Goal: Task Accomplishment & Management: Manage account settings

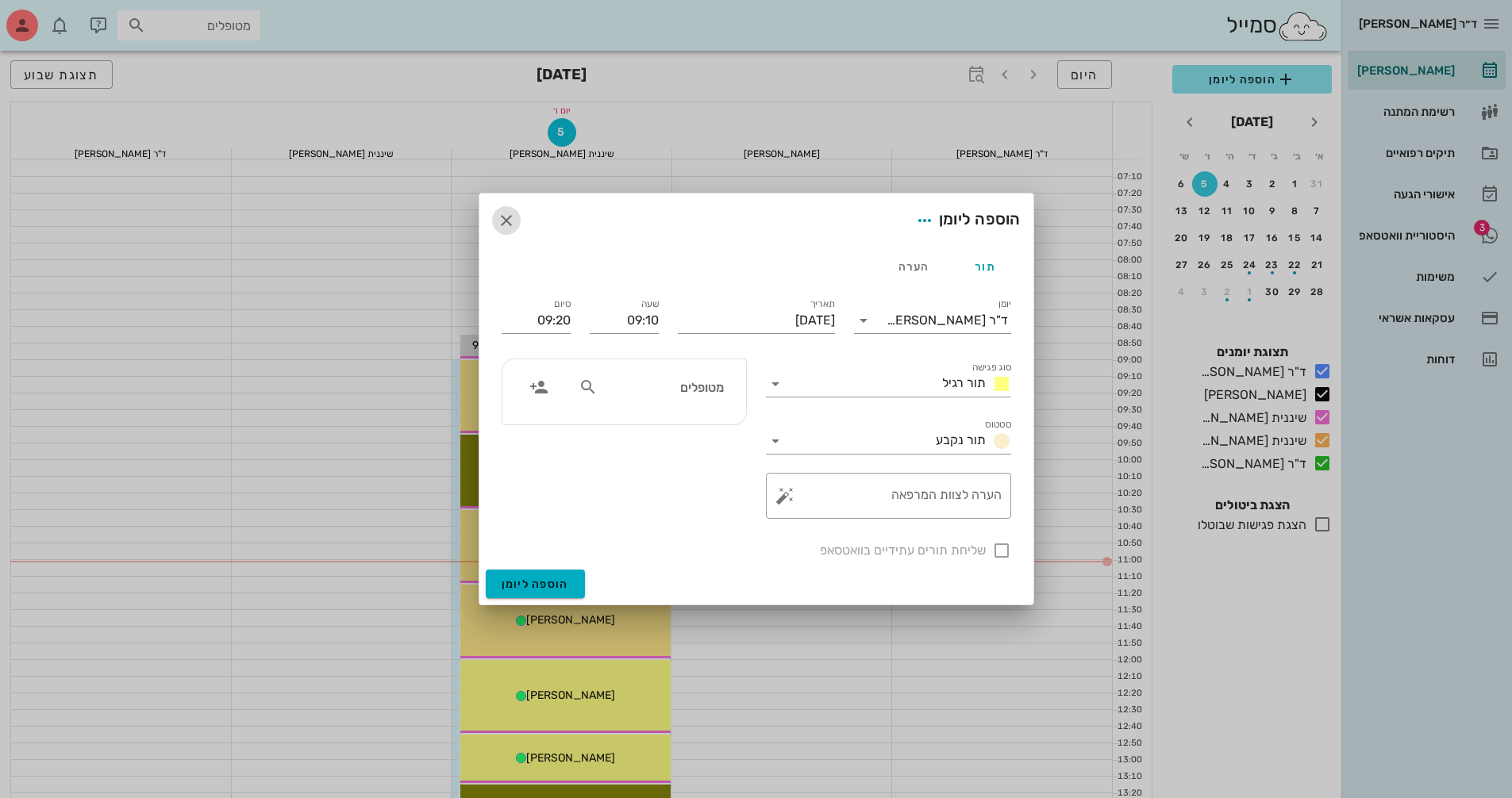
click at [512, 221] on icon "button" at bounding box center [506, 221] width 19 height 19
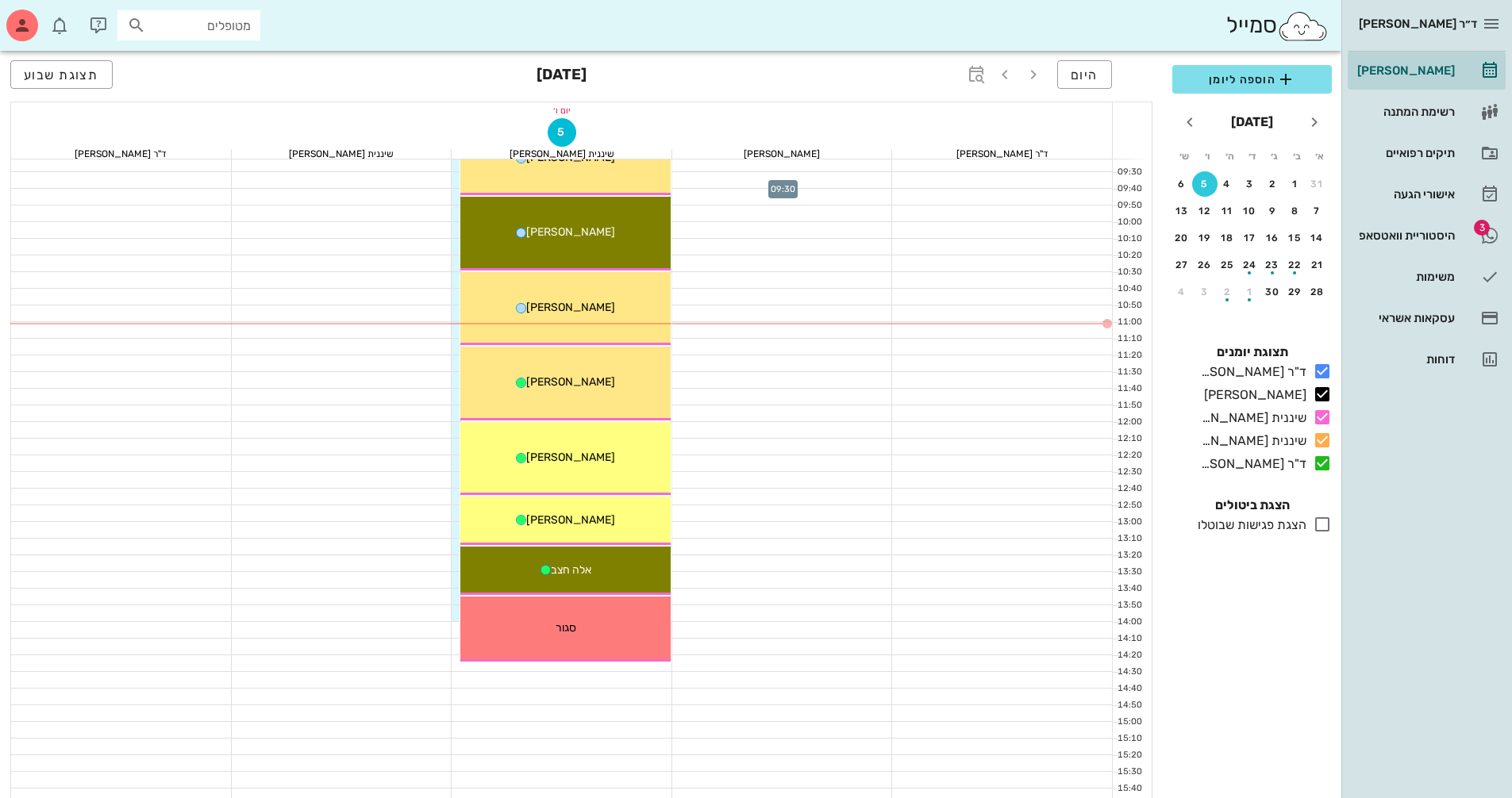
scroll to position [158, 0]
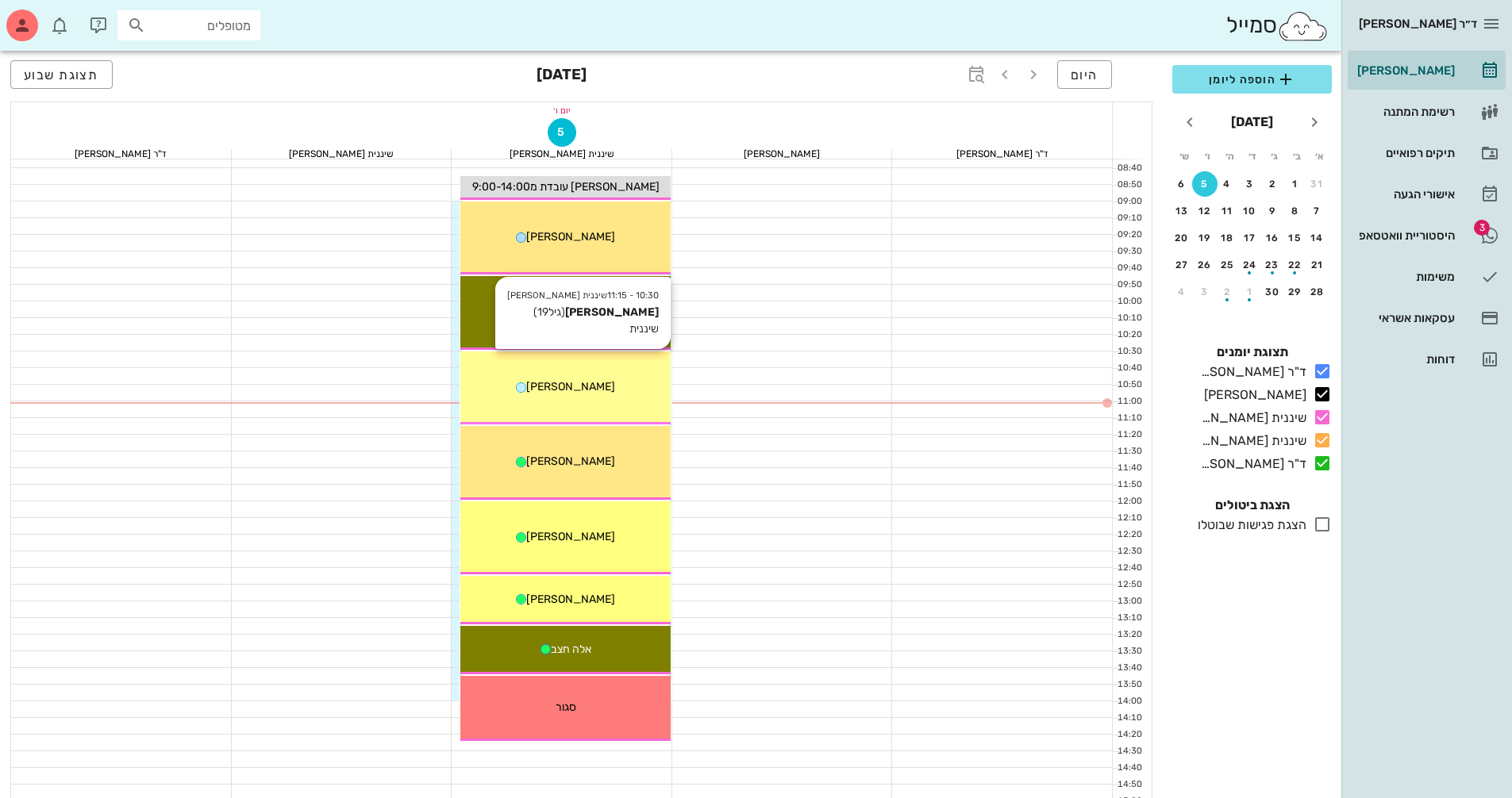
click at [640, 369] on div "10:30 - 11:15 שיננית [PERSON_NAME] [PERSON_NAME] (גיל 19 ) שיננית [PERSON_NAME]" at bounding box center [565, 389] width 210 height 74
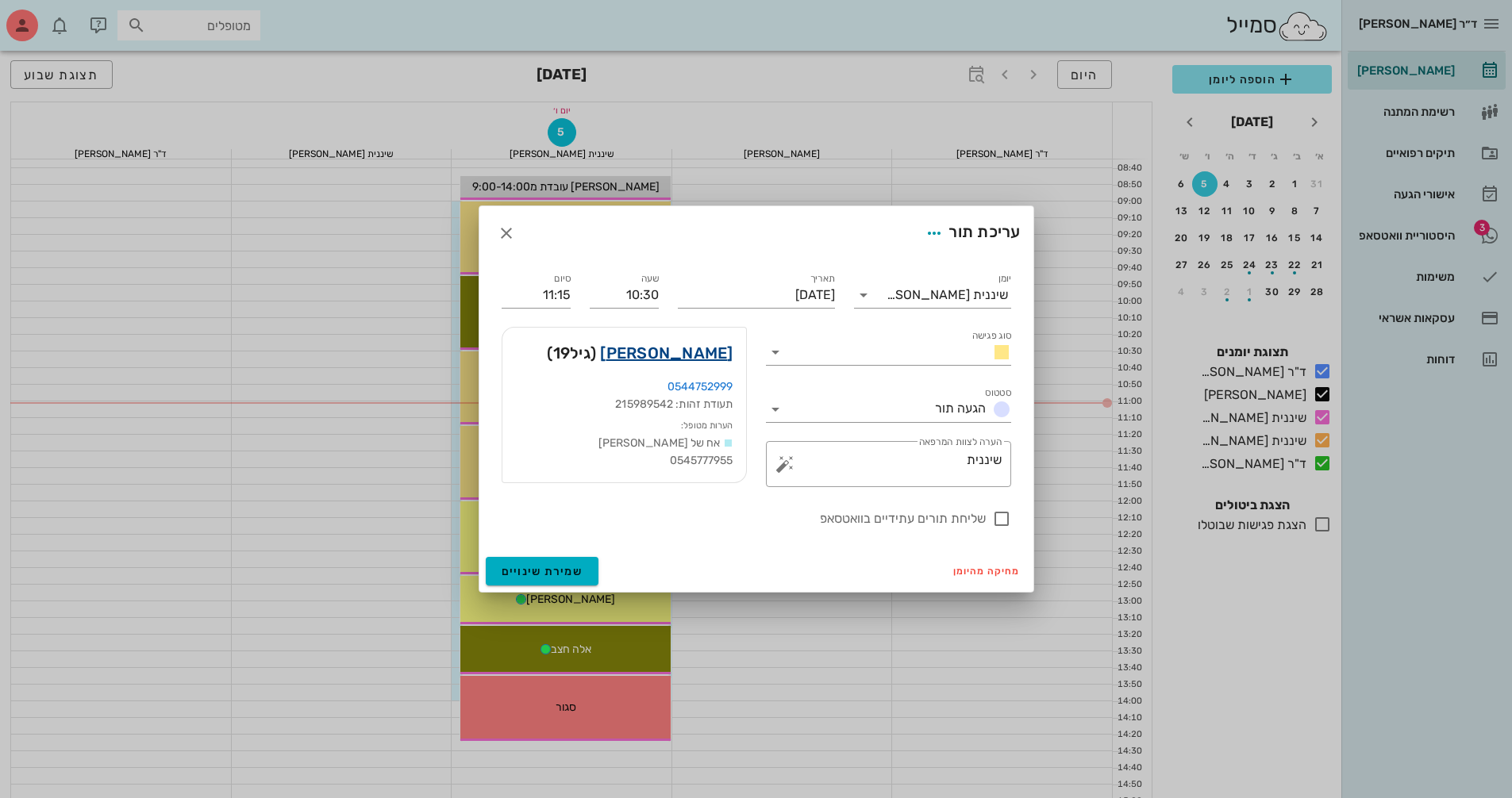
click at [703, 346] on link "[PERSON_NAME]" at bounding box center [666, 353] width 132 height 25
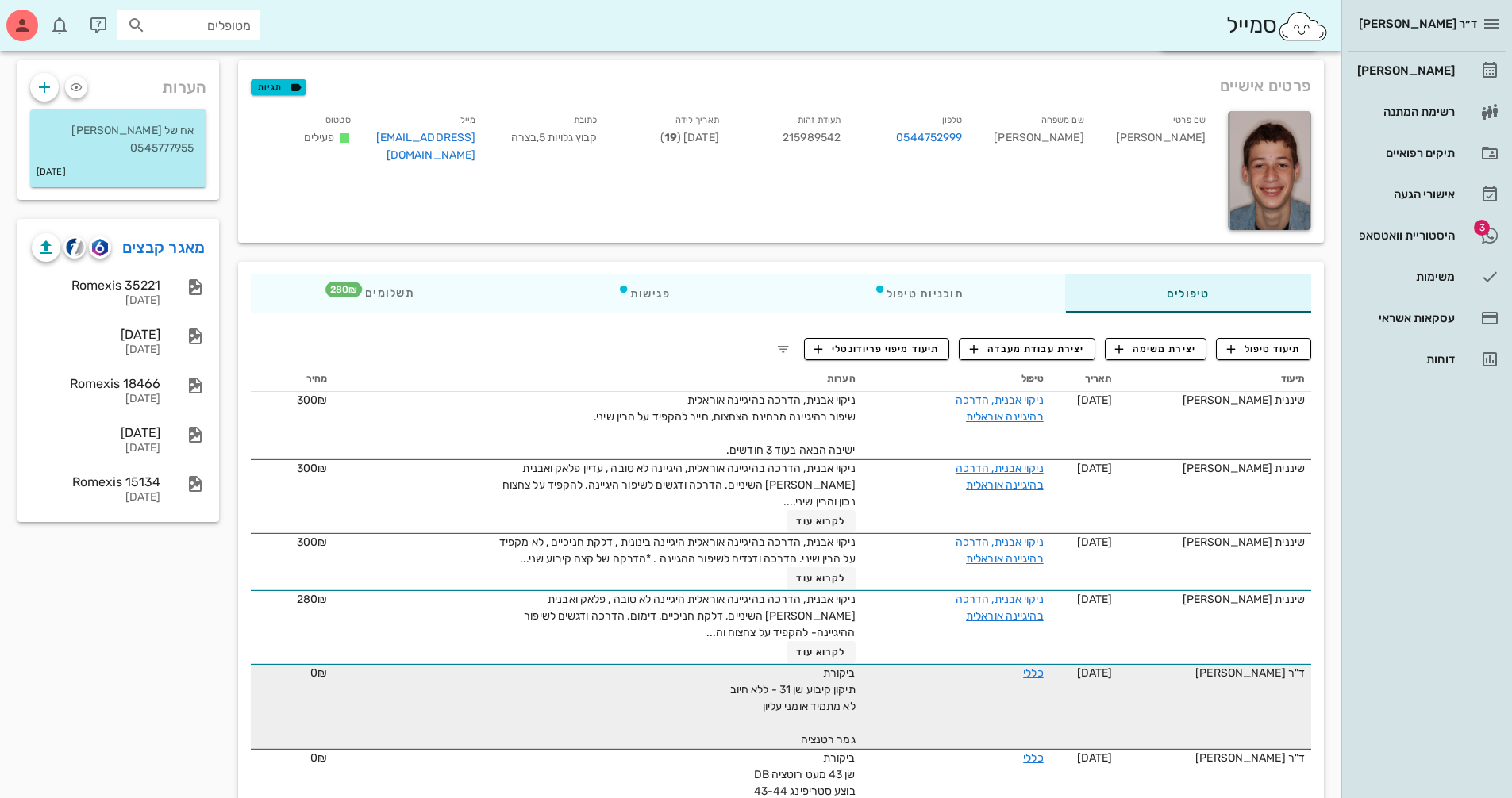
scroll to position [79, 0]
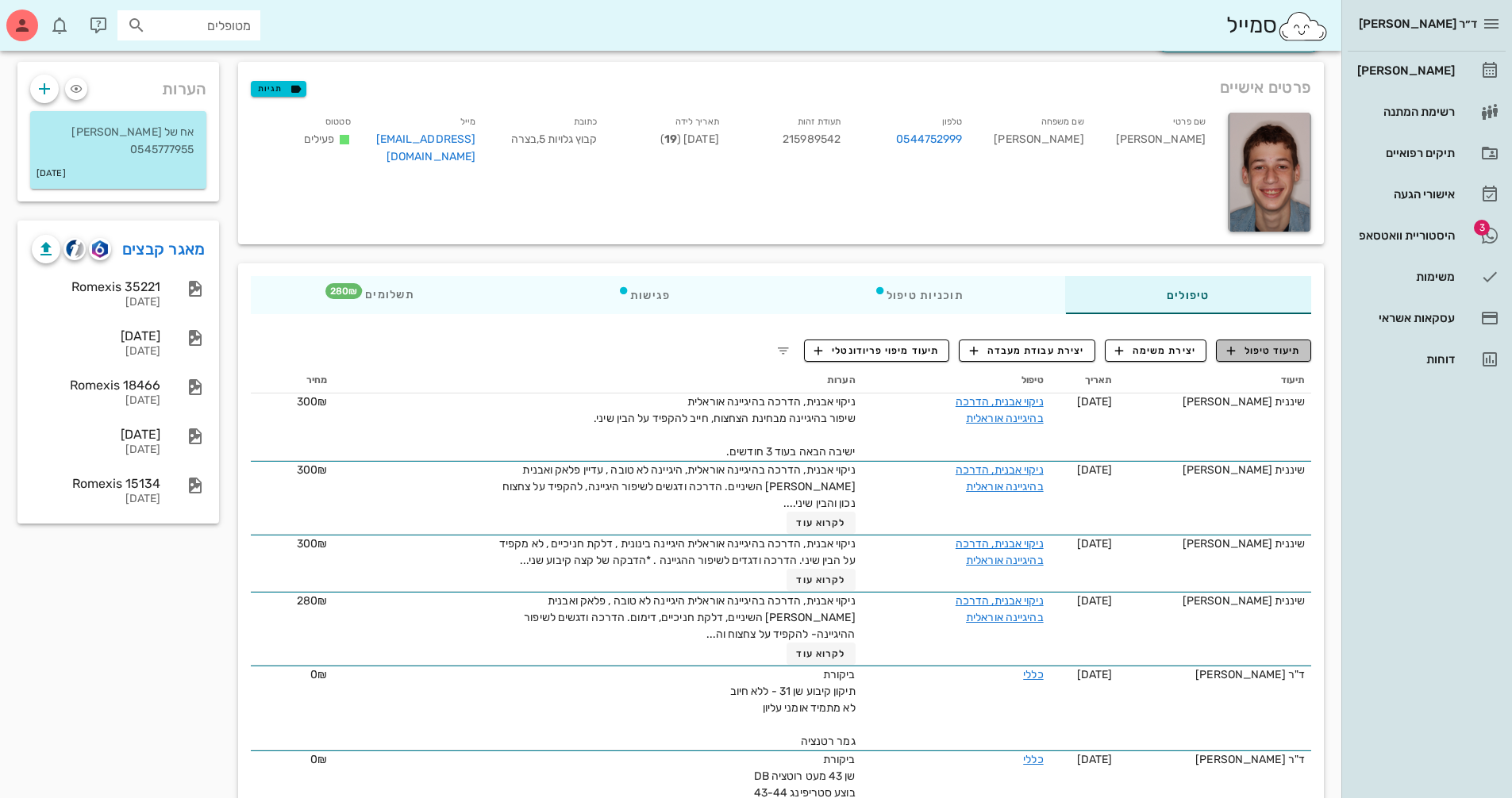
click at [1261, 347] on span "תיעוד טיפול" at bounding box center [1264, 350] width 74 height 14
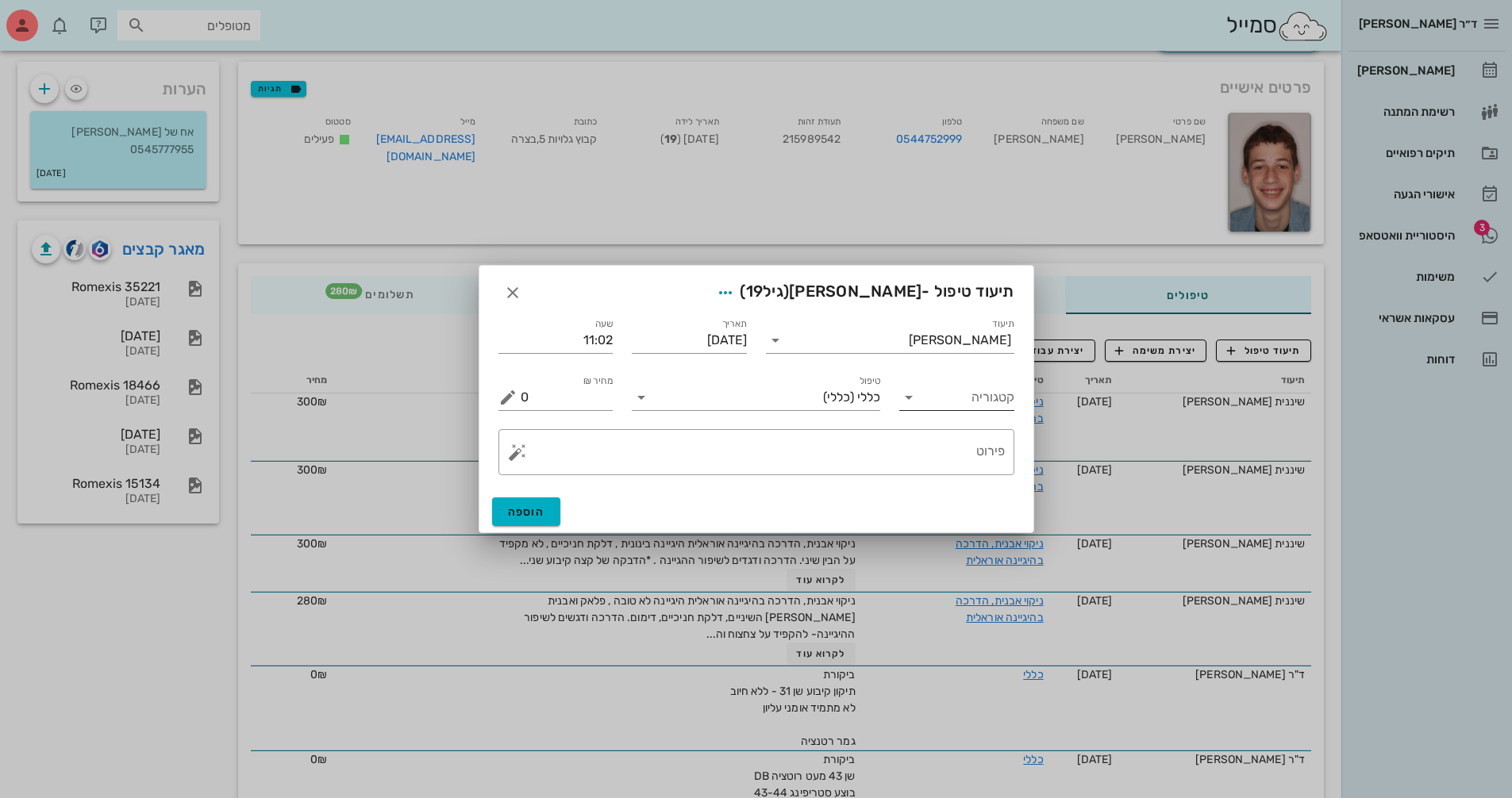
click at [906, 402] on icon at bounding box center [909, 397] width 19 height 19
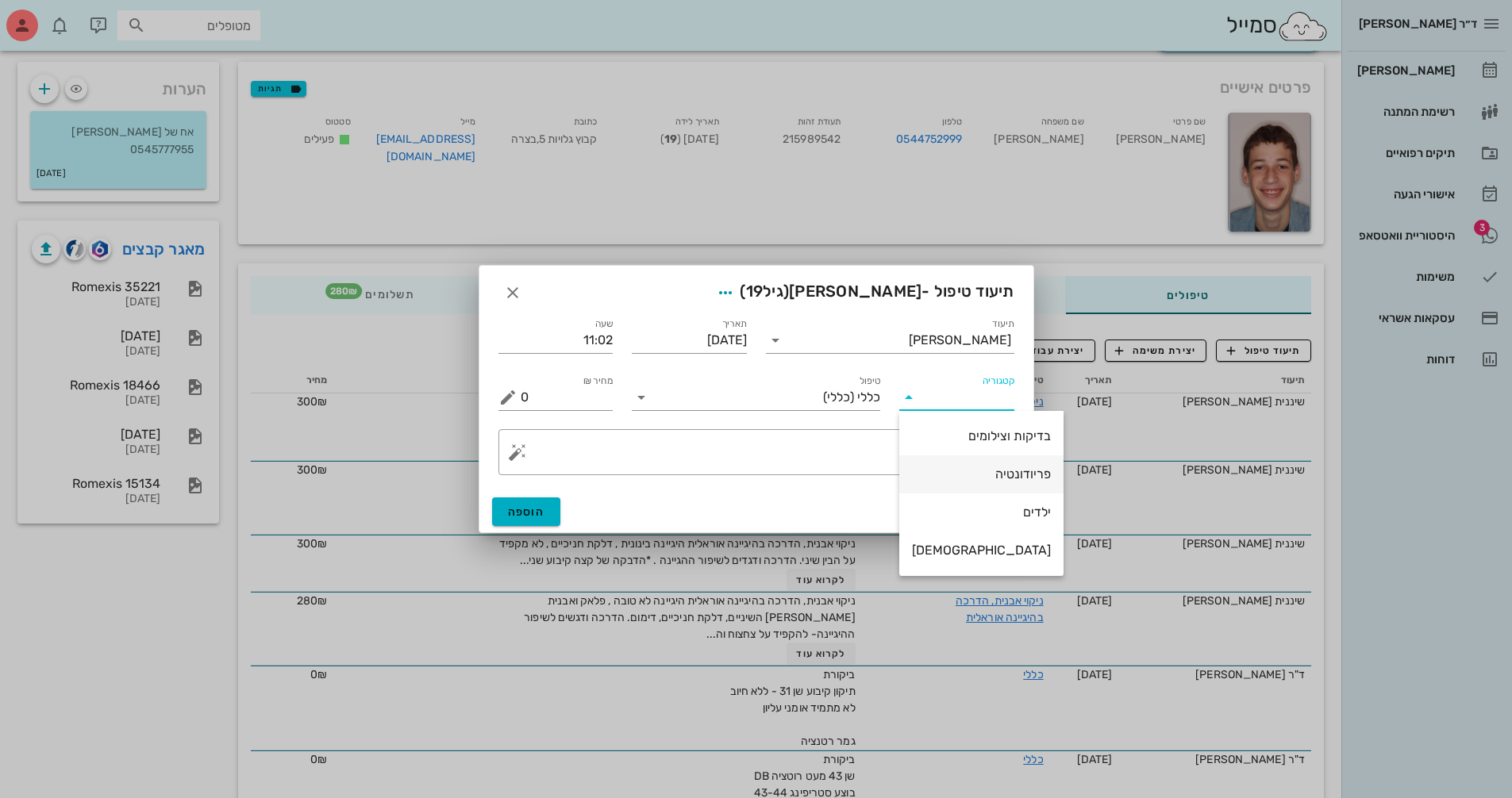
click at [983, 477] on div "פריודונטיה" at bounding box center [981, 474] width 139 height 15
type input "פריודונטיה"
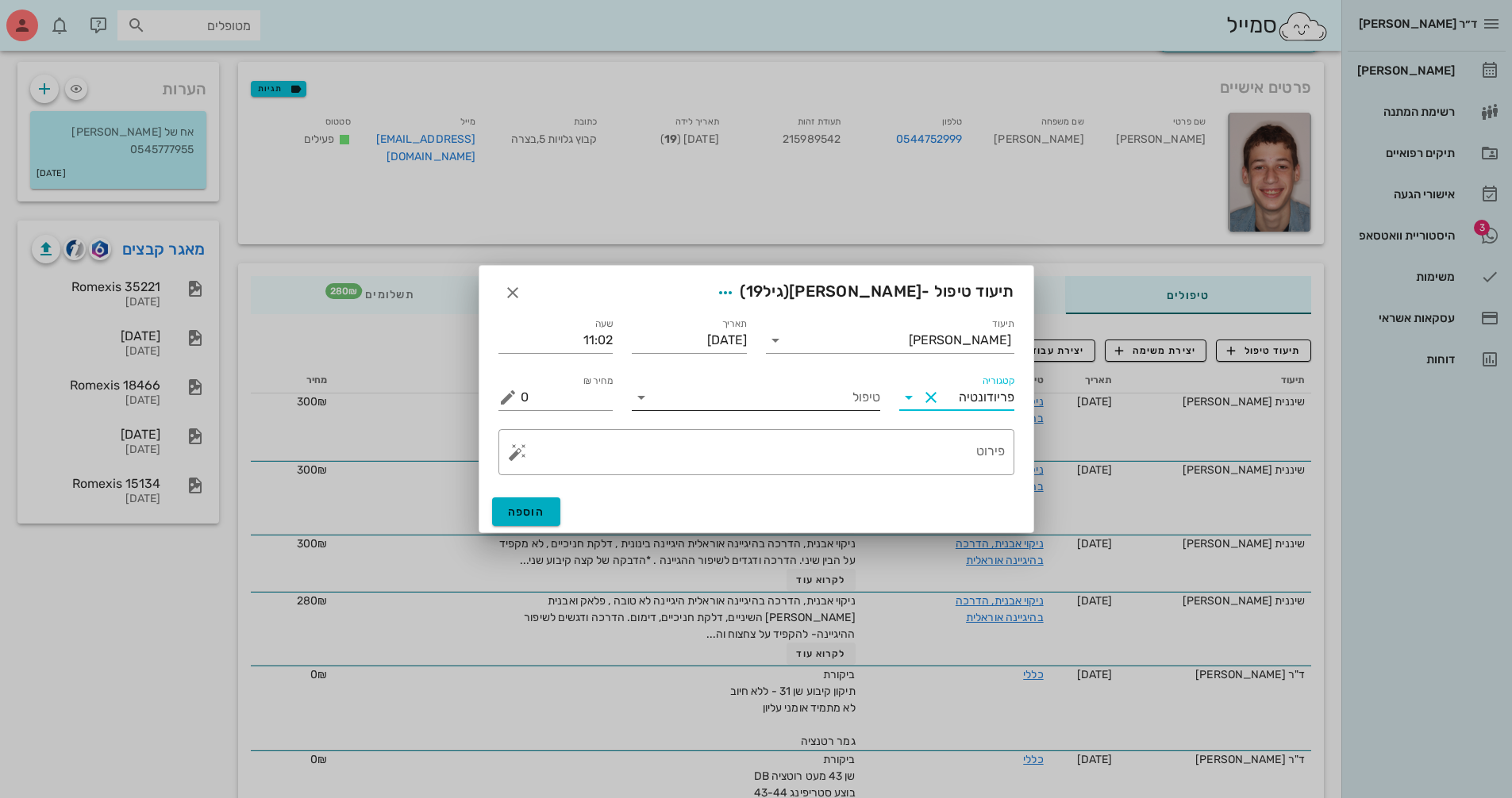
click at [784, 404] on input "טיפול" at bounding box center [767, 397] width 227 height 25
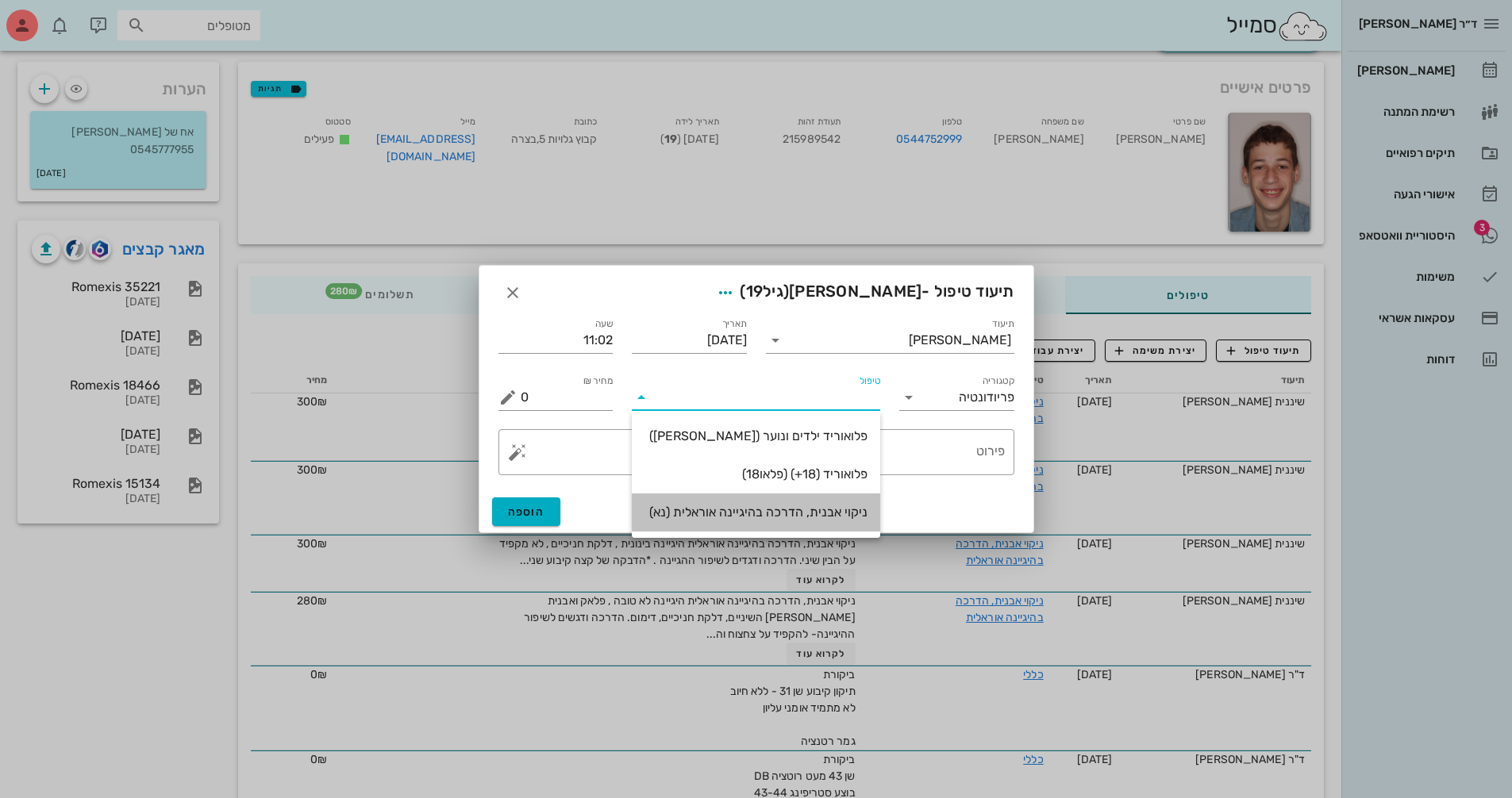
click at [811, 506] on div "ניקוי אבנית, הדרכה בהיגיינה אוראלית (נא)" at bounding box center [756, 512] width 223 height 15
type input "300"
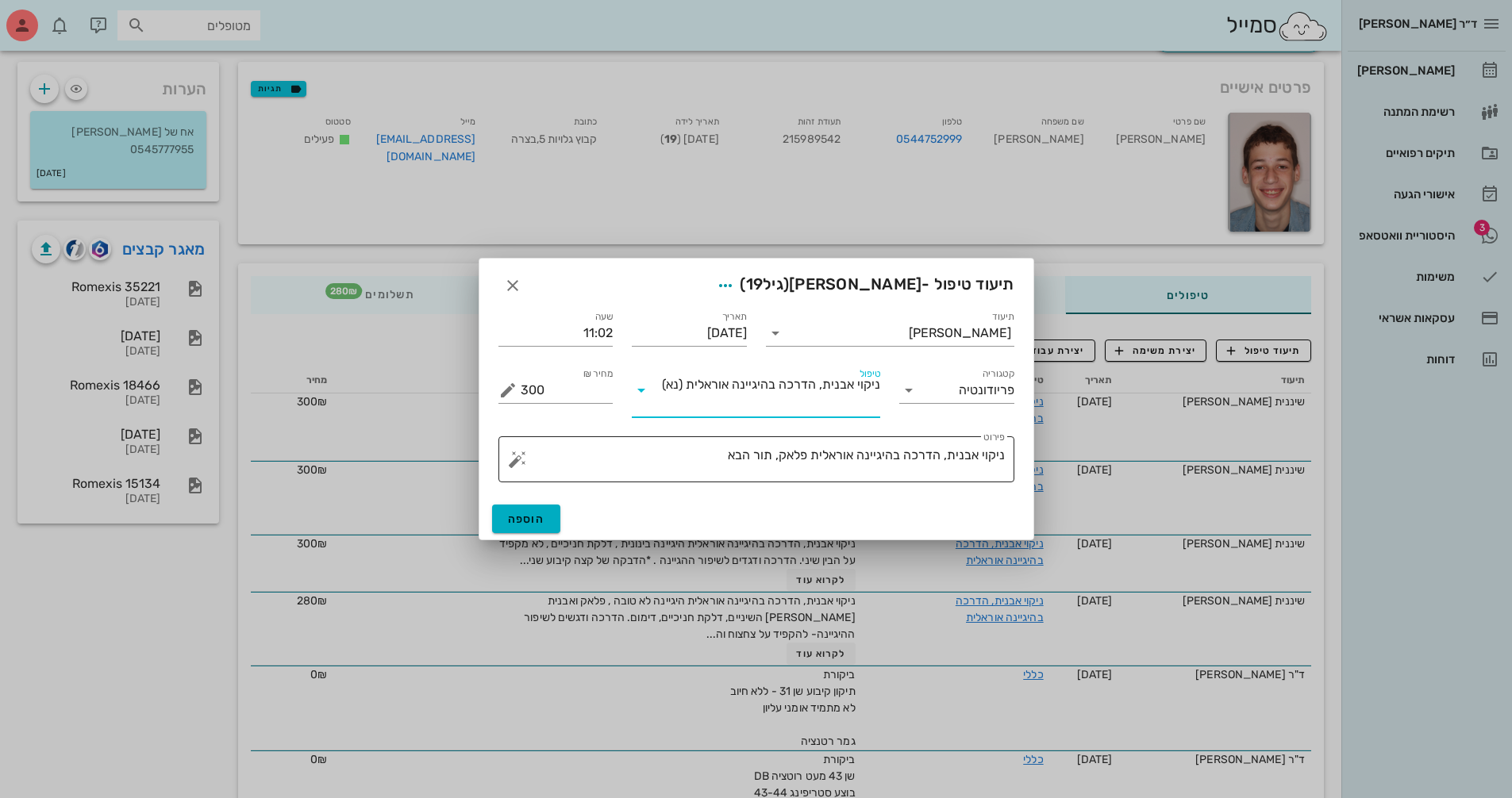
click at [706, 454] on textarea "ניקוי אבנית, הדרכה בהיגיינה אוראלית פלאק, תור הבא" at bounding box center [763, 463] width 484 height 38
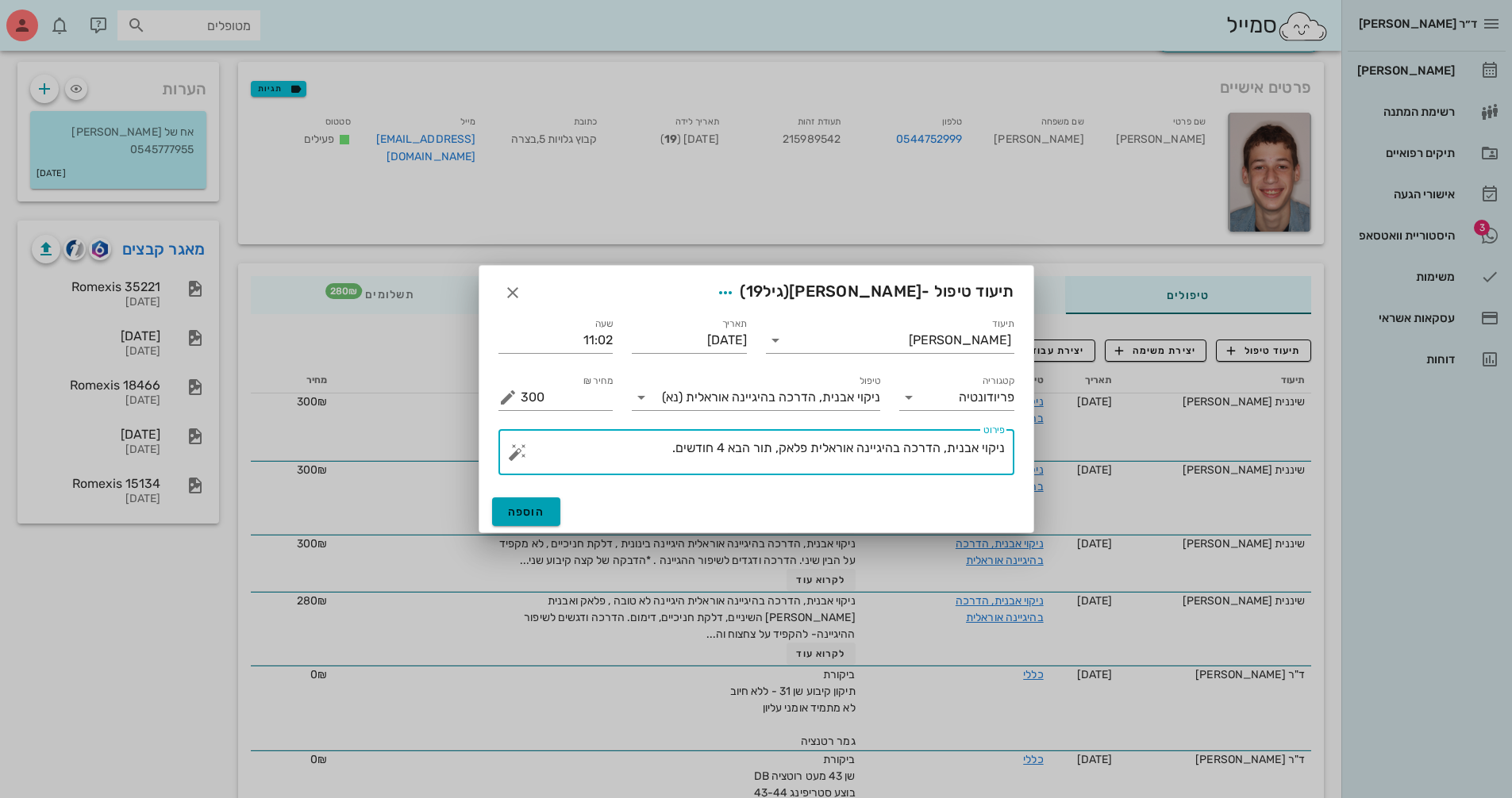
type textarea "ניקוי אבנית, הדרכה בהיגיינה אוראלית פלאק, תור הבא 4 חודשים."
click at [517, 501] on button "הוספה" at bounding box center [526, 511] width 69 height 28
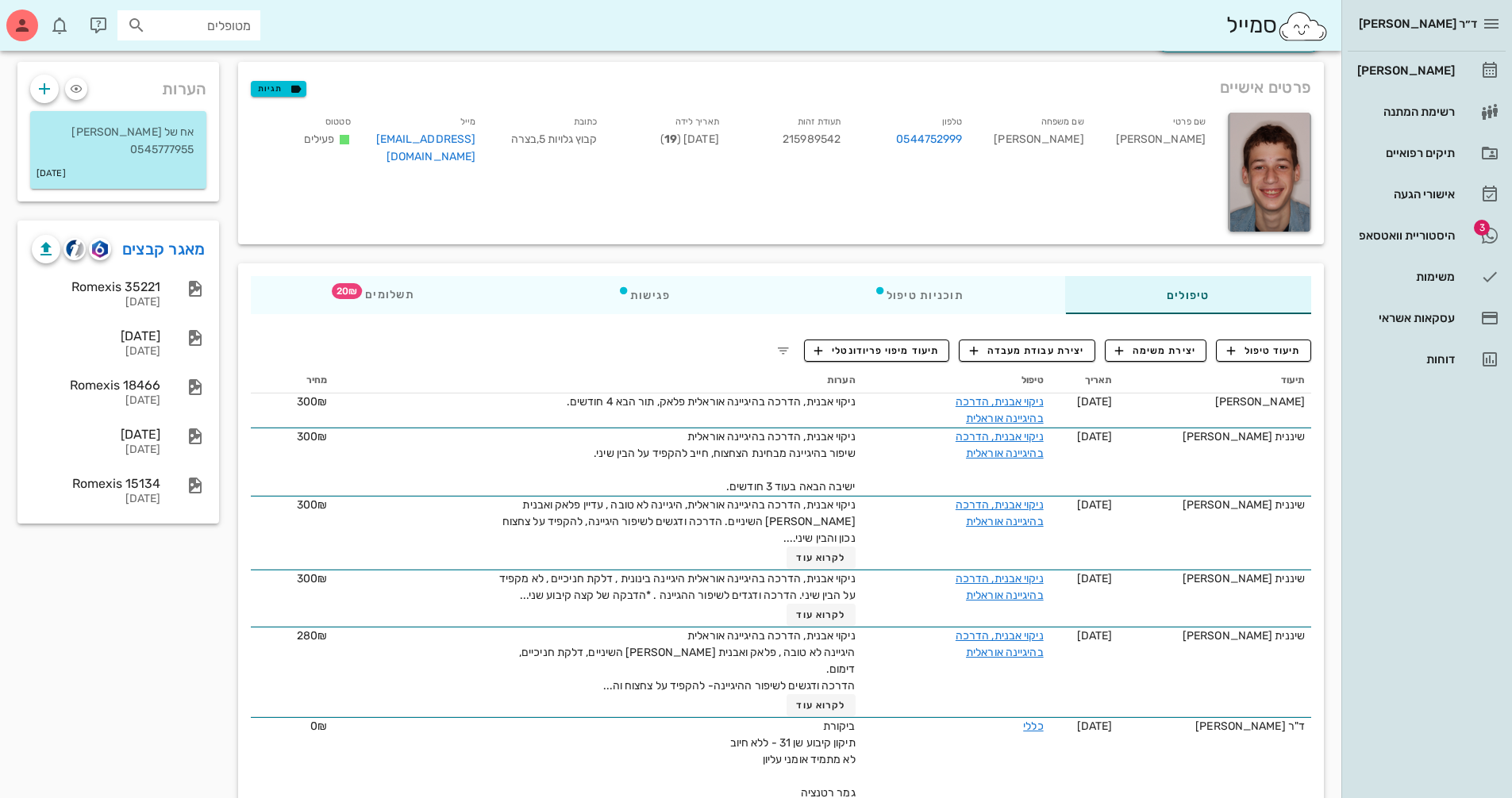
scroll to position [0, 0]
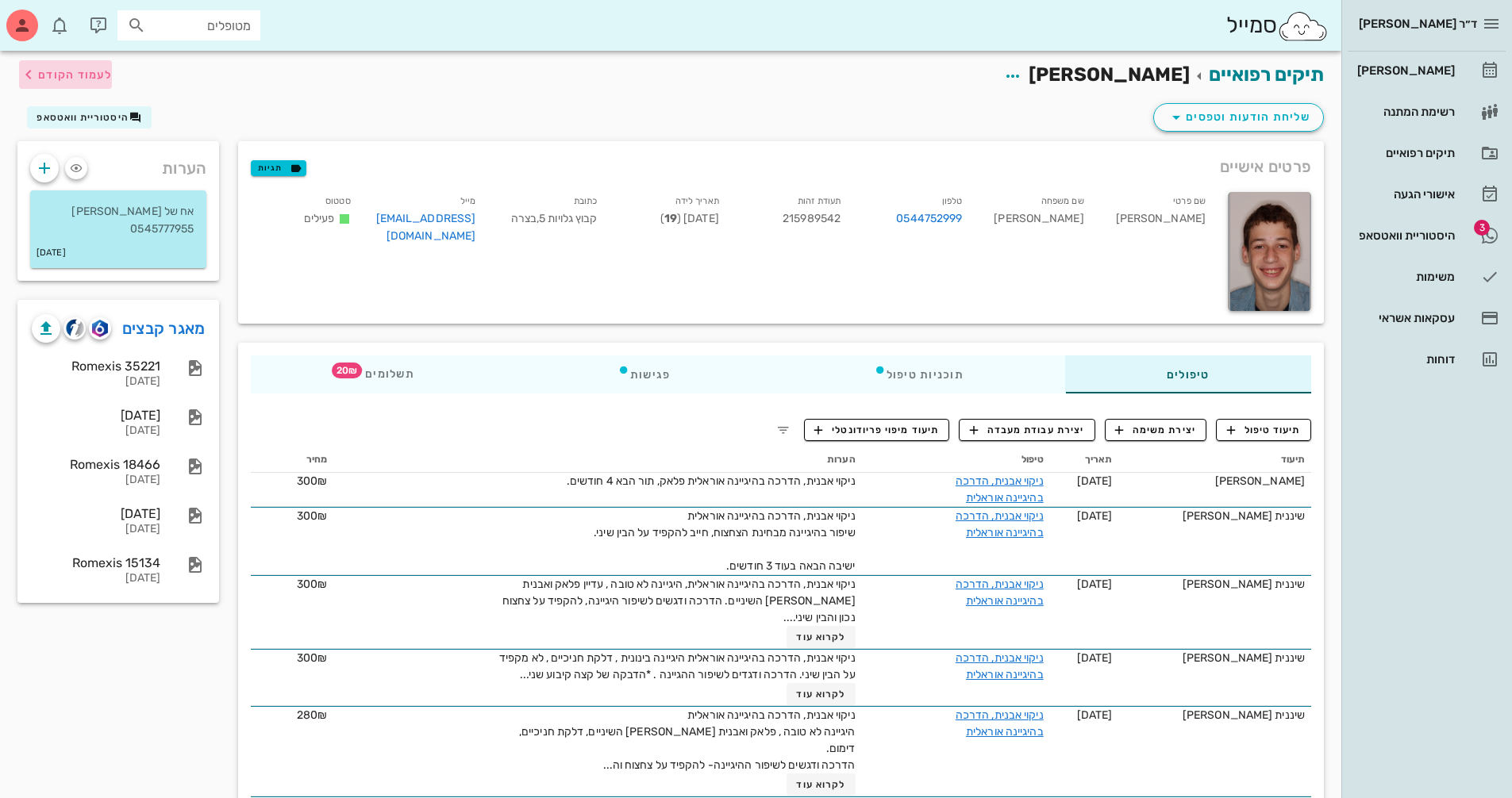
click at [63, 71] on span "לעמוד הקודם" at bounding box center [75, 75] width 74 height 13
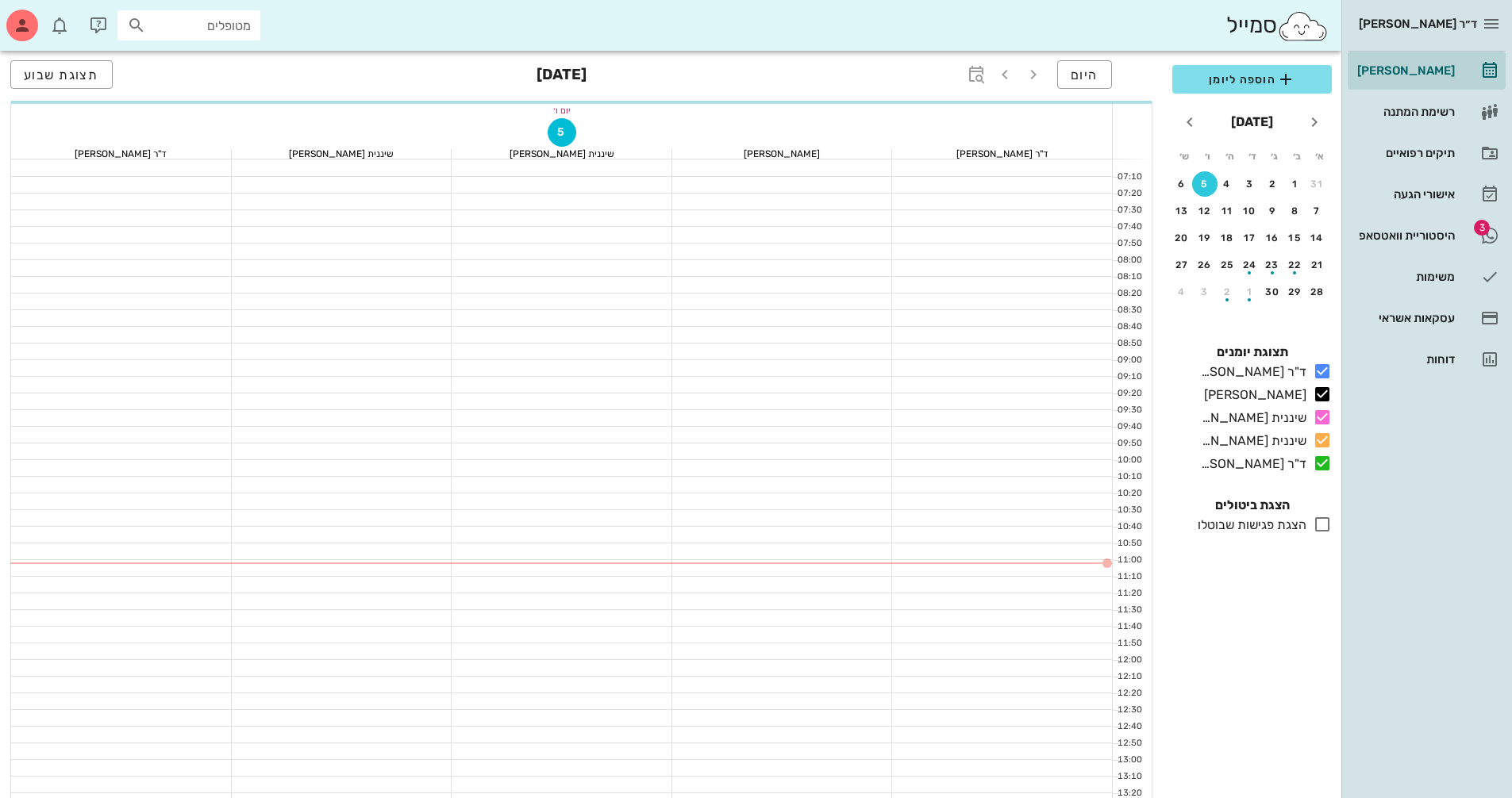
scroll to position [158, 0]
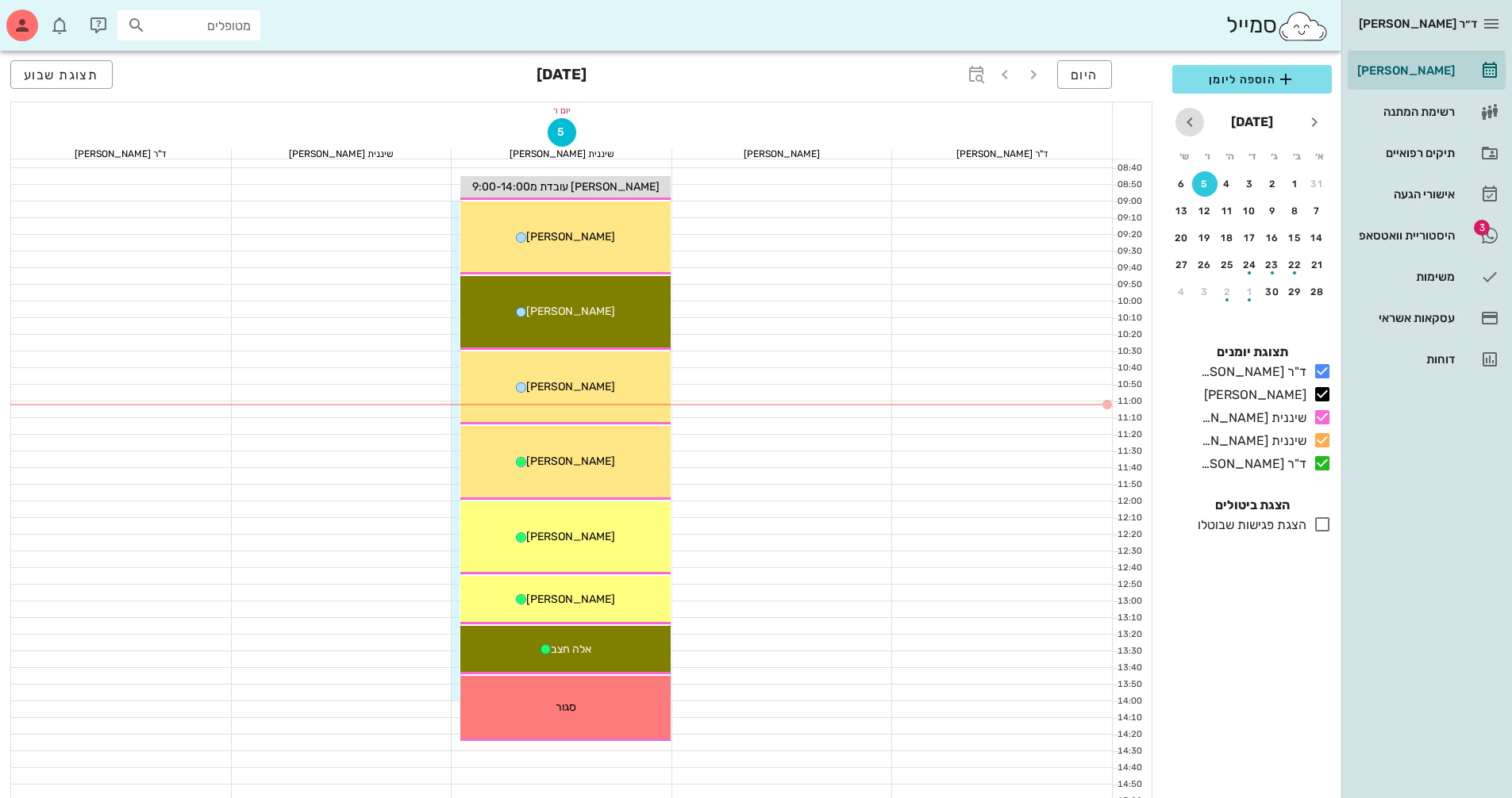
click at [1186, 121] on icon "חודש הבא" at bounding box center [1189, 122] width 19 height 19
click at [1208, 212] on div "9" at bounding box center [1204, 211] width 25 height 11
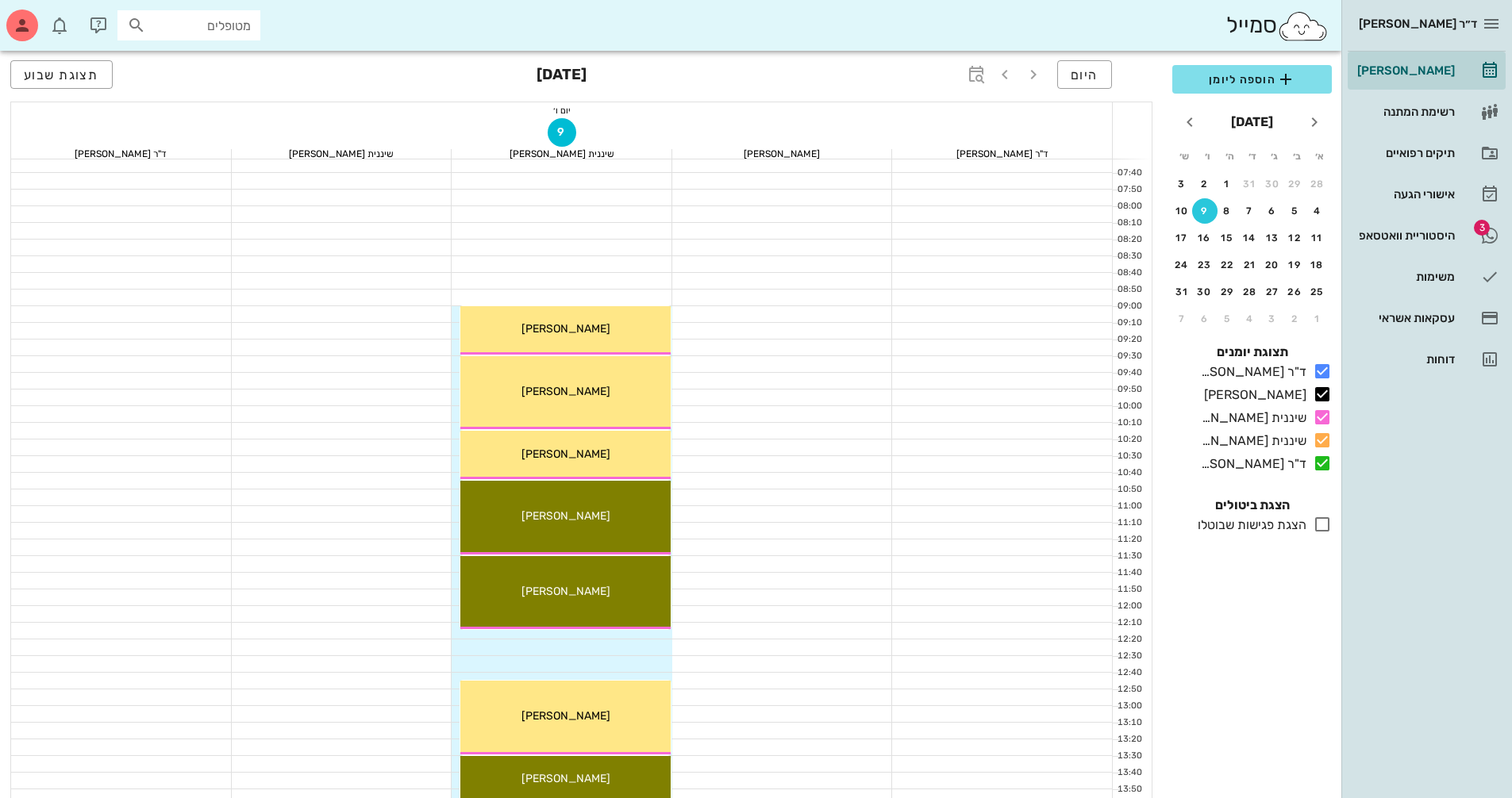
scroll to position [317, 0]
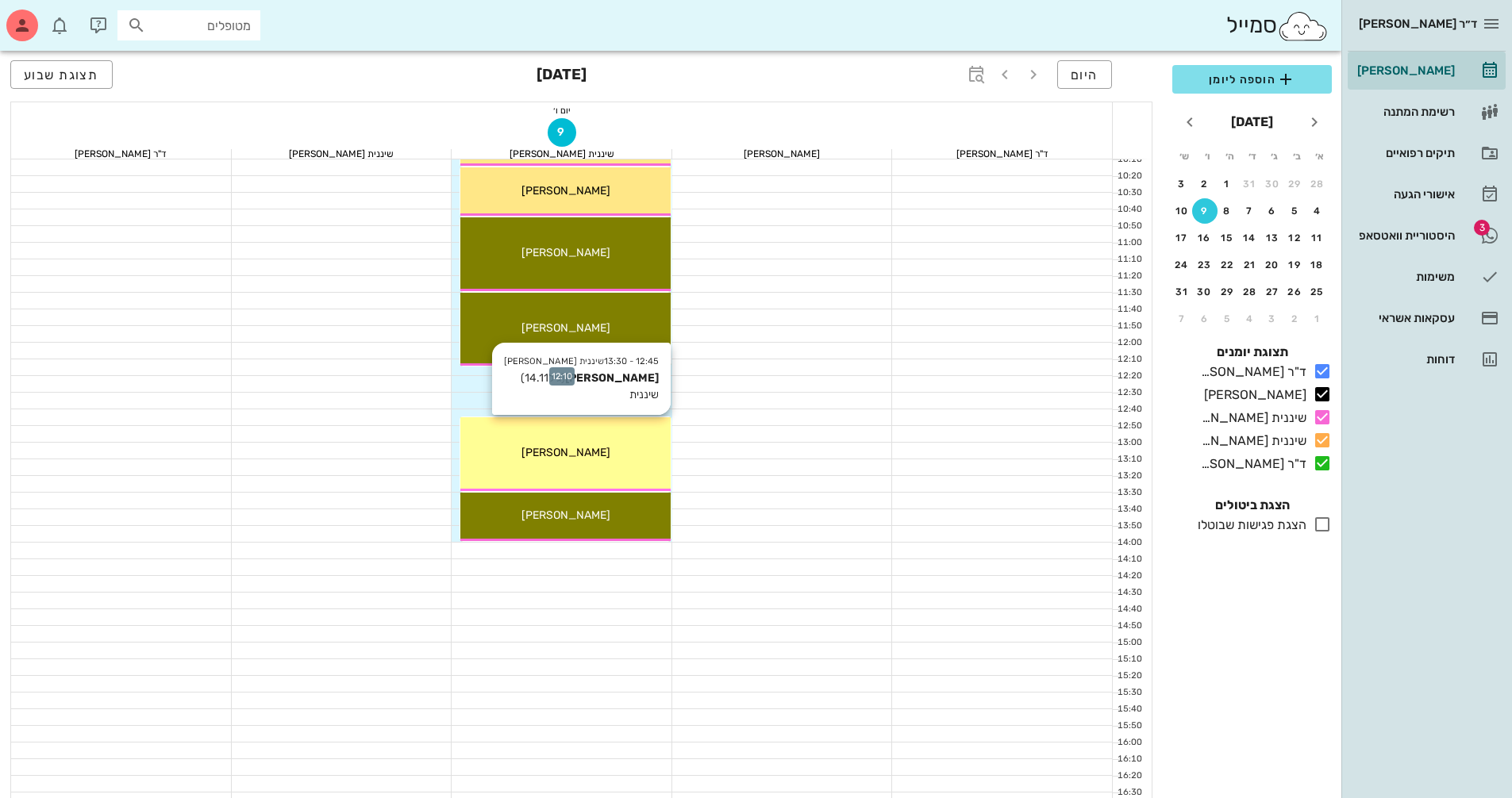
click at [631, 430] on div "09:00 - 09:30 שיננית [PERSON_NAME] (בת 42 ) [PERSON_NAME] 09:30 - 10:15 שיננית …" at bounding box center [562, 541] width 221 height 1399
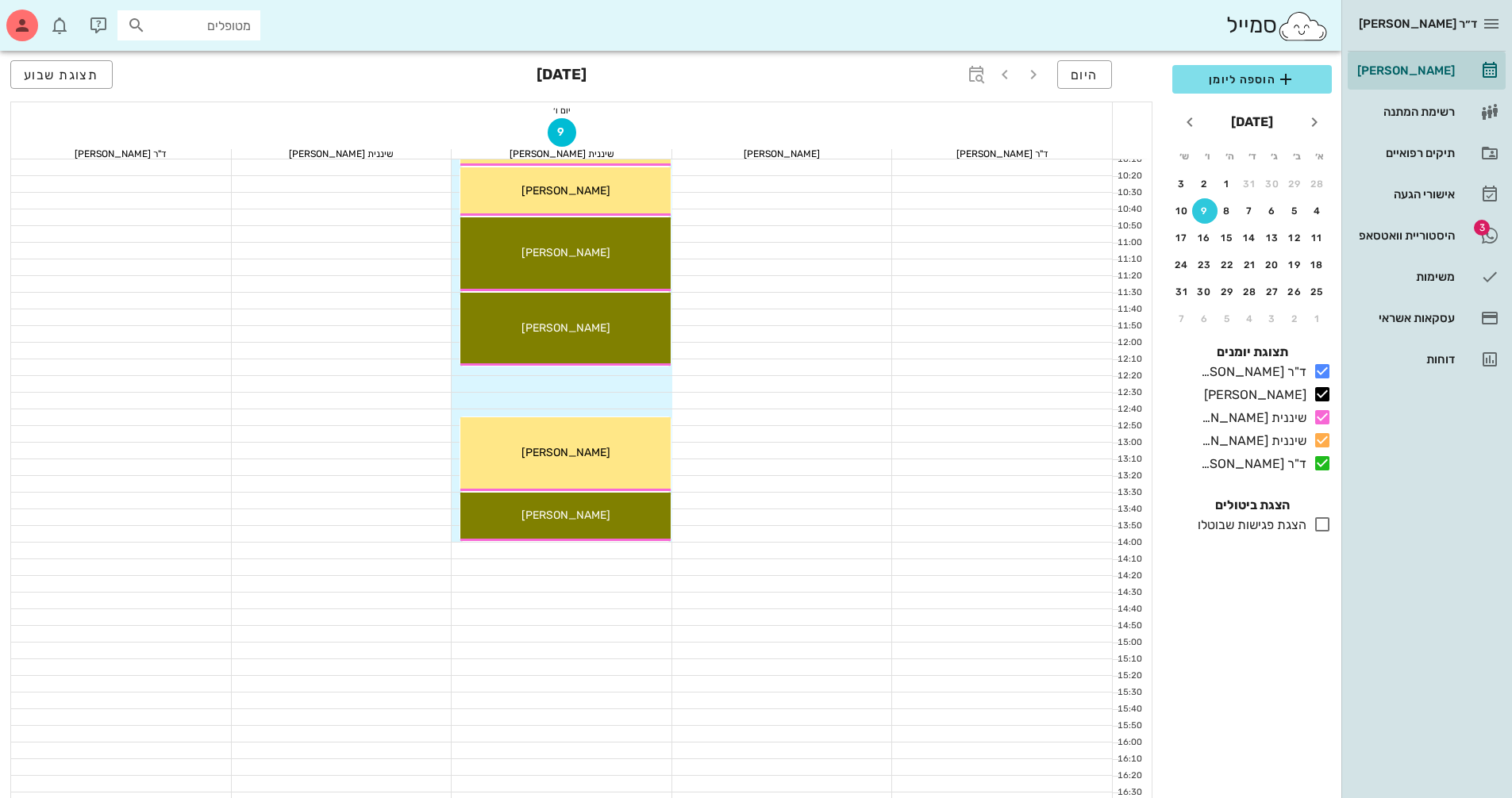
click at [785, 463] on div at bounding box center [782, 467] width 221 height 16
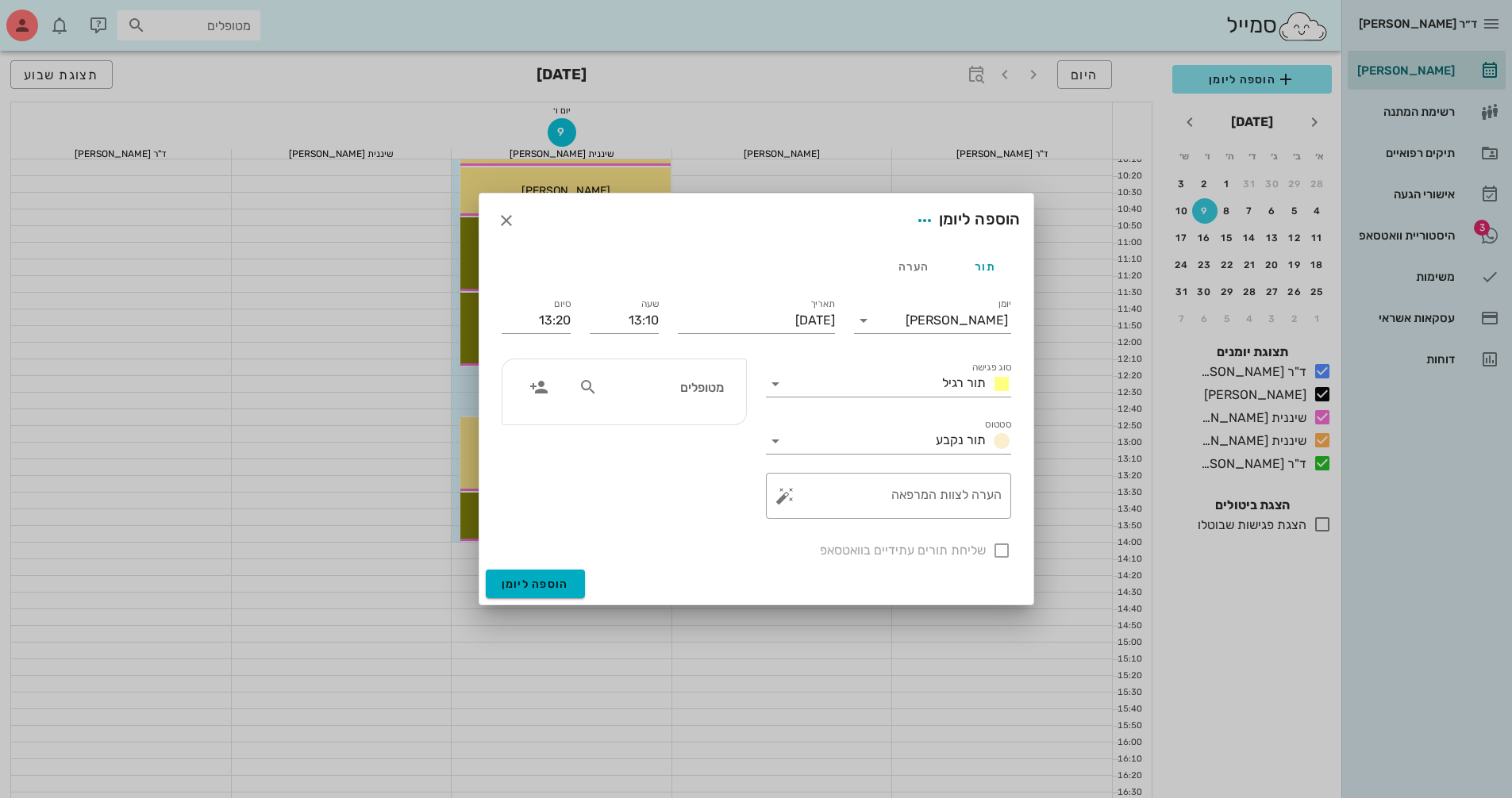
click at [782, 783] on div at bounding box center [756, 399] width 1512 height 798
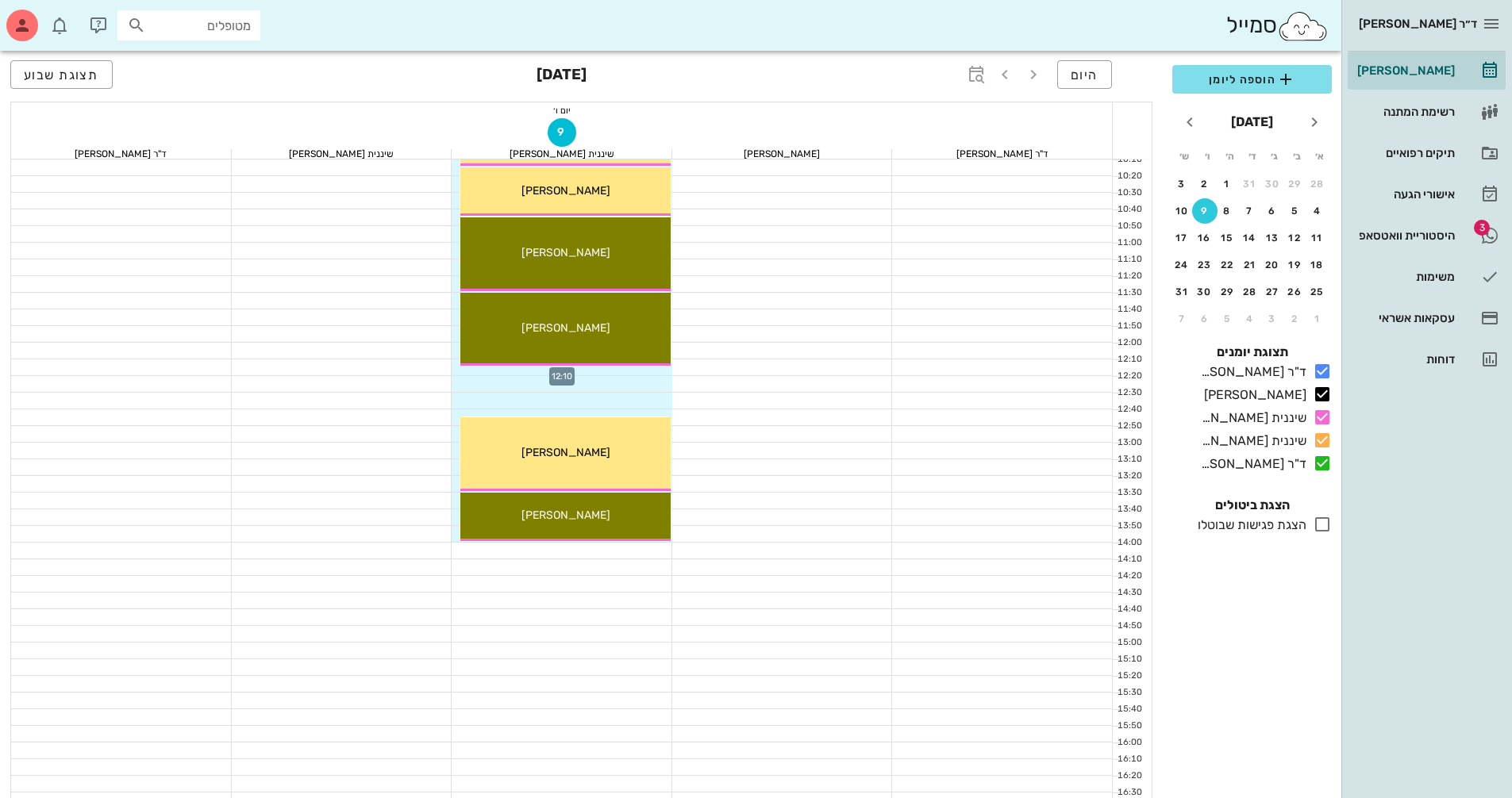
click at [641, 369] on div at bounding box center [562, 367] width 221 height 16
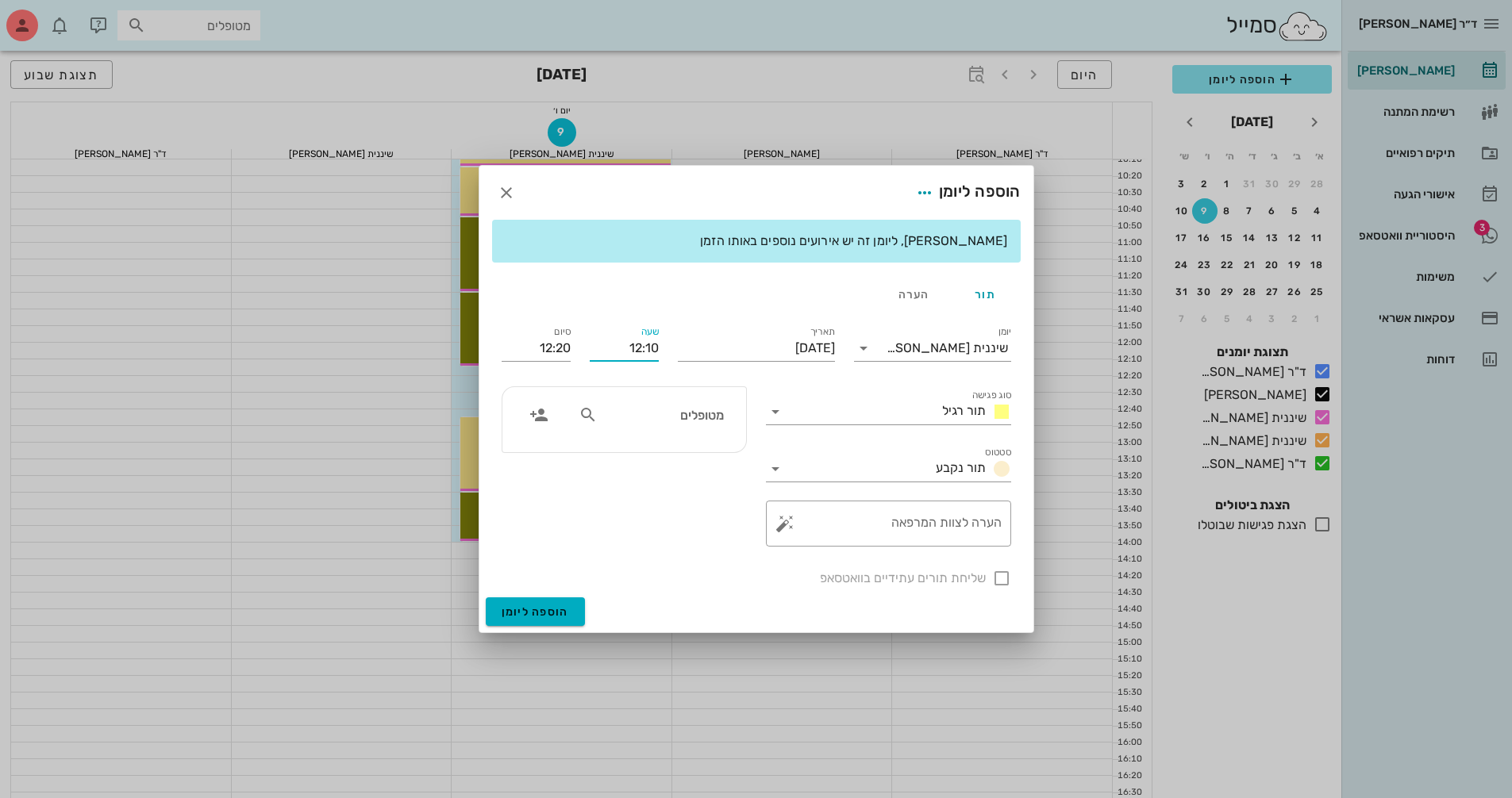
drag, startPoint x: 646, startPoint y: 345, endPoint x: 657, endPoint y: 346, distance: 11.0
click at [657, 346] on input "12:10" at bounding box center [624, 348] width 69 height 25
type input "12:15"
click at [670, 580] on form "הוספה ליומן [PERSON_NAME], ליומן זה יש אירועים נוספים באותו הזמן תור הערה יומן …" at bounding box center [756, 399] width 554 height 466
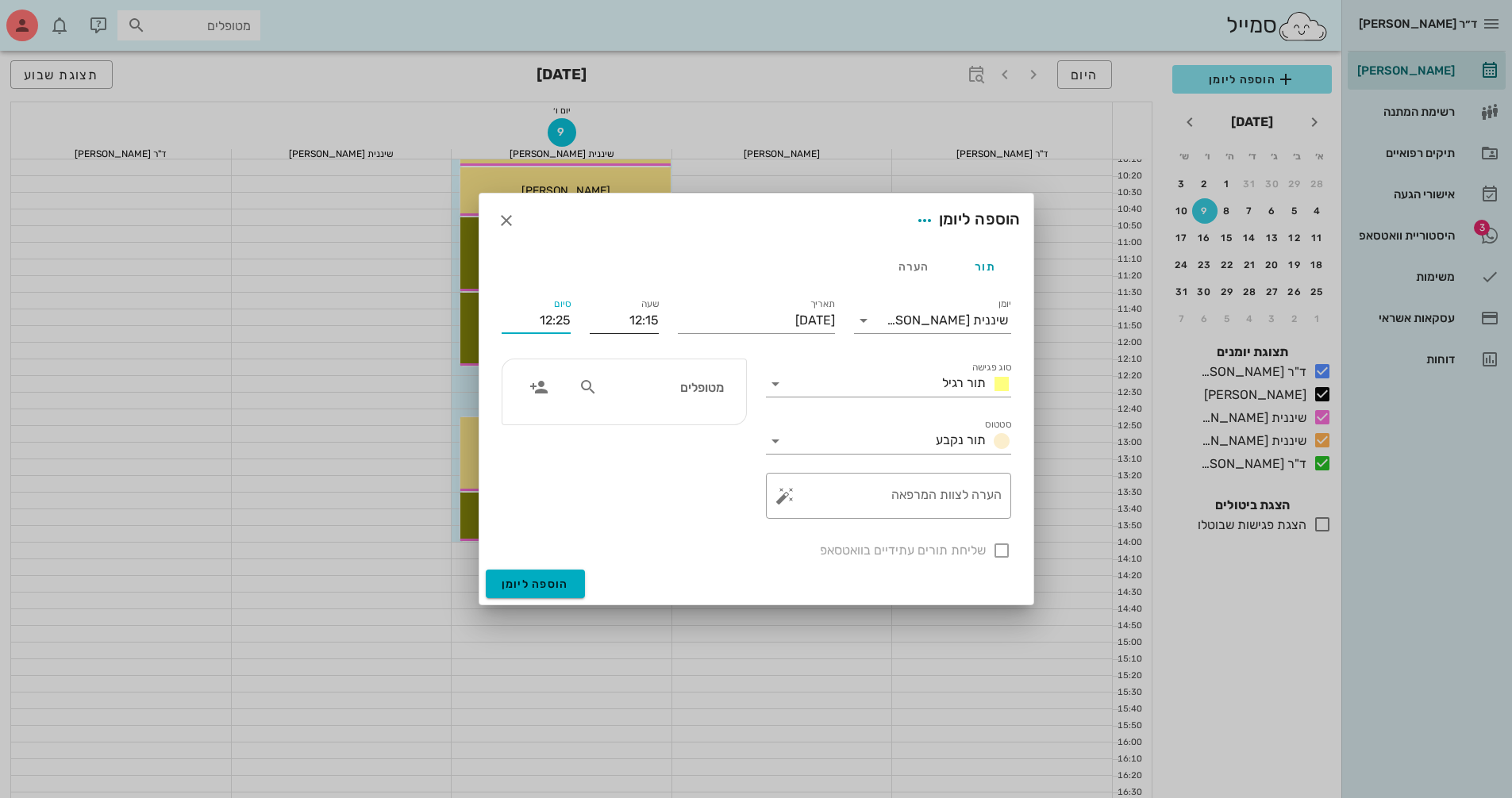
drag, startPoint x: 526, startPoint y: 320, endPoint x: 606, endPoint y: 317, distance: 80.1
click at [606, 317] on div "יומן שיננית [PERSON_NAME] סוג פגישה תור רגיל סטטוס תור נקבע תאריך [DATE] שעה 12…" at bounding box center [756, 427] width 529 height 284
type input "12:45"
click at [635, 511] on div "מטופלים" at bounding box center [624, 439] width 264 height 179
click at [889, 382] on input "סוג פגישה" at bounding box center [862, 384] width 147 height 25
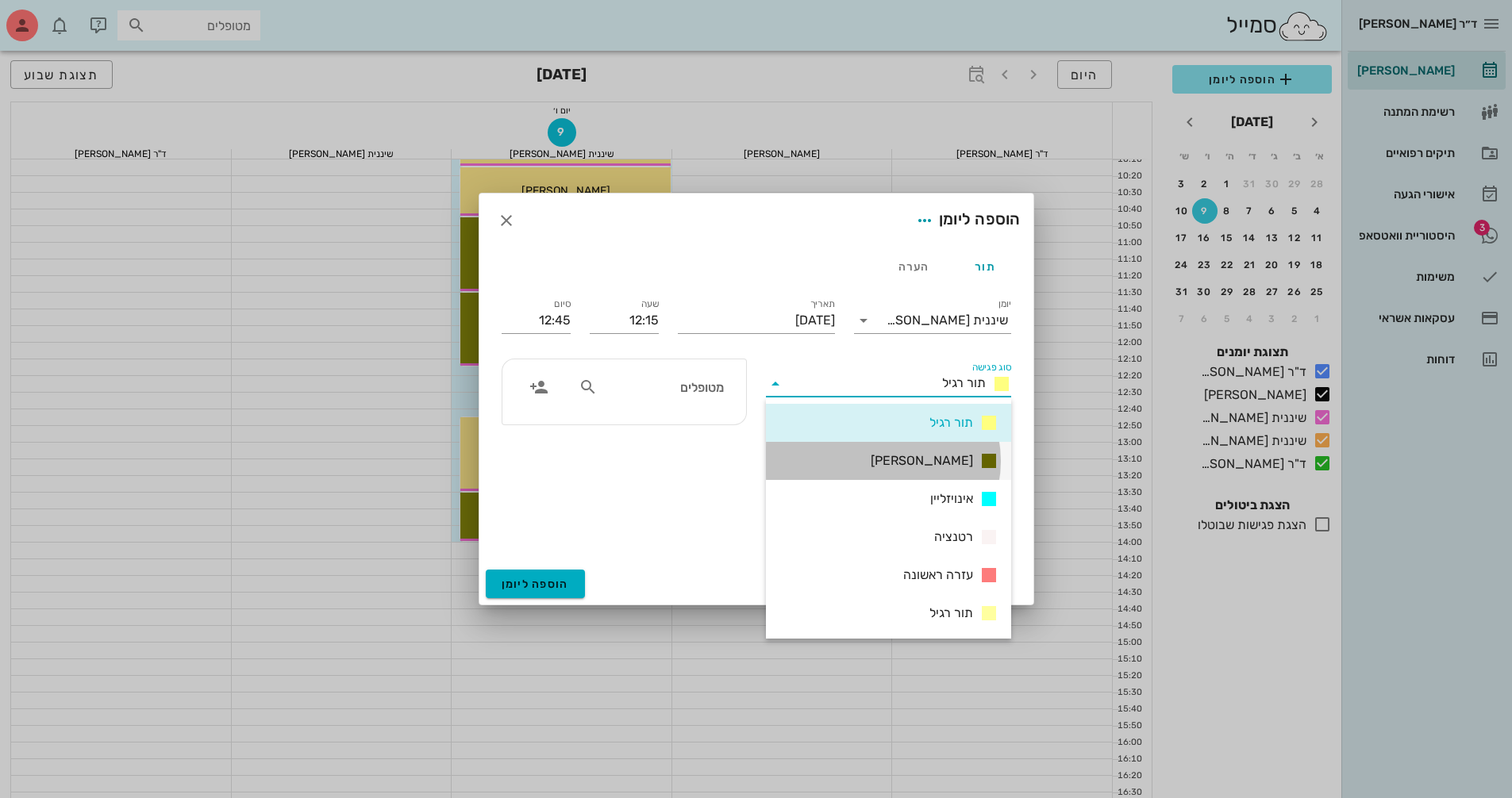
click at [953, 457] on span "[PERSON_NAME]" at bounding box center [921, 460] width 102 height 19
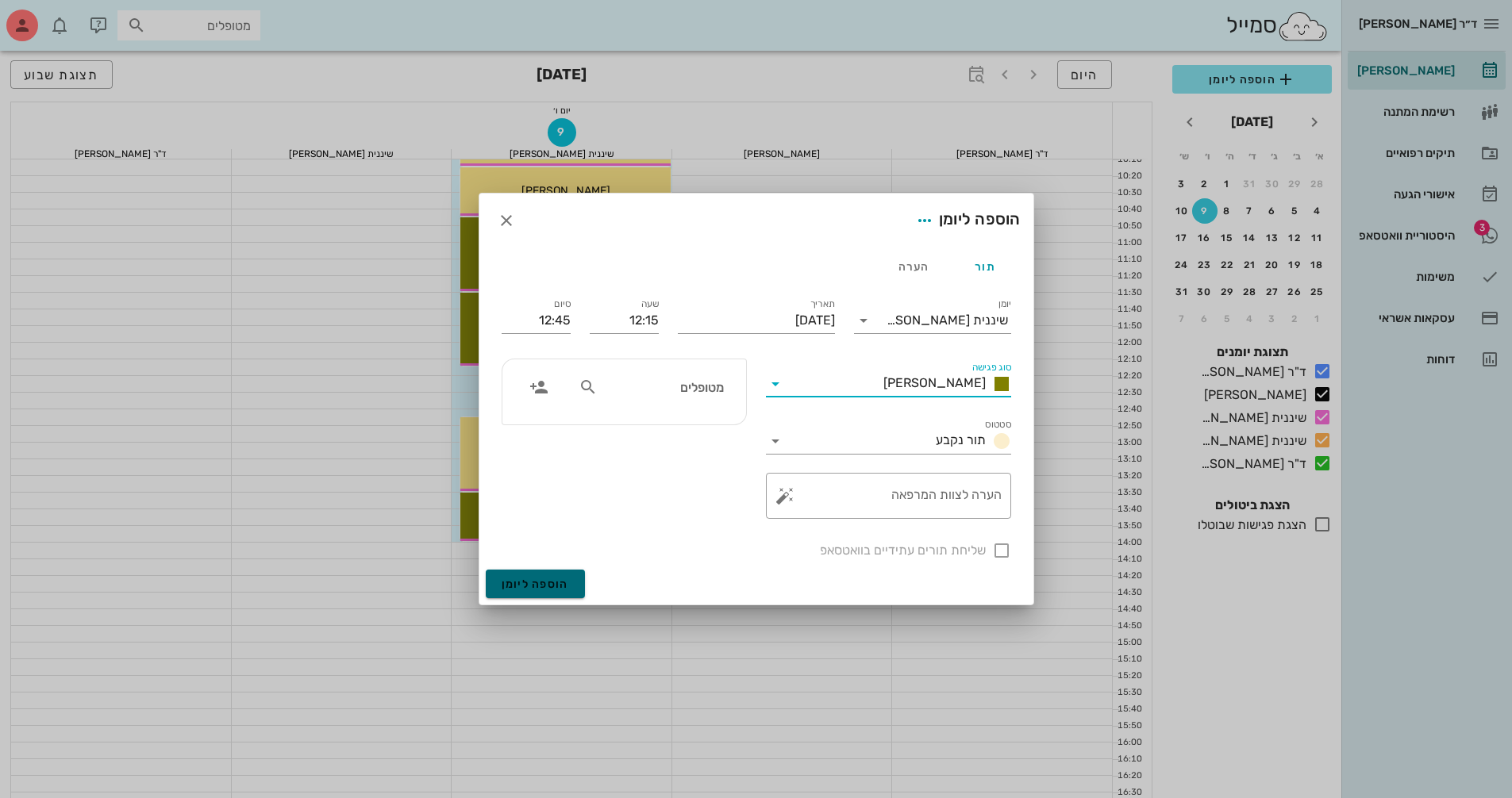
click at [566, 593] on button "הוספה ליומן" at bounding box center [535, 584] width 99 height 28
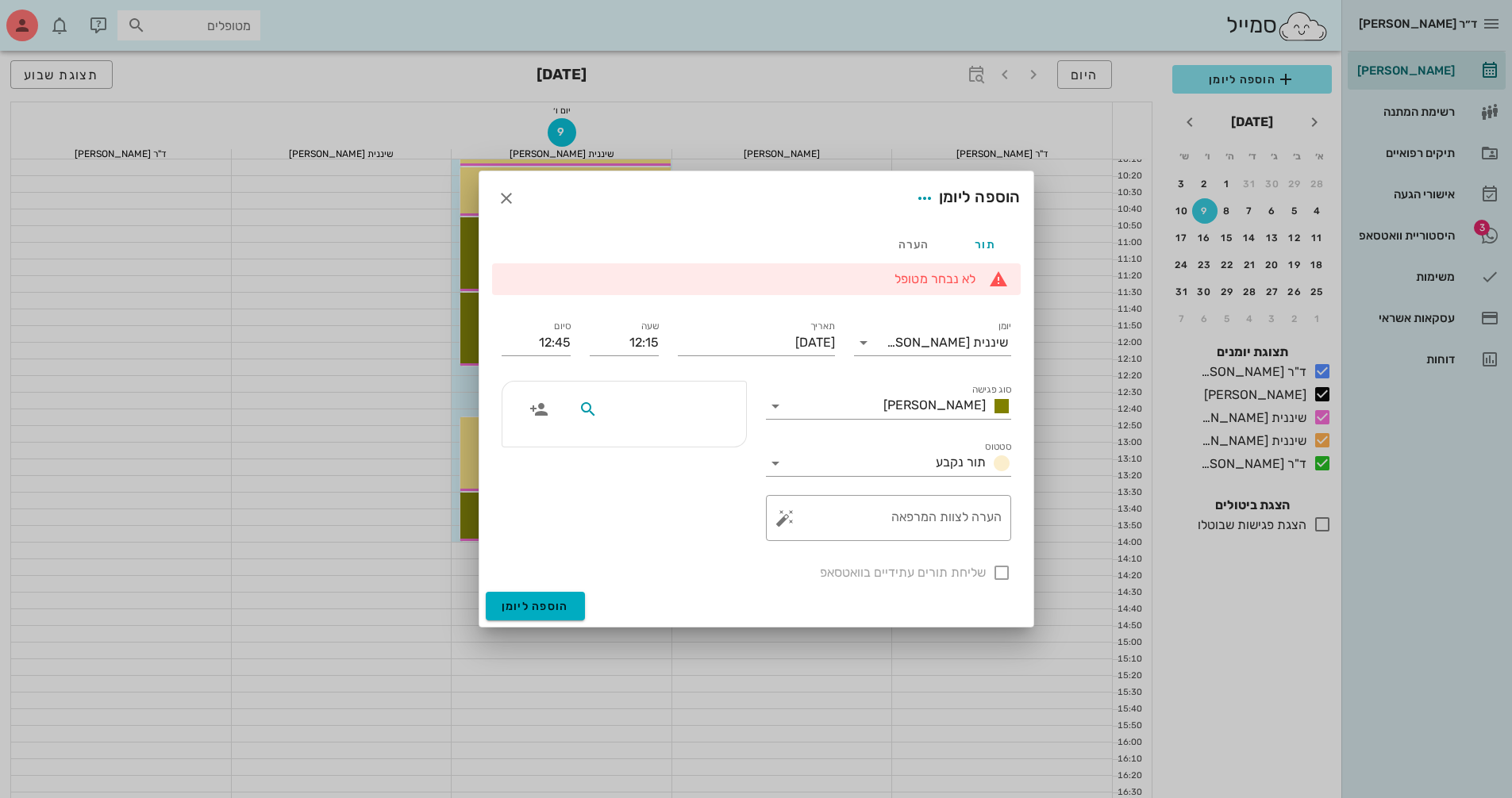
click at [665, 407] on input "text" at bounding box center [662, 409] width 122 height 21
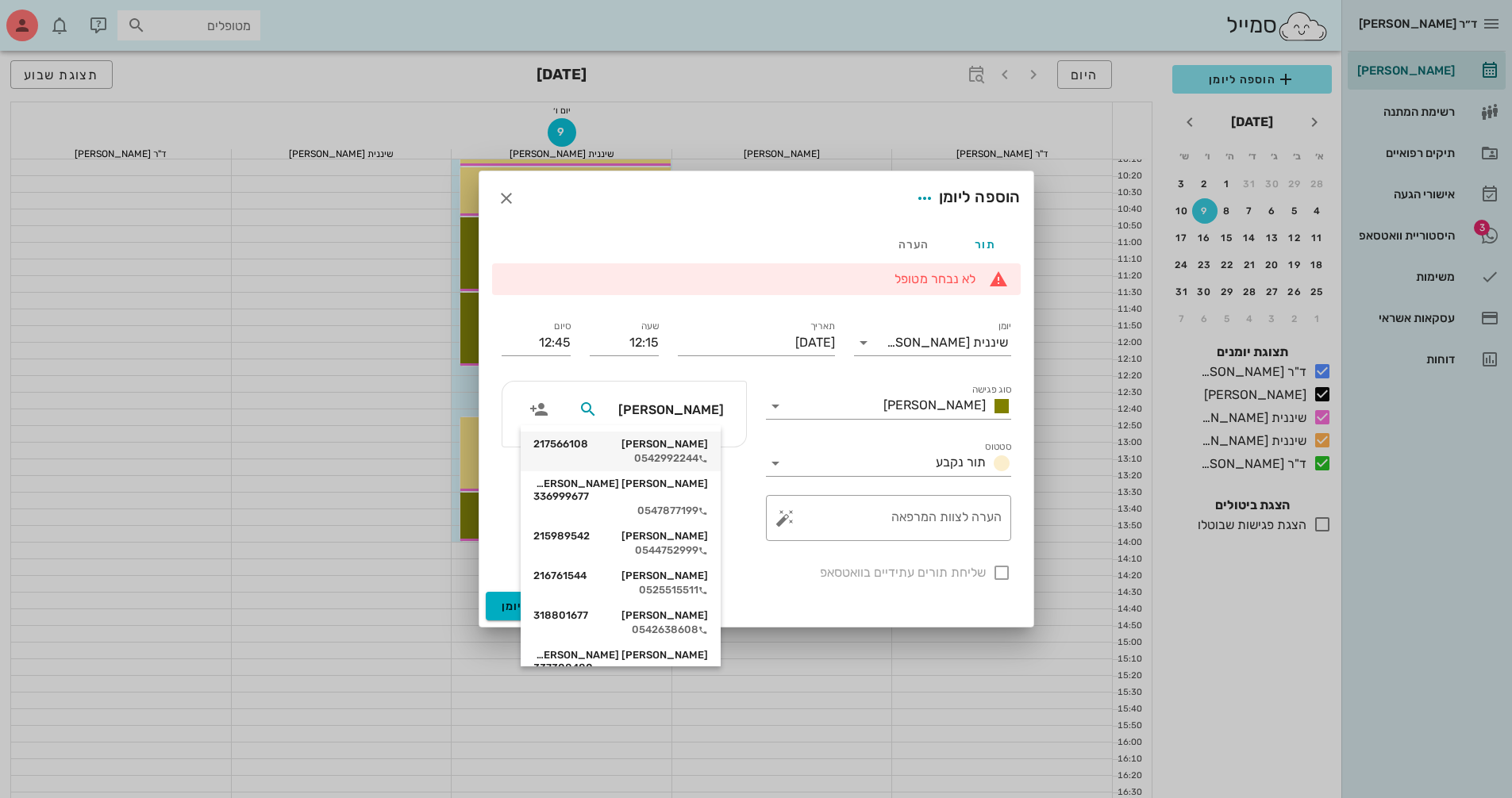
type input "[PERSON_NAME]"
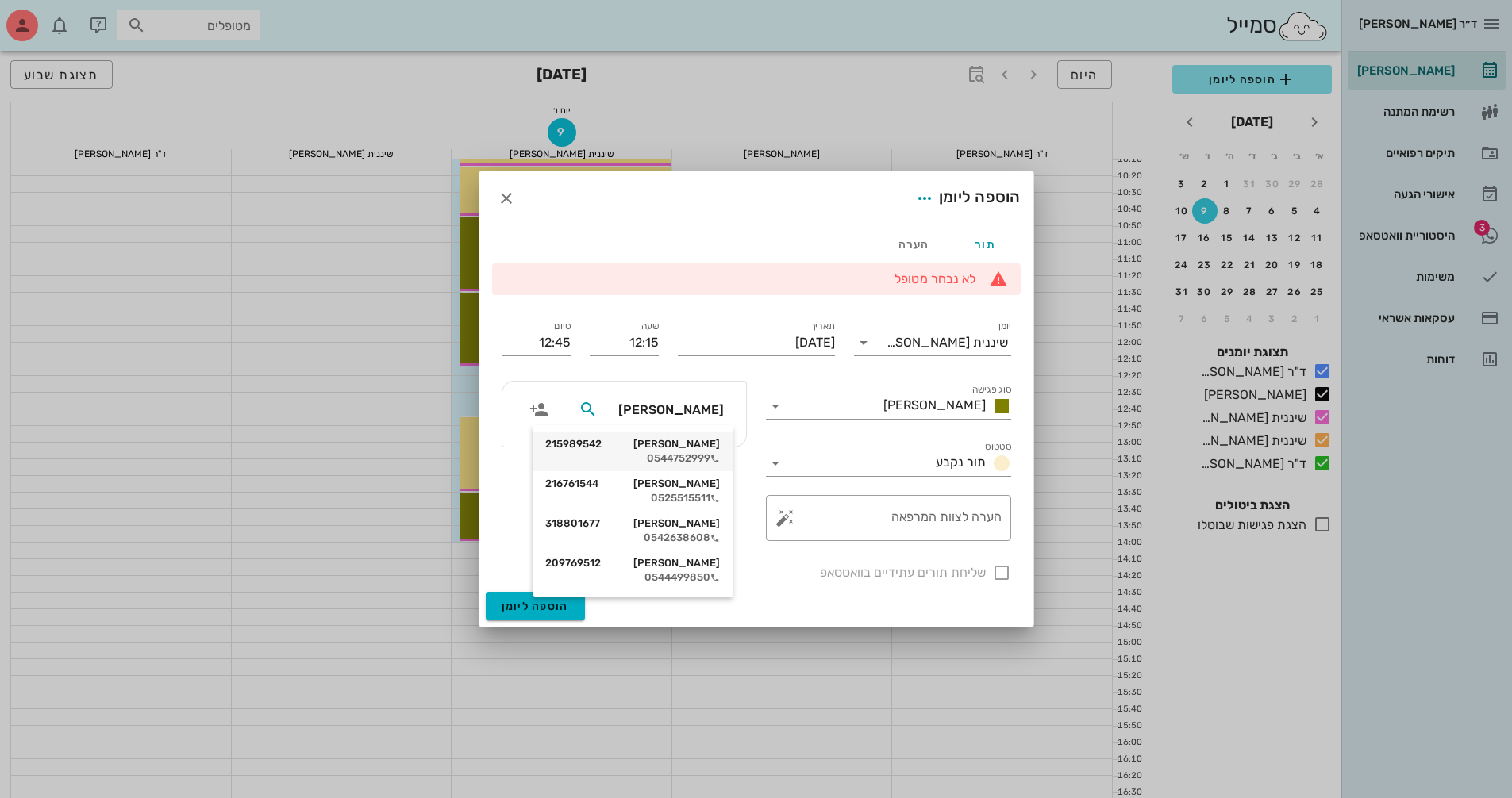
click at [690, 439] on div "[PERSON_NAME] 215989542" at bounding box center [632, 443] width 175 height 12
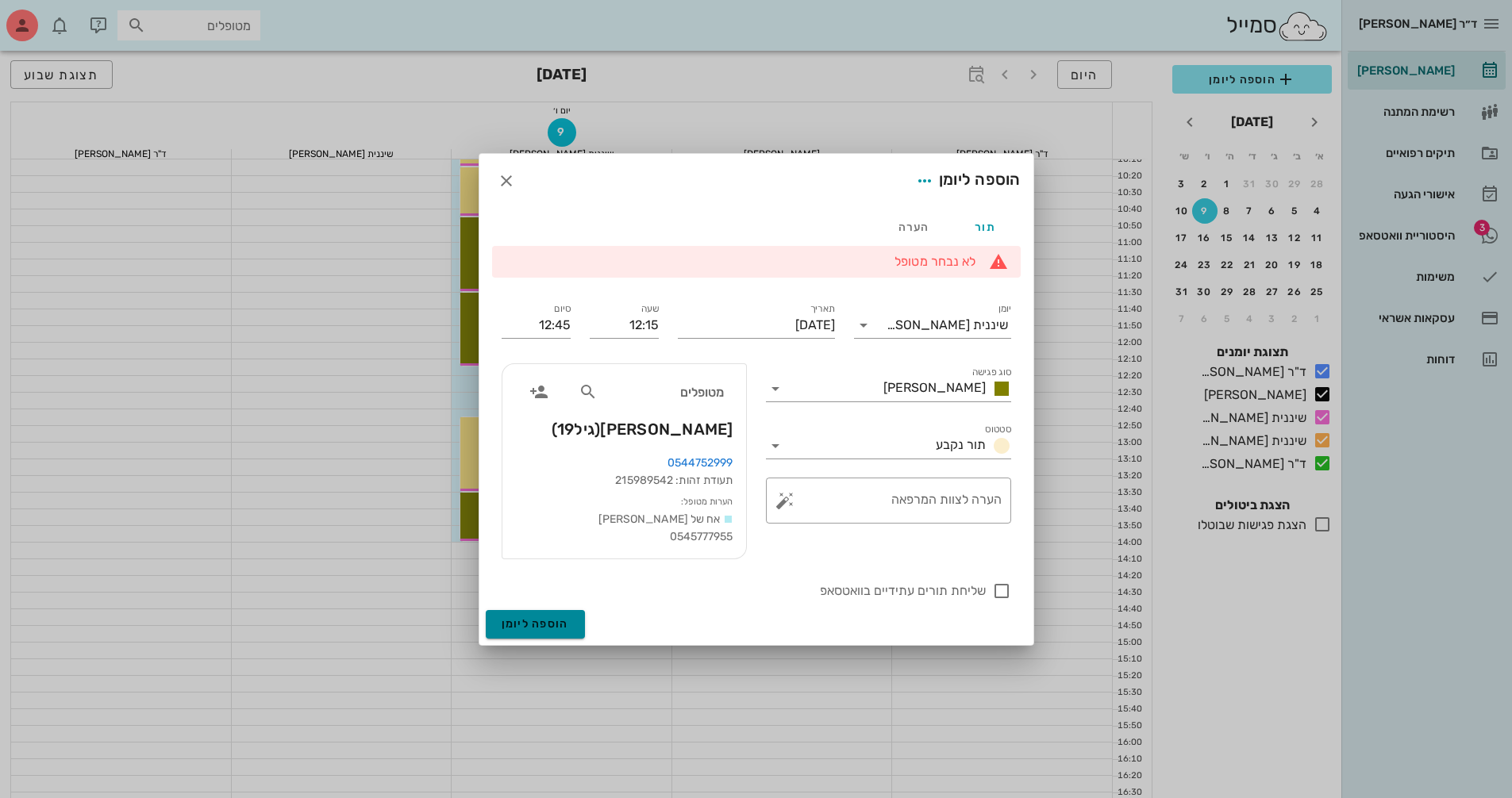
click at [561, 620] on span "הוספה ליומן" at bounding box center [534, 623] width 67 height 13
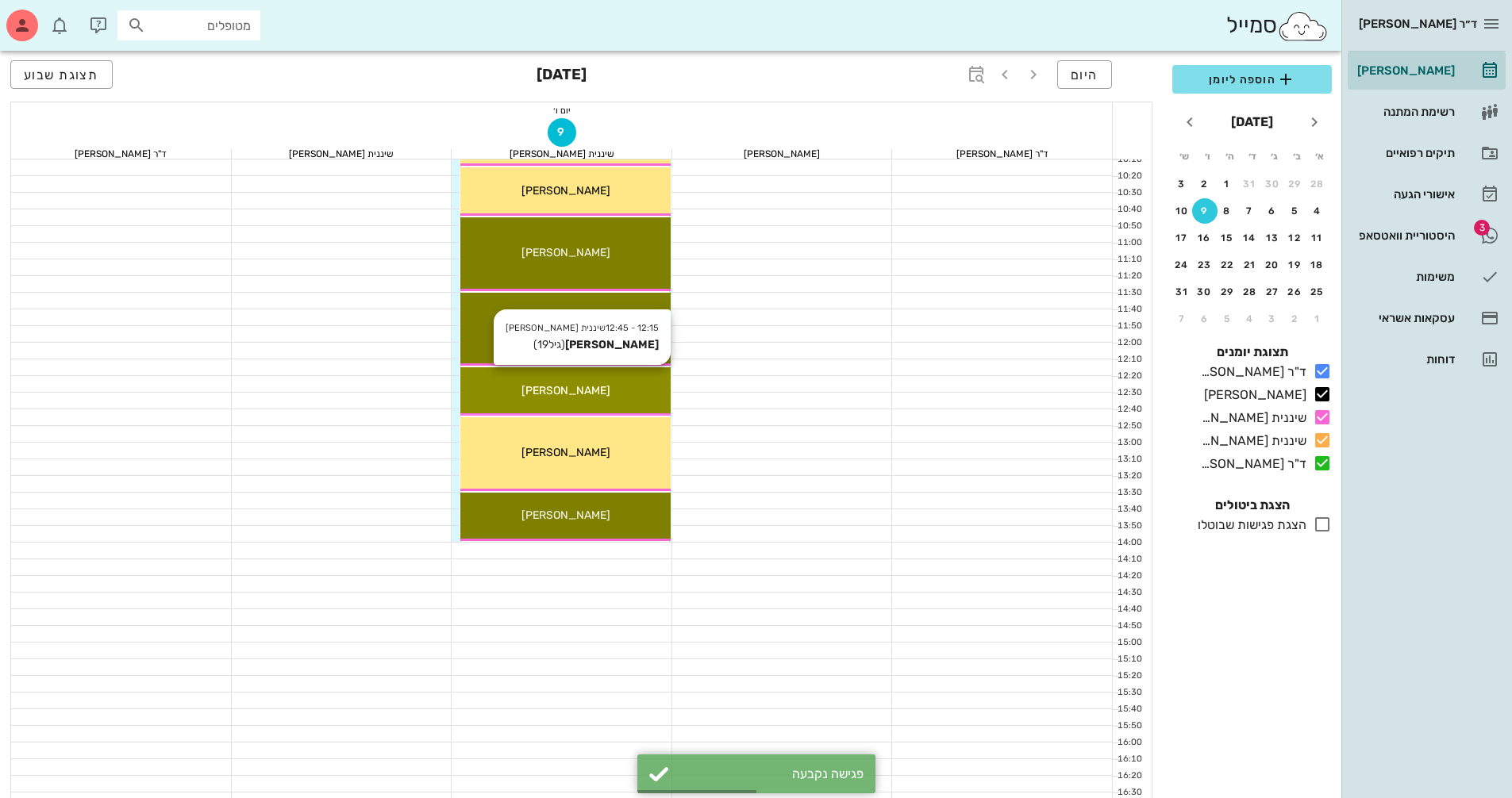
click at [607, 396] on div "[PERSON_NAME]" at bounding box center [565, 391] width 210 height 17
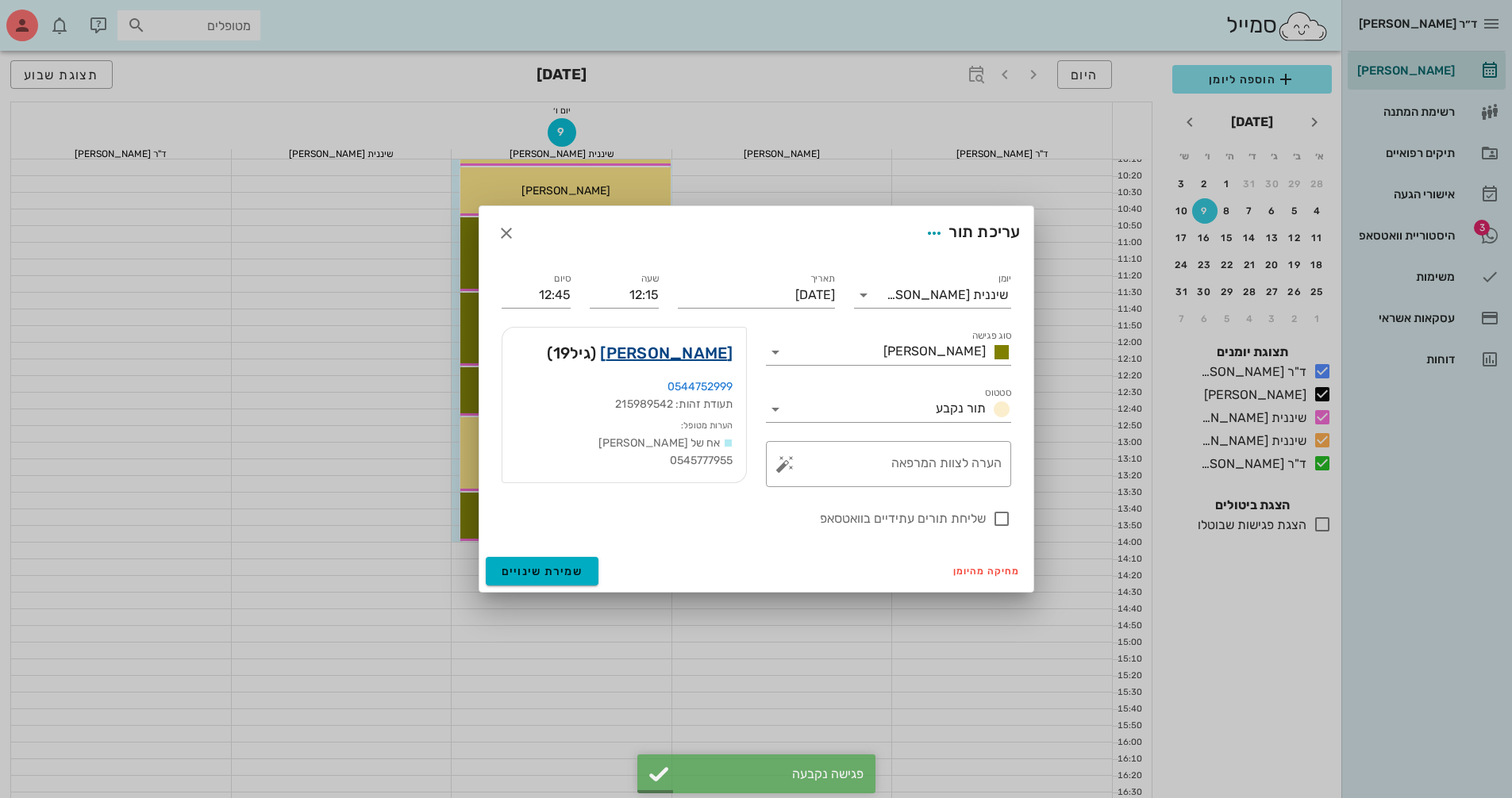
click at [691, 356] on link "[PERSON_NAME]" at bounding box center [666, 353] width 132 height 25
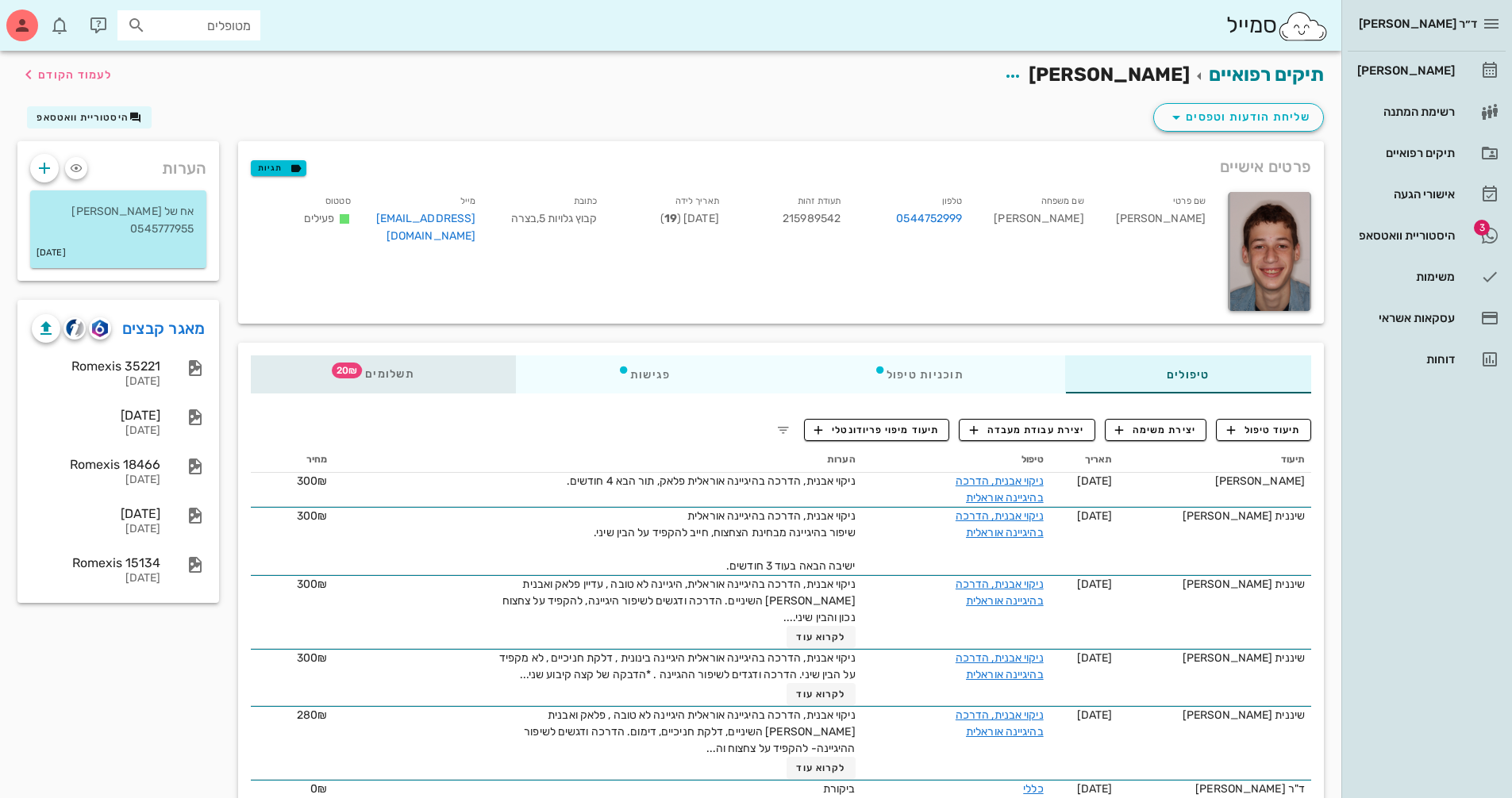
click at [414, 371] on span "תשלומים 20₪" at bounding box center [383, 374] width 62 height 11
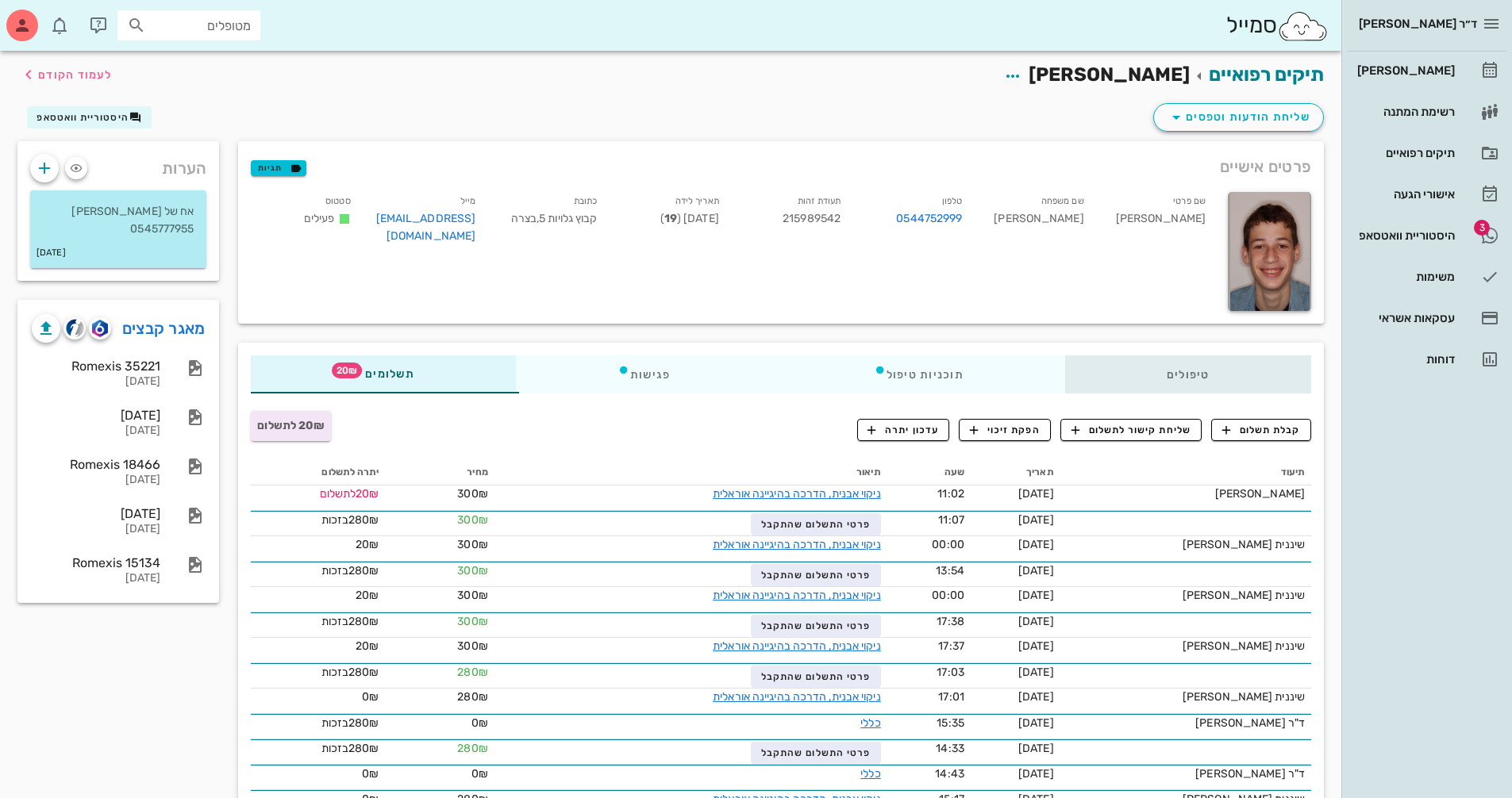
click at [1200, 387] on div "טיפולים" at bounding box center [1187, 374] width 246 height 38
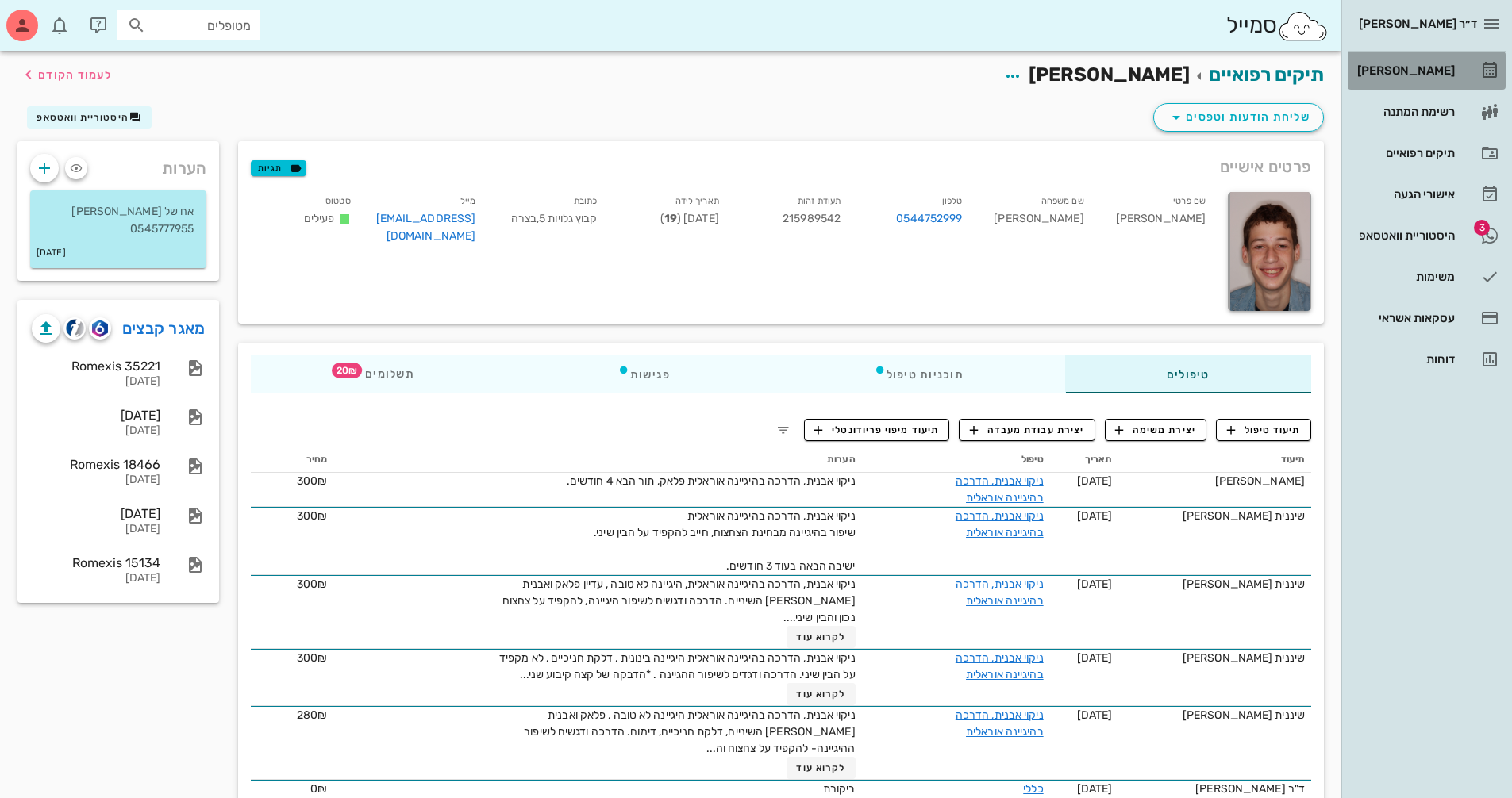
click at [1414, 71] on div "[PERSON_NAME]" at bounding box center [1404, 70] width 101 height 12
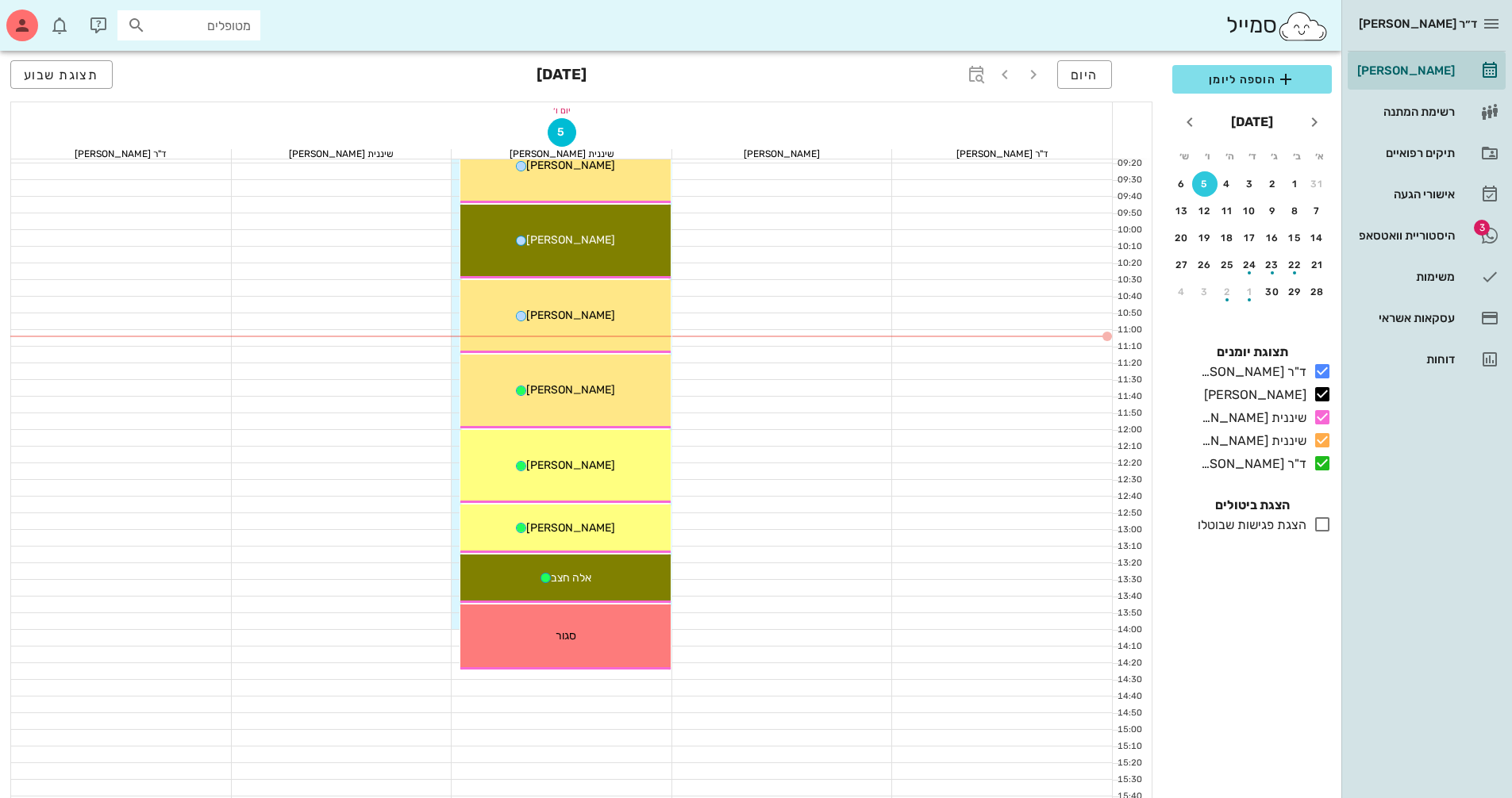
scroll to position [238, 0]
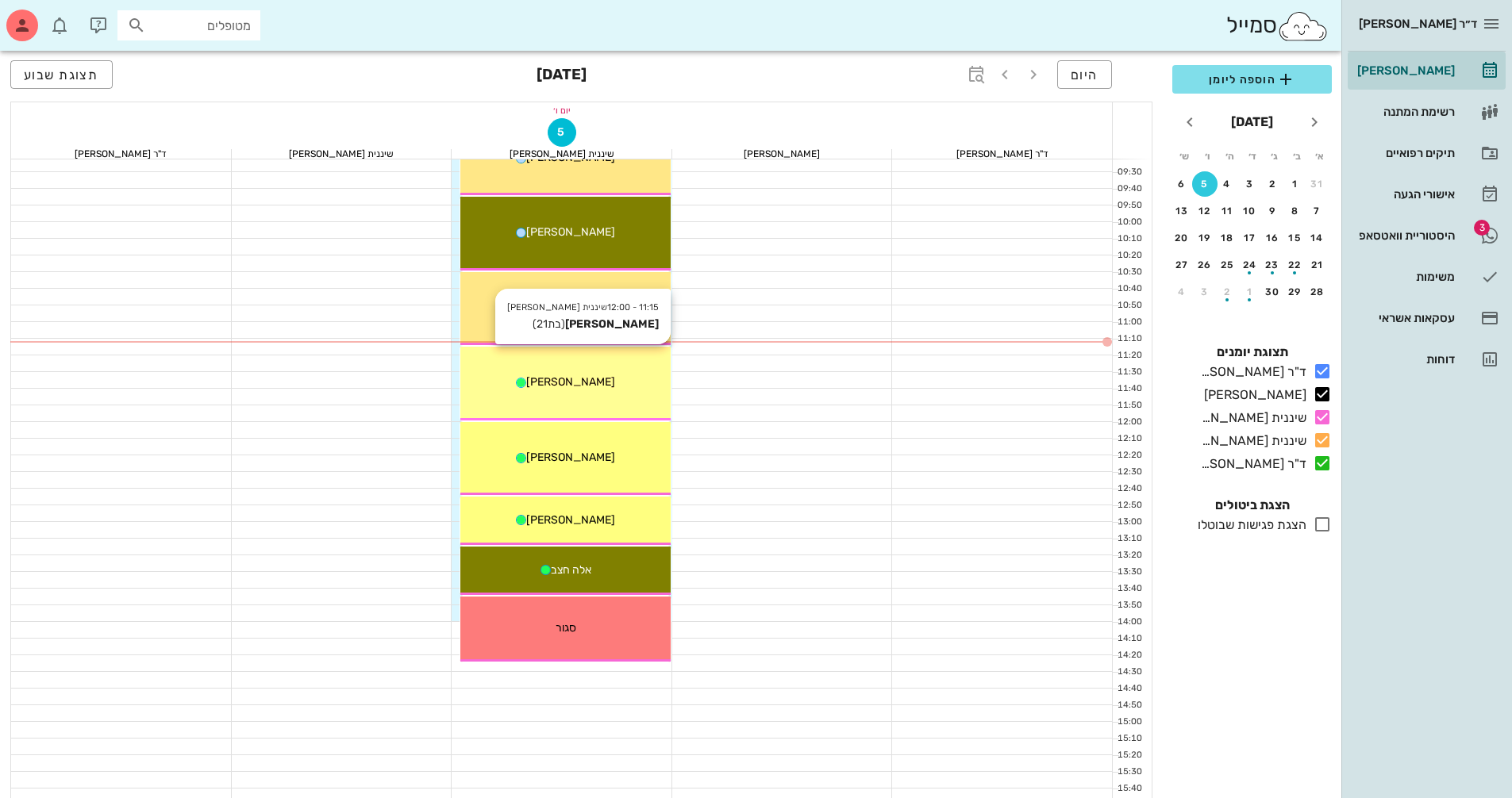
click at [637, 384] on div "[PERSON_NAME]" at bounding box center [565, 382] width 210 height 17
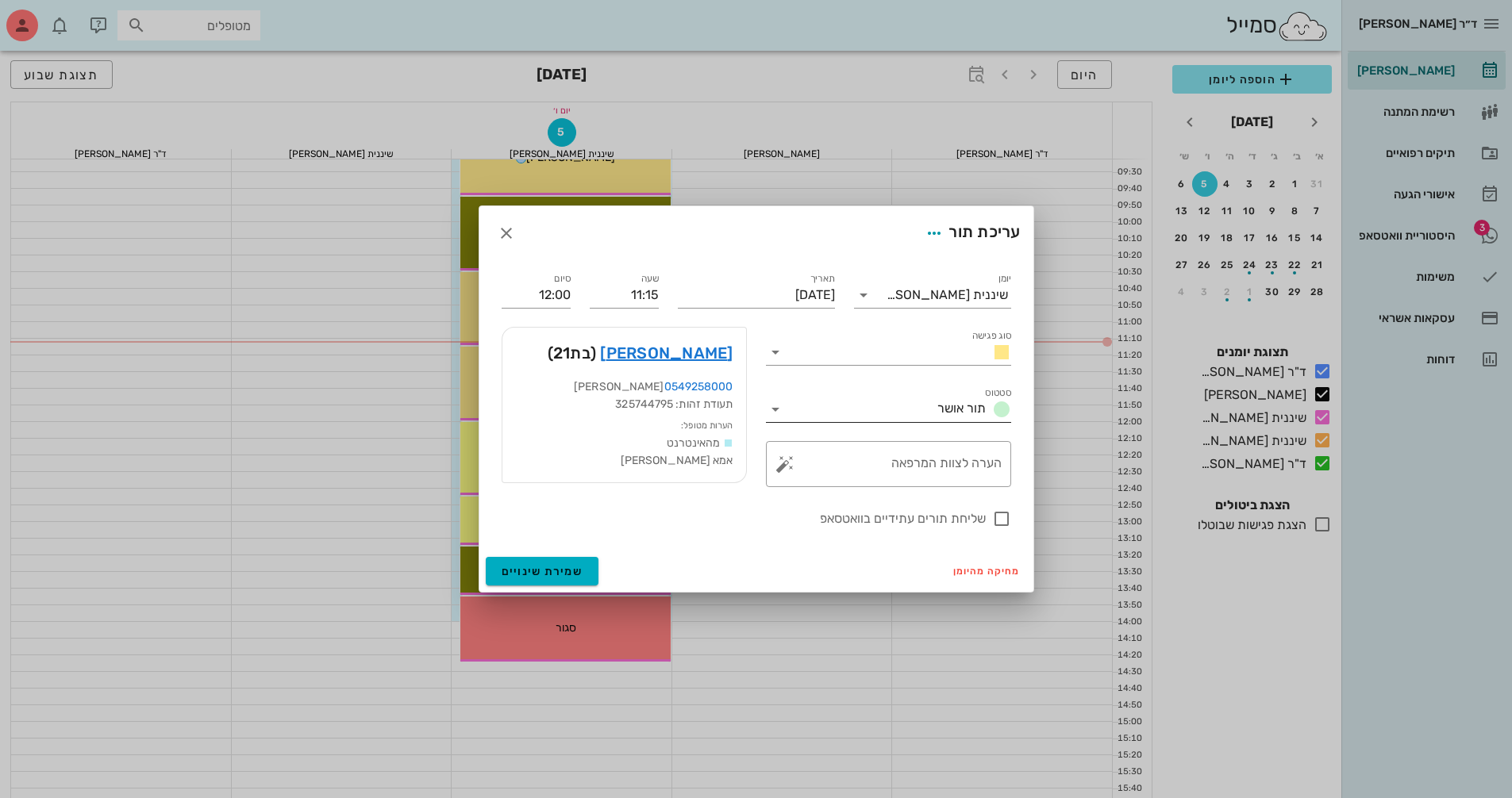
click at [834, 412] on input "סטטוס" at bounding box center [859, 408] width 143 height 25
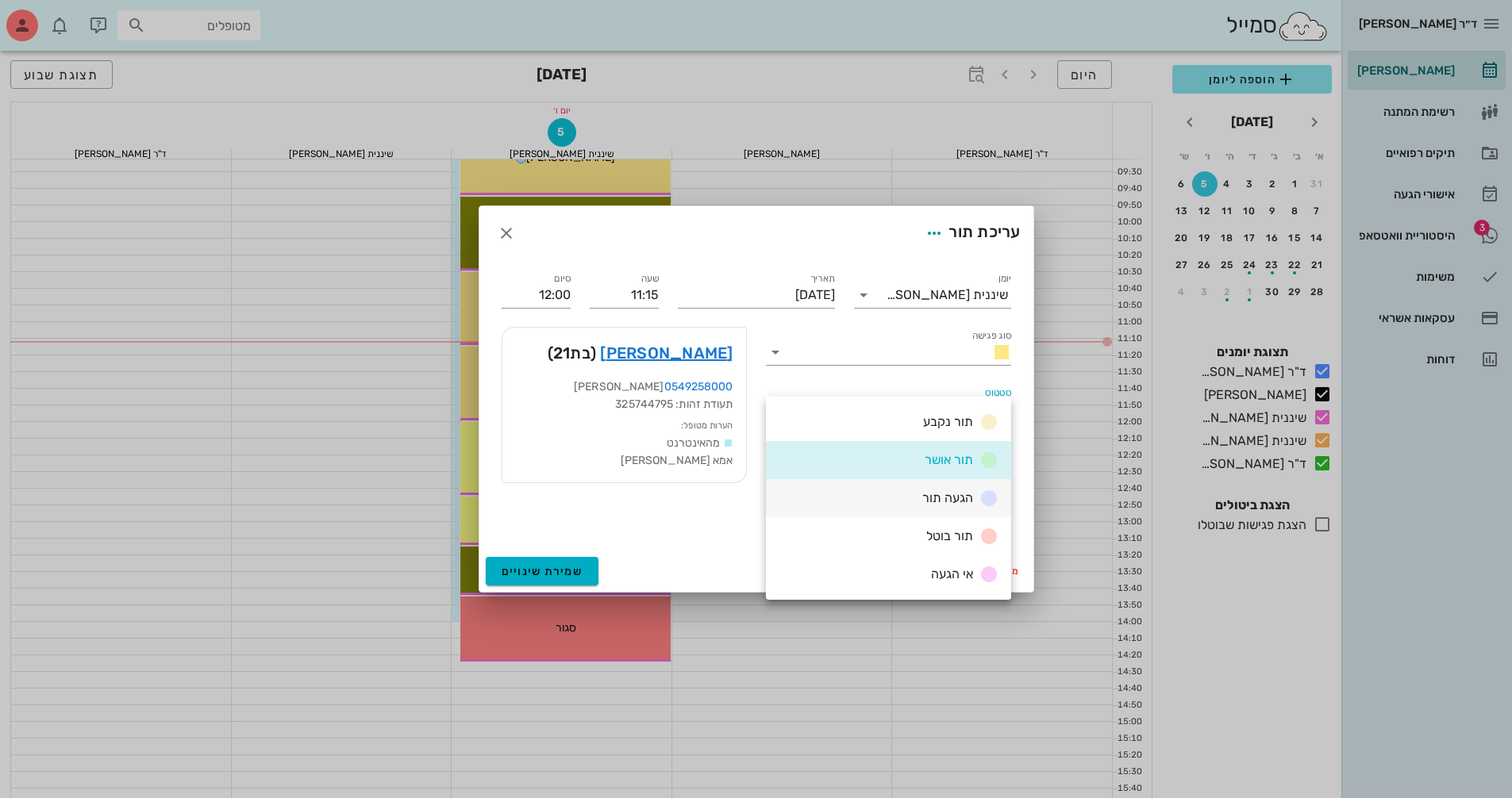
click at [910, 495] on div "הגעה תור" at bounding box center [888, 498] width 245 height 38
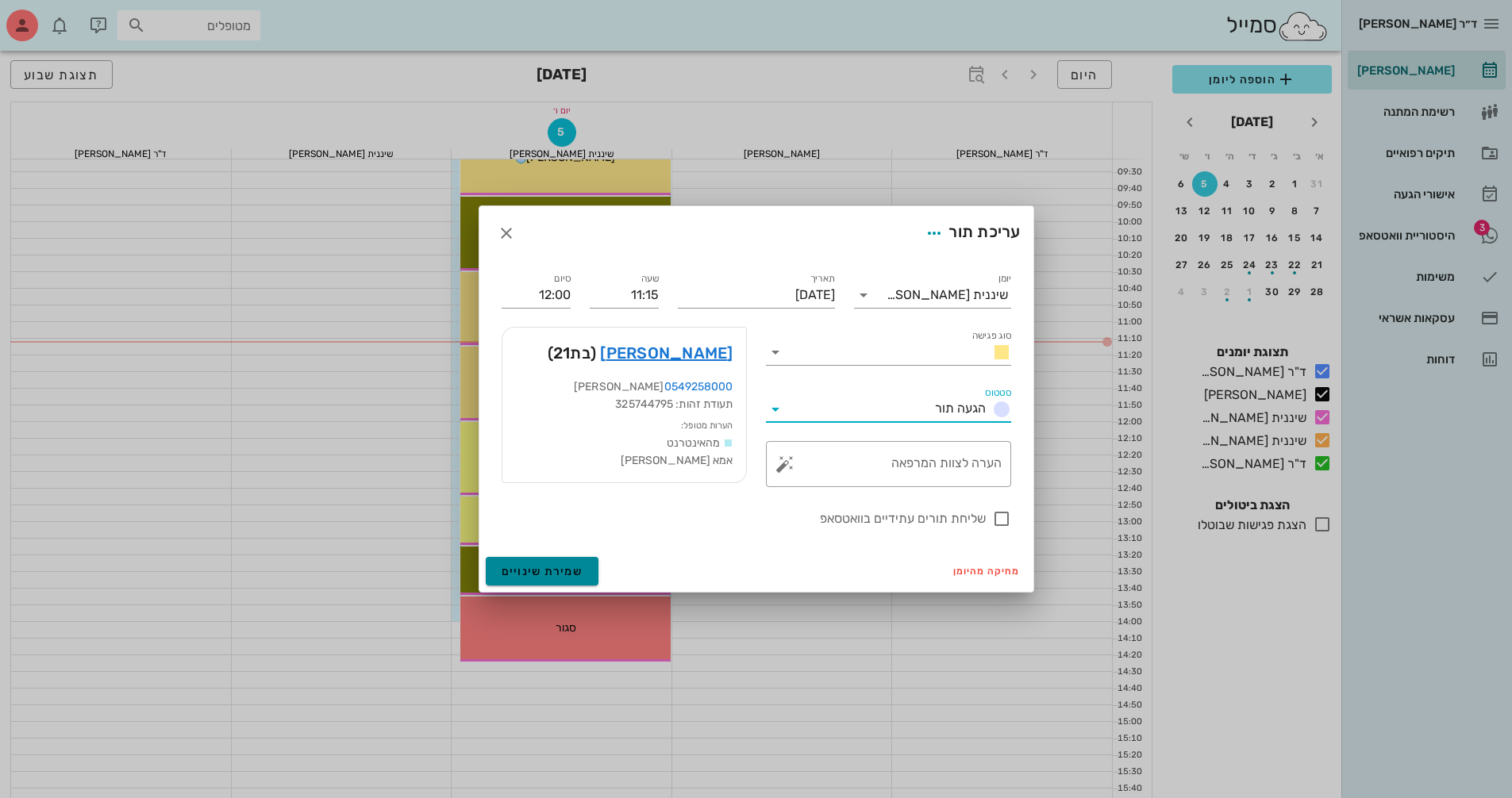
click at [572, 566] on span "שמירת שינויים" at bounding box center [542, 572] width 82 height 13
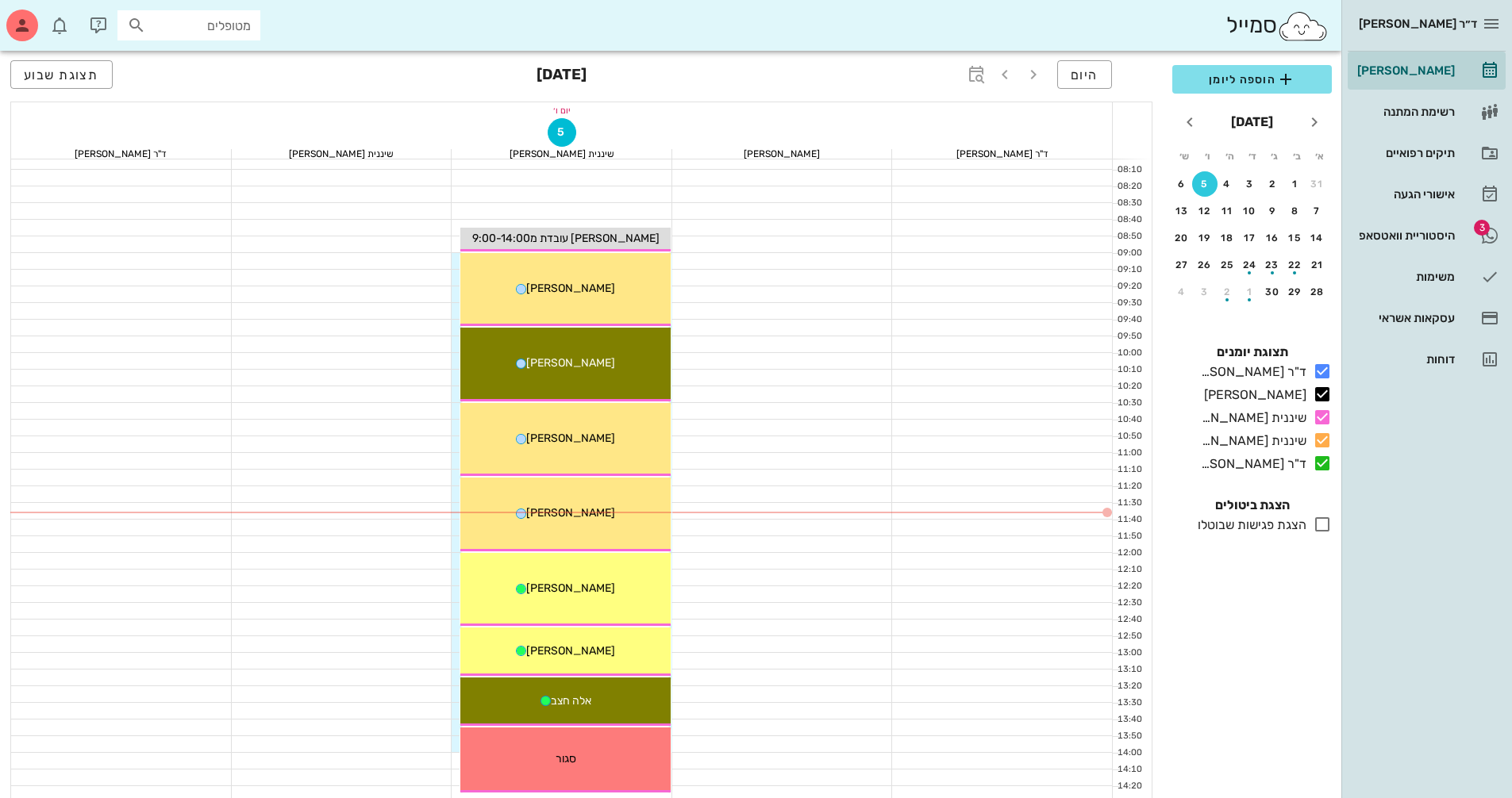
scroll to position [79, 0]
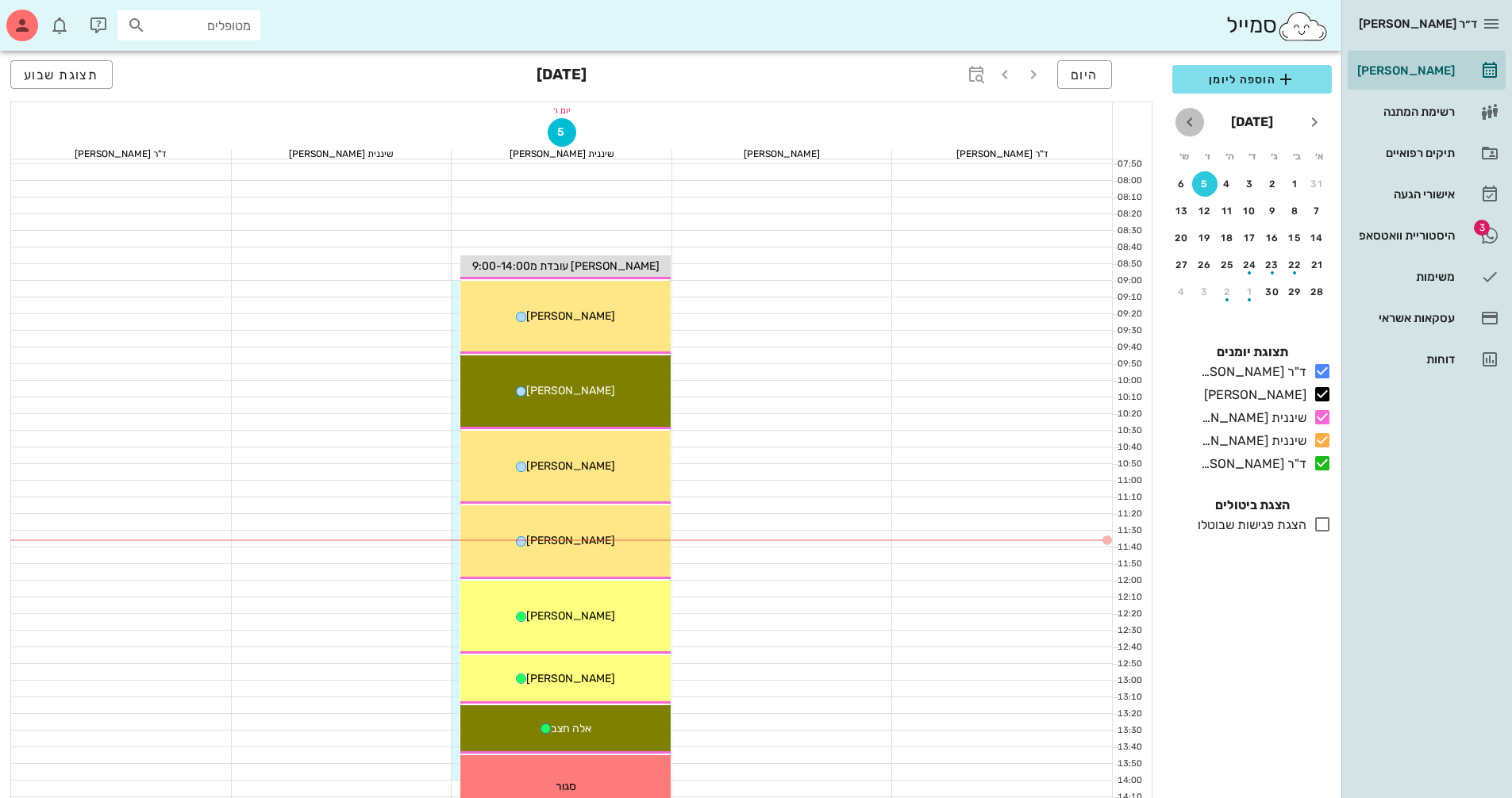
click at [1189, 117] on icon "חודש הבא" at bounding box center [1189, 122] width 19 height 19
click at [1189, 122] on icon "חודש הבא" at bounding box center [1189, 122] width 19 height 19
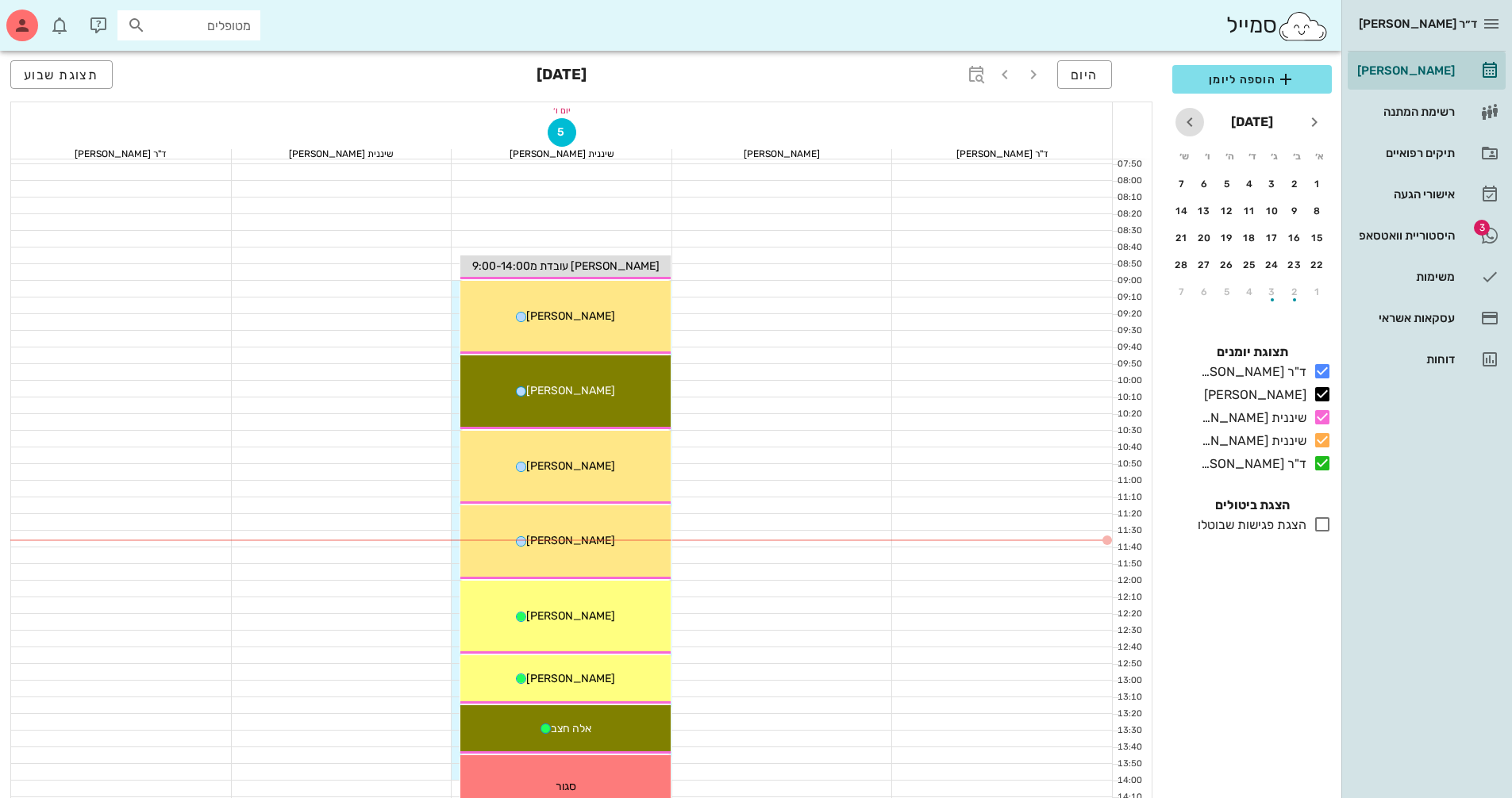
click at [1189, 122] on icon "חודש הבא" at bounding box center [1189, 122] width 19 height 19
click at [1198, 187] on div "6" at bounding box center [1204, 184] width 25 height 11
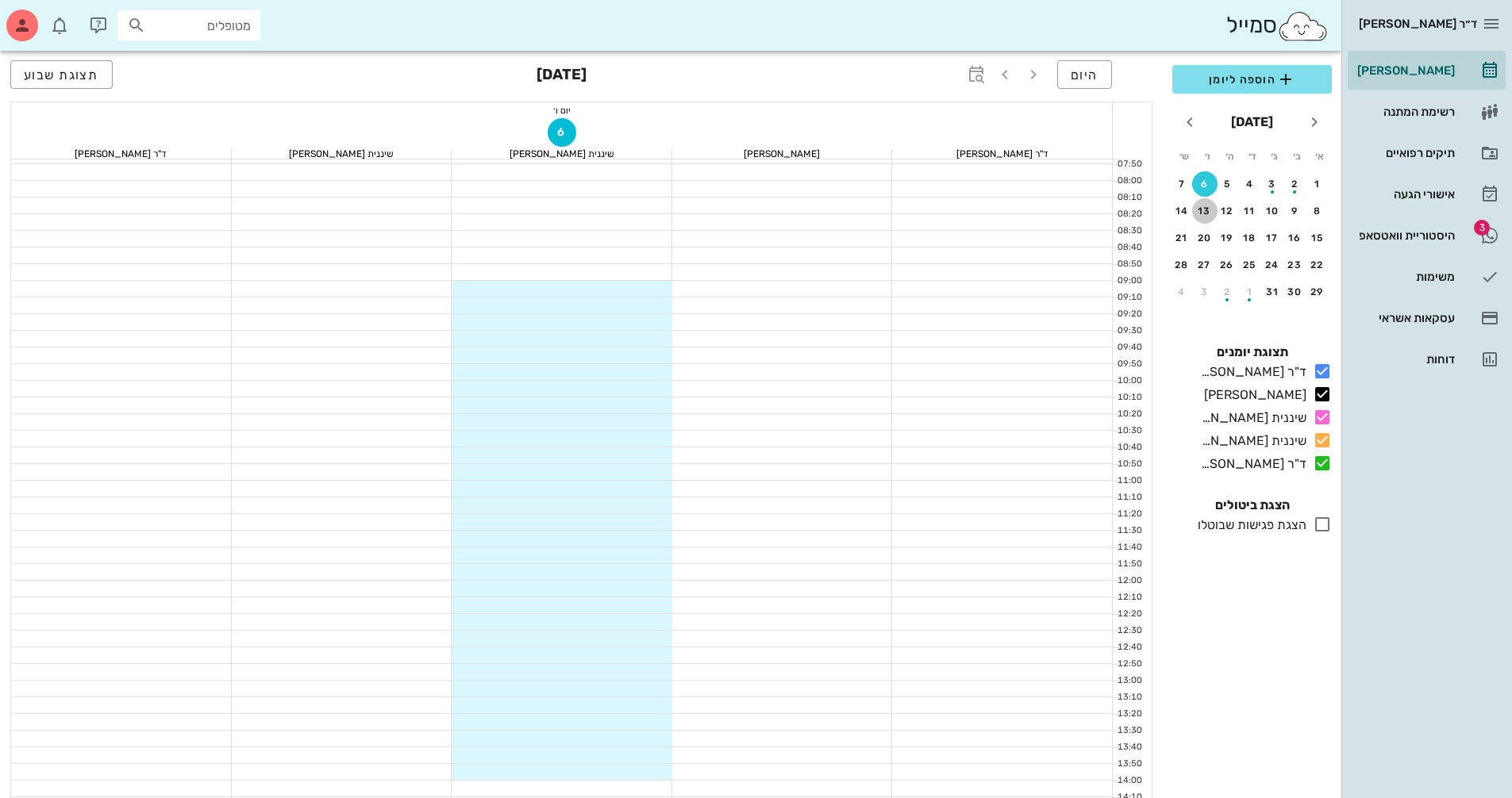
click at [1209, 209] on div "13" at bounding box center [1204, 211] width 25 height 11
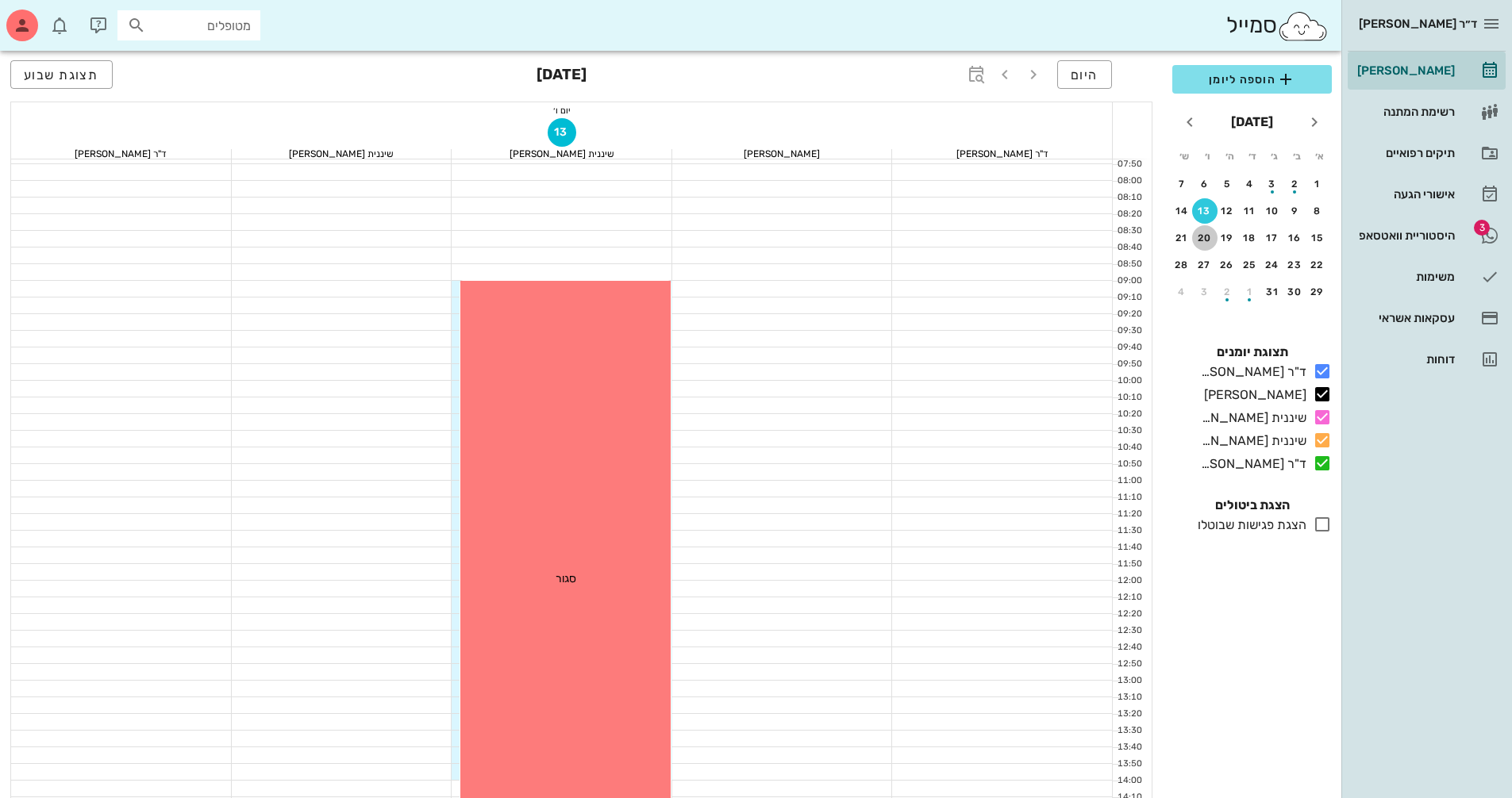
click at [1207, 244] on button "20" at bounding box center [1204, 238] width 25 height 25
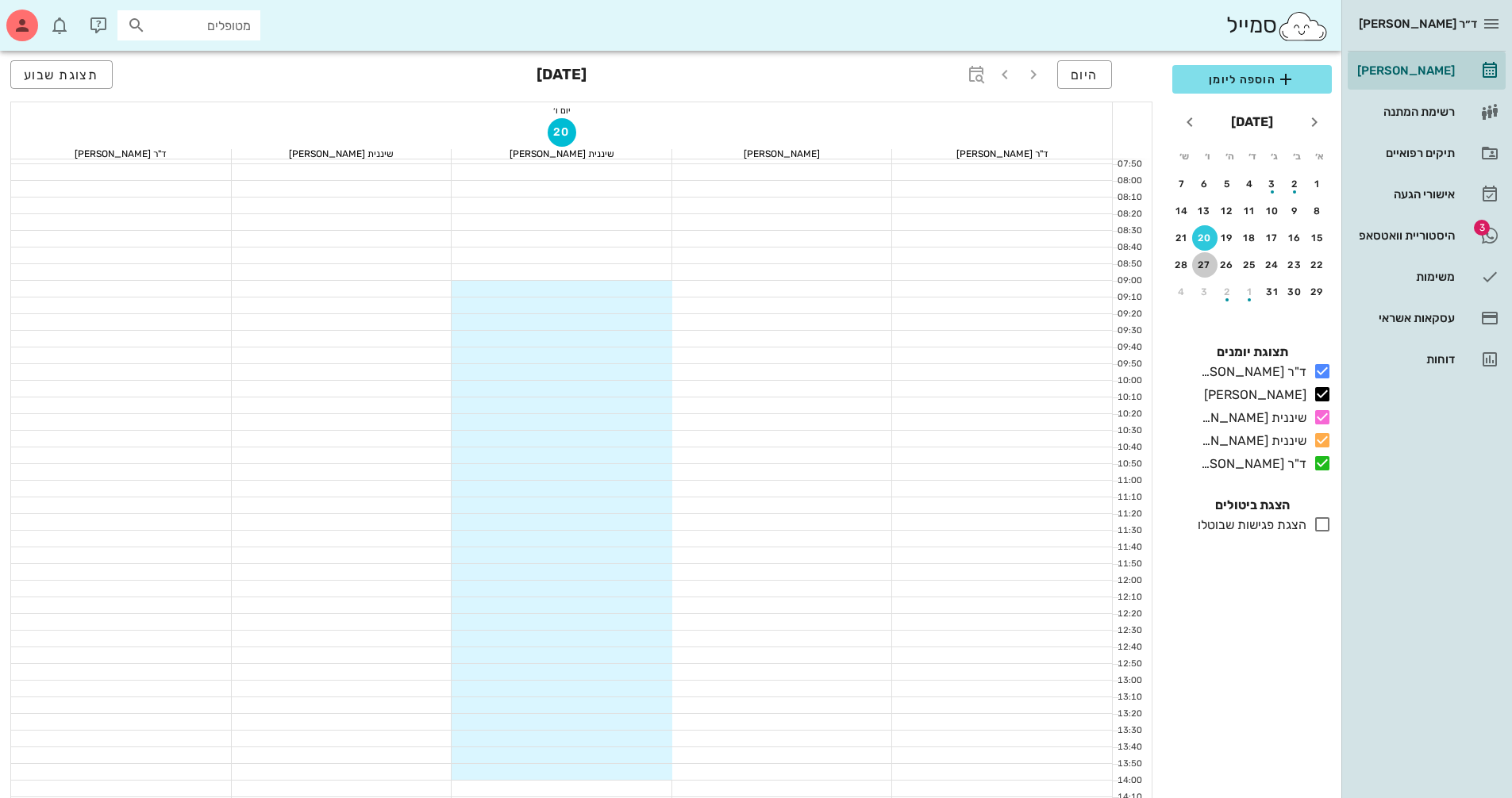
click at [1203, 261] on div "27" at bounding box center [1204, 265] width 25 height 11
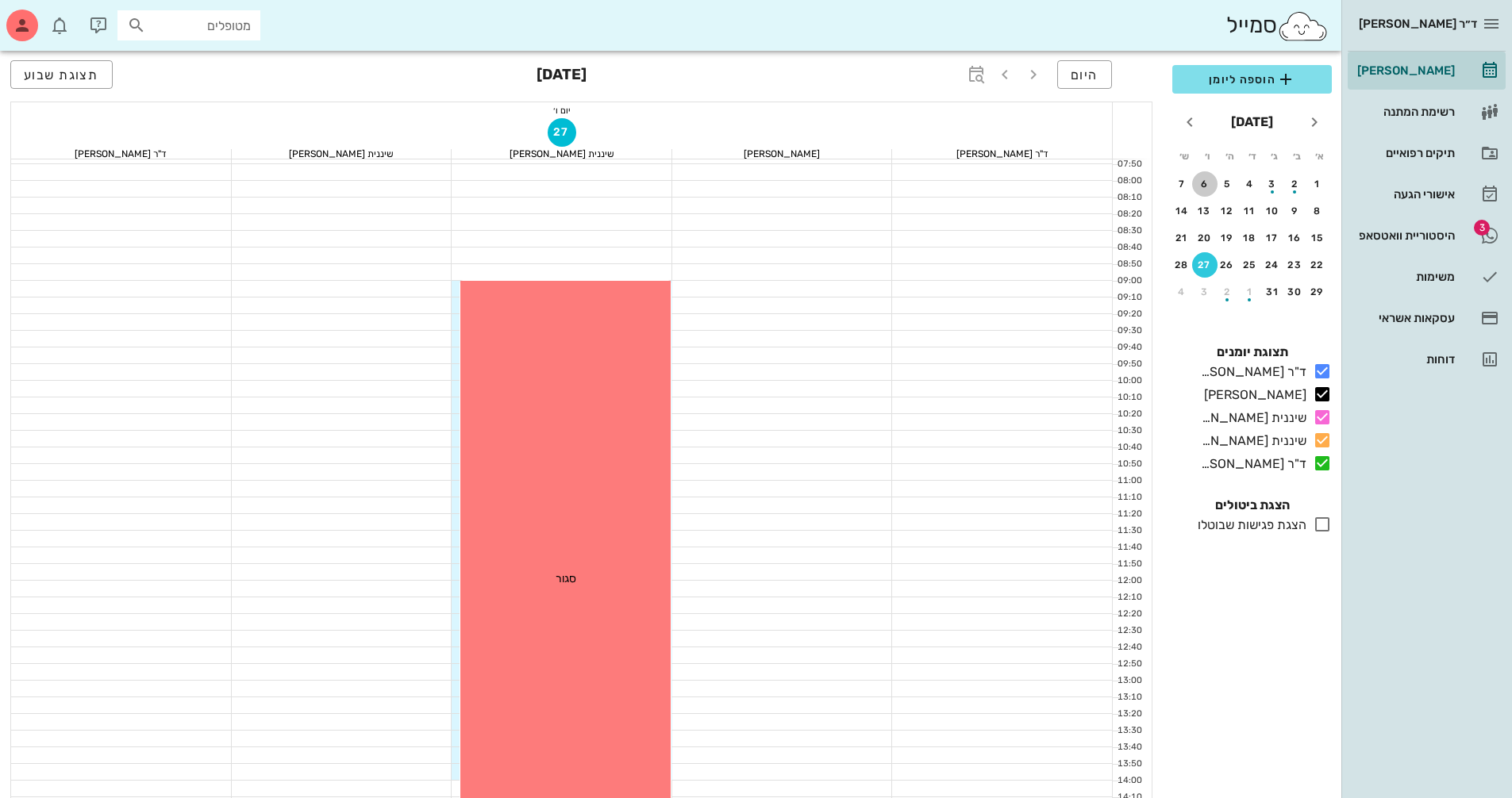
click at [1205, 182] on div "6" at bounding box center [1204, 184] width 25 height 11
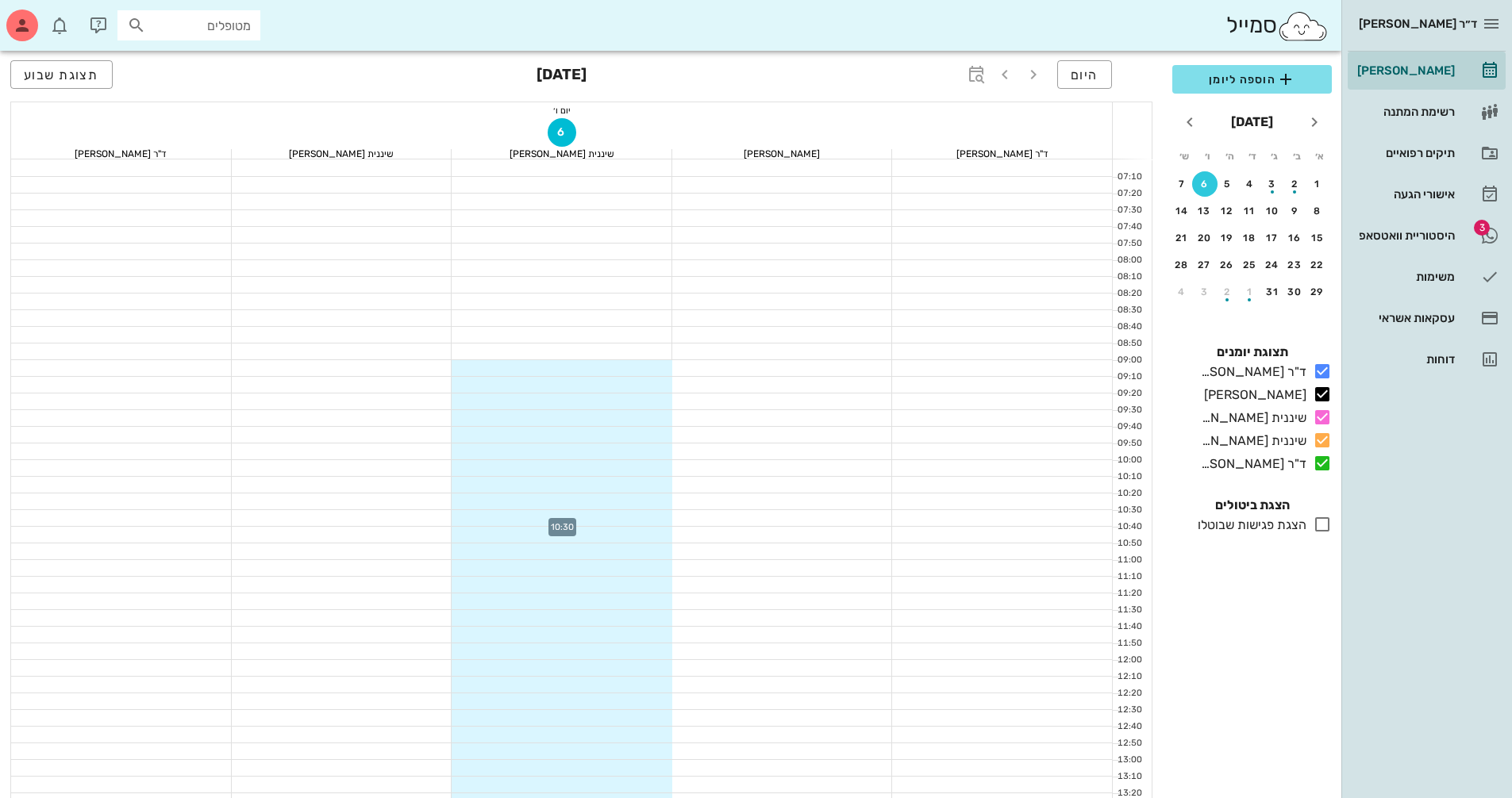
click at [626, 517] on div at bounding box center [562, 518] width 221 height 16
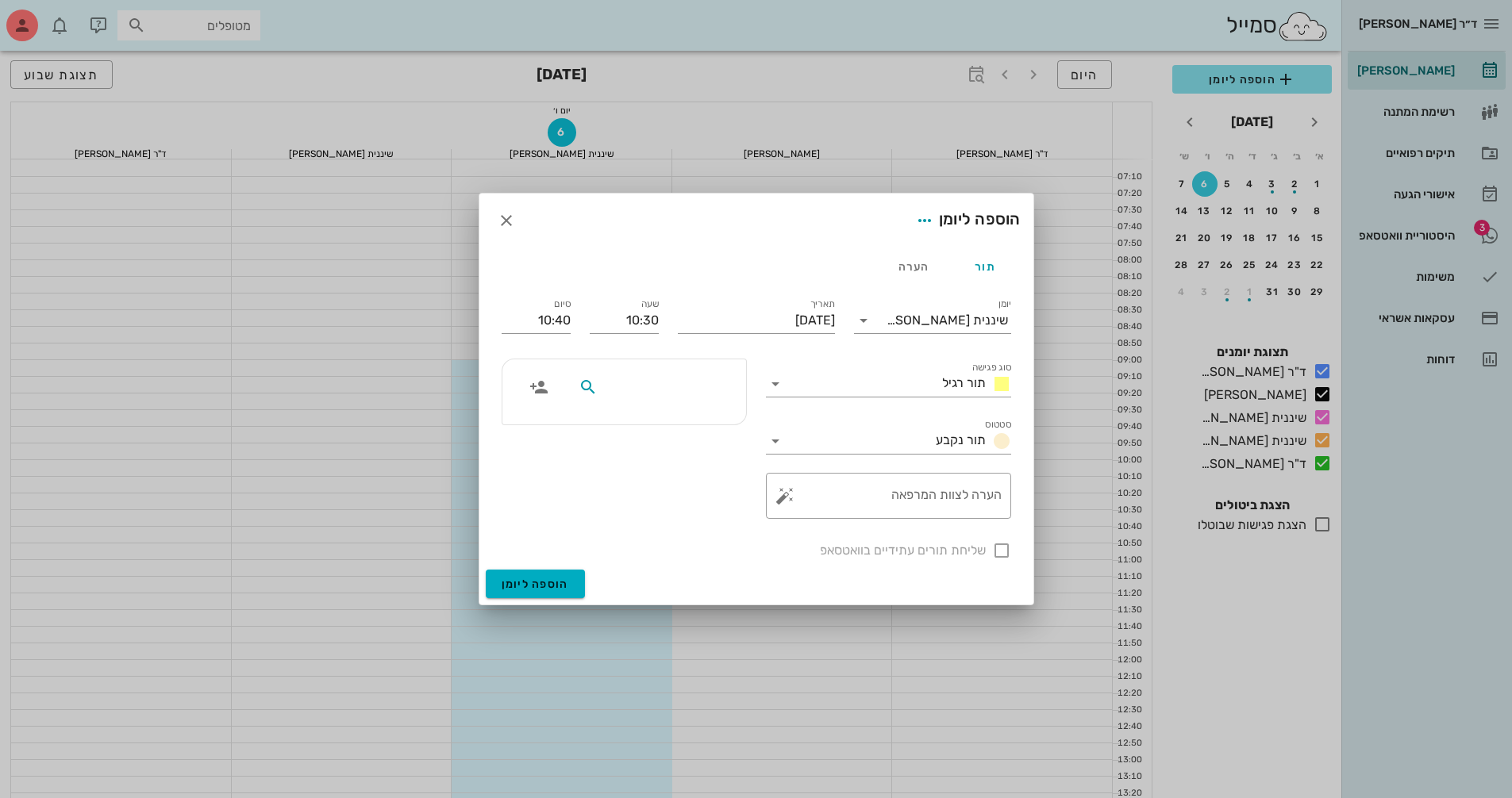
click at [672, 389] on input "text" at bounding box center [662, 387] width 122 height 21
type input "[PERSON_NAME]"
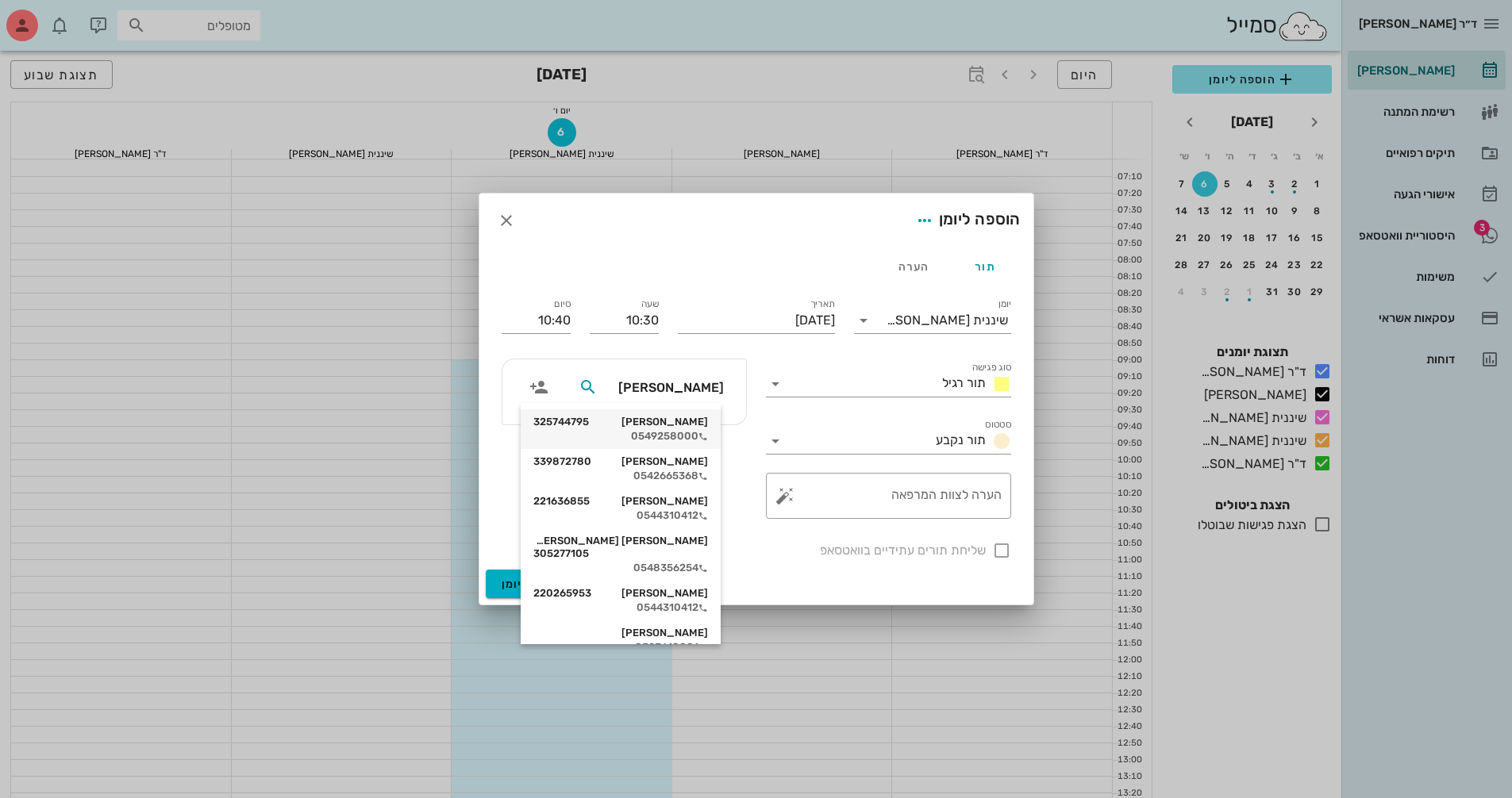
click at [688, 426] on div "[PERSON_NAME] 325744795" at bounding box center [620, 422] width 175 height 12
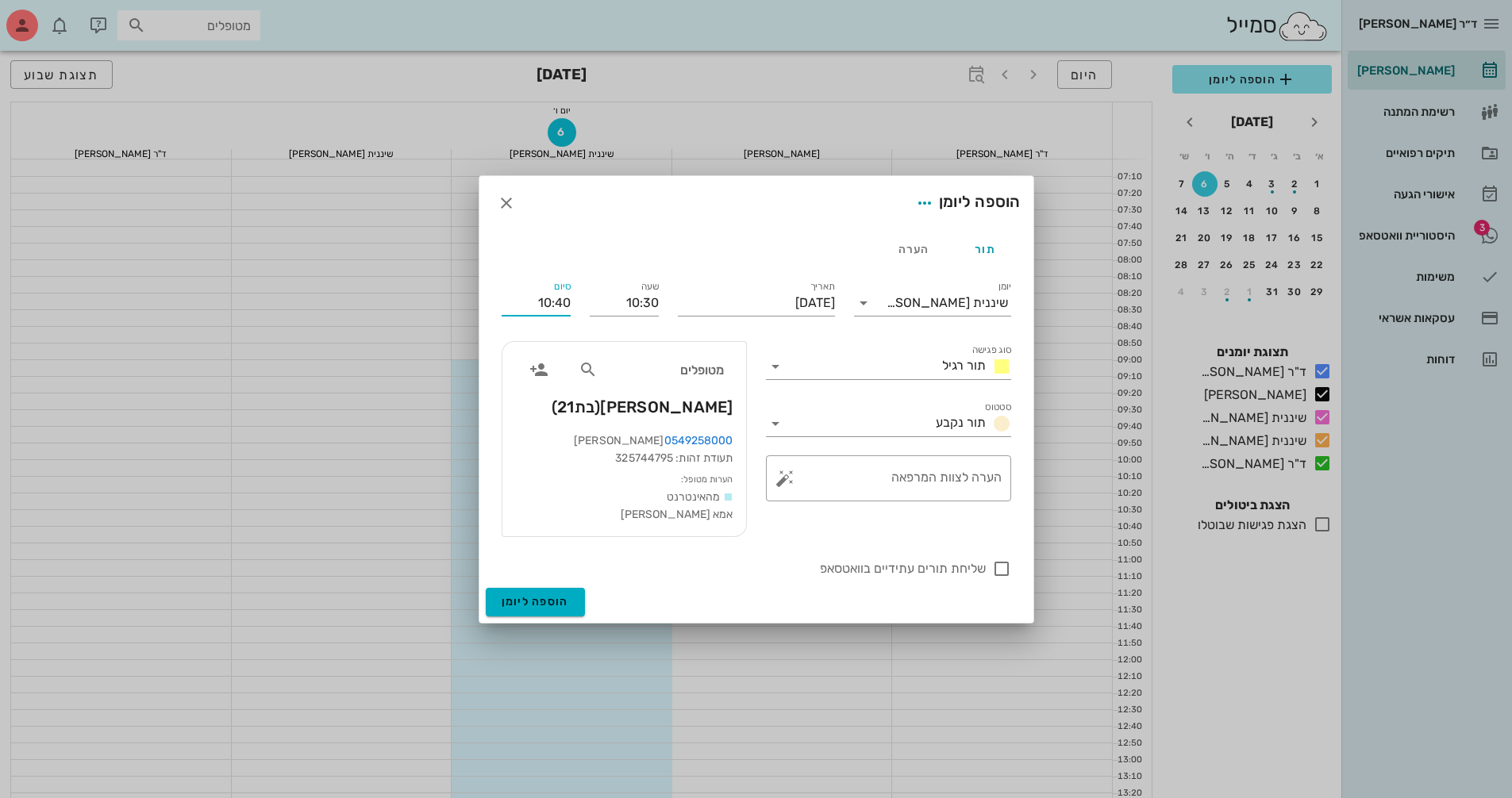
drag, startPoint x: 526, startPoint y: 301, endPoint x: 574, endPoint y: 300, distance: 48.0
click at [574, 300] on div "סיום 10:40" at bounding box center [535, 299] width 88 height 63
type input "11:15"
click at [863, 371] on input "סוג פגישה" at bounding box center [862, 366] width 147 height 25
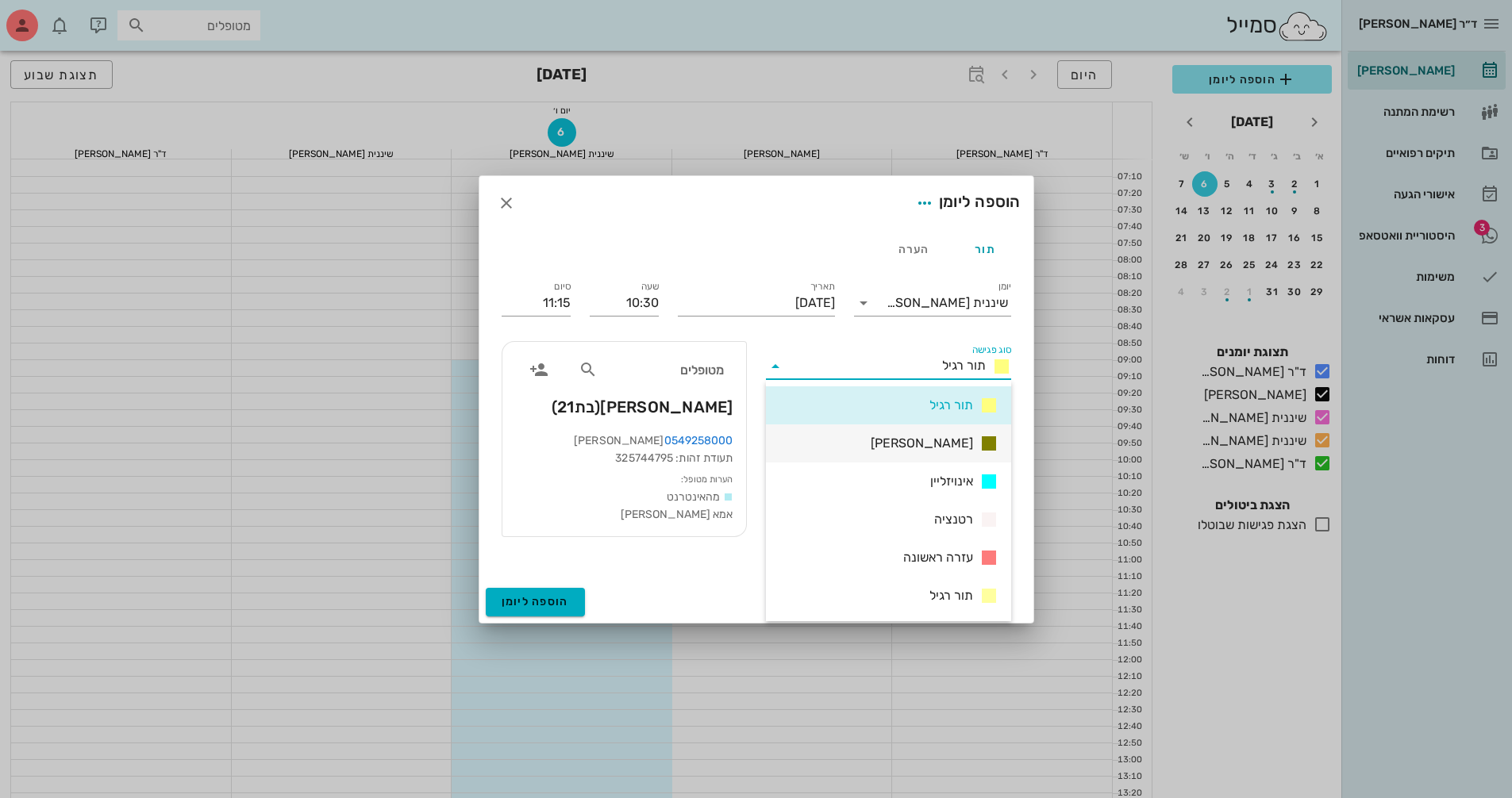
click at [919, 434] on div "[PERSON_NAME]" at bounding box center [888, 443] width 245 height 38
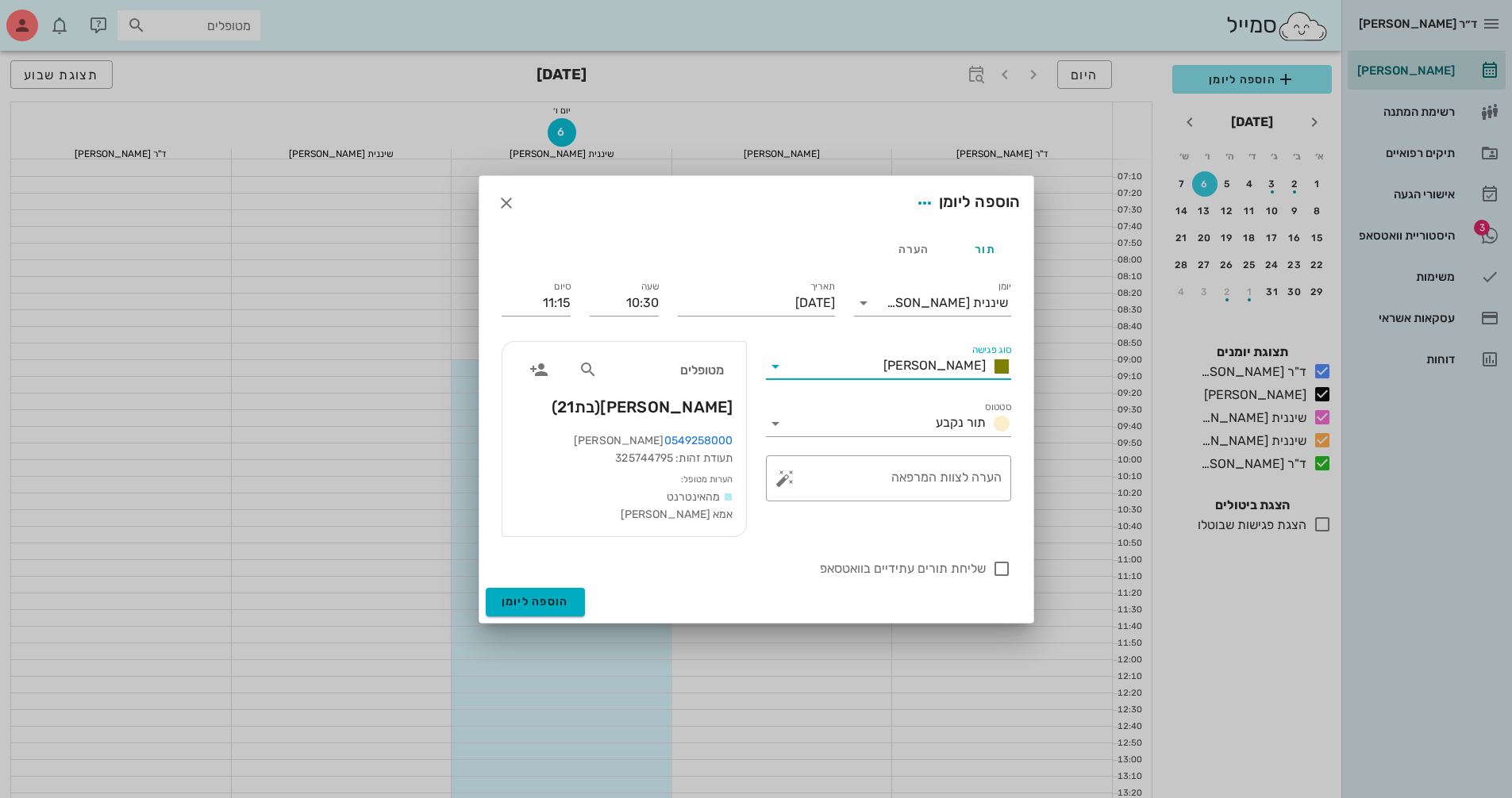
click at [668, 581] on div "שליחת תורים עתידיים בוואטסאפ" at bounding box center [756, 567] width 529 height 42
click at [529, 599] on span "הוספה ליומן" at bounding box center [534, 602] width 67 height 13
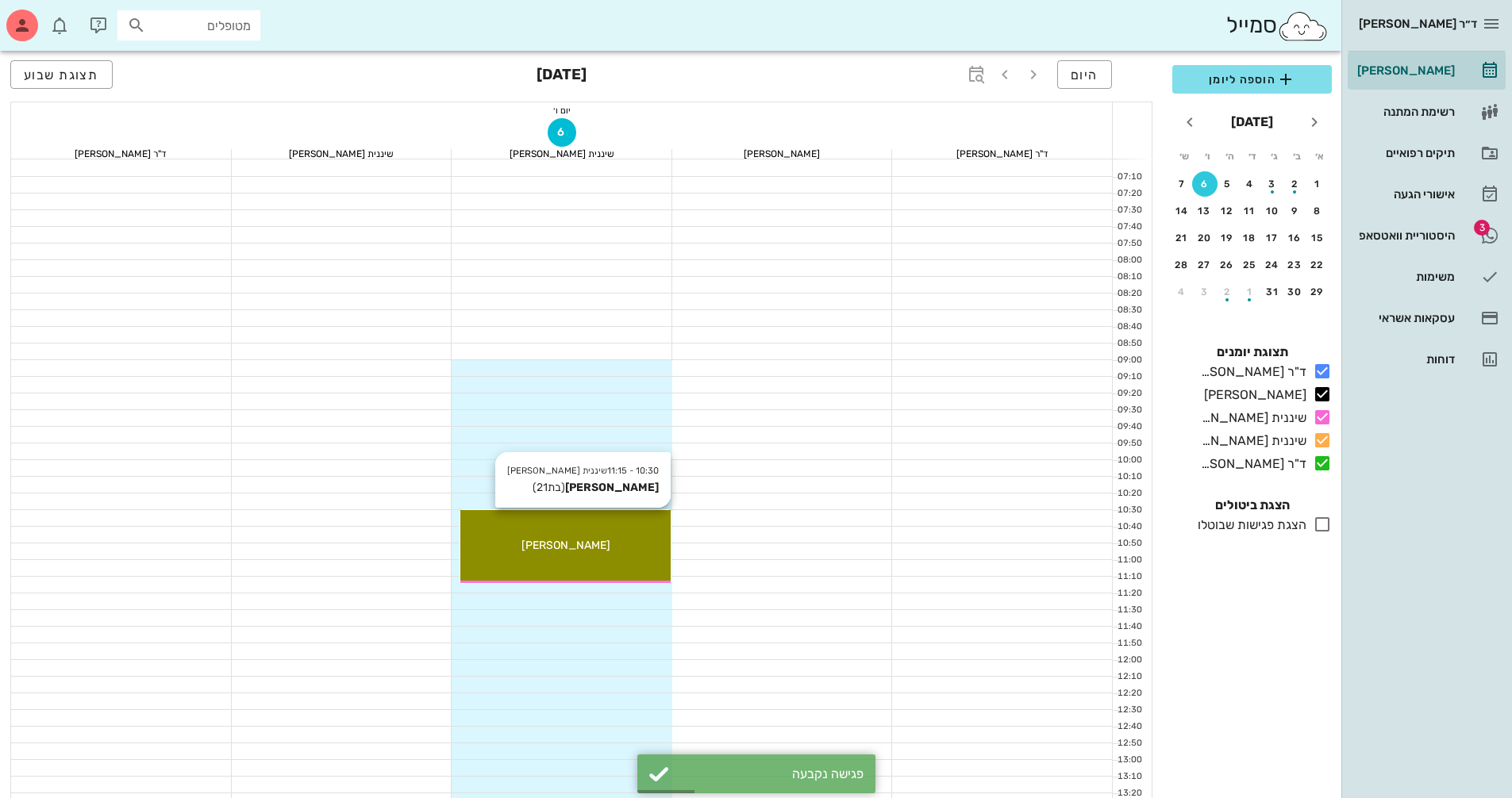
click at [636, 551] on div "[PERSON_NAME]" at bounding box center [565, 545] width 210 height 17
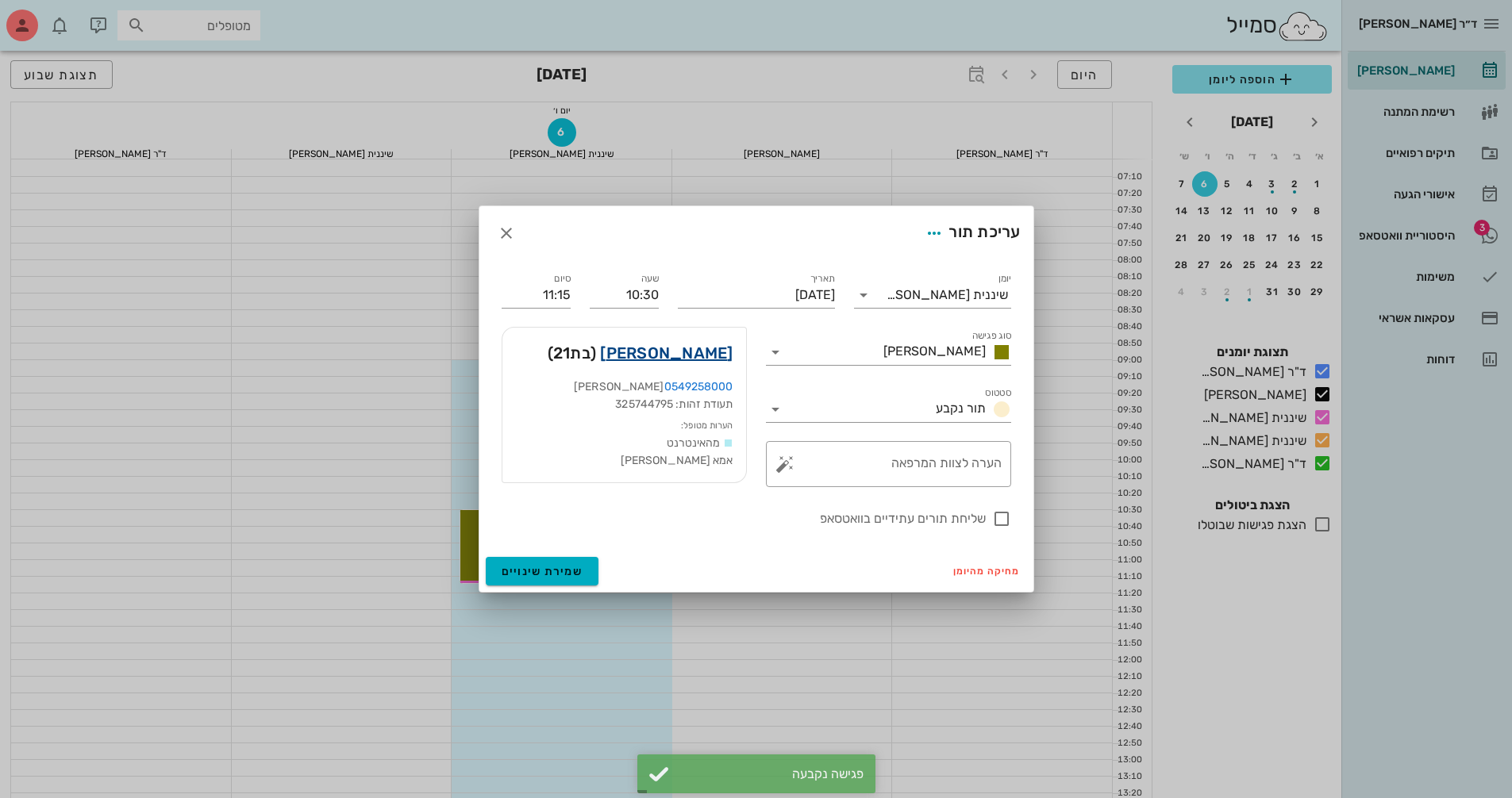
click at [696, 343] on link "[PERSON_NAME]" at bounding box center [666, 353] width 132 height 25
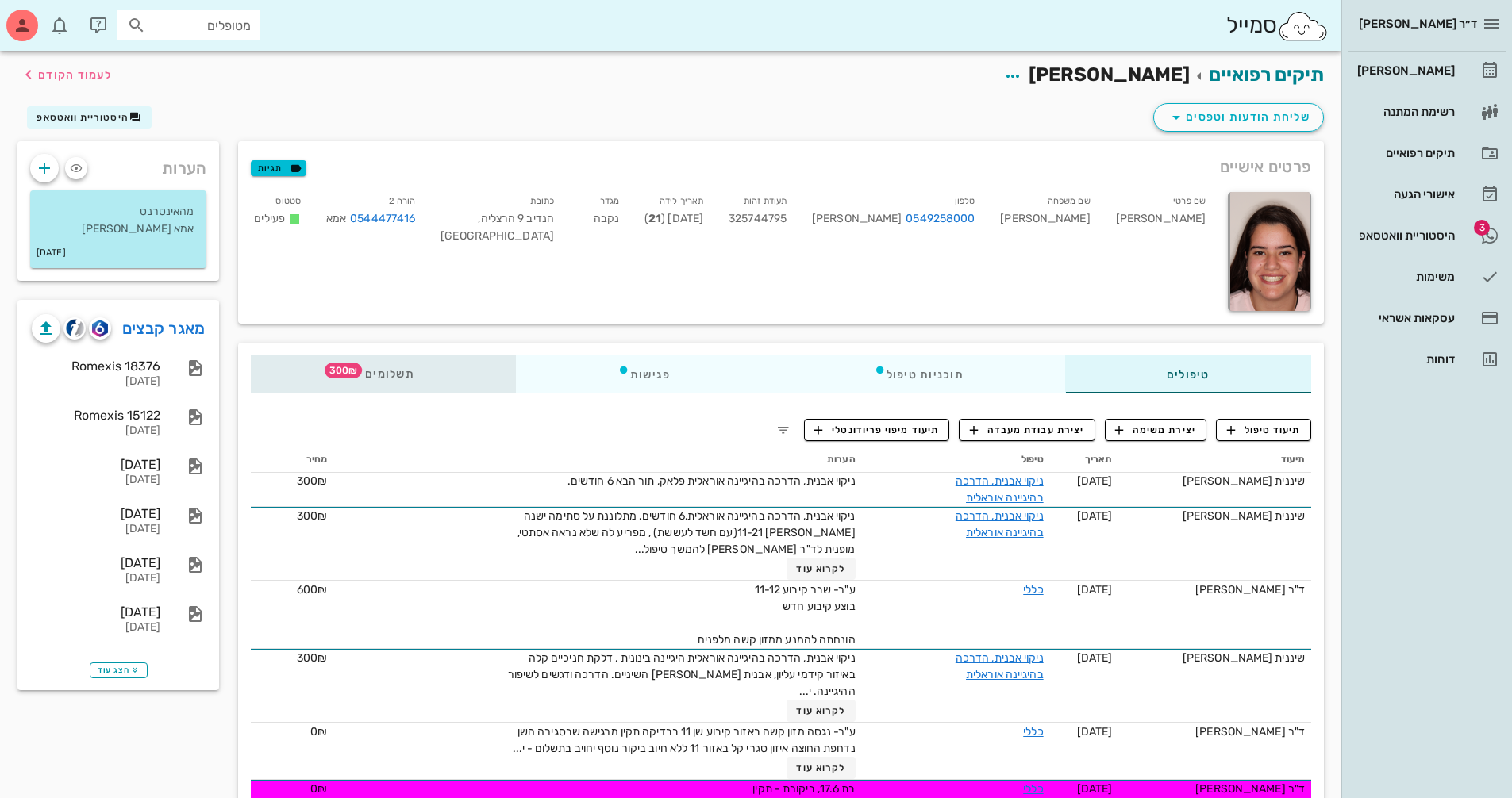
click at [431, 377] on div "תשלומים 300₪" at bounding box center [383, 374] width 265 height 38
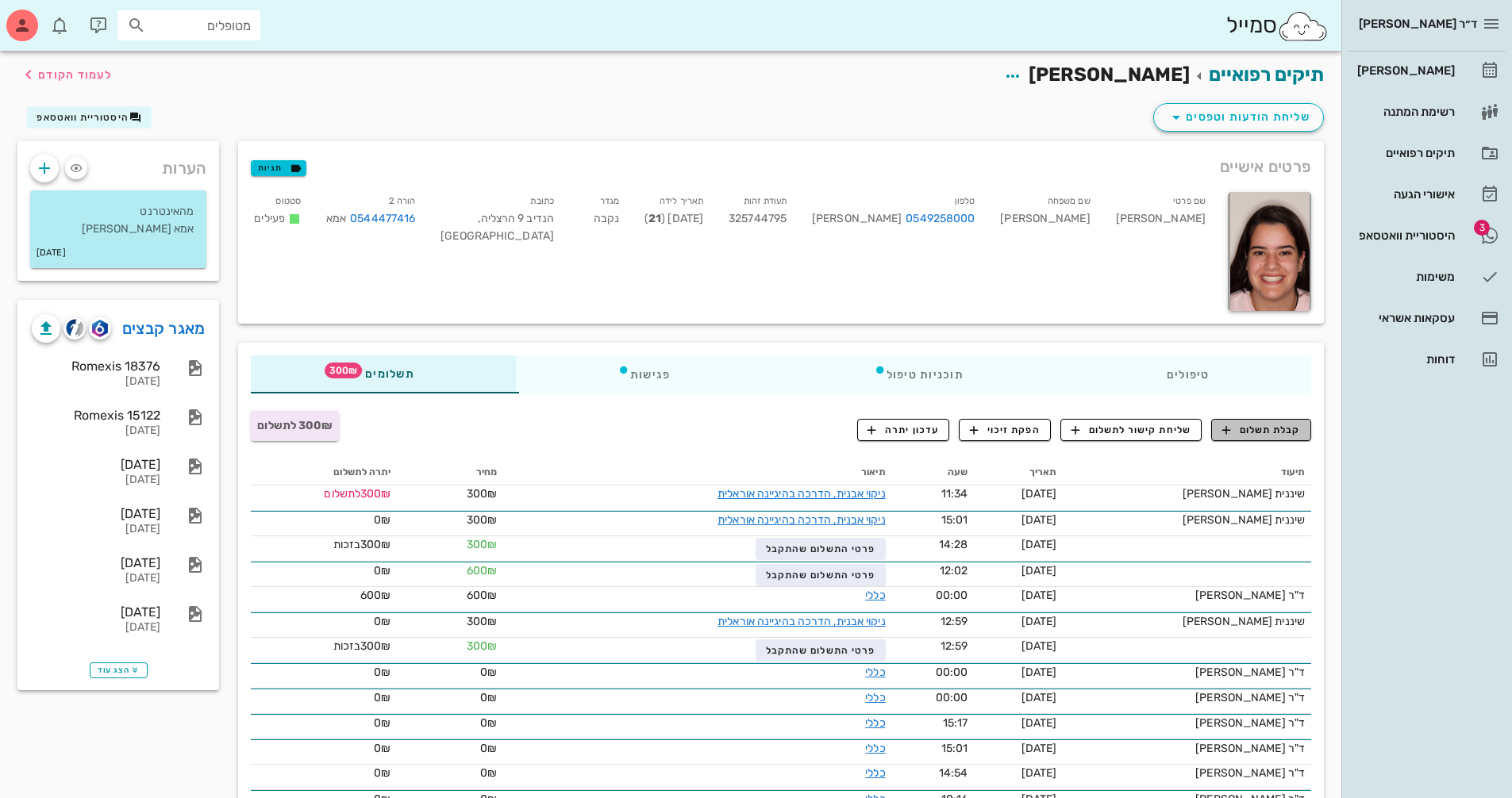
click at [1261, 435] on span "קבלת תשלום" at bounding box center [1261, 429] width 78 height 14
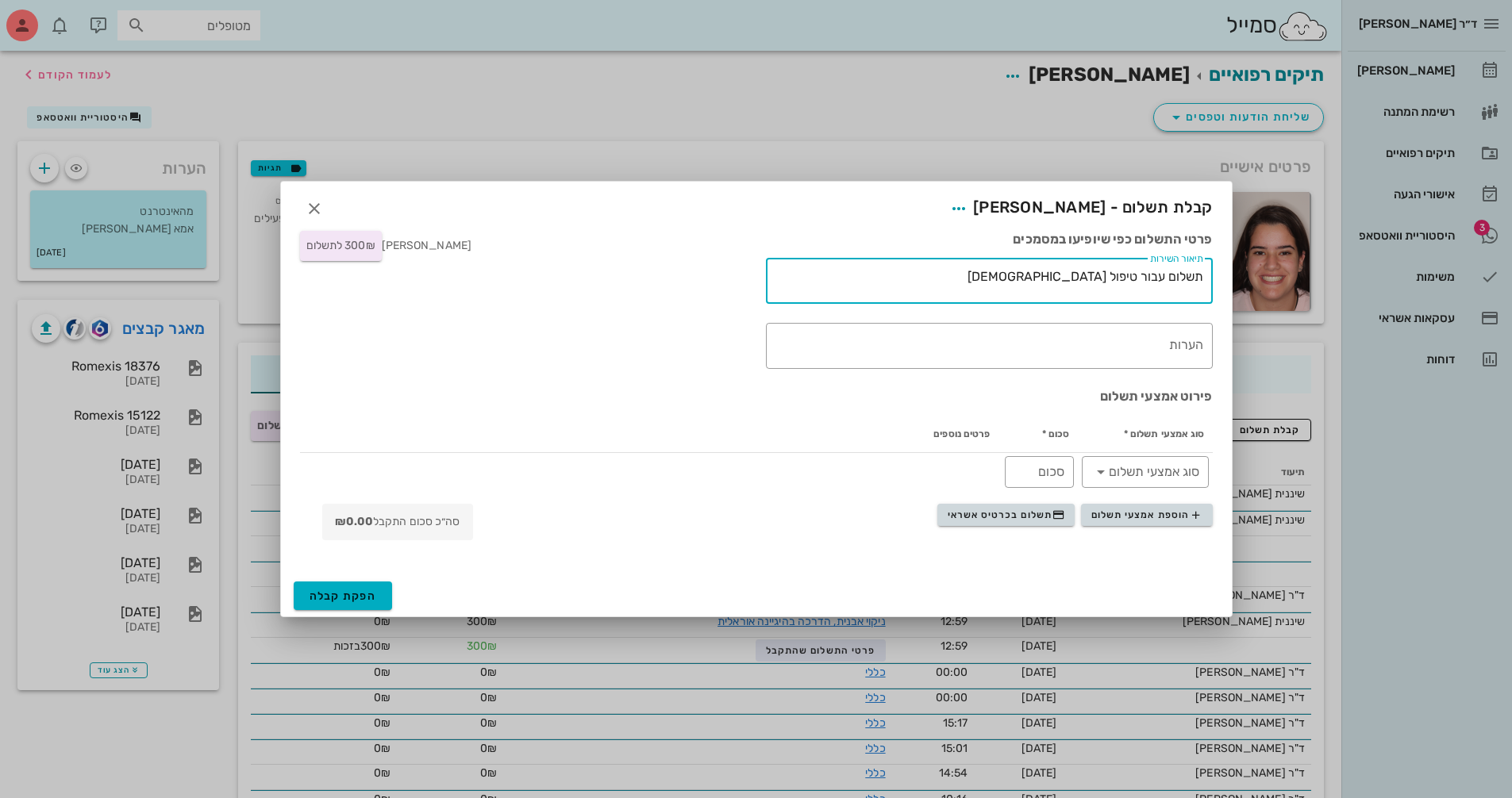
drag, startPoint x: 1050, startPoint y: 274, endPoint x: 1134, endPoint y: 272, distance: 84.0
click at [1134, 272] on textarea "תשלום עבור טיפול [DEMOGRAPHIC_DATA]" at bounding box center [986, 285] width 434 height 38
type textarea "תשלום עבור טיפול שיננית"
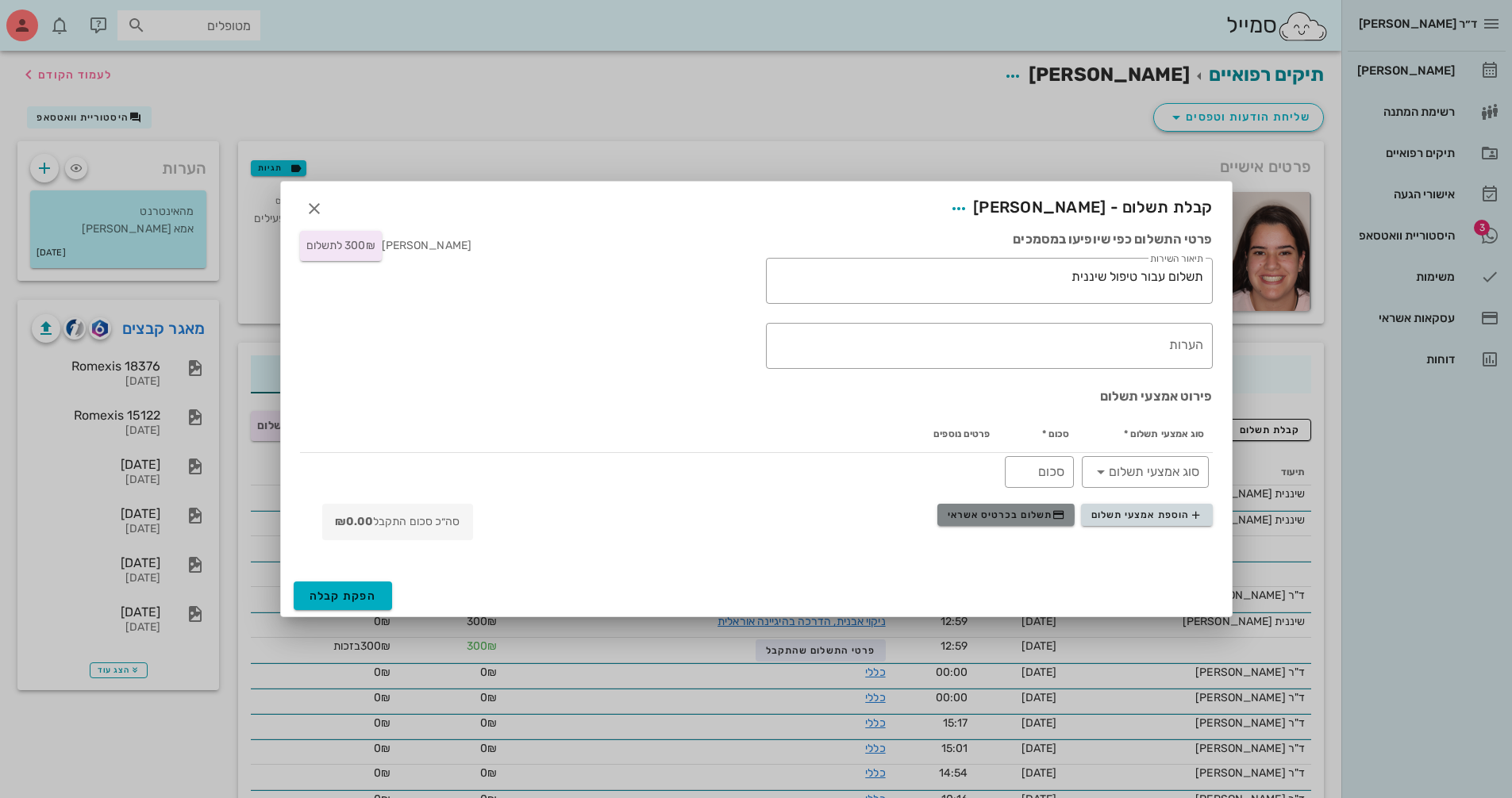
click at [1000, 521] on button "תשלום בכרטיס אשראי" at bounding box center [1005, 515] width 137 height 23
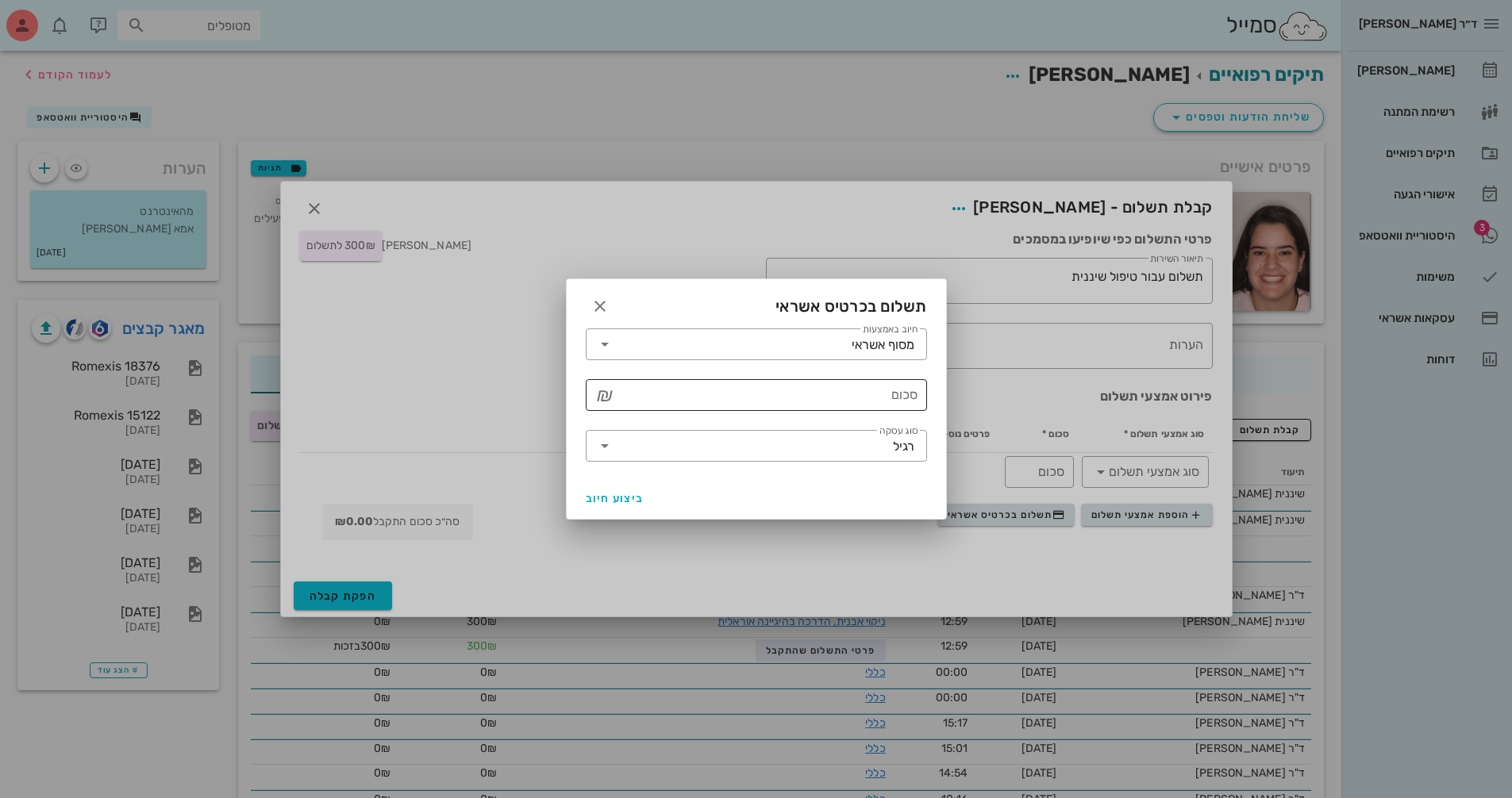
click at [769, 392] on input "סכום" at bounding box center [767, 394] width 300 height 25
type input "300"
click at [611, 491] on span "ביצוע חיוב" at bounding box center [615, 498] width 59 height 13
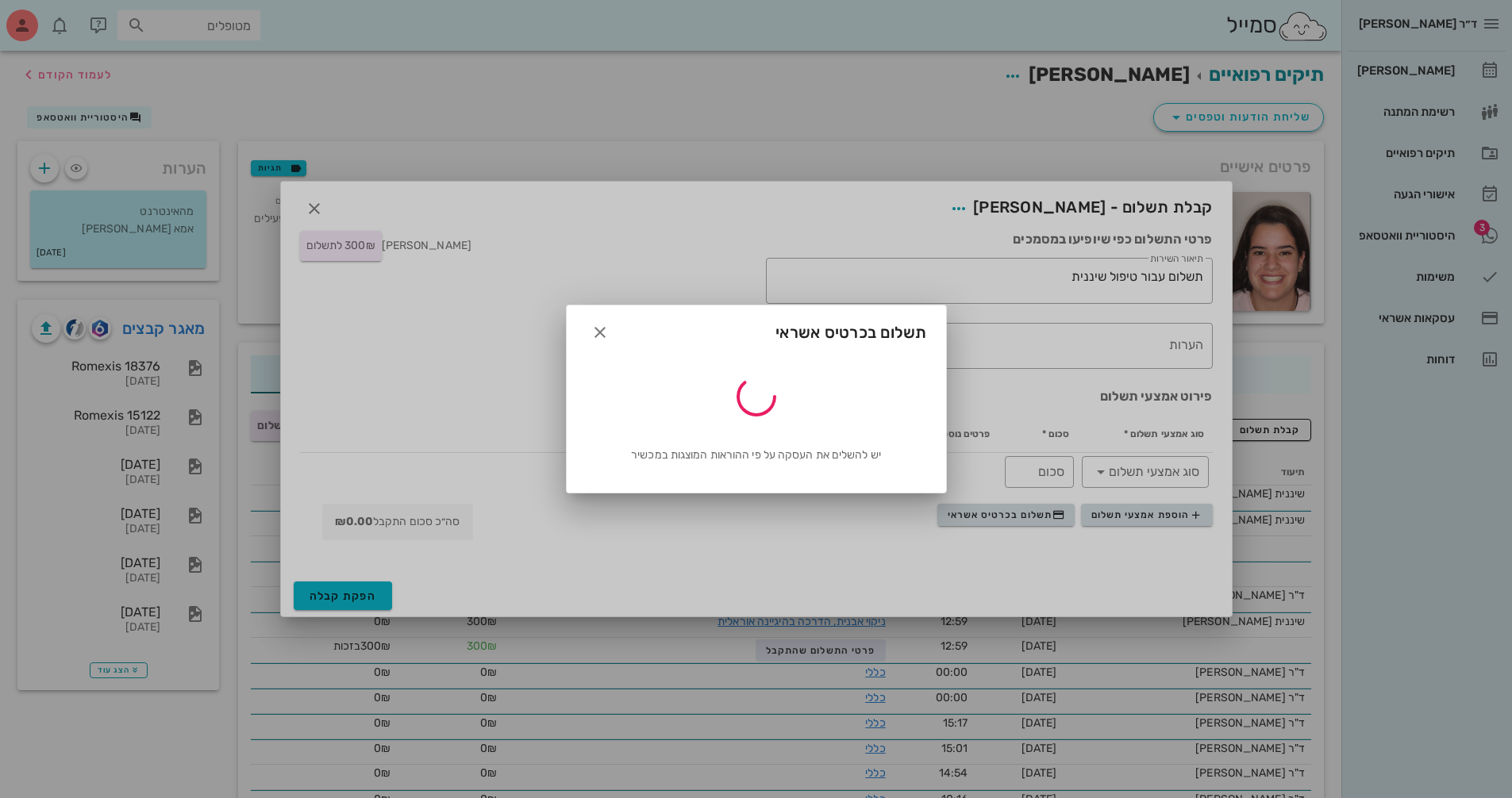
type input "300"
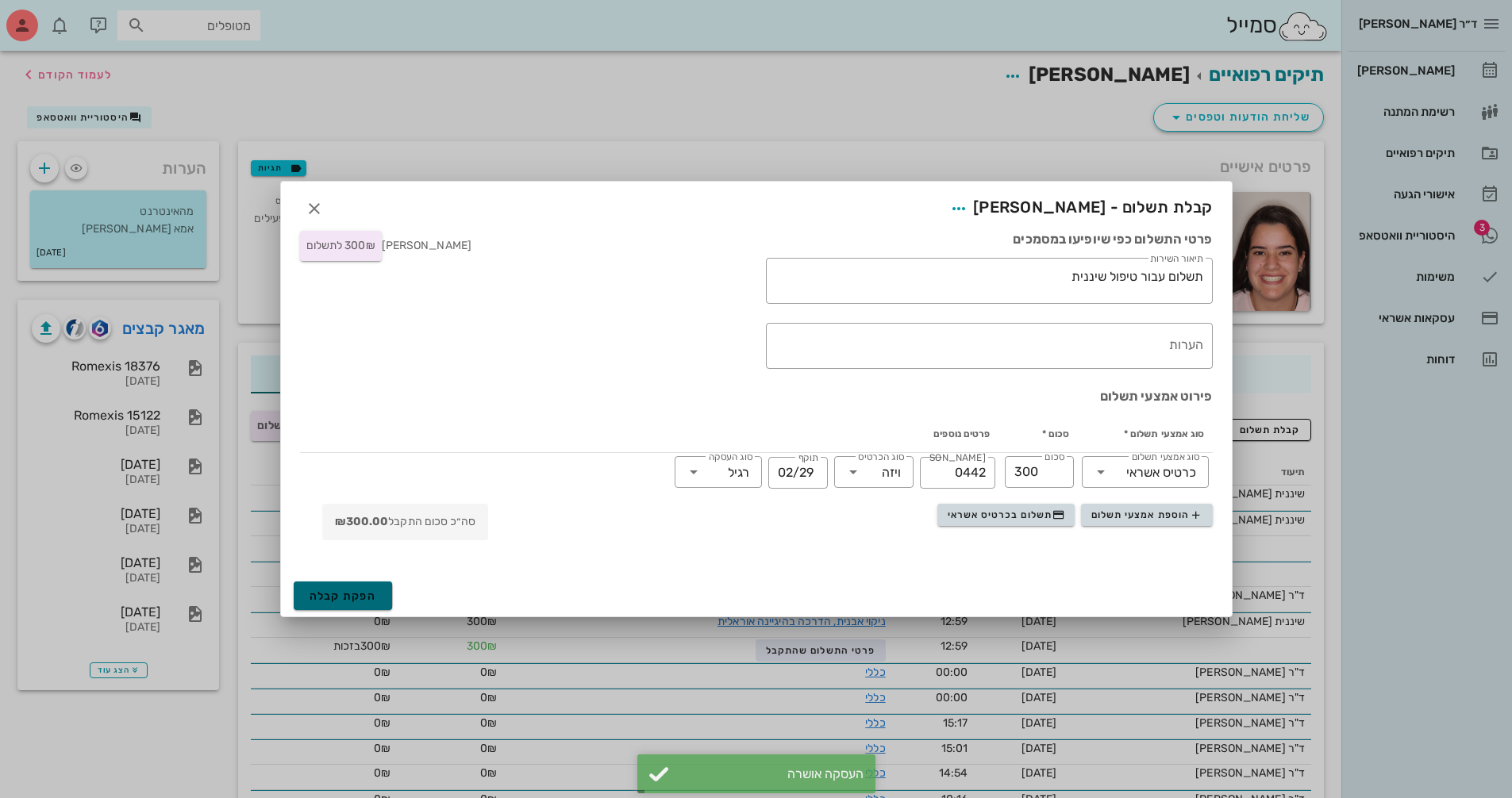
click at [344, 598] on span "הפקת קבלה" at bounding box center [343, 596] width 67 height 13
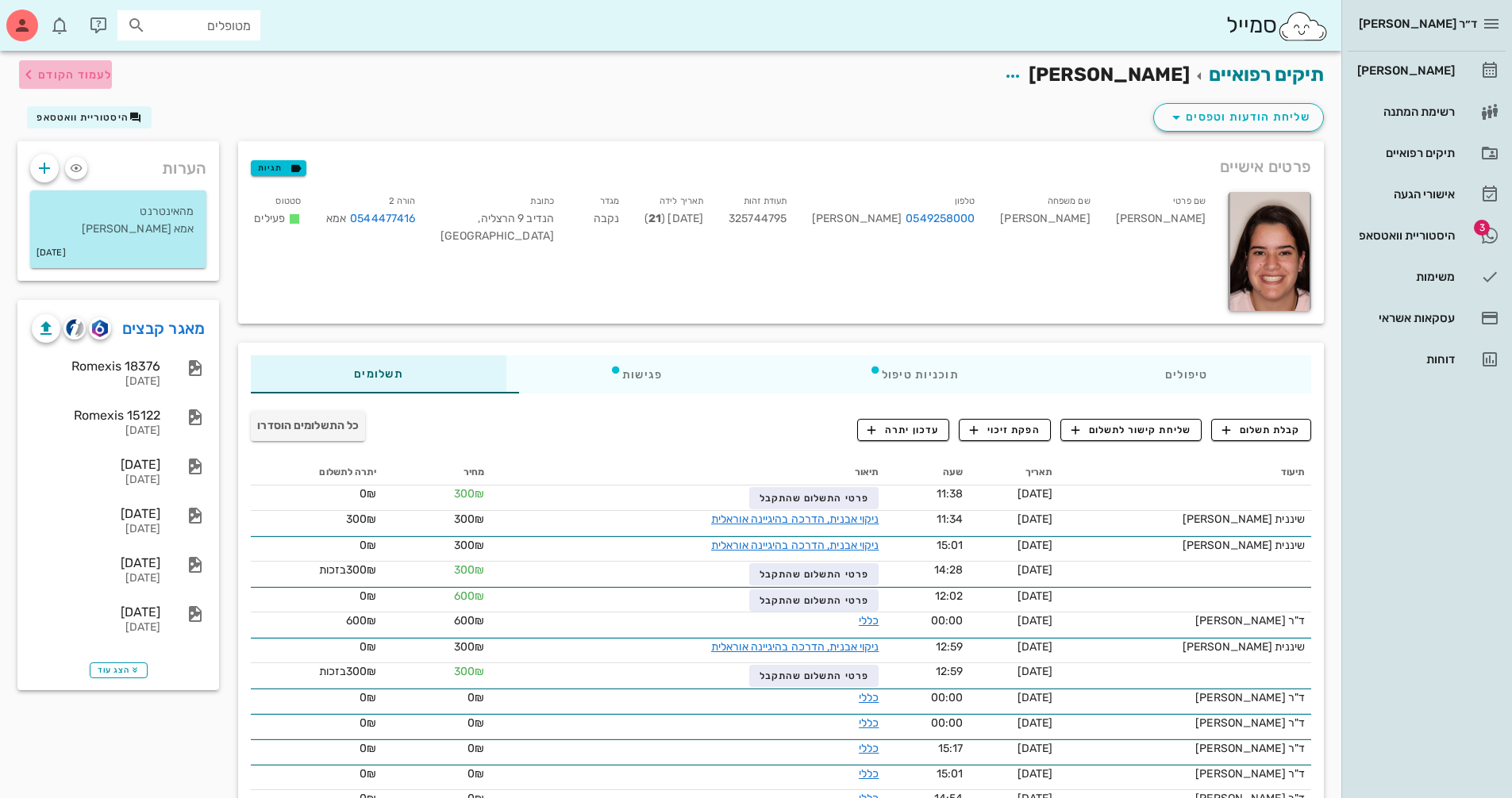
click at [67, 73] on span "לעמוד הקודם" at bounding box center [75, 75] width 74 height 13
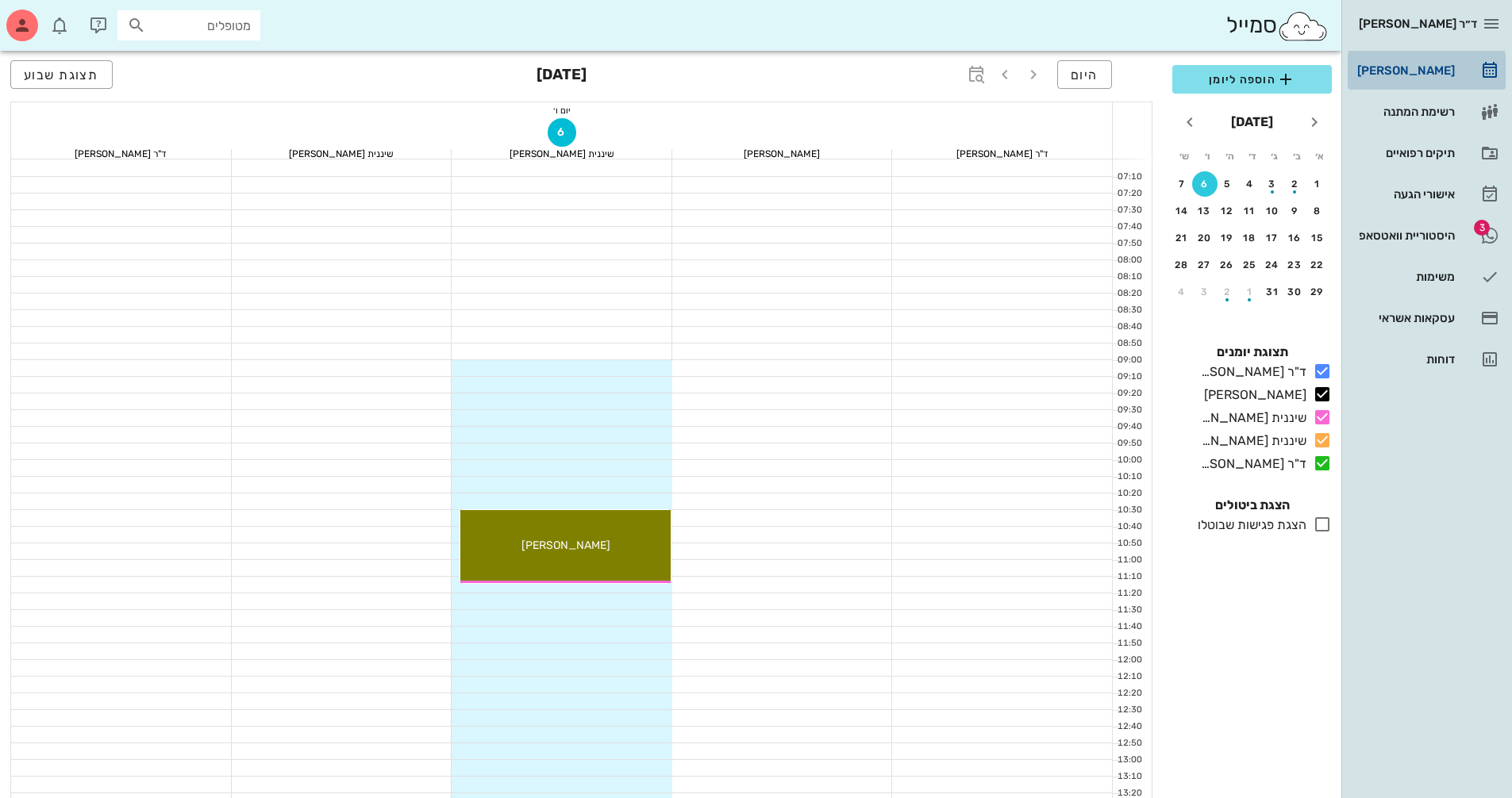
click at [1439, 74] on div "[PERSON_NAME]" at bounding box center [1404, 70] width 101 height 12
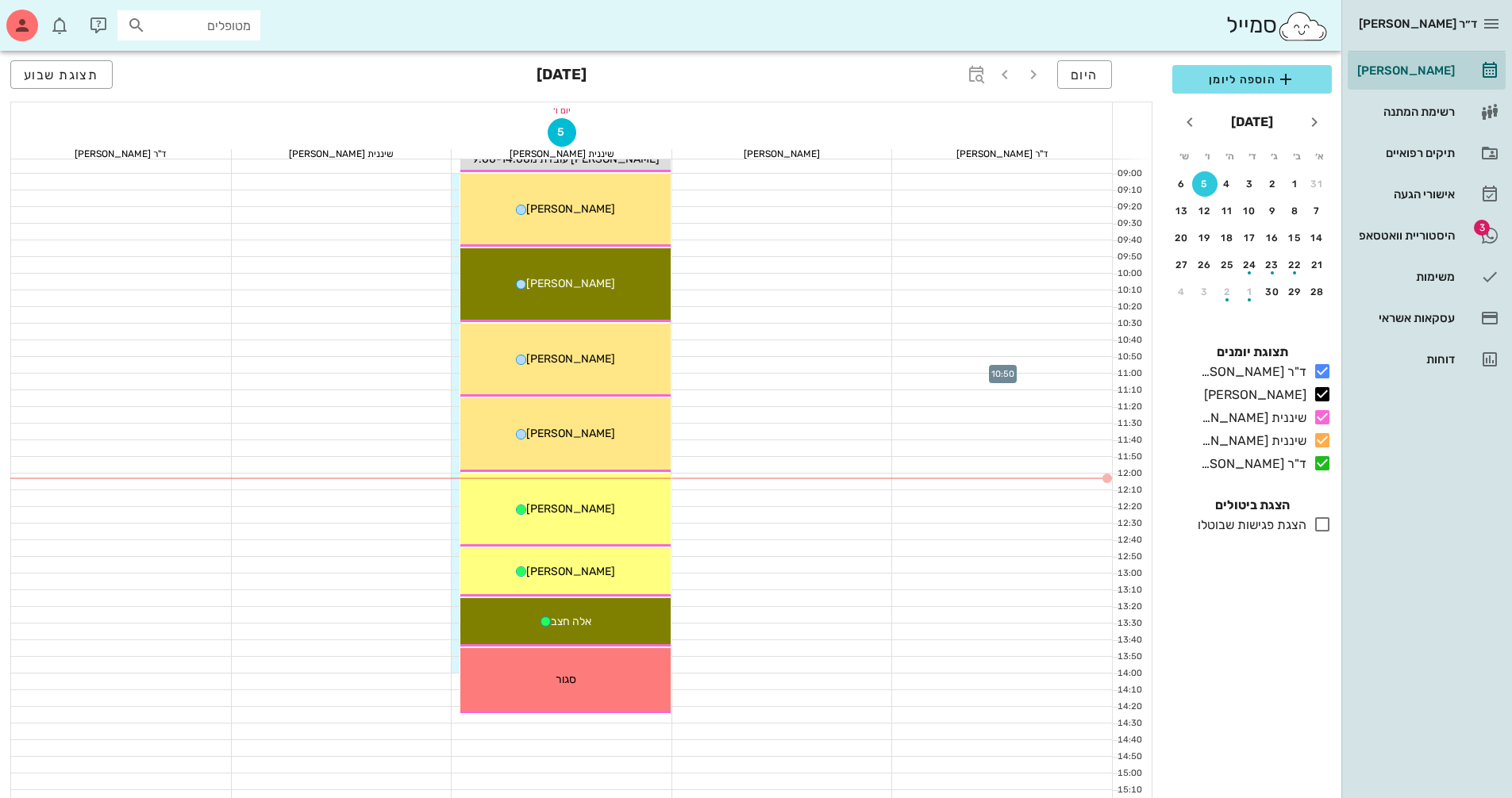
scroll to position [158, 0]
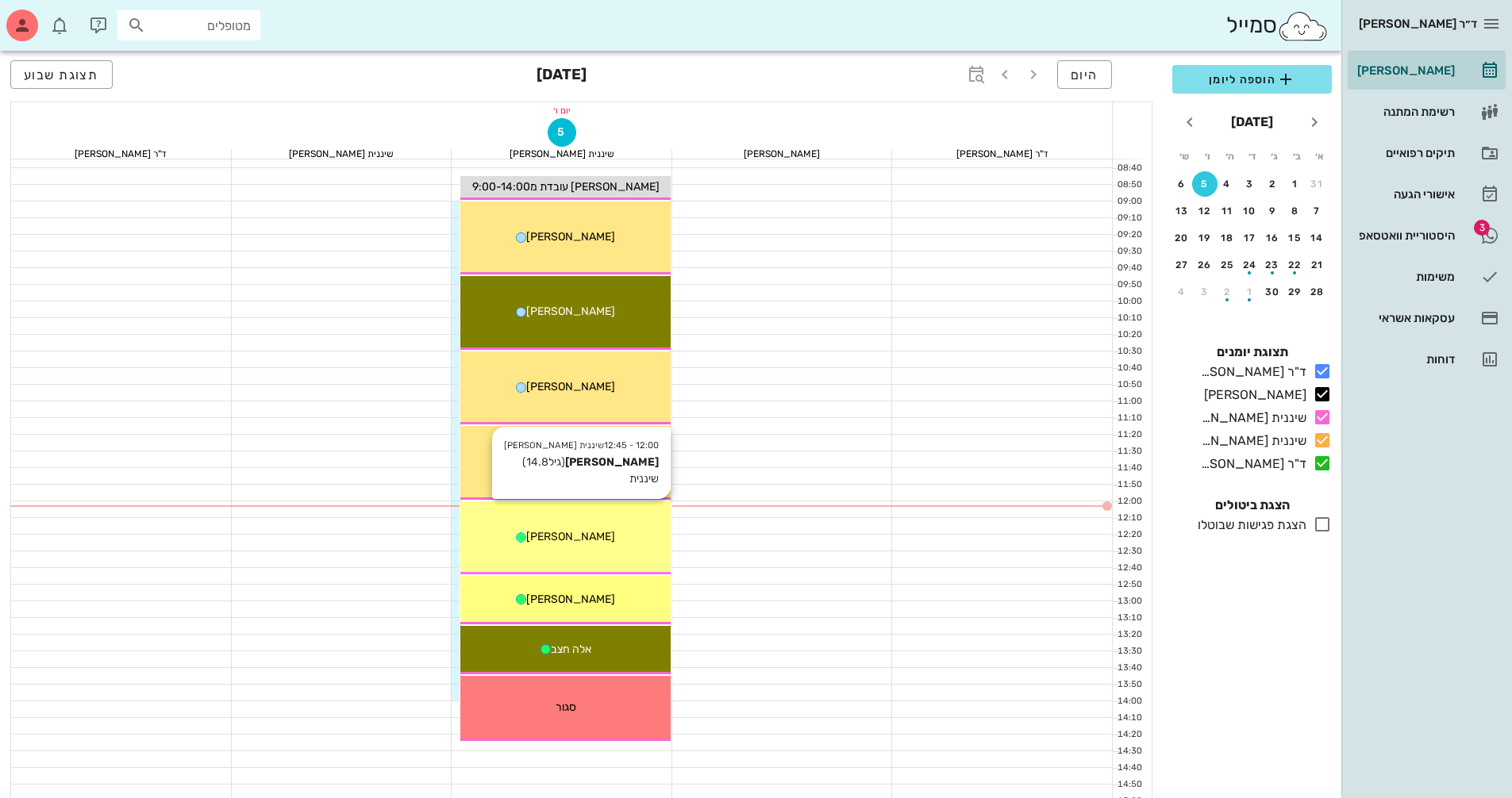
click at [563, 540] on span "[PERSON_NAME]" at bounding box center [570, 537] width 89 height 13
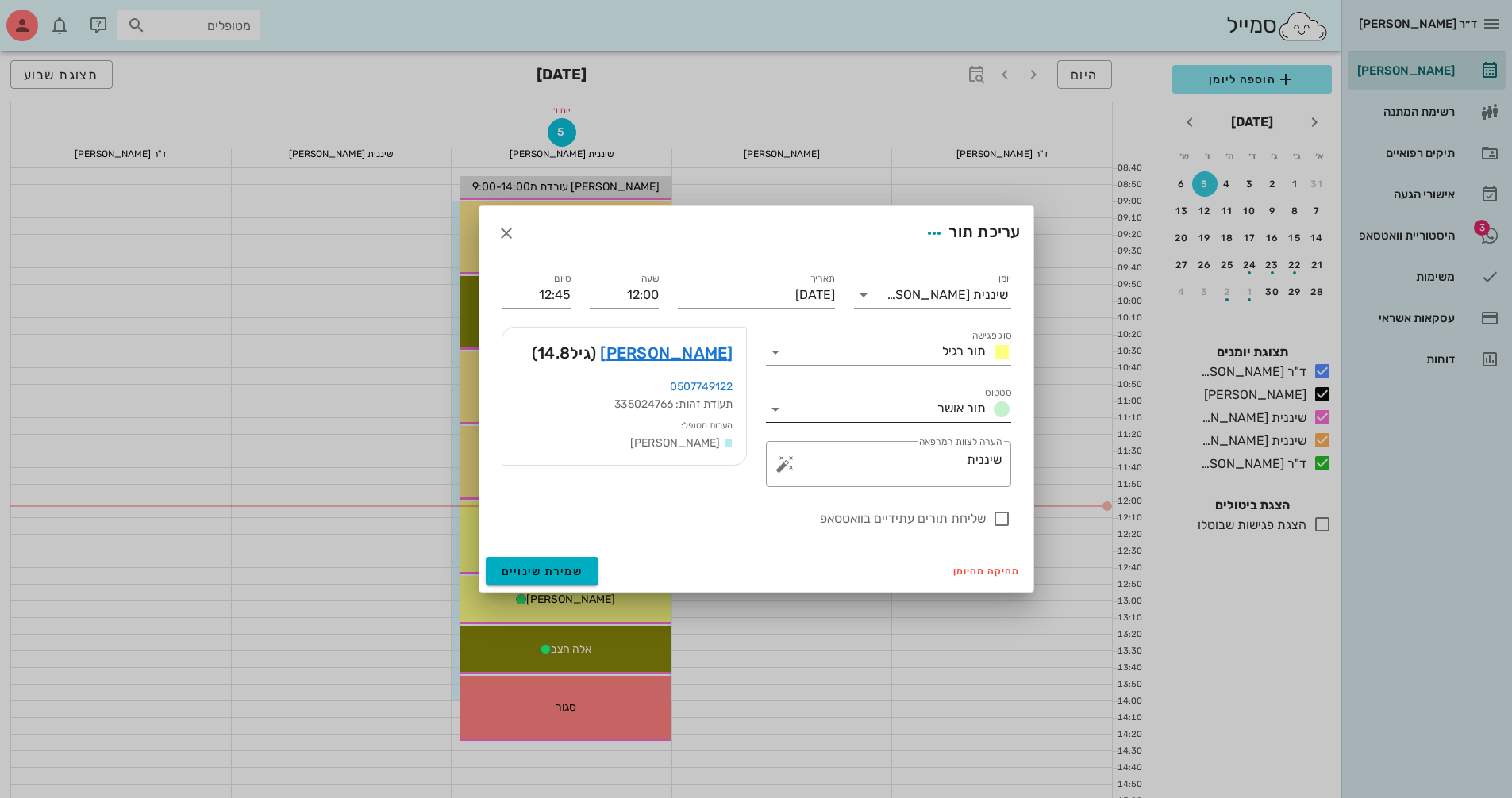
click at [776, 407] on icon at bounding box center [775, 409] width 19 height 19
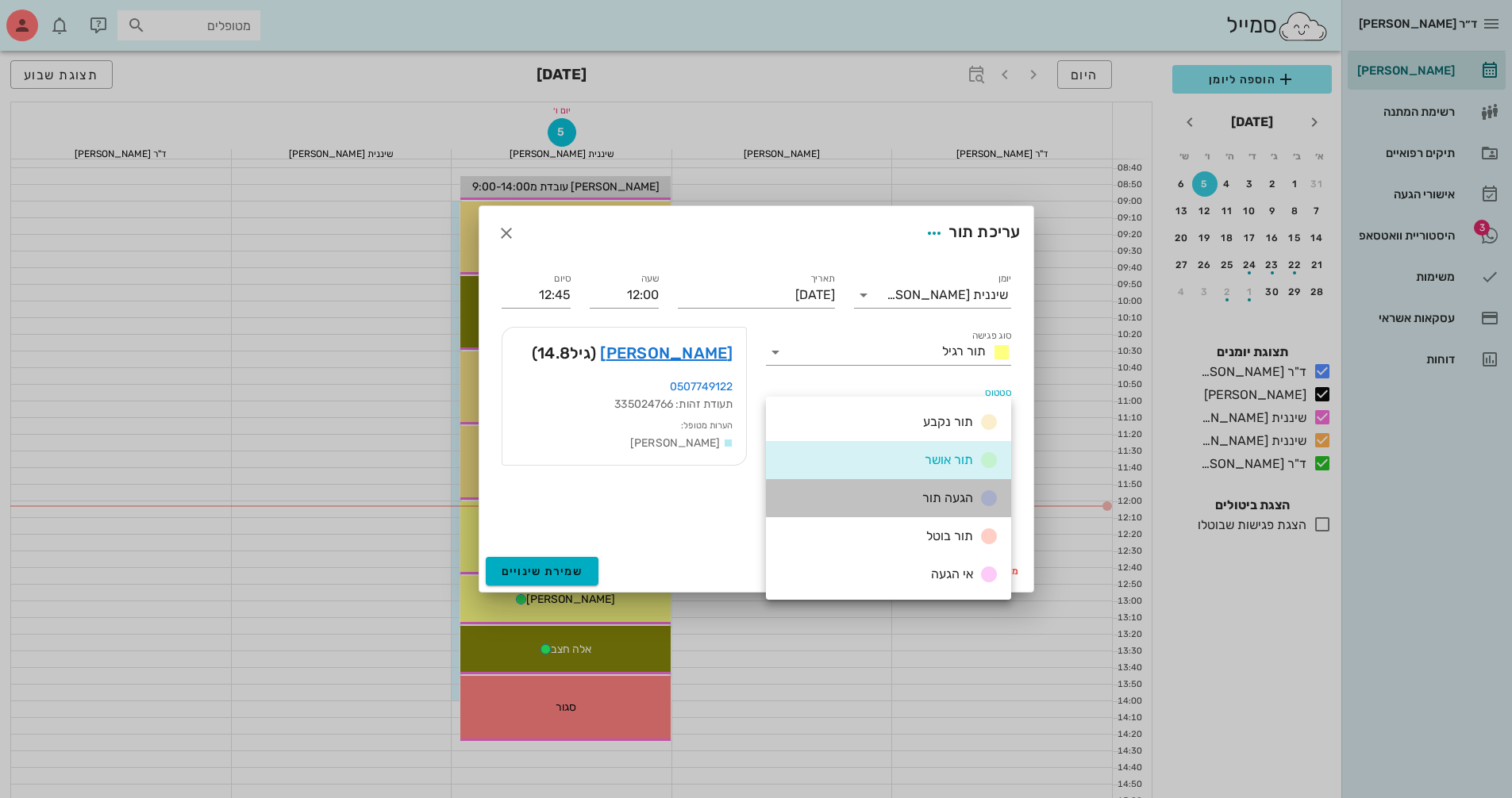
click at [926, 497] on span "הגעה תור" at bounding box center [948, 498] width 51 height 15
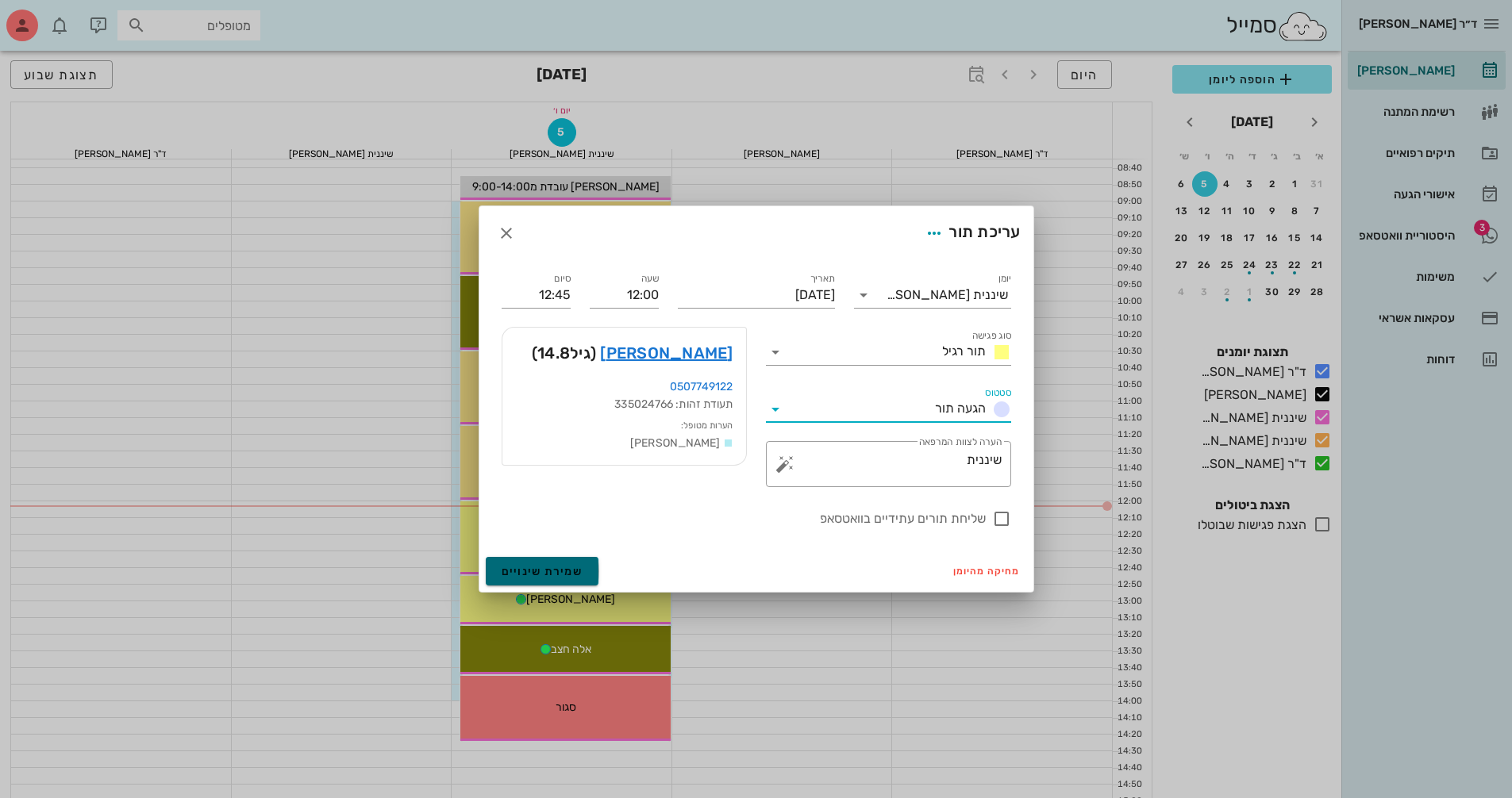
click at [536, 567] on span "שמירת שינויים" at bounding box center [542, 572] width 82 height 13
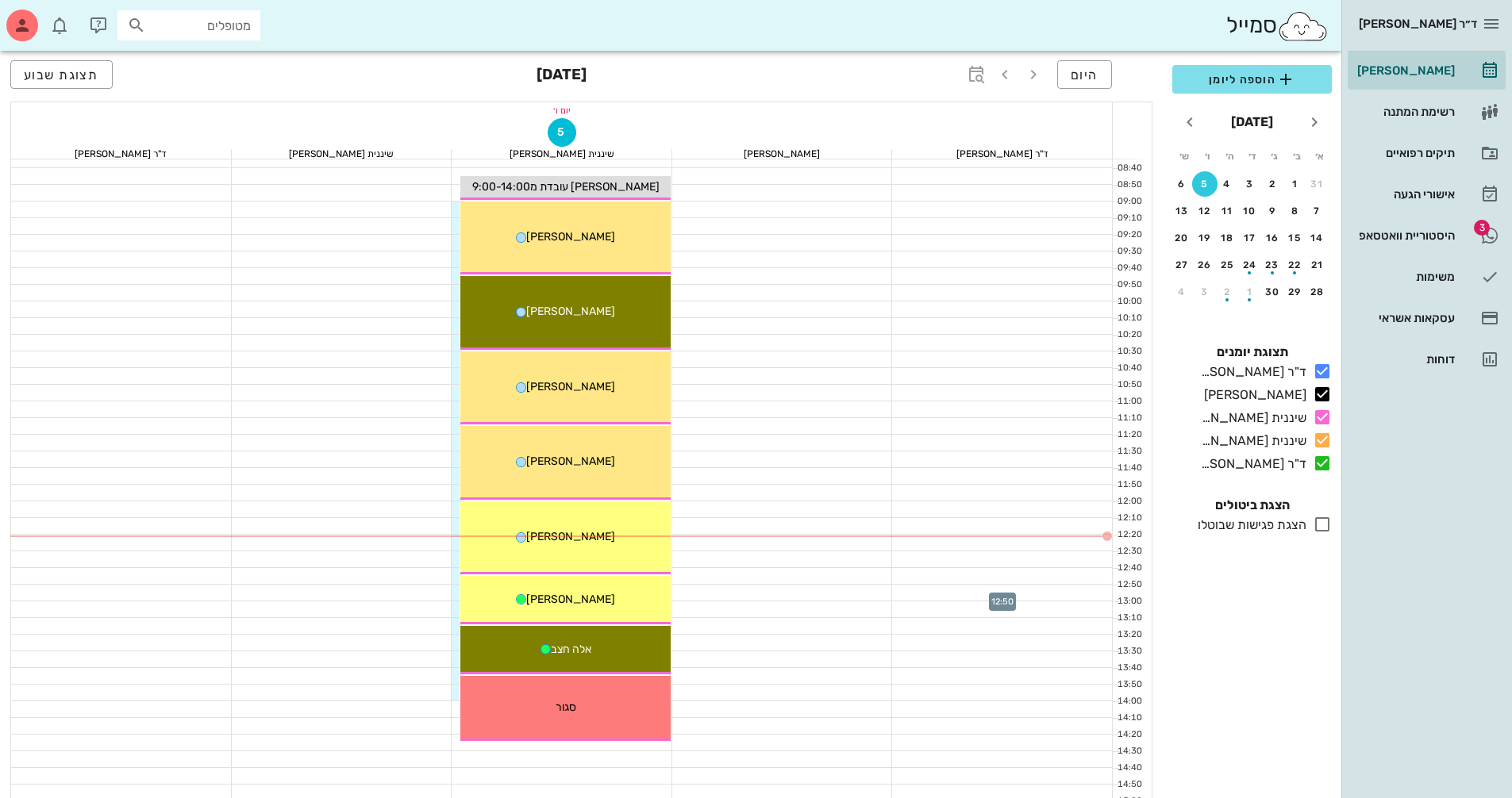
click at [970, 578] on div at bounding box center [1002, 700] width 221 height 1399
click at [1190, 123] on icon "חודש הבא" at bounding box center [1189, 122] width 19 height 19
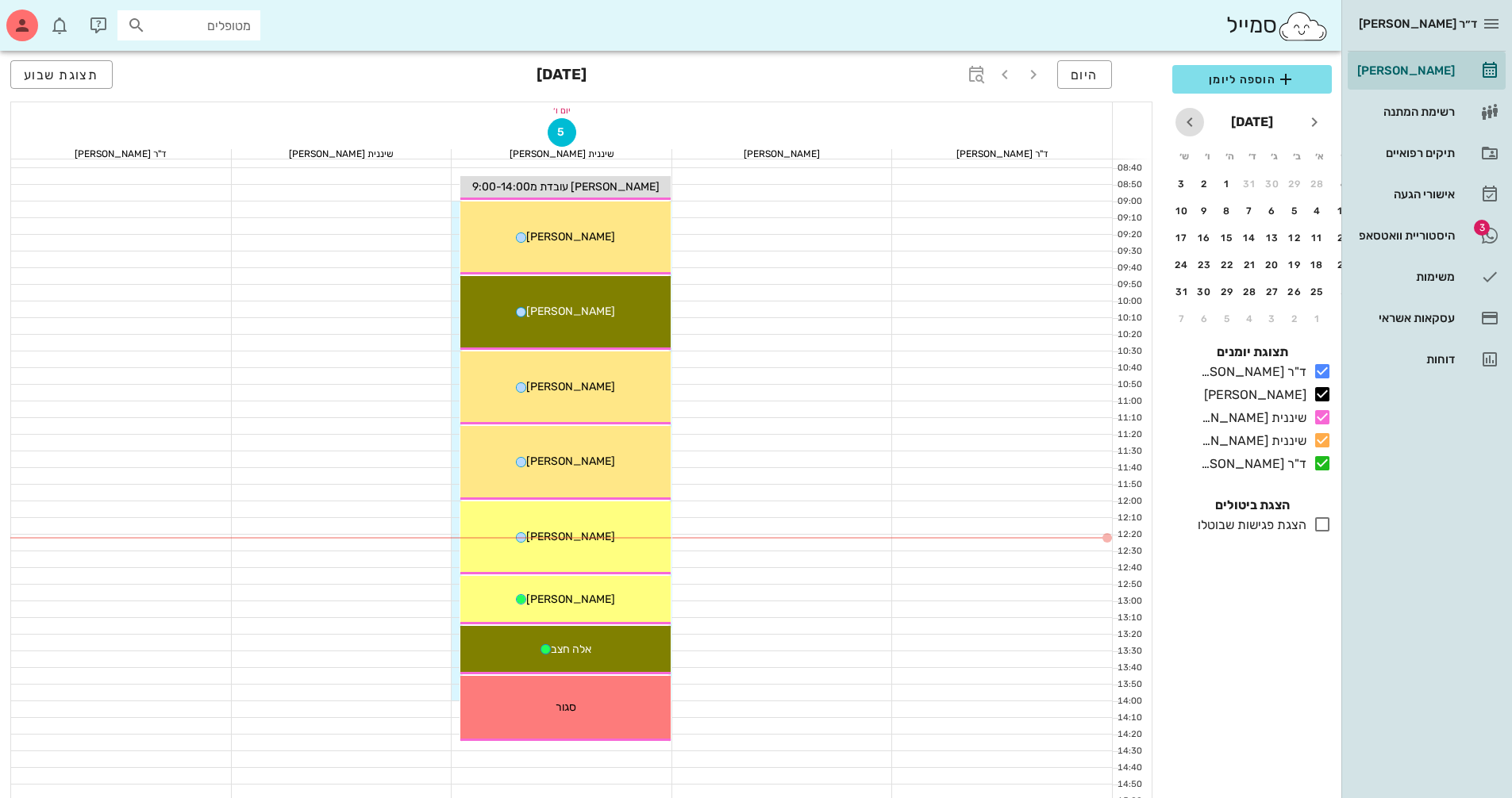
click at [1190, 123] on icon "חודש הבא" at bounding box center [1189, 122] width 19 height 19
click at [1207, 189] on div "6" at bounding box center [1204, 184] width 25 height 11
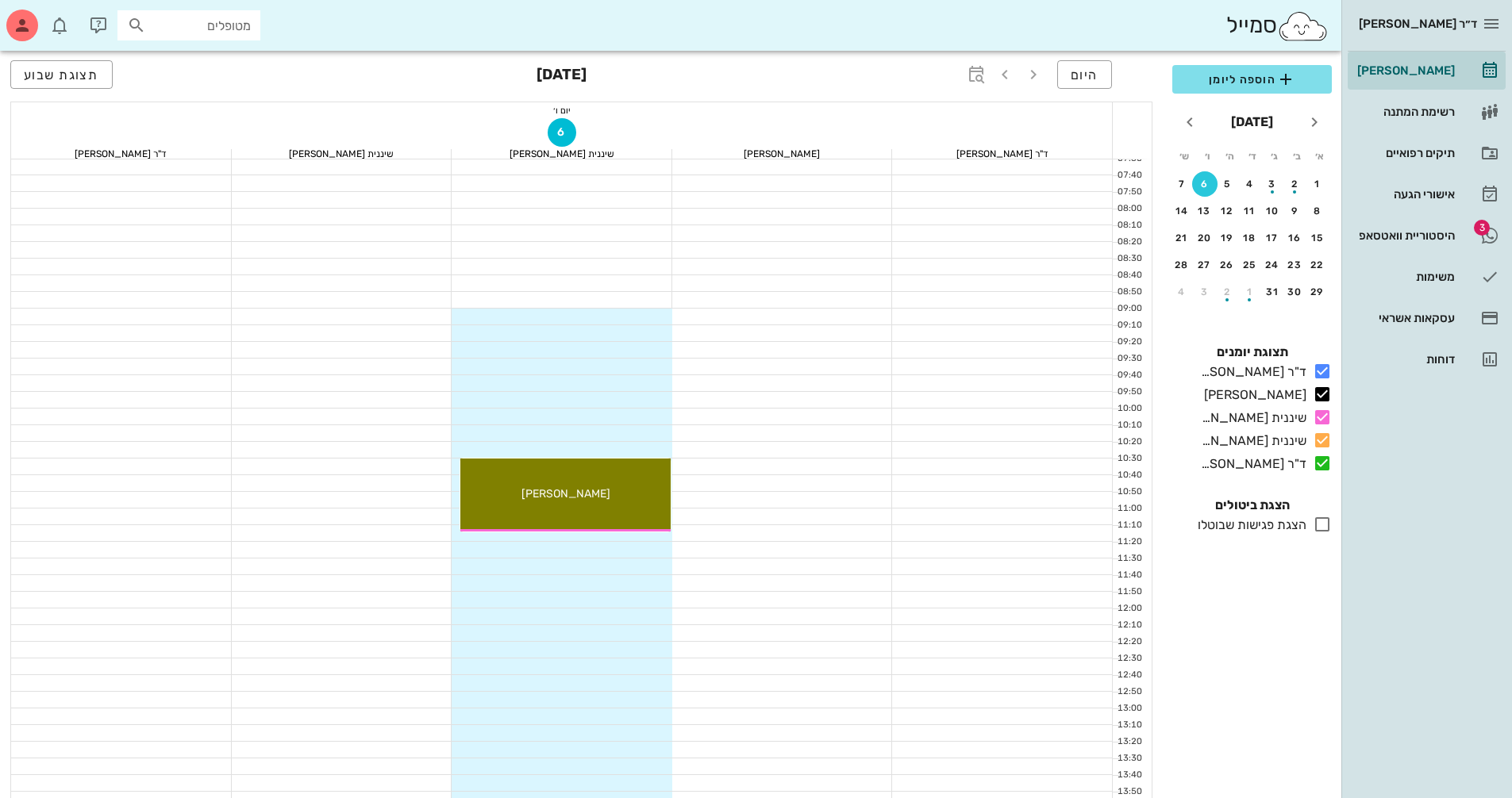
scroll to position [79, 0]
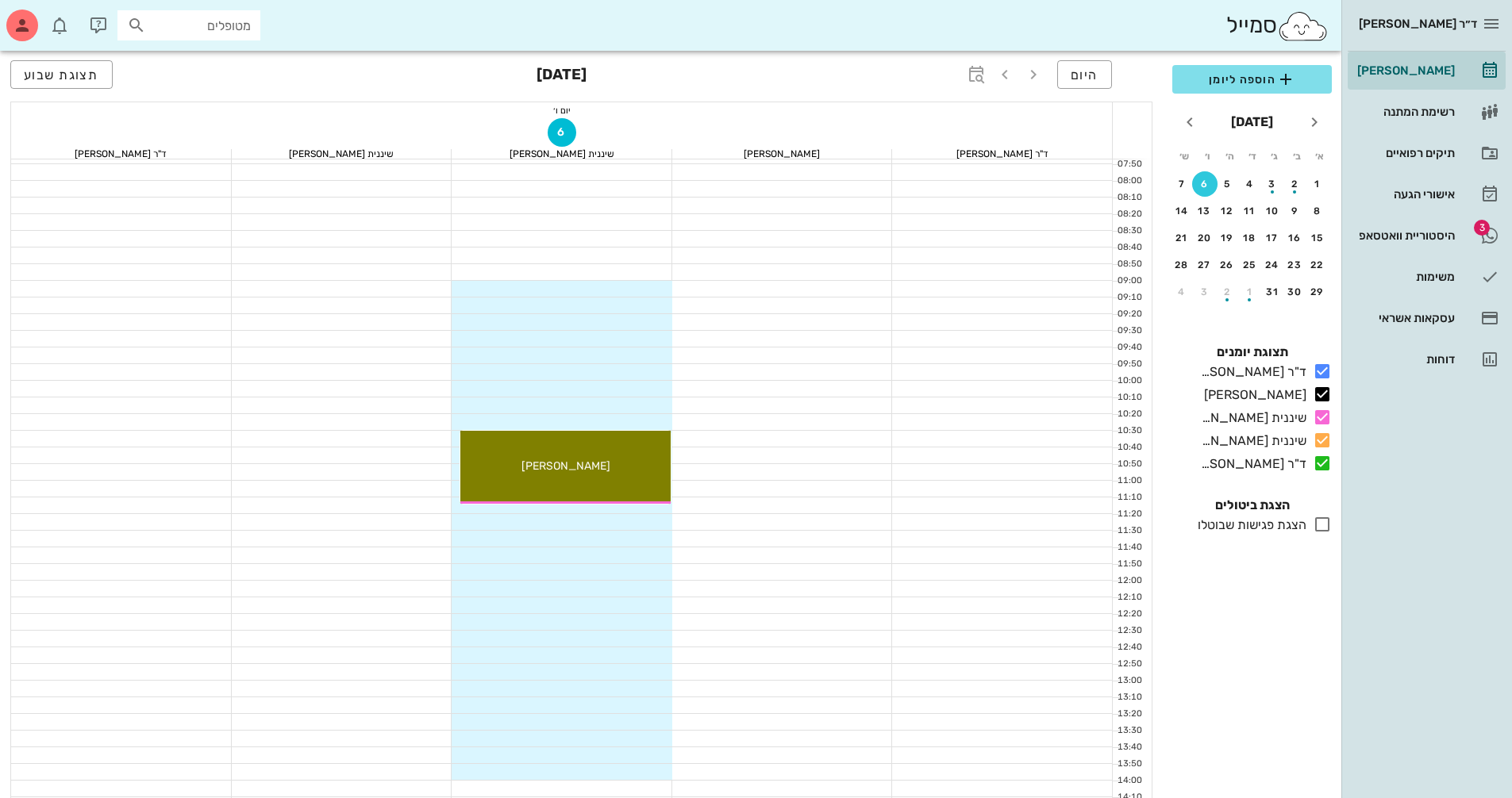
click at [619, 527] on div at bounding box center [562, 522] width 221 height 16
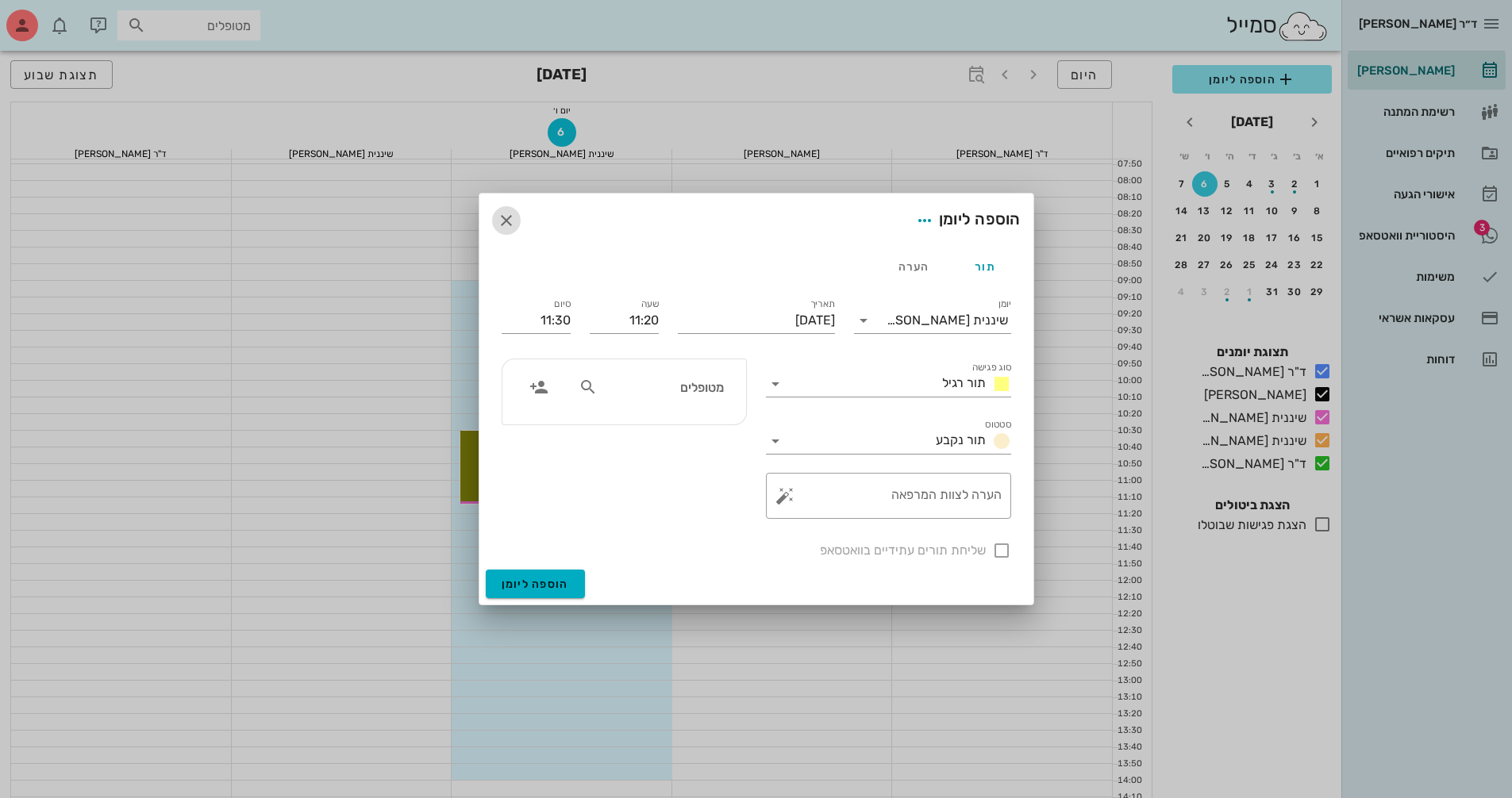
click at [508, 222] on icon "button" at bounding box center [506, 221] width 19 height 19
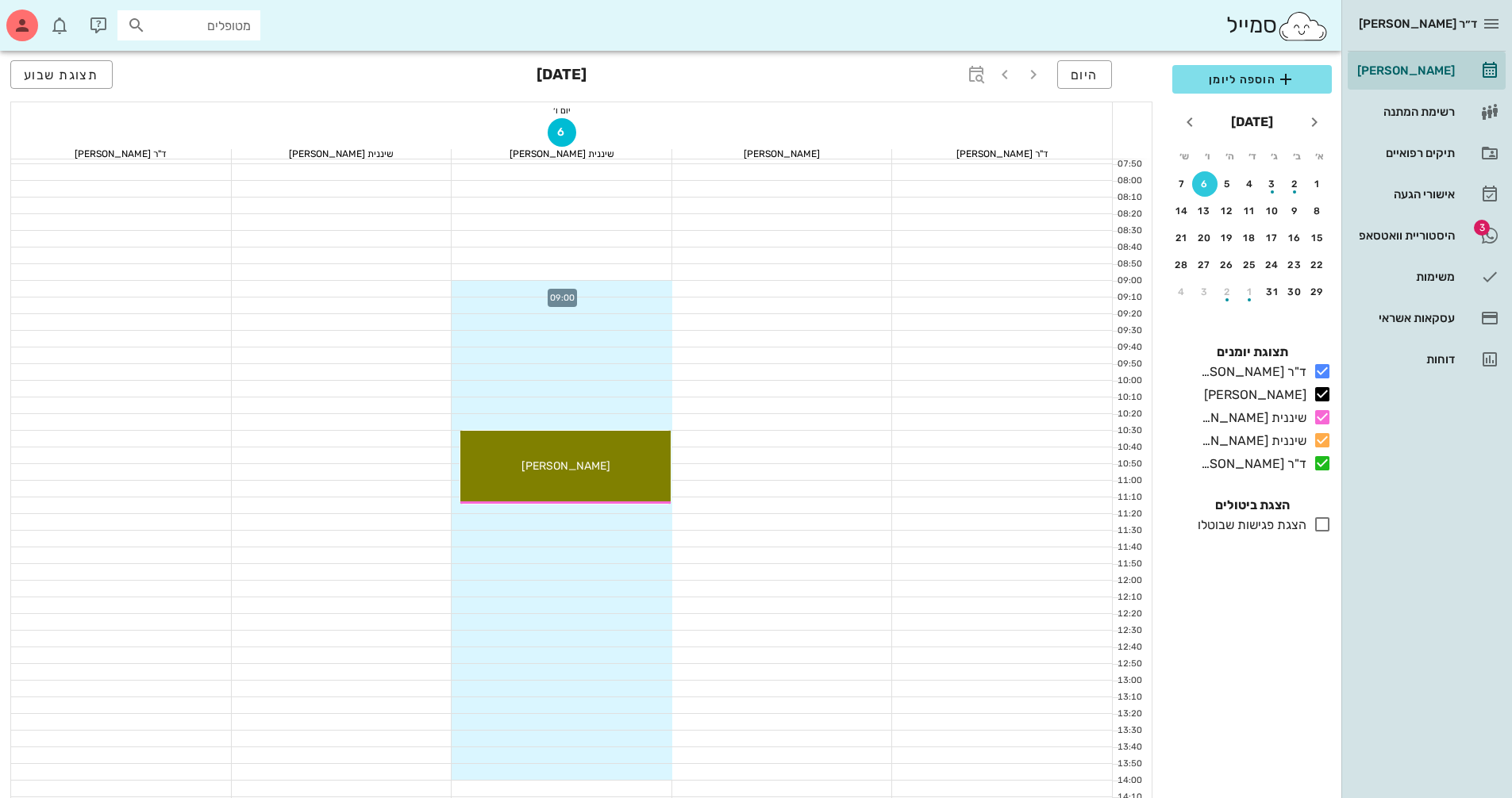
drag, startPoint x: 626, startPoint y: 285, endPoint x: 653, endPoint y: 291, distance: 27.7
click at [653, 291] on div at bounding box center [562, 289] width 221 height 16
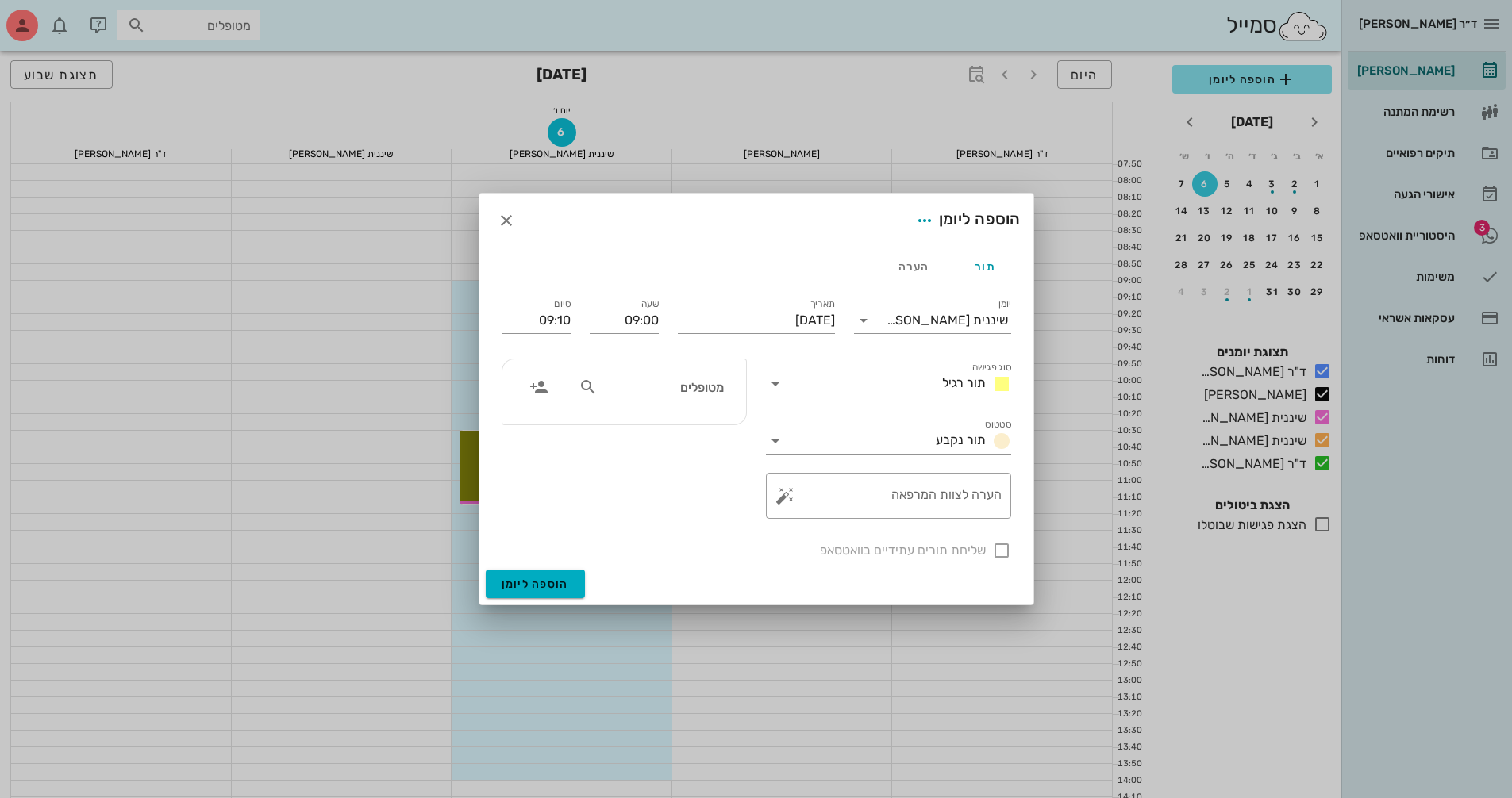
click at [677, 386] on input "מטופלים" at bounding box center [662, 387] width 122 height 21
type input "[PERSON_NAME]"
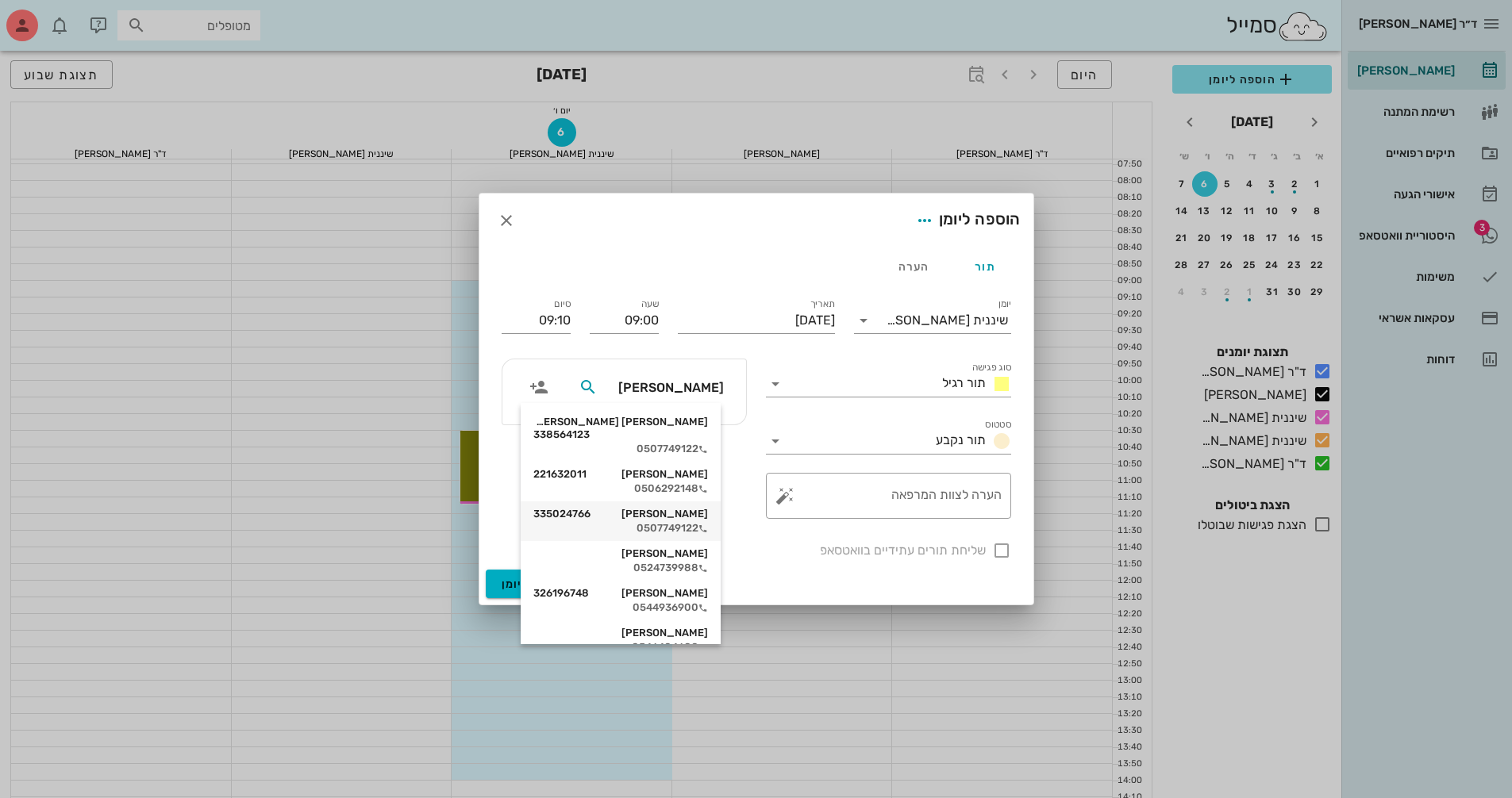
click at [690, 507] on div "[PERSON_NAME] 335024766" at bounding box center [620, 513] width 175 height 12
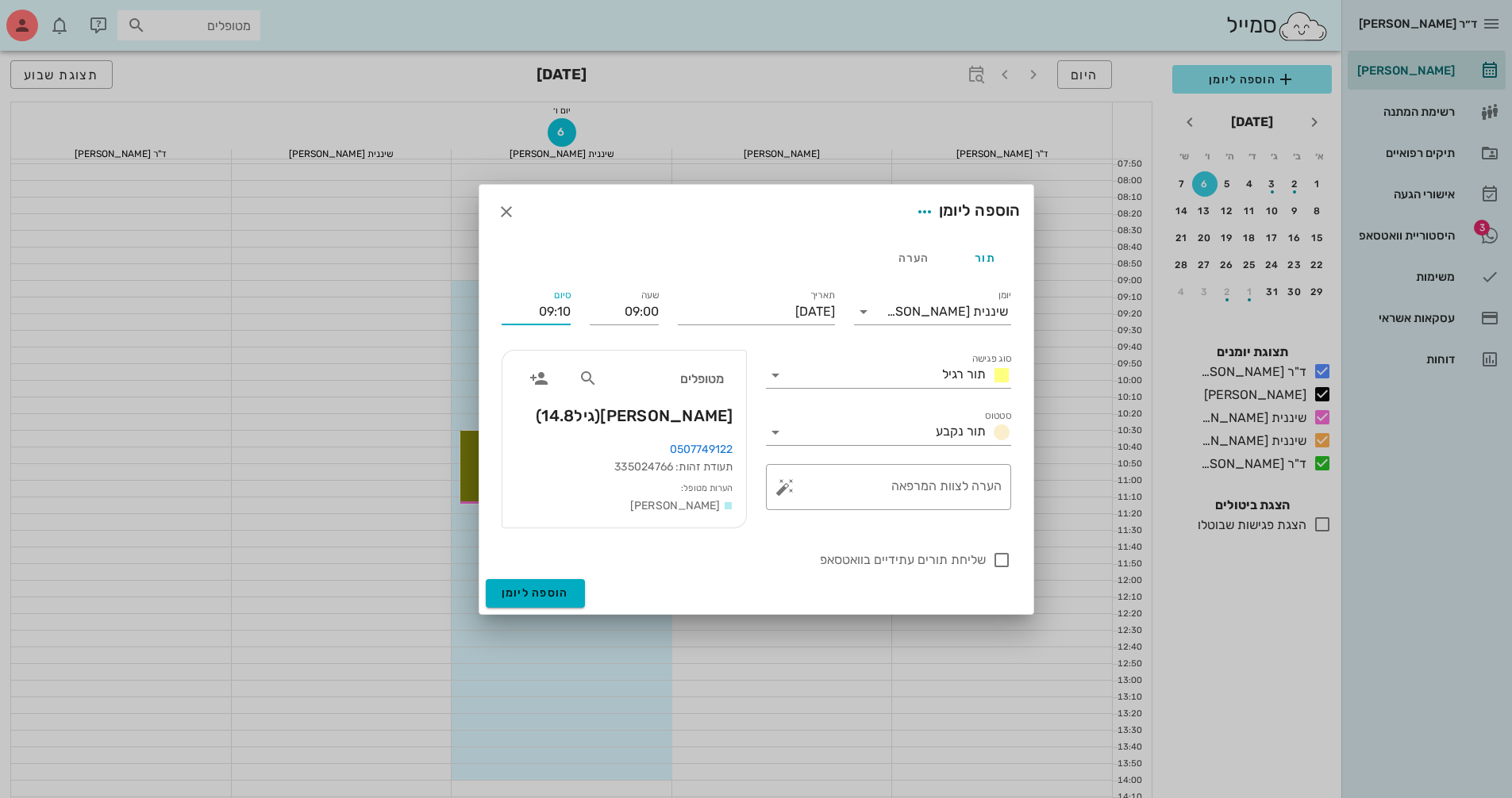
drag, startPoint x: 530, startPoint y: 308, endPoint x: 578, endPoint y: 308, distance: 48.0
click at [578, 308] on div "סיום 09:10" at bounding box center [535, 308] width 88 height 63
type input "09:45"
click at [656, 564] on label "שליחת תורים עתידיים בוואטסאפ" at bounding box center [743, 559] width 484 height 16
checkbox input "true"
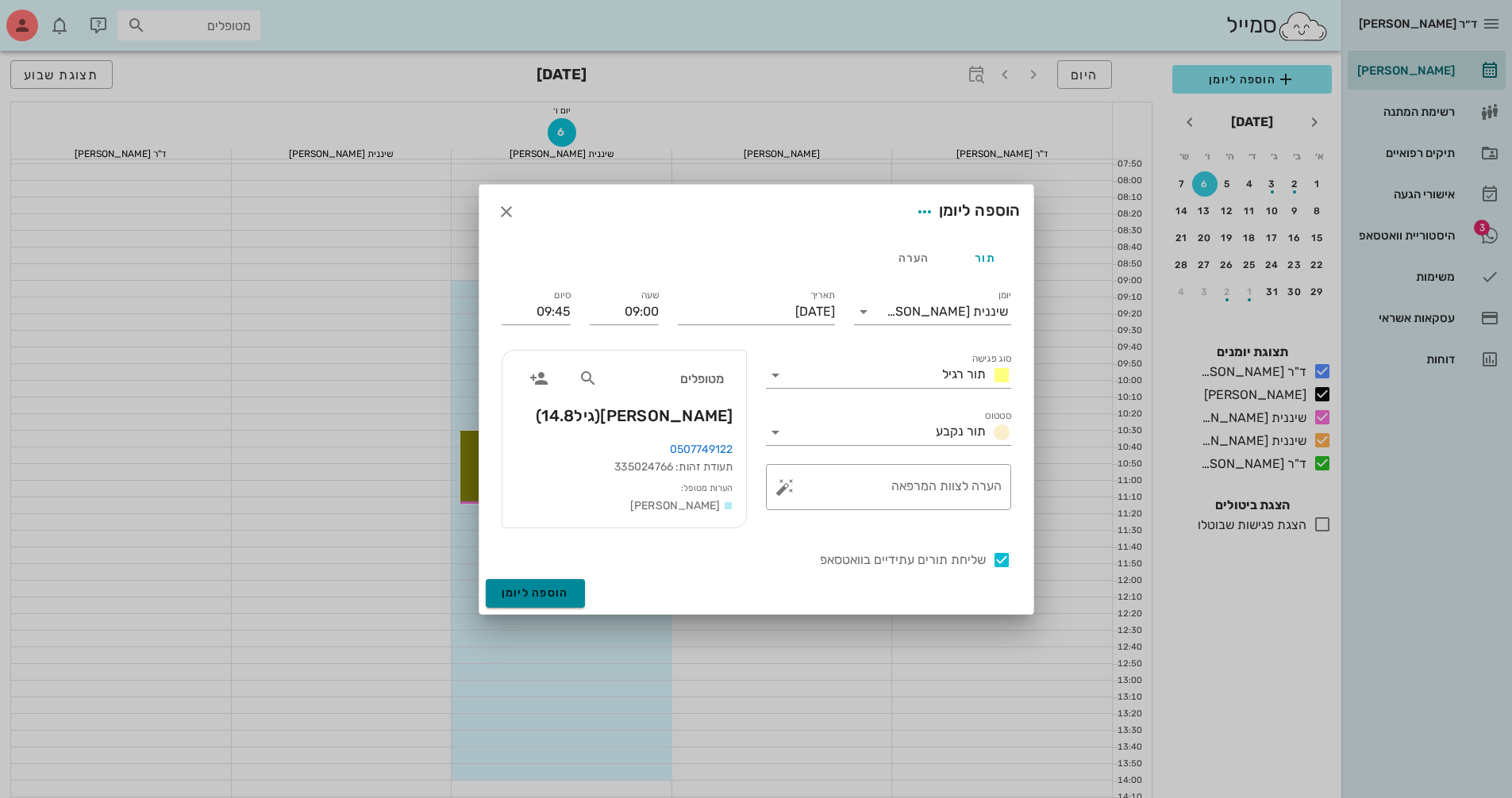
click at [519, 594] on span "הוספה ליומן" at bounding box center [534, 592] width 67 height 13
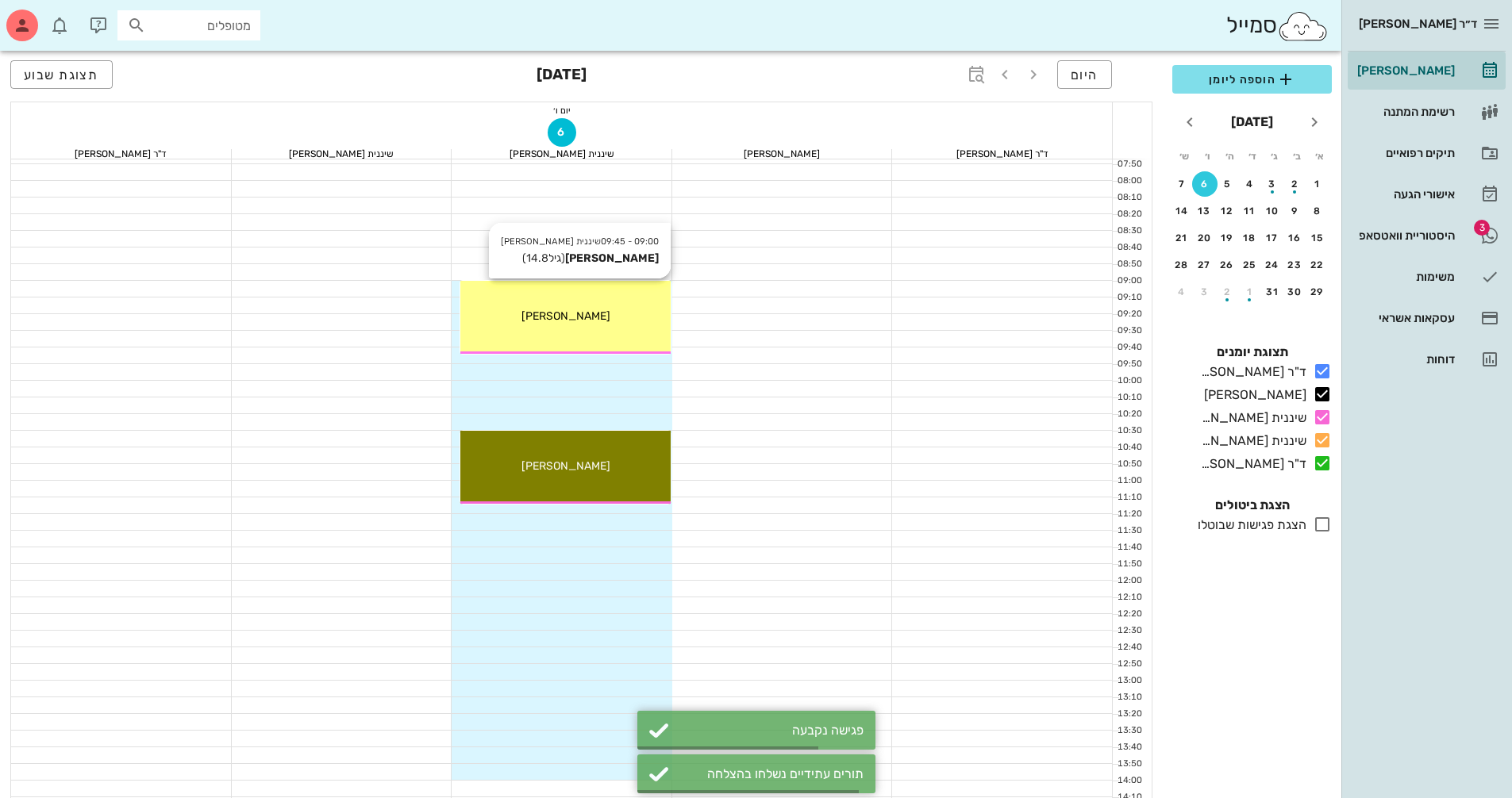
click at [570, 313] on span "[PERSON_NAME]" at bounding box center [565, 316] width 89 height 13
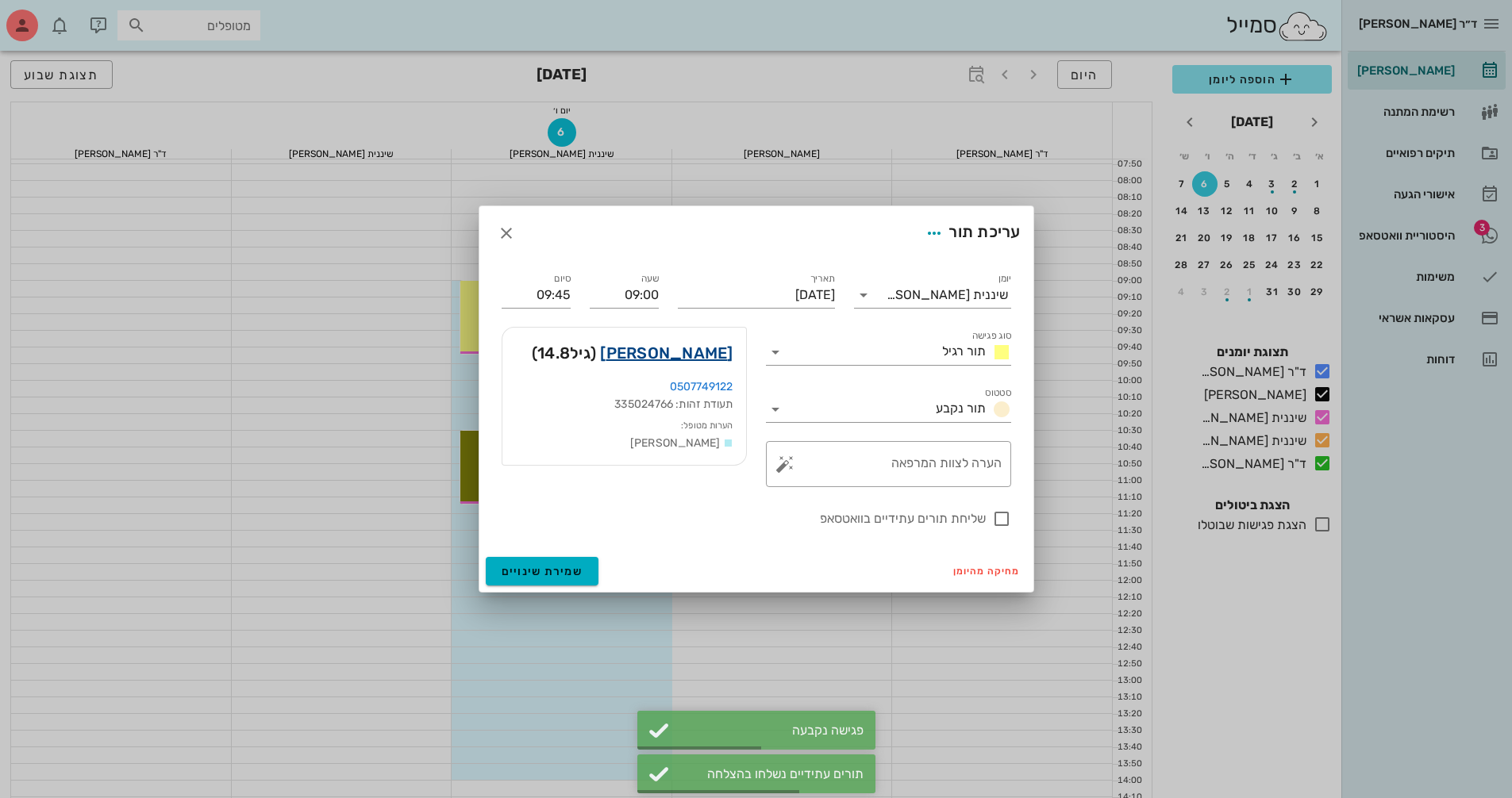
click at [711, 352] on link "[PERSON_NAME]" at bounding box center [666, 353] width 132 height 25
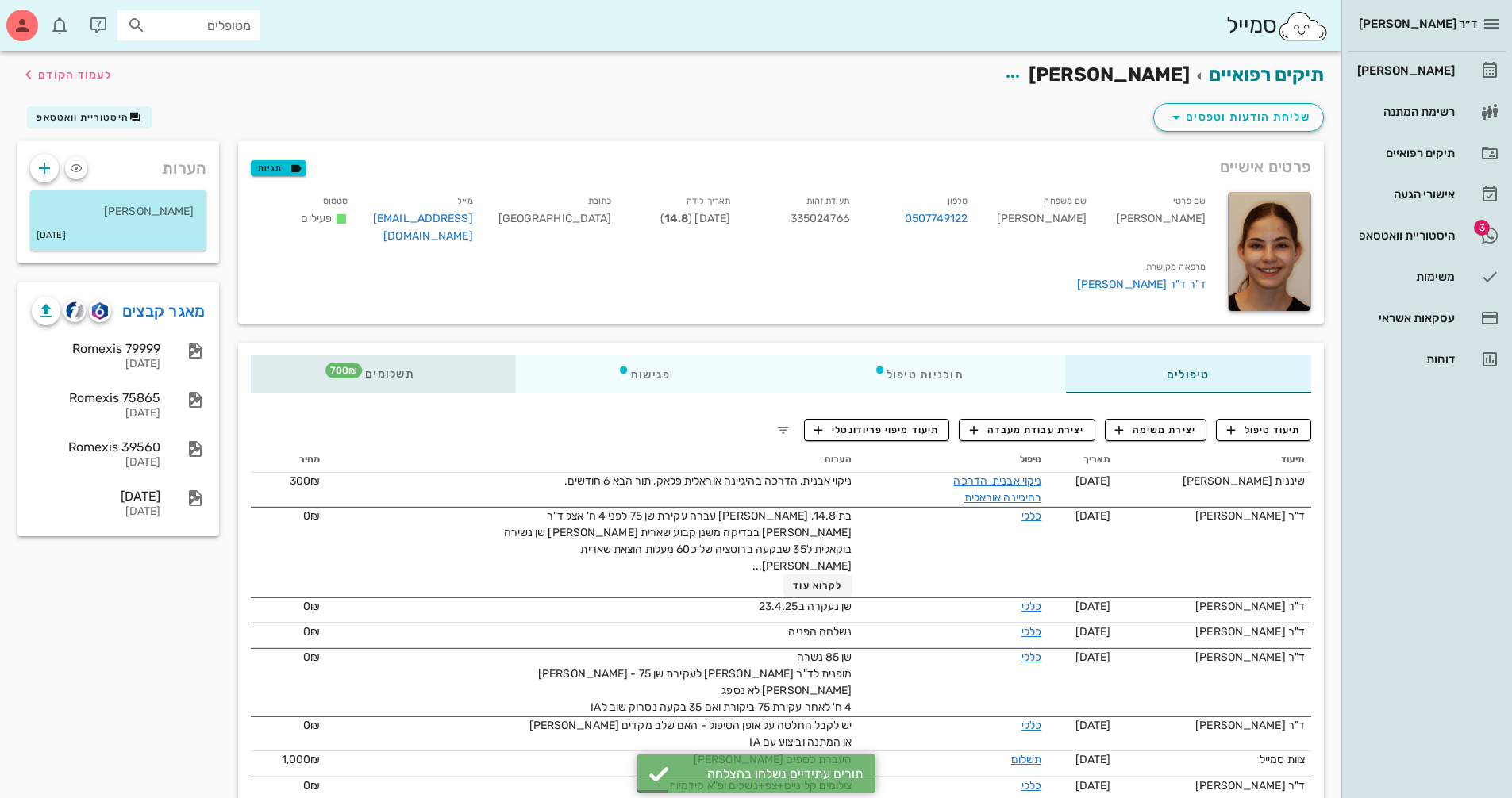
click at [382, 372] on span "תשלומים 700₪" at bounding box center [383, 374] width 62 height 11
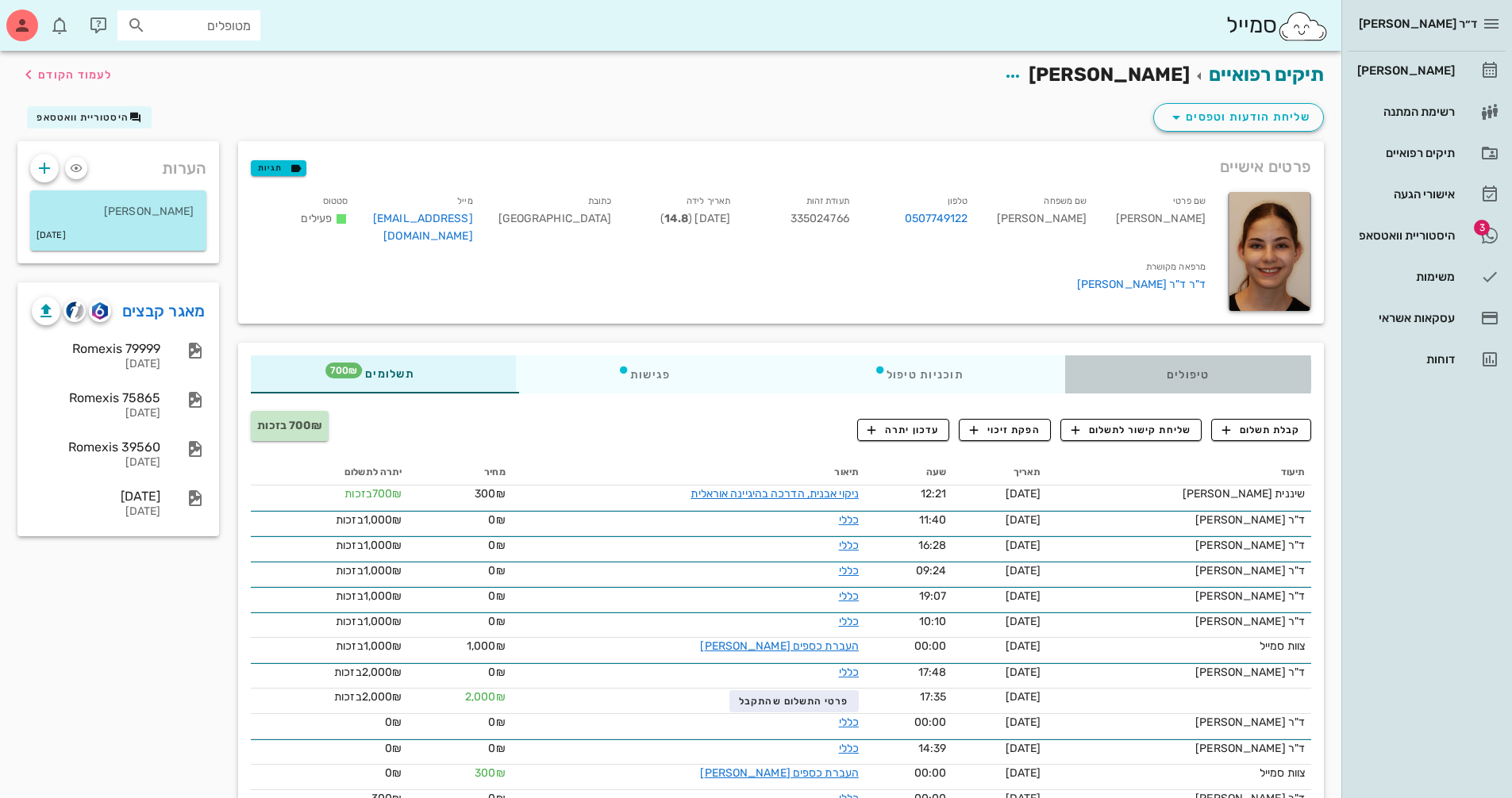
click at [1244, 374] on div "טיפולים" at bounding box center [1187, 374] width 246 height 38
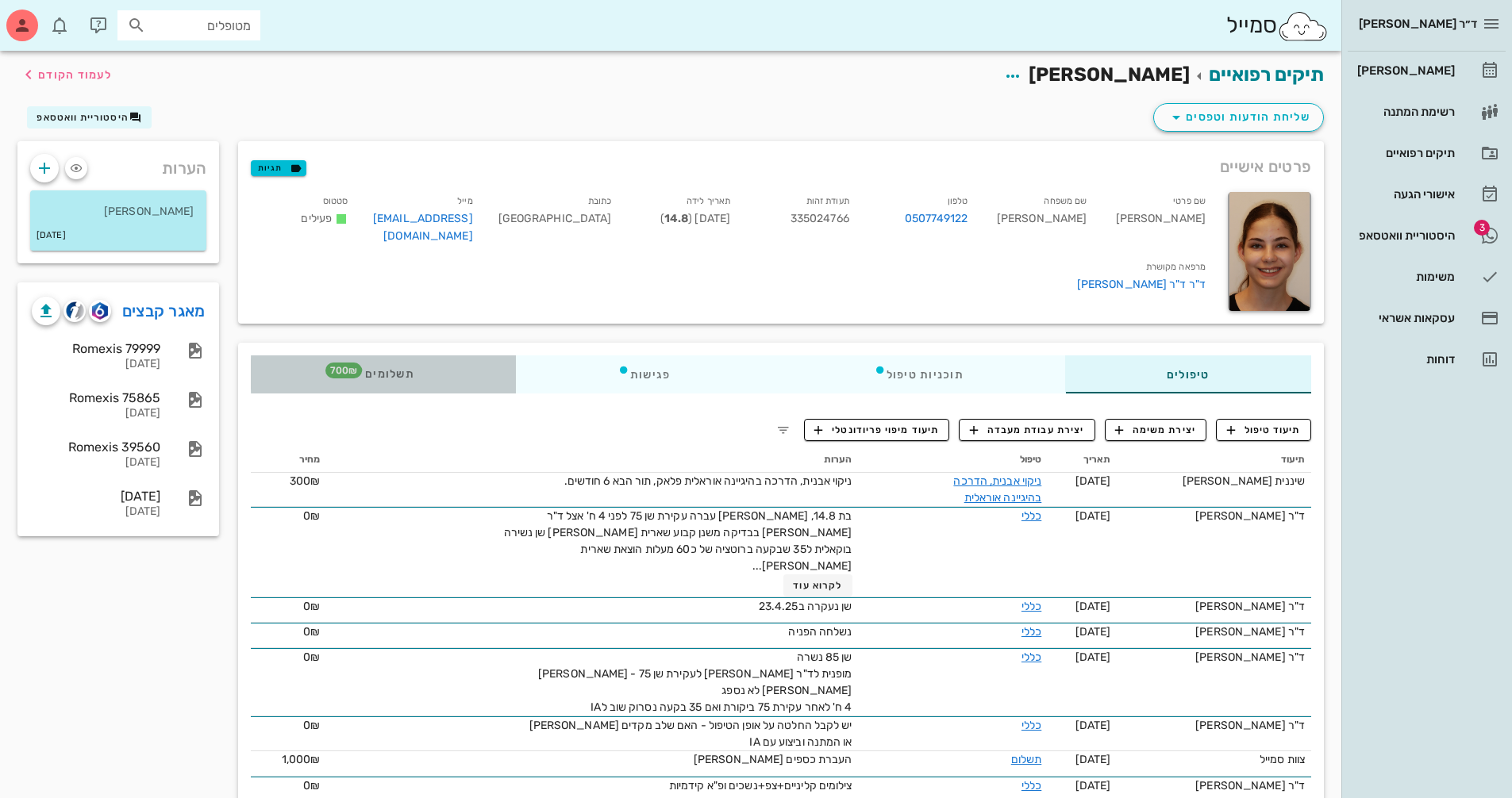
click at [401, 366] on div "תשלומים 700₪" at bounding box center [383, 374] width 265 height 38
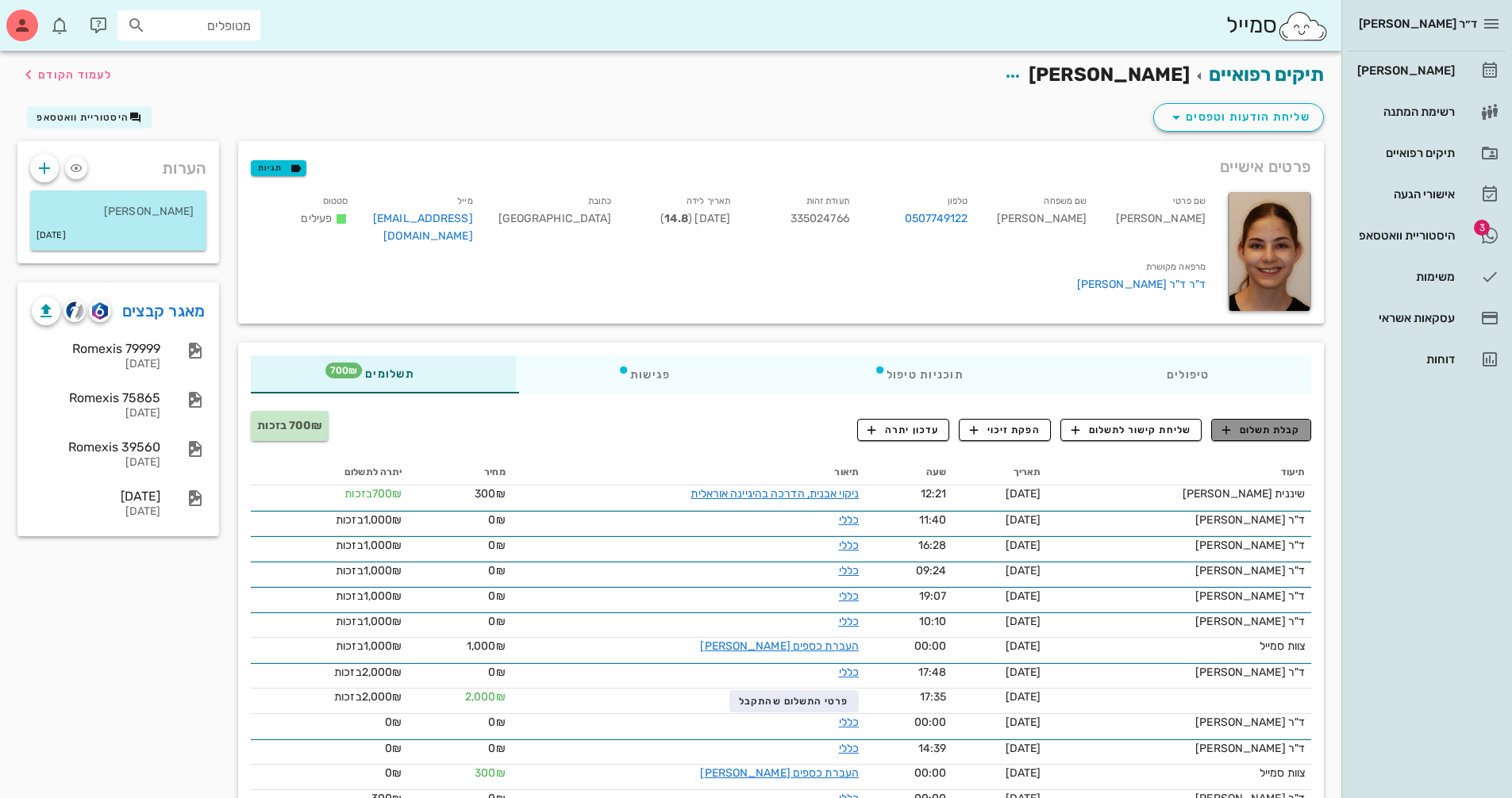
click at [1272, 430] on span "קבלת תשלום" at bounding box center [1261, 429] width 78 height 14
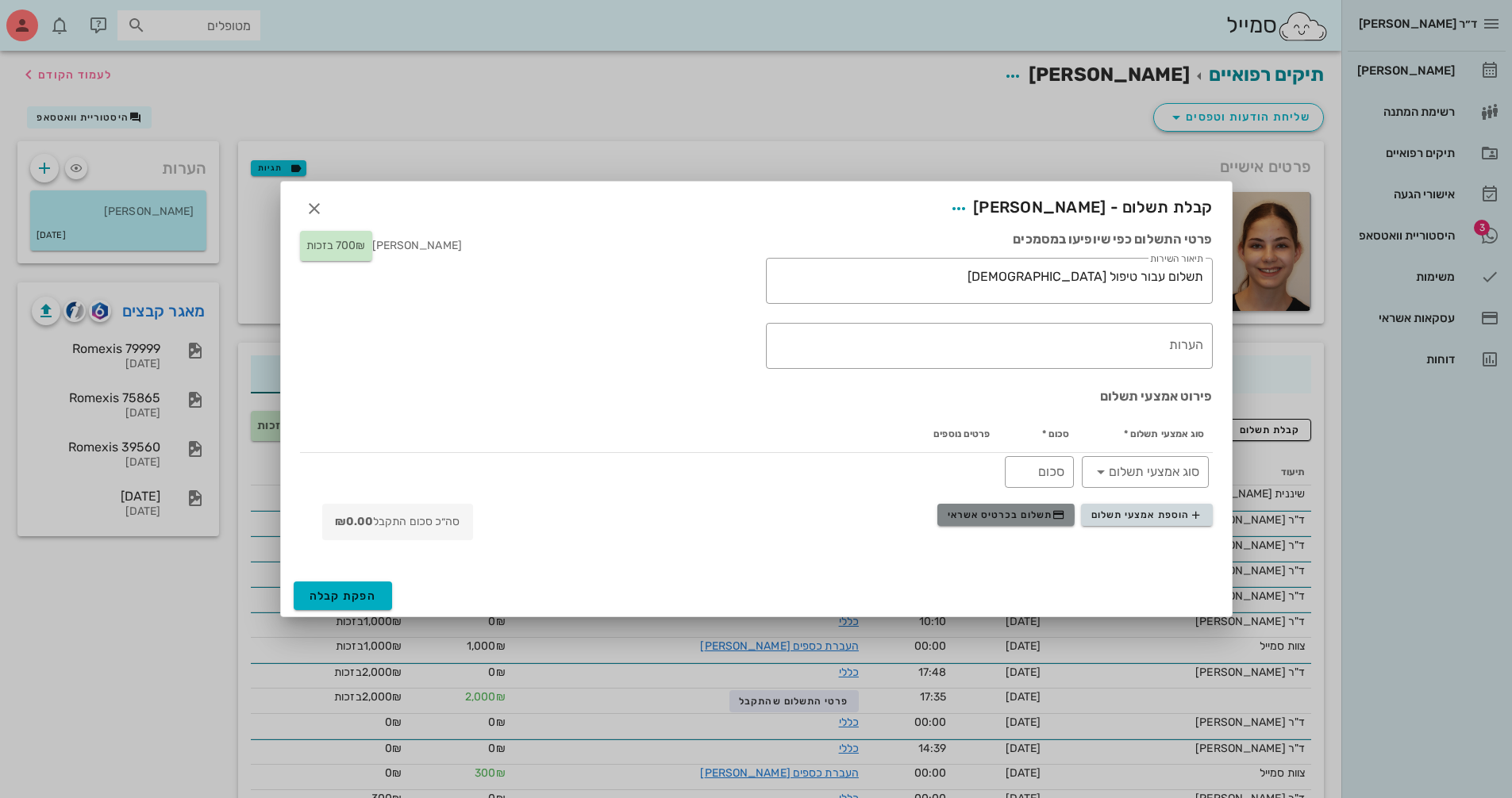
click at [1018, 521] on span "תשלום בכרטיס אשראי" at bounding box center [1006, 514] width 117 height 12
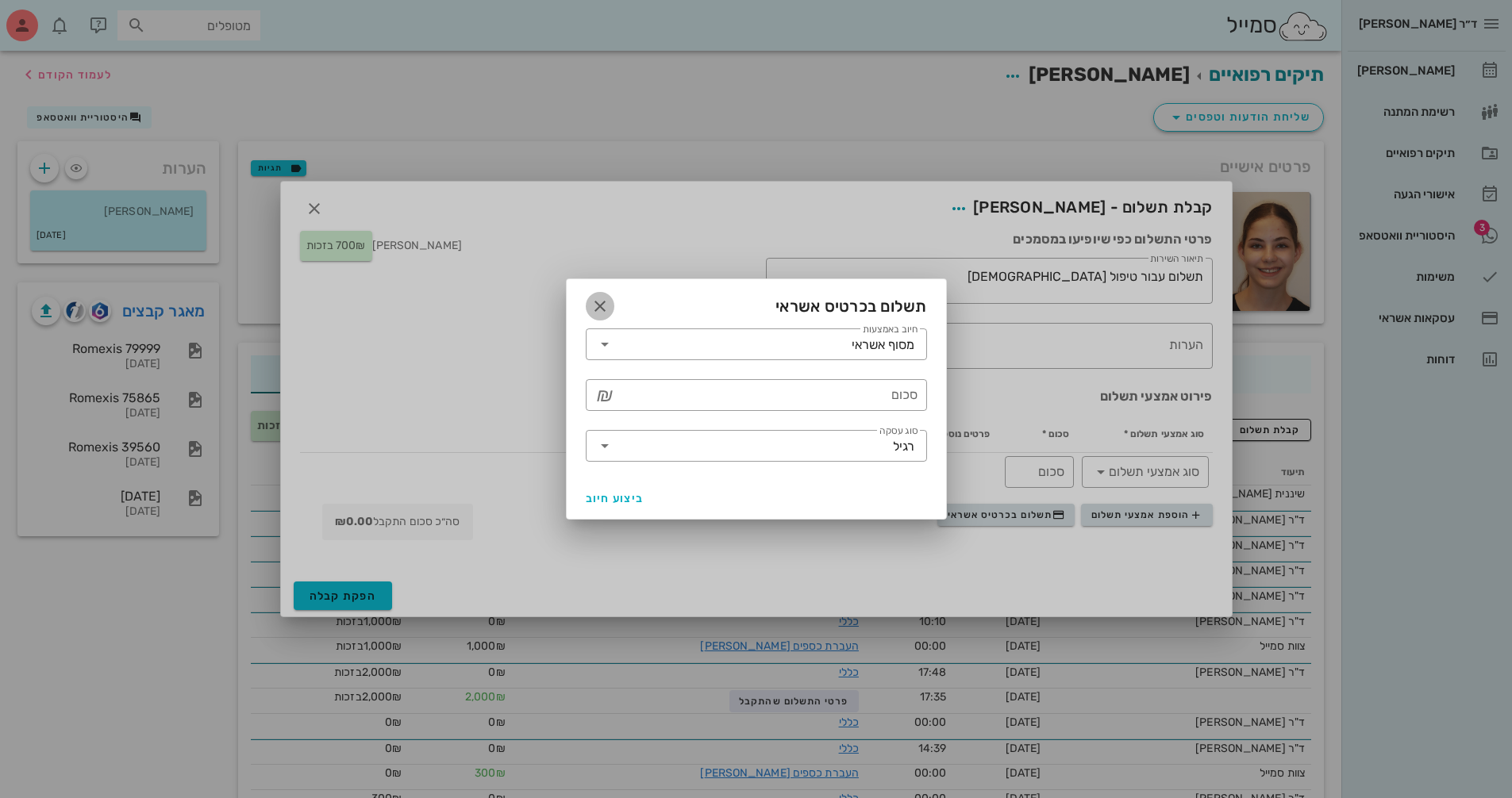
click at [607, 308] on icon "button" at bounding box center [600, 306] width 19 height 19
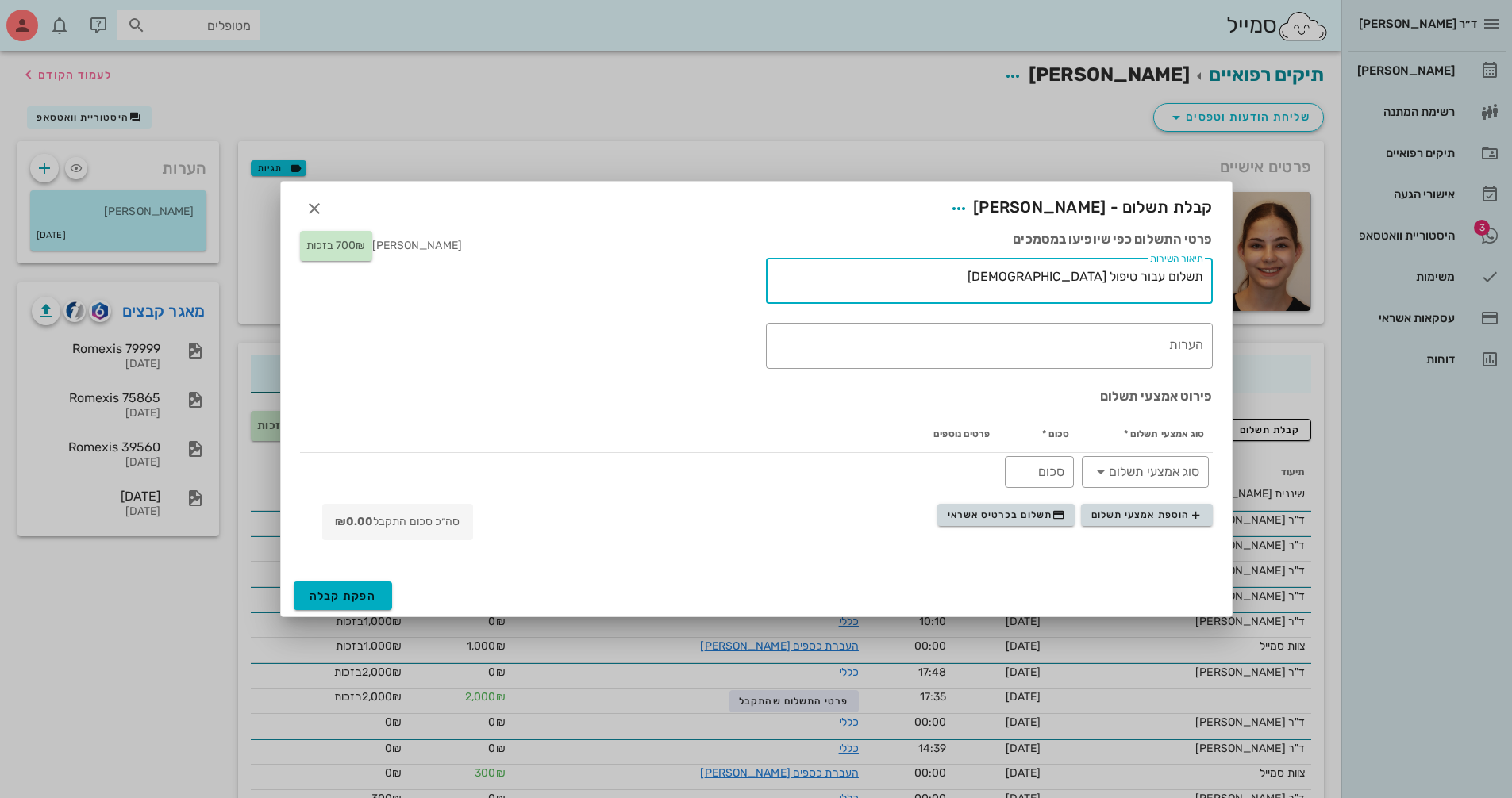
drag, startPoint x: 1029, startPoint y: 281, endPoint x: 1104, endPoint y: 282, distance: 75.0
click at [1104, 282] on textarea "תשלום עבור טיפול [DEMOGRAPHIC_DATA]" at bounding box center [986, 285] width 434 height 38
type textarea "תשלום עבור טיפול שיננית"
click at [1020, 519] on span "תשלום בכרטיס אשראי" at bounding box center [1006, 514] width 117 height 12
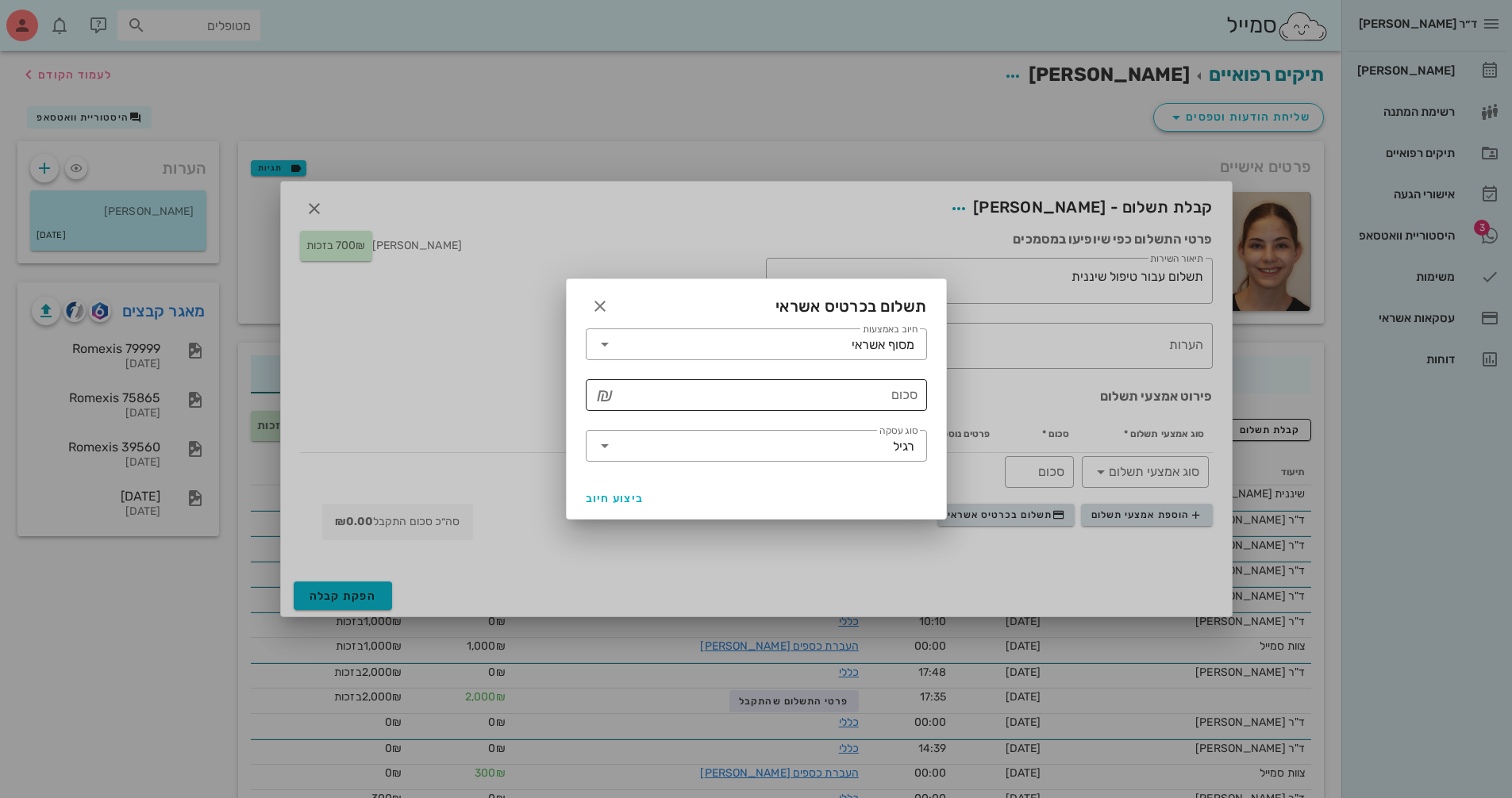
click at [749, 406] on input "סכום" at bounding box center [767, 394] width 300 height 25
type input "300"
click at [626, 499] on span "ביצוע חיוב" at bounding box center [615, 498] width 59 height 13
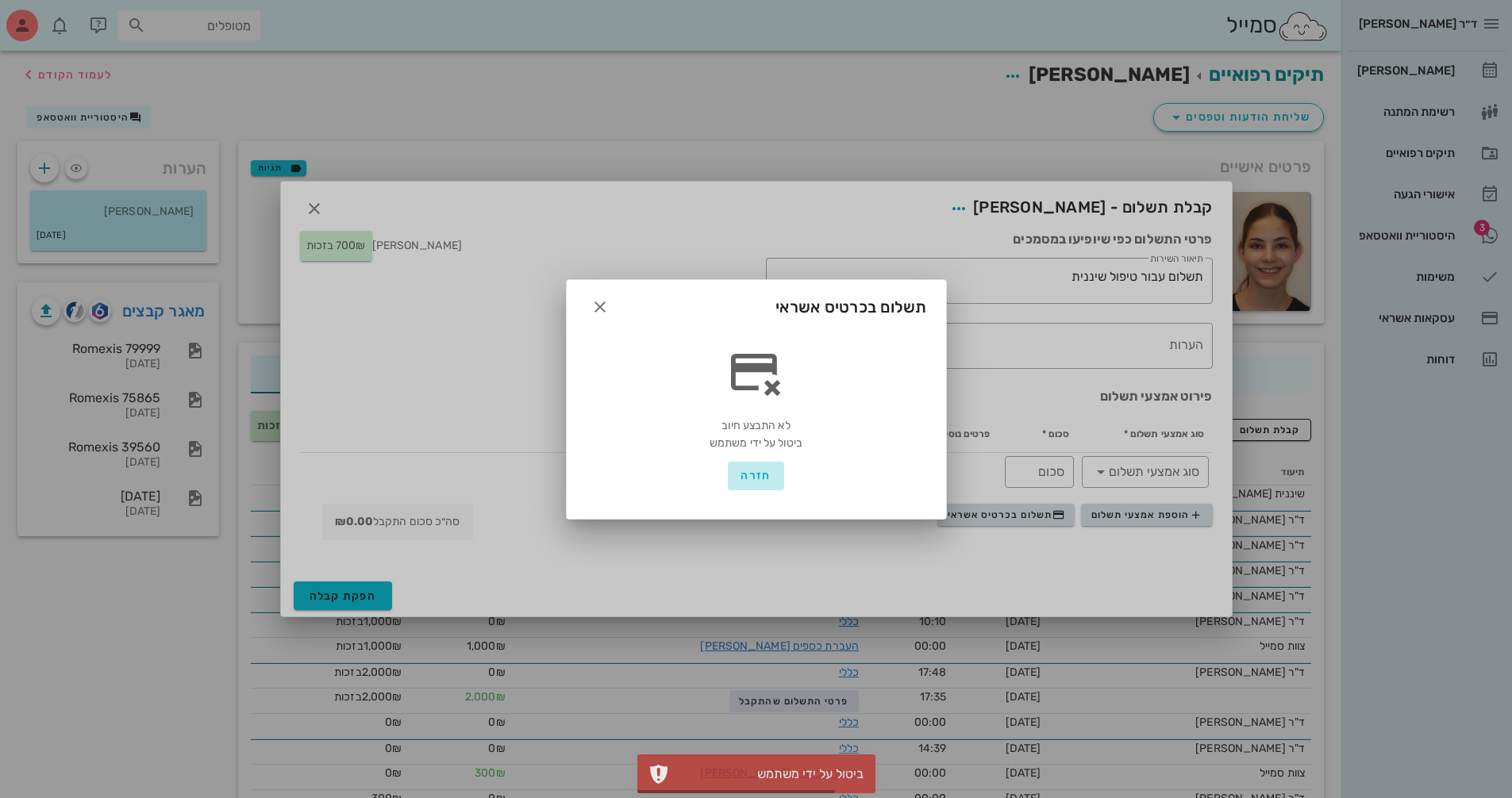
click at [757, 474] on span "חזרה" at bounding box center [756, 475] width 30 height 13
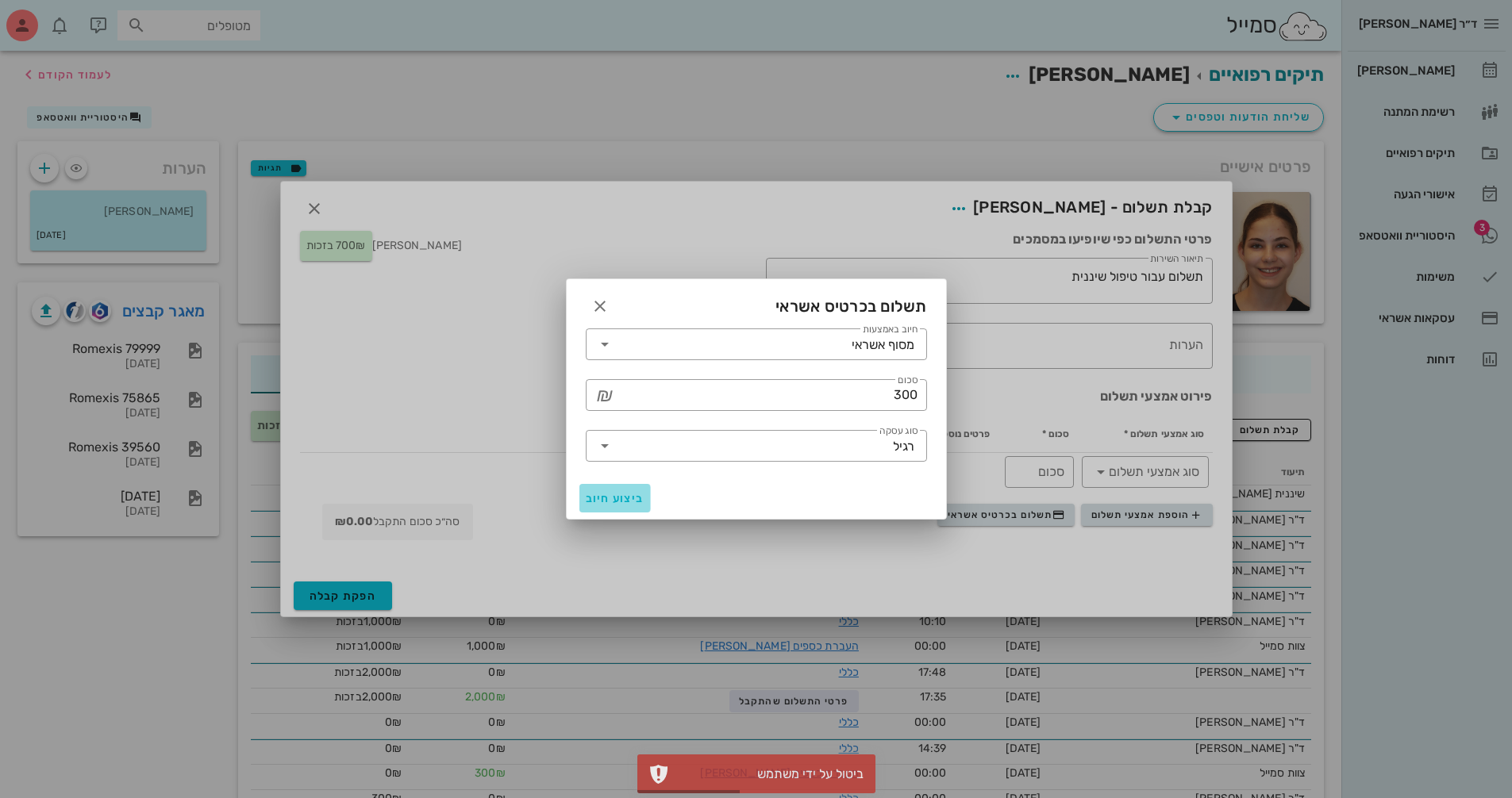
click at [619, 493] on span "ביצוע חיוב" at bounding box center [615, 498] width 59 height 13
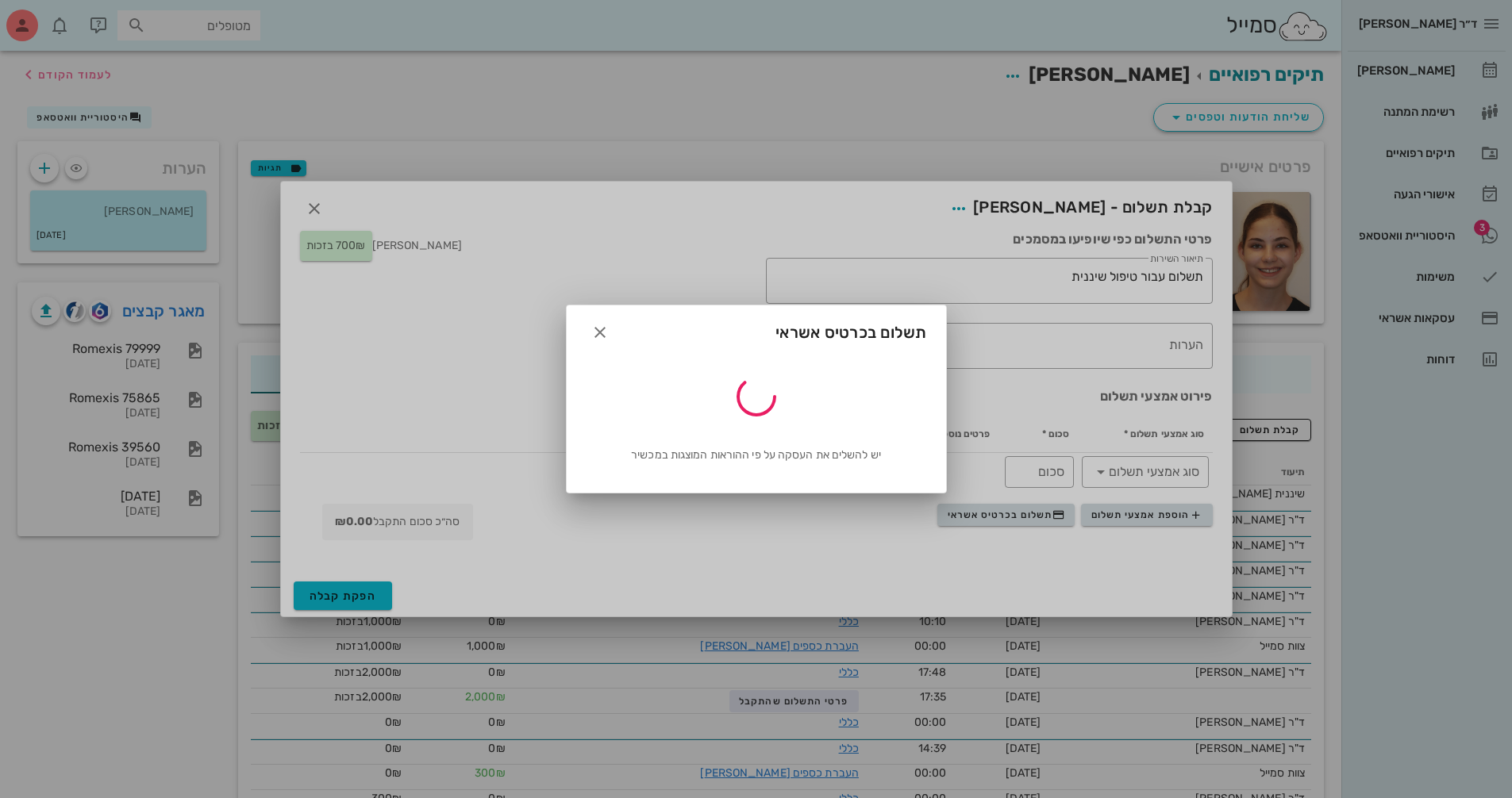
type input "300"
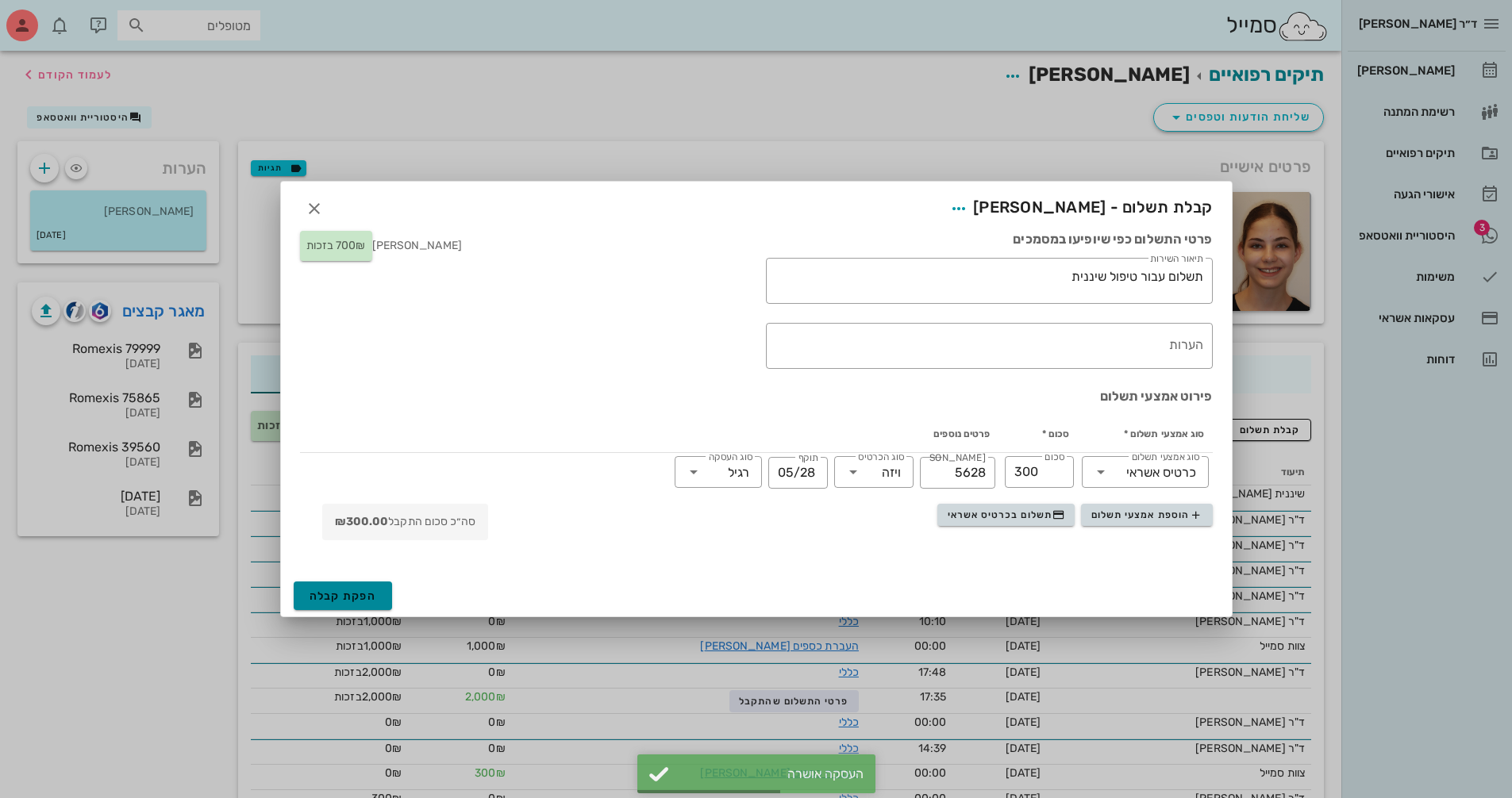
click at [361, 601] on span "הפקת קבלה" at bounding box center [343, 596] width 67 height 13
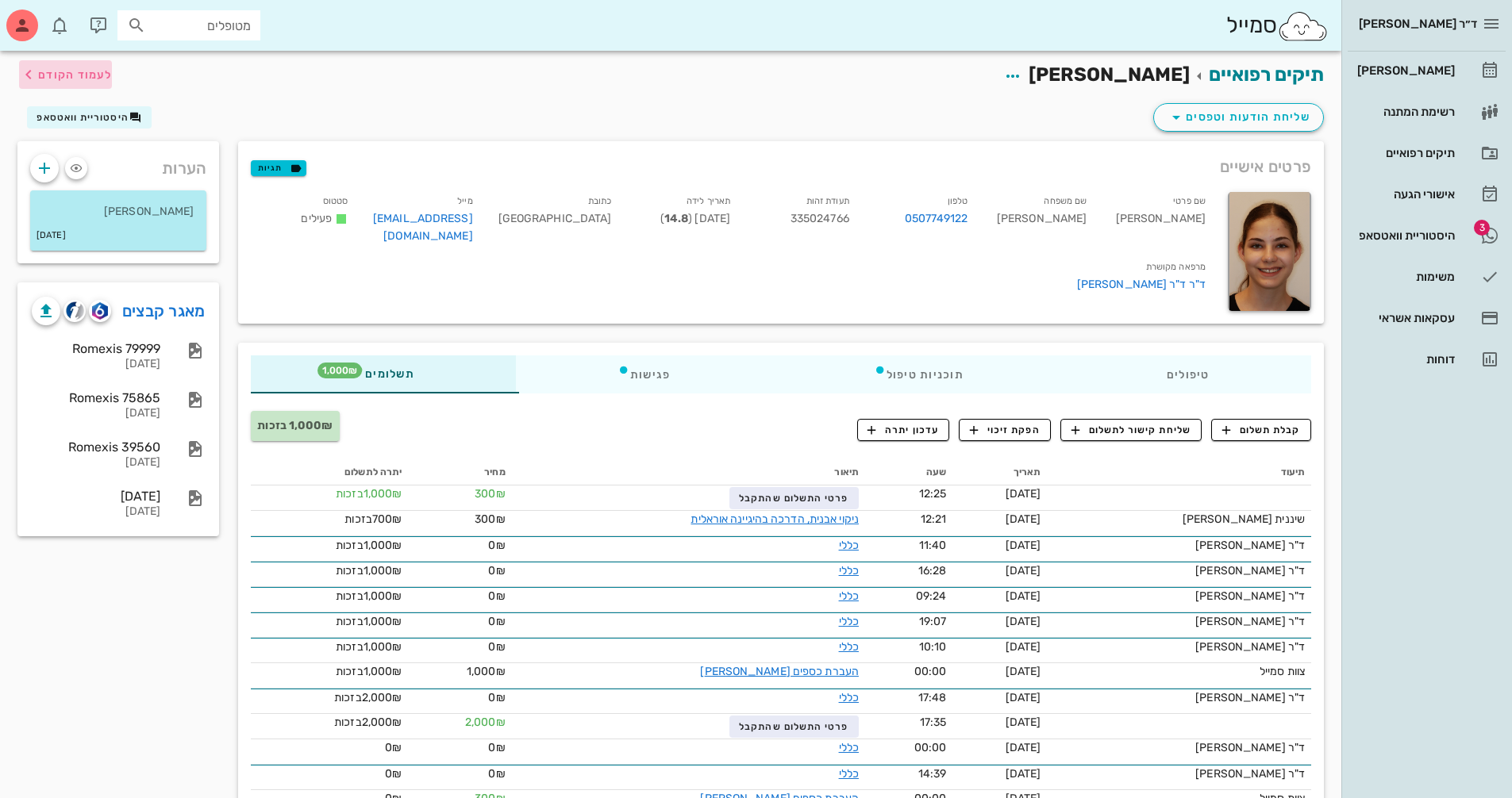
click at [66, 82] on span "לעמוד הקודם" at bounding box center [65, 75] width 92 height 19
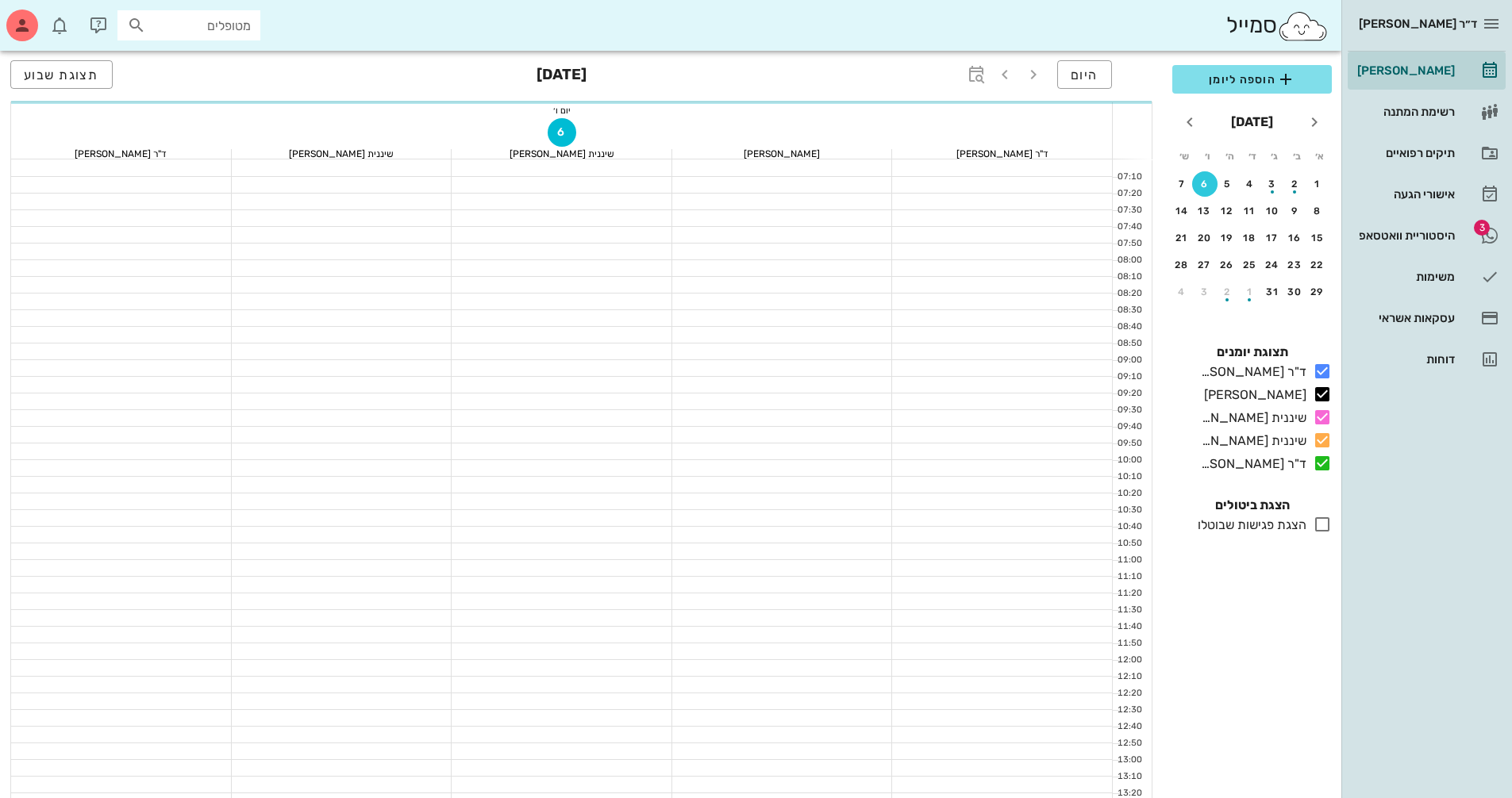
scroll to position [79, 0]
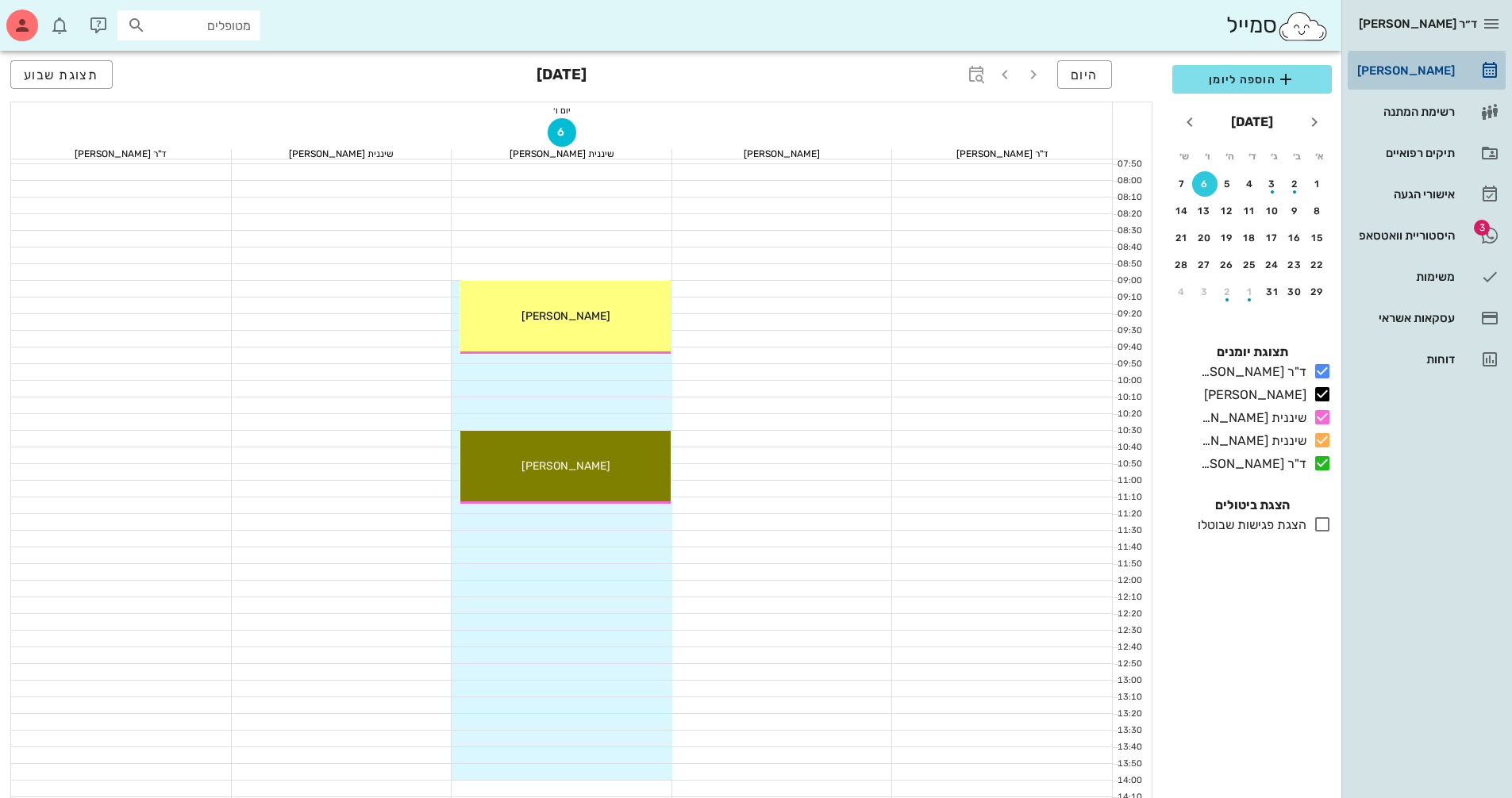
click at [1395, 66] on div "[PERSON_NAME]" at bounding box center [1404, 70] width 101 height 12
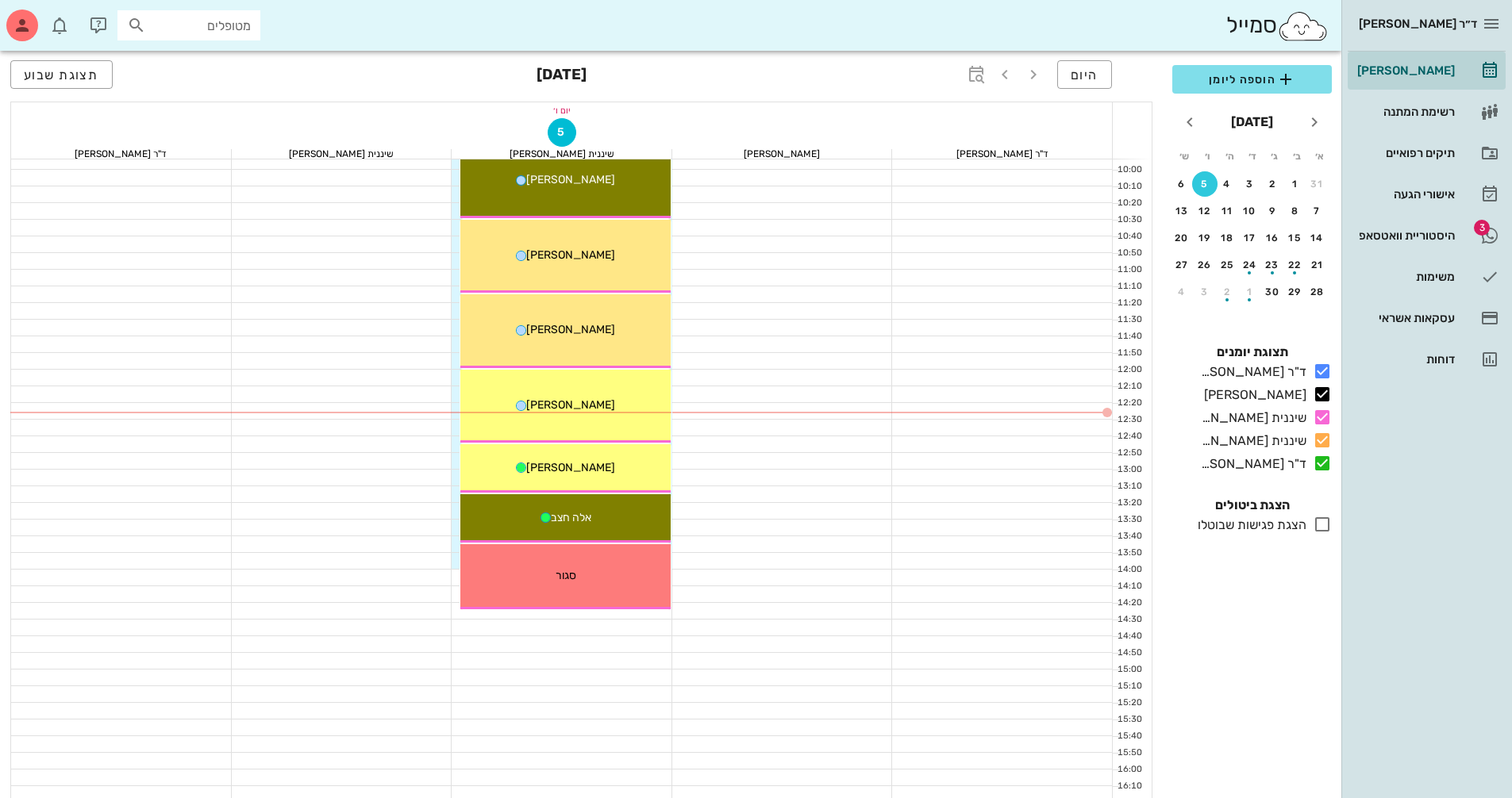
scroll to position [368, 0]
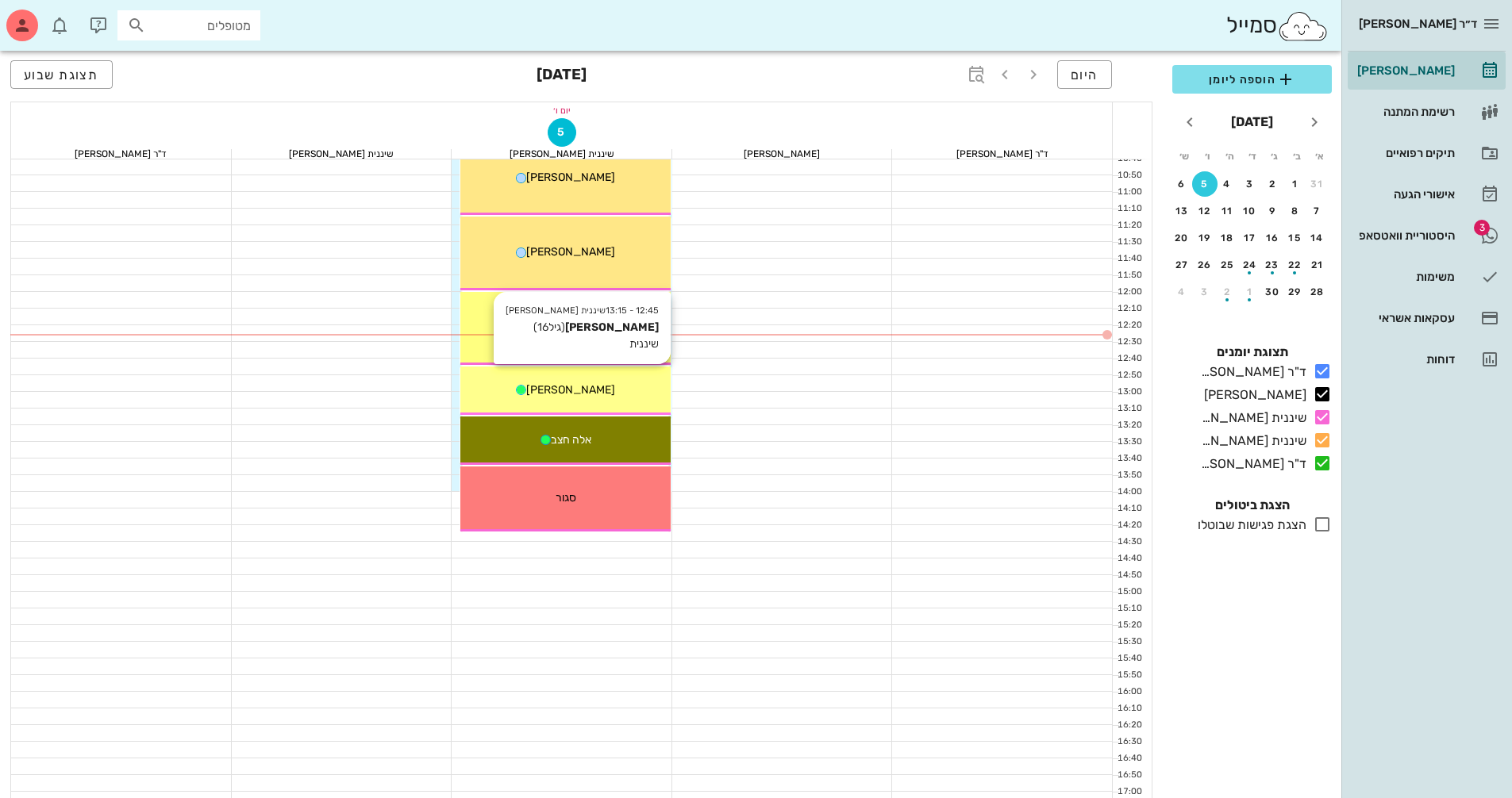
click at [634, 381] on div "[PERSON_NAME]" at bounding box center [565, 390] width 210 height 17
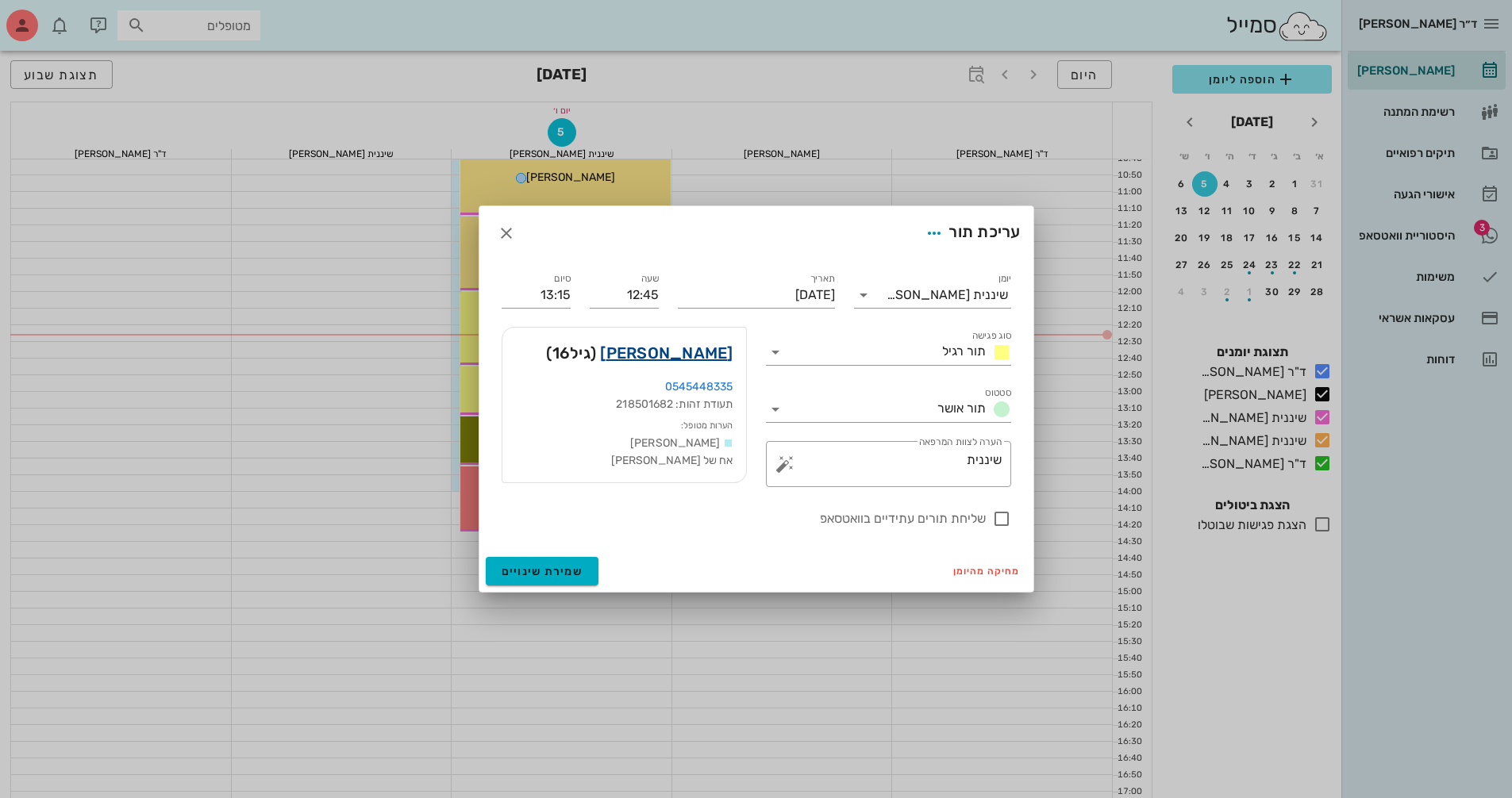
click at [698, 357] on link "[PERSON_NAME]" at bounding box center [666, 353] width 132 height 25
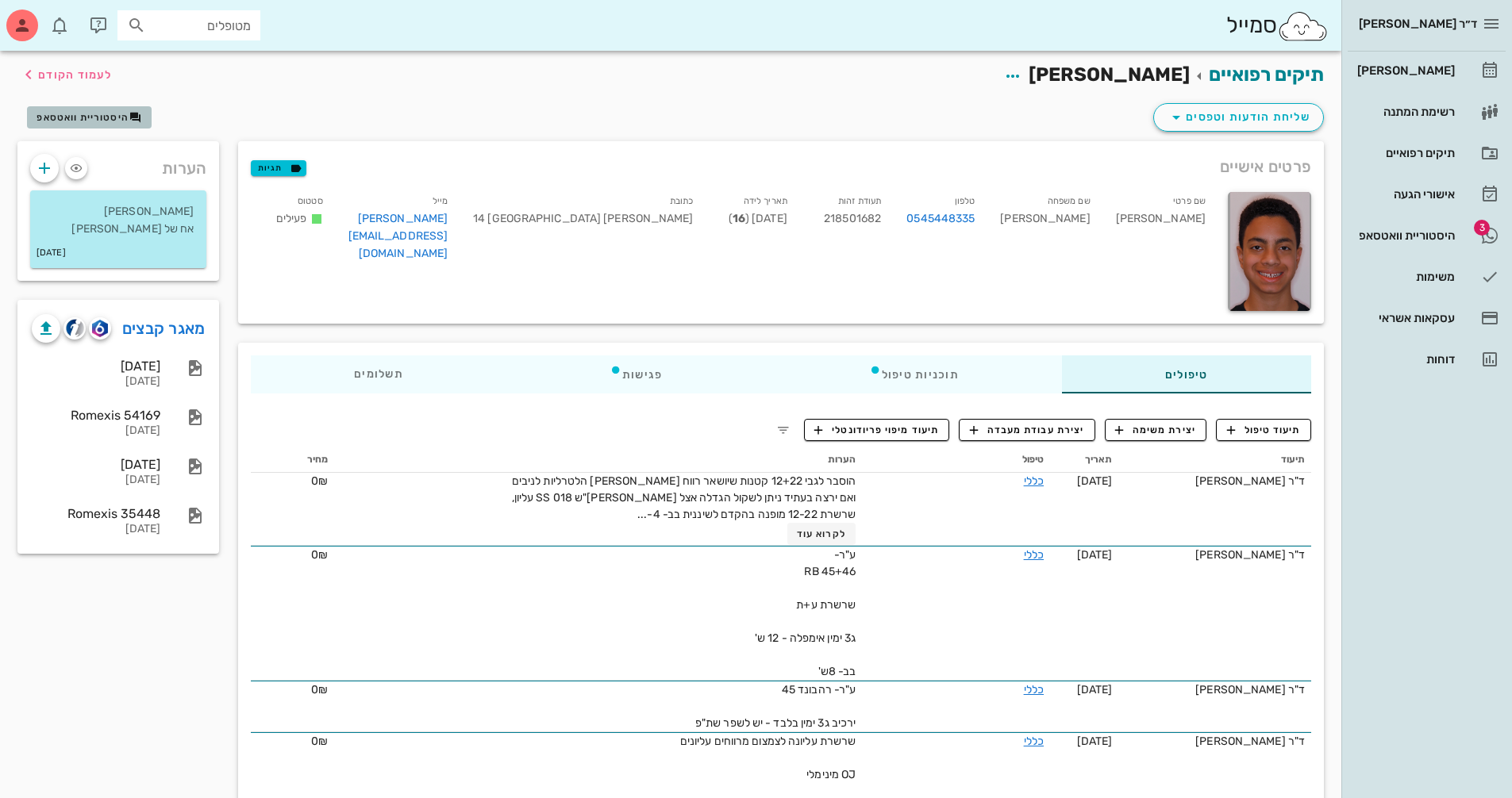
click at [77, 115] on span "היסטוריית וואטסאפ" at bounding box center [83, 118] width 92 height 11
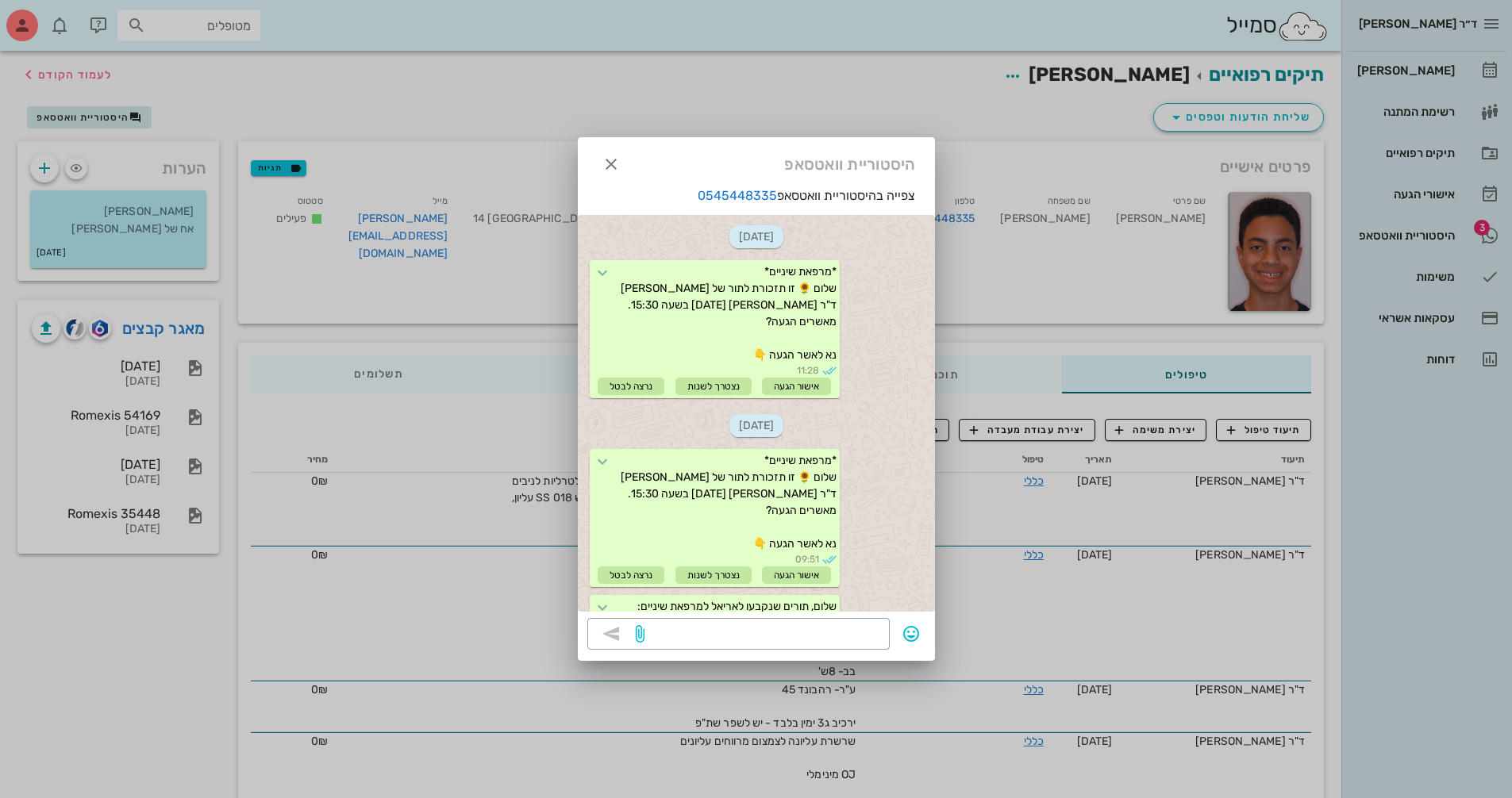
scroll to position [1357, 0]
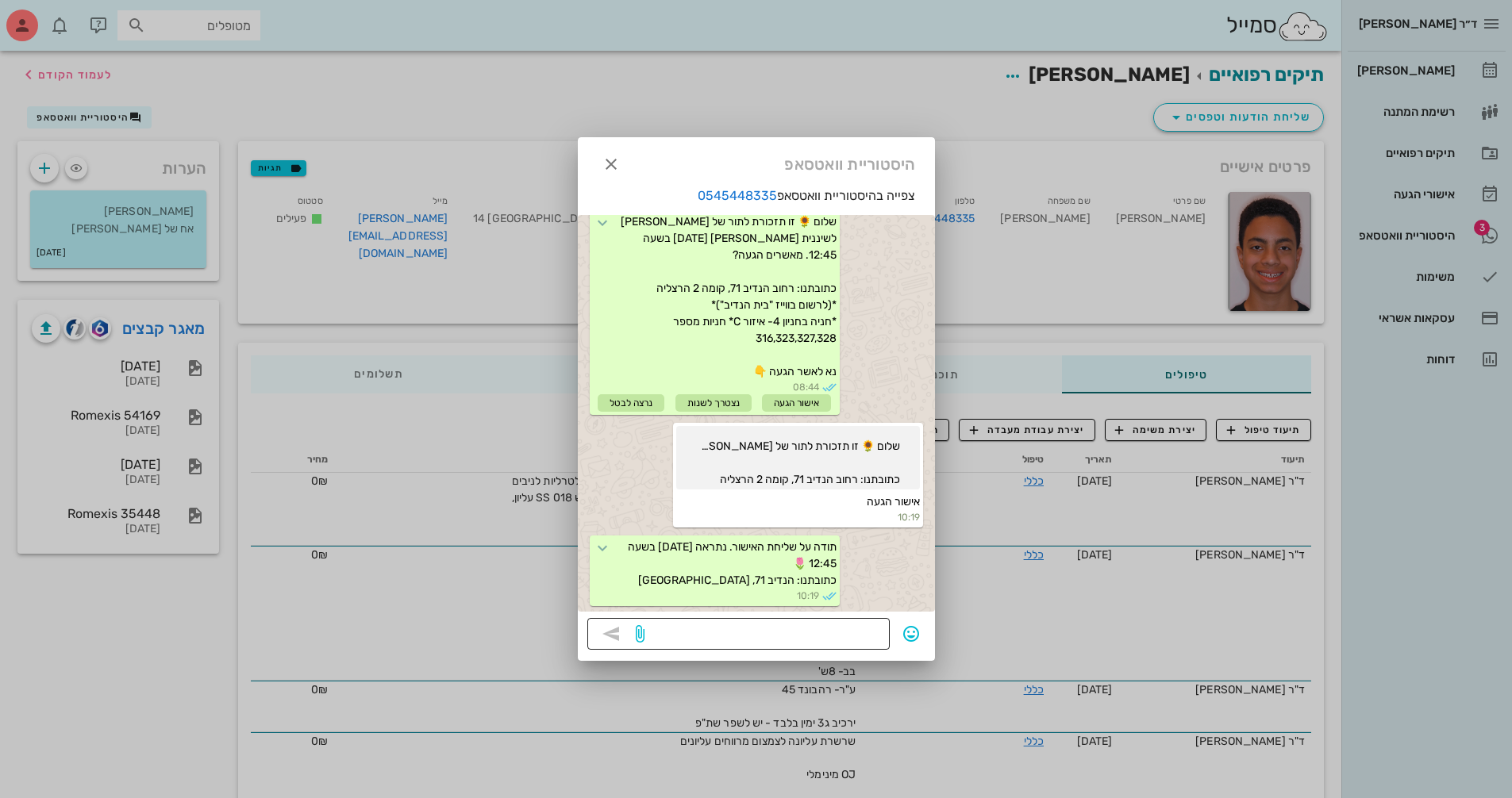
click at [805, 635] on textarea at bounding box center [764, 635] width 232 height 25
type textarea "היי ,[PERSON_NAME] יכול להקדים ל13:00?"
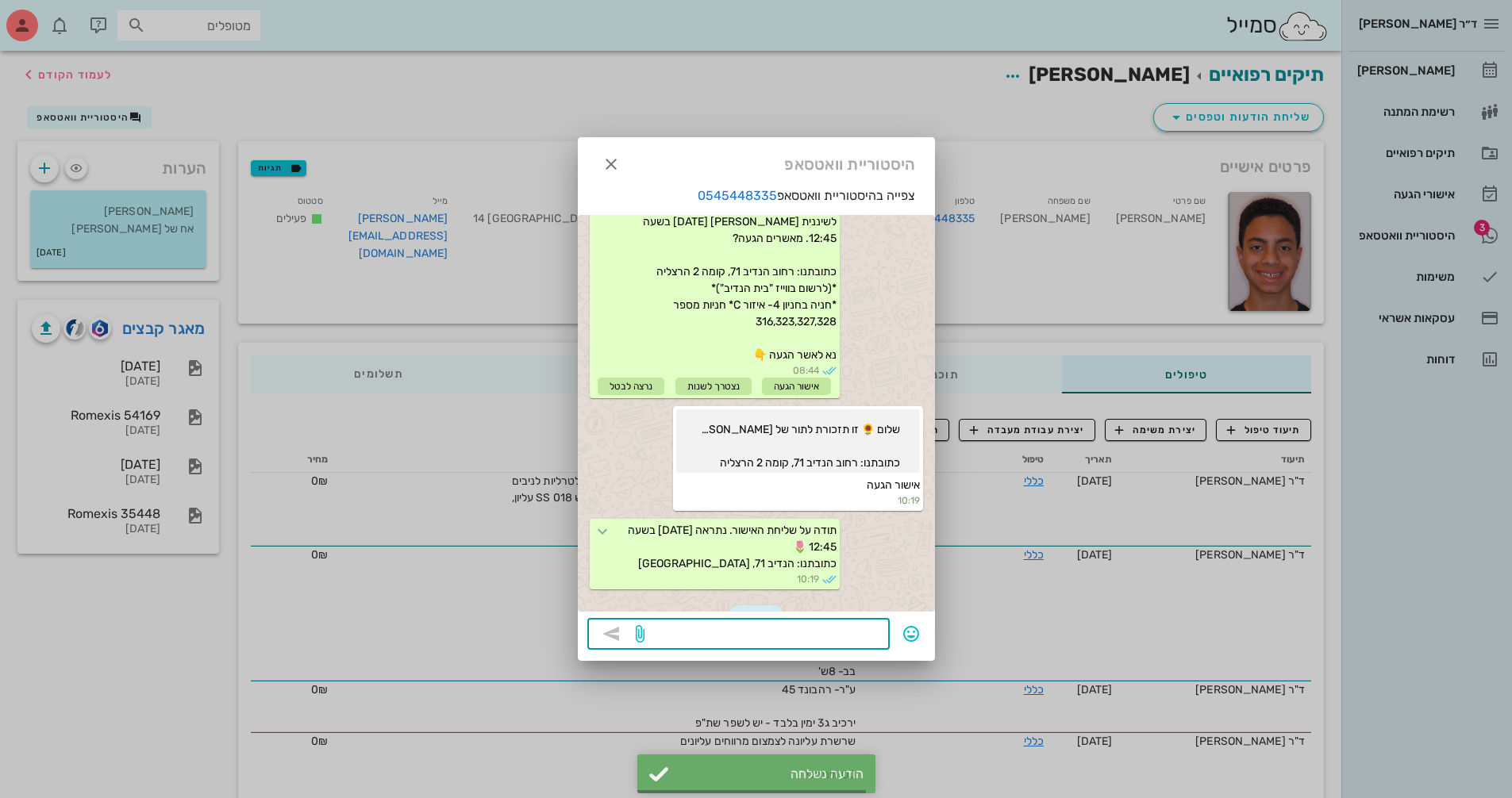
scroll to position [1478, 0]
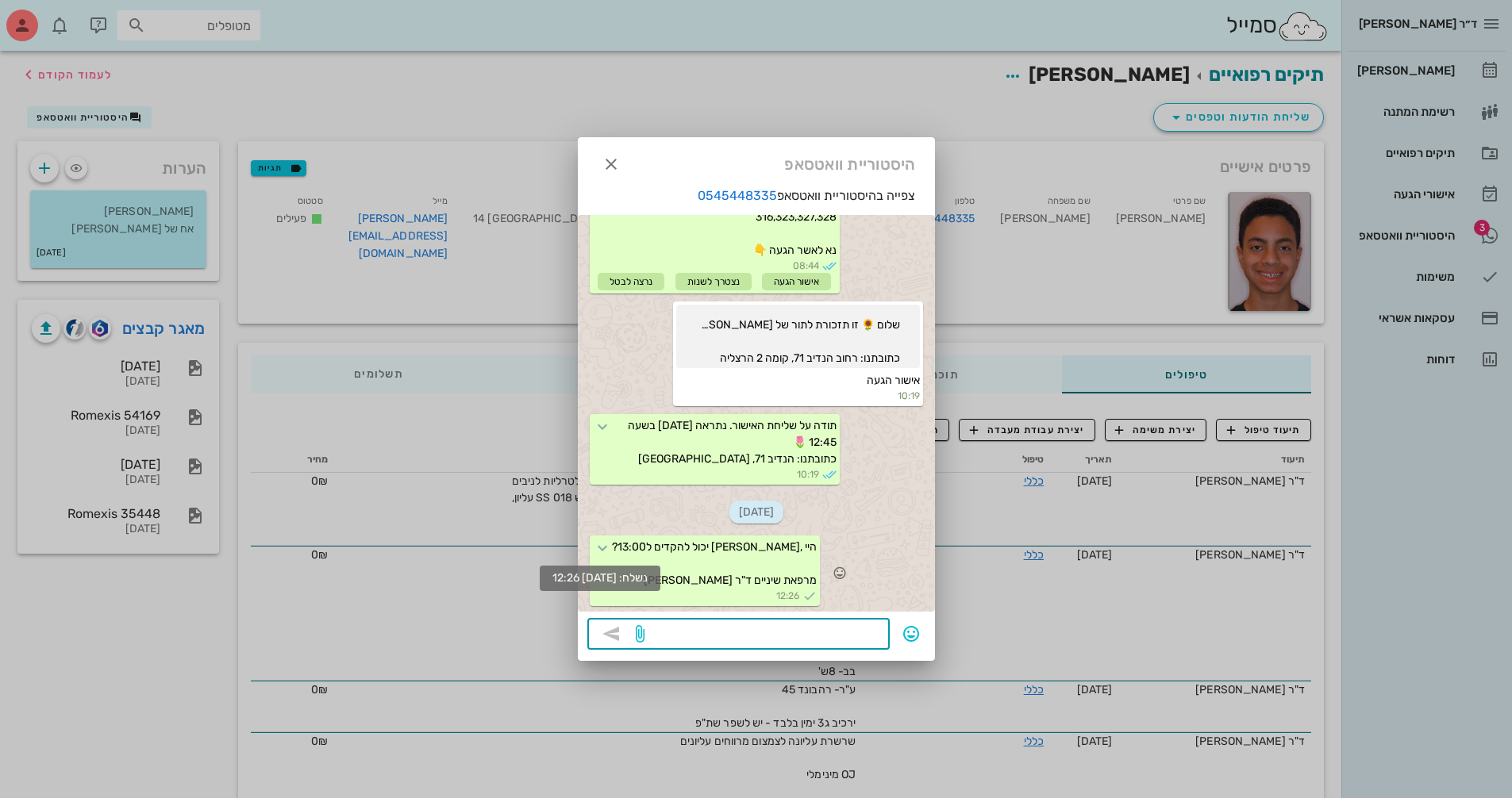
click at [612, 543] on icon at bounding box center [602, 548] width 19 height 19
click at [611, 546] on icon at bounding box center [602, 548] width 19 height 19
click at [612, 547] on icon at bounding box center [602, 548] width 19 height 19
click at [610, 161] on icon "button" at bounding box center [611, 164] width 19 height 19
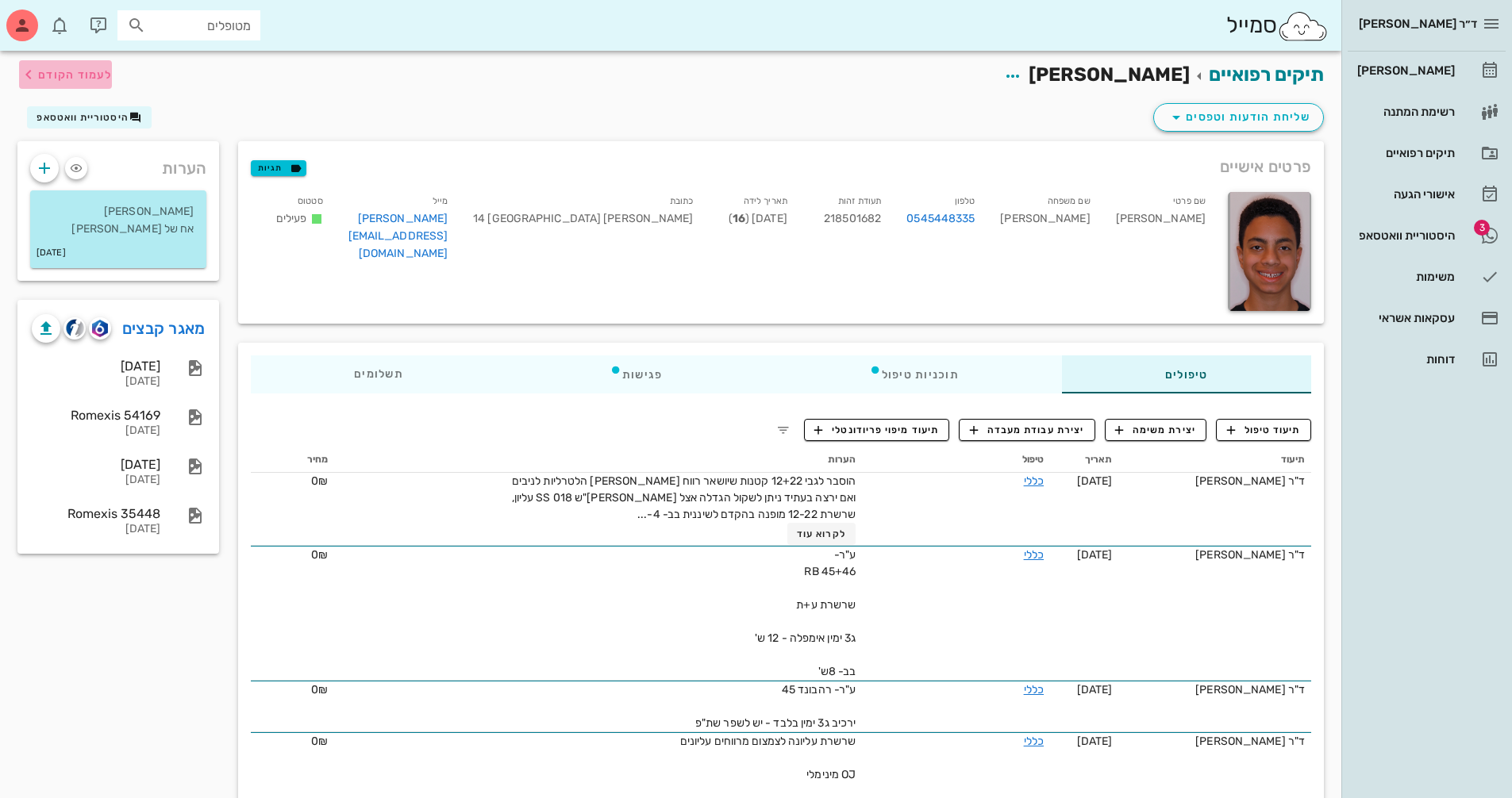
click at [67, 77] on span "לעמוד הקודם" at bounding box center [75, 75] width 74 height 13
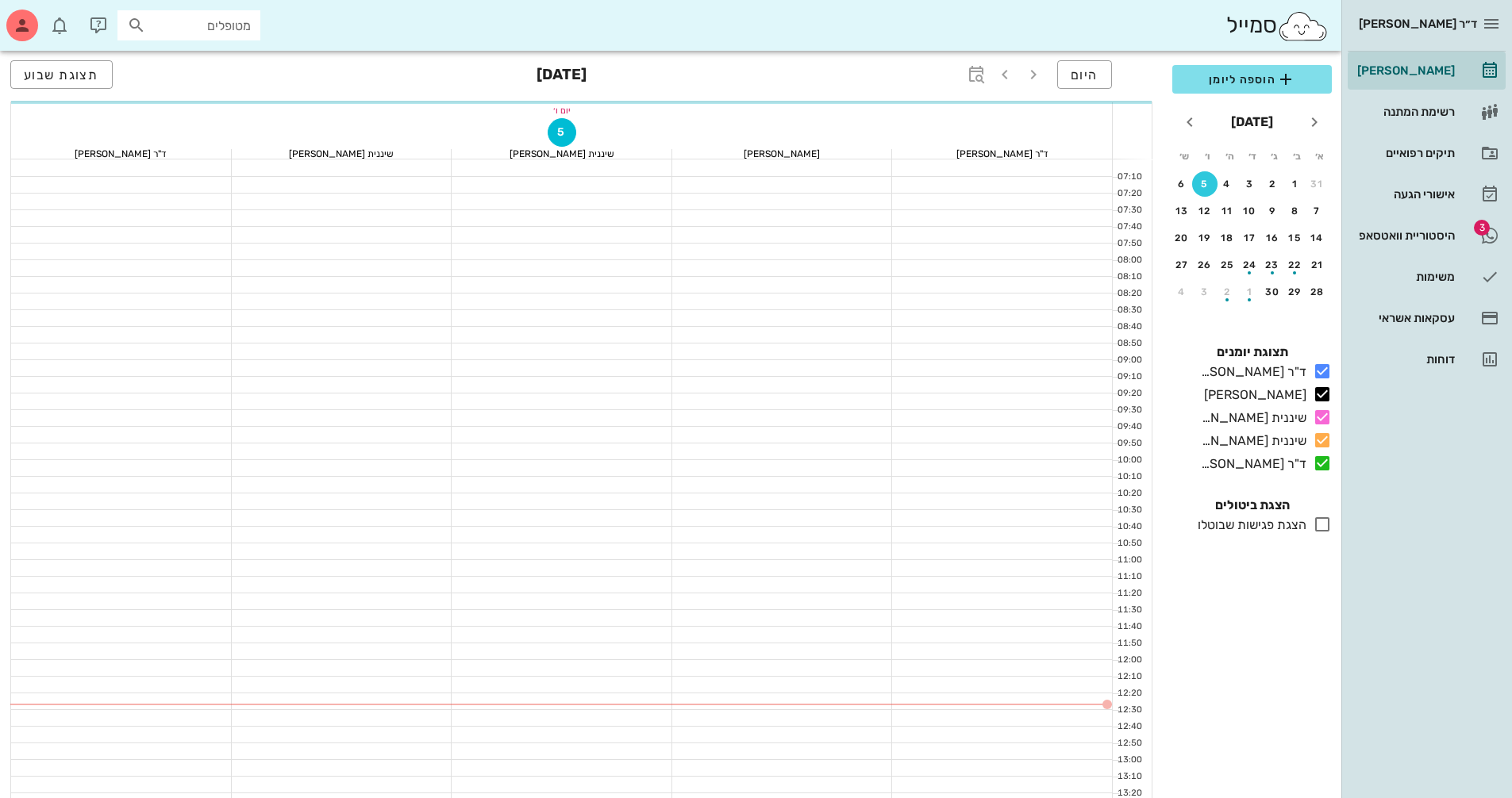
scroll to position [368, 0]
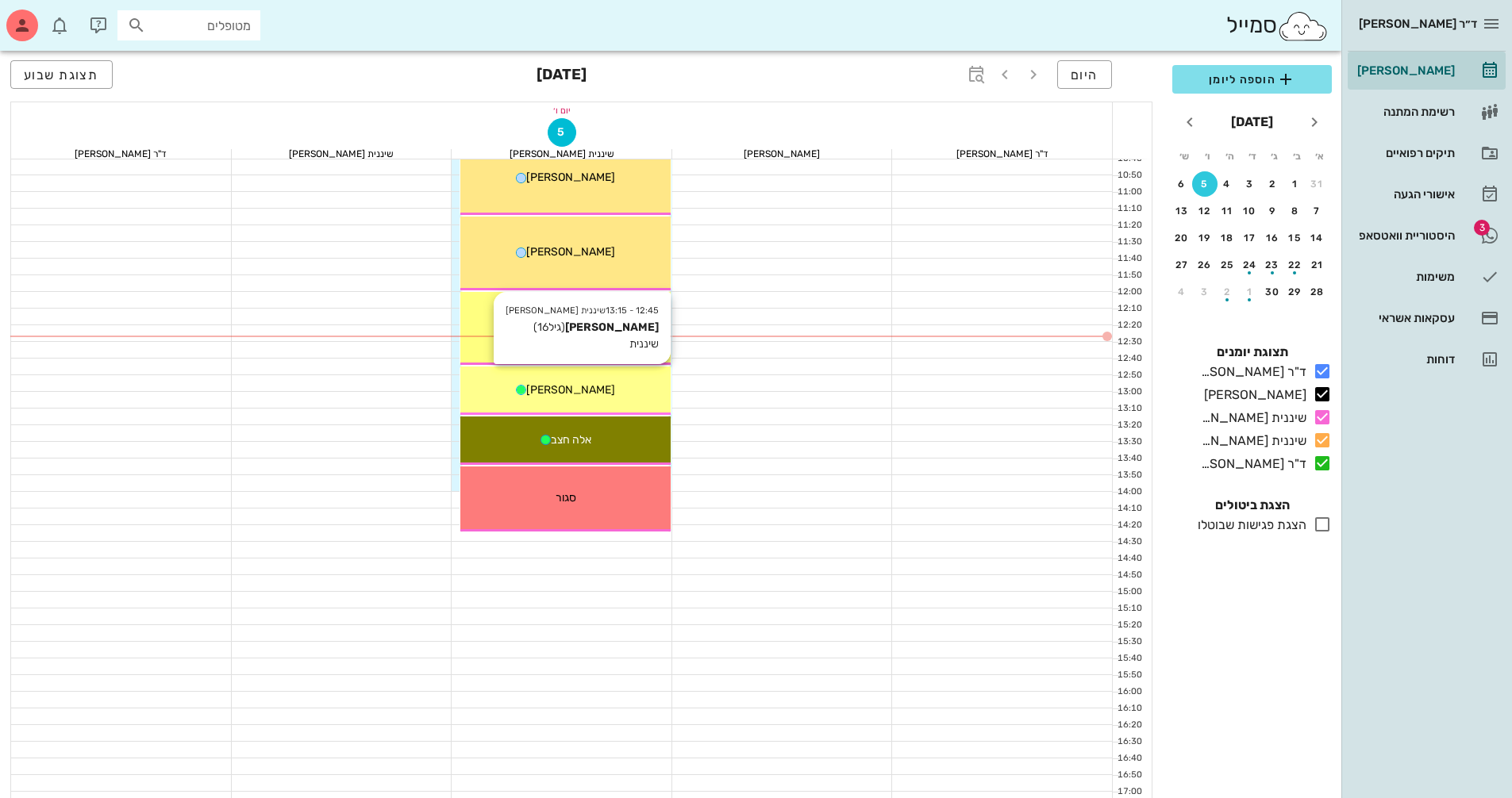
click at [580, 380] on div "12:45 - 13:15 שיננית [PERSON_NAME] (גיל 16 ) שיננית [PERSON_NAME]" at bounding box center [565, 390] width 210 height 48
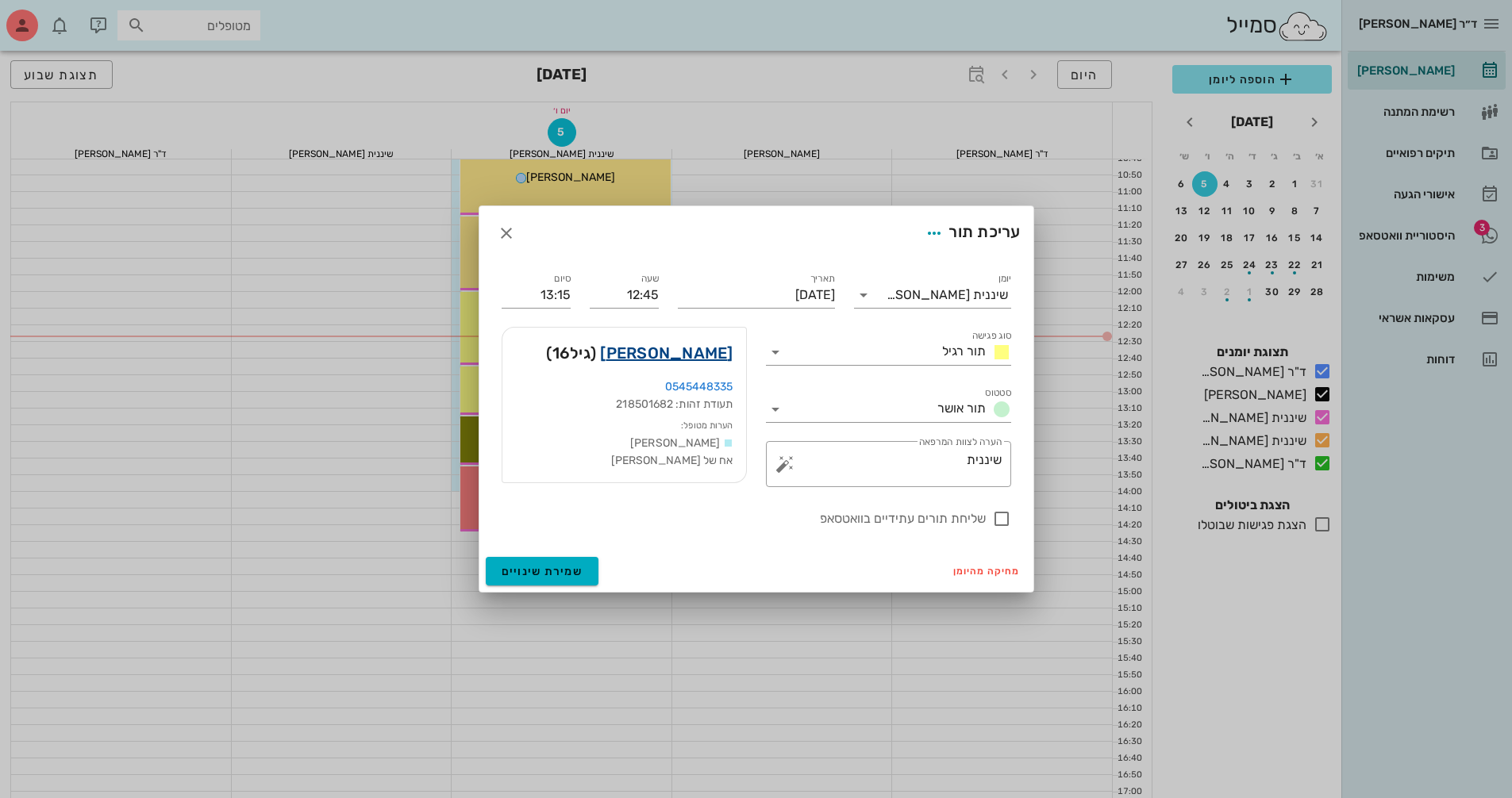
click at [706, 346] on link "[PERSON_NAME]" at bounding box center [666, 353] width 132 height 25
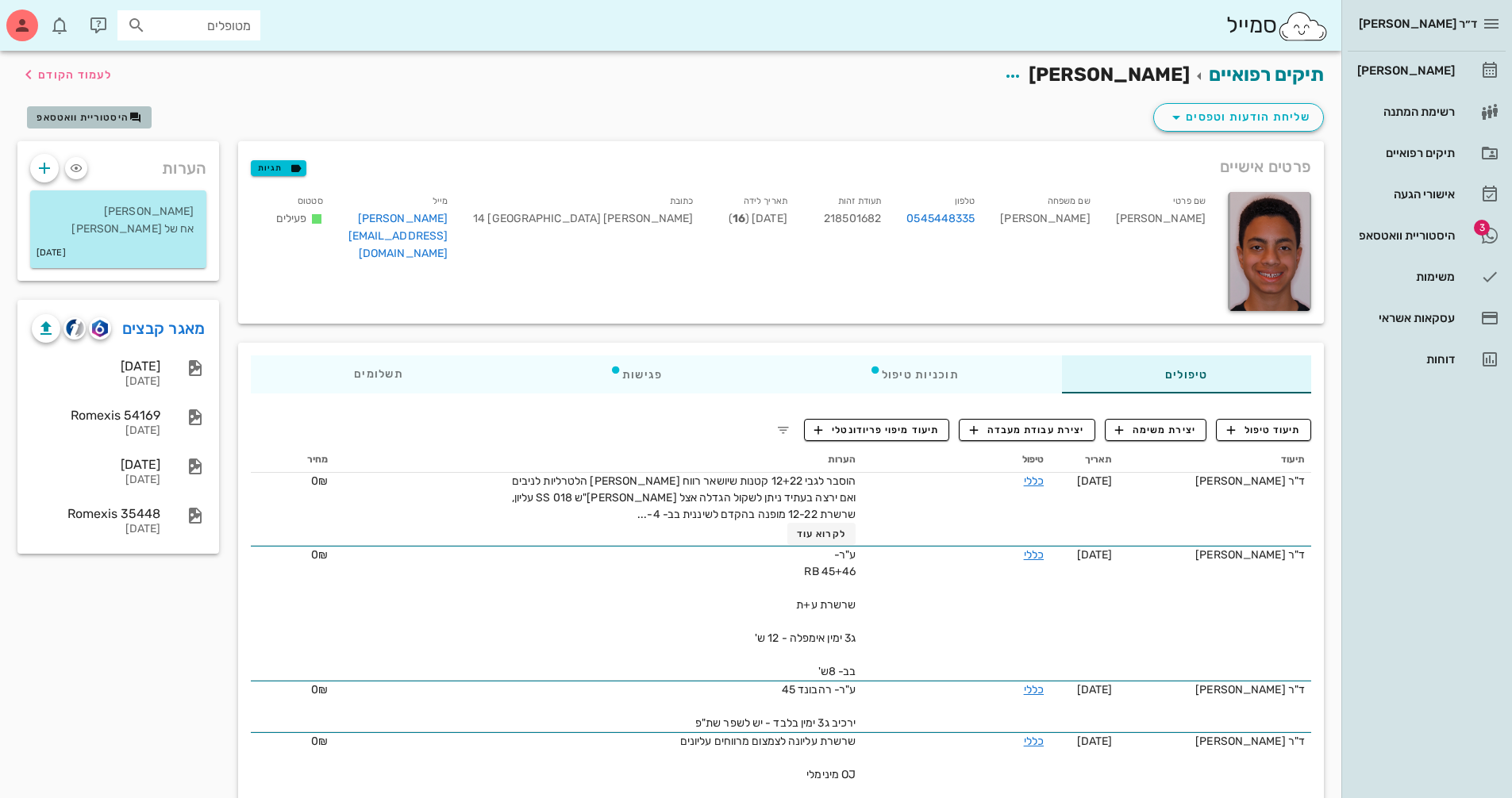
click at [72, 122] on span "היסטוריית וואטסאפ" at bounding box center [83, 118] width 92 height 11
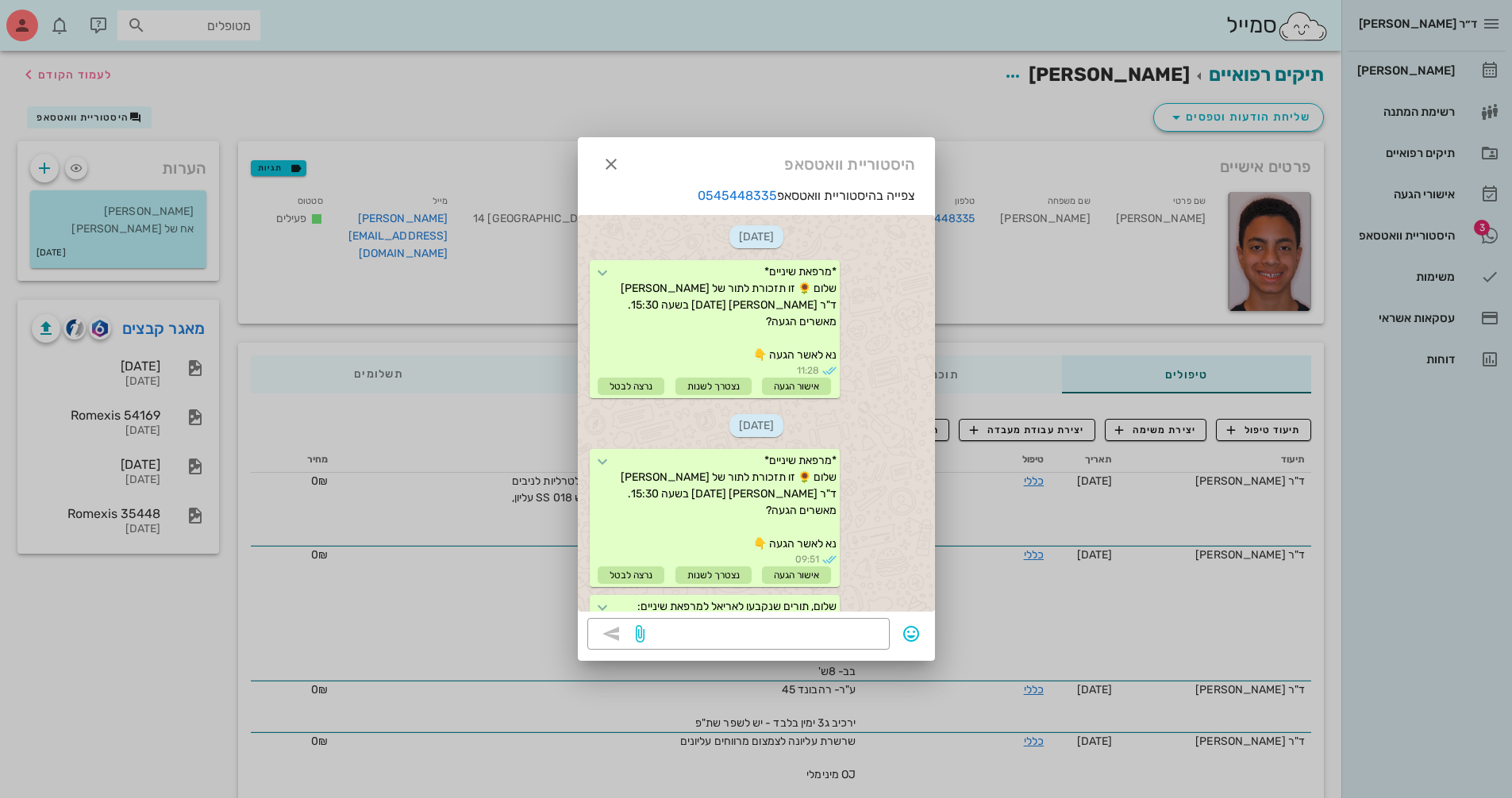
scroll to position [1478, 0]
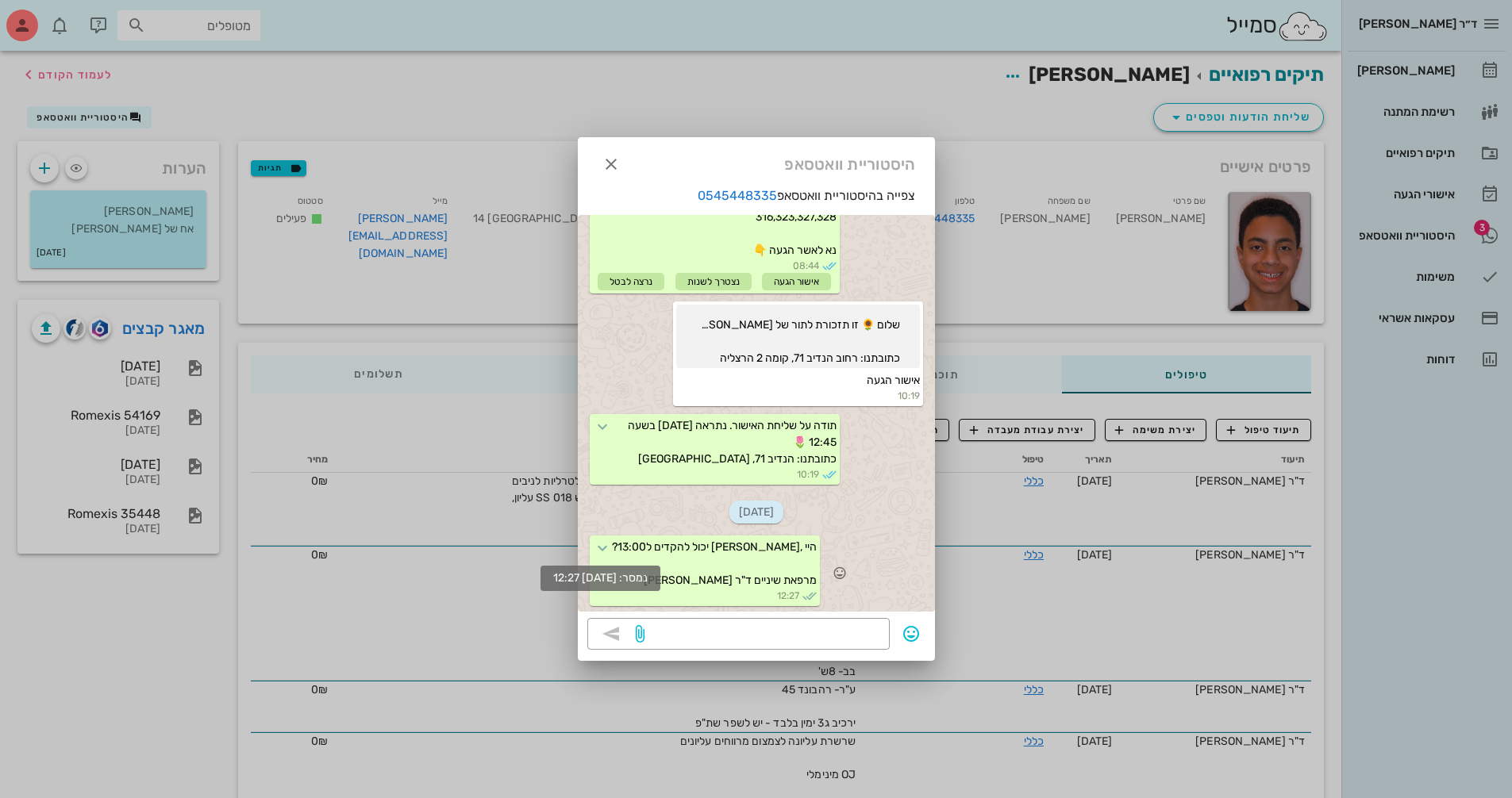
click at [607, 551] on icon at bounding box center [602, 548] width 19 height 19
click at [611, 548] on icon at bounding box center [602, 548] width 19 height 19
drag, startPoint x: 632, startPoint y: 554, endPoint x: 672, endPoint y: 574, distance: 44.7
click at [672, 574] on span "היי ,[PERSON_NAME] יכול להקדים ל13:00? מרפאת שיניים ד"ר [PERSON_NAME]" at bounding box center [714, 564] width 205 height 47
click at [840, 638] on textarea at bounding box center [764, 635] width 232 height 25
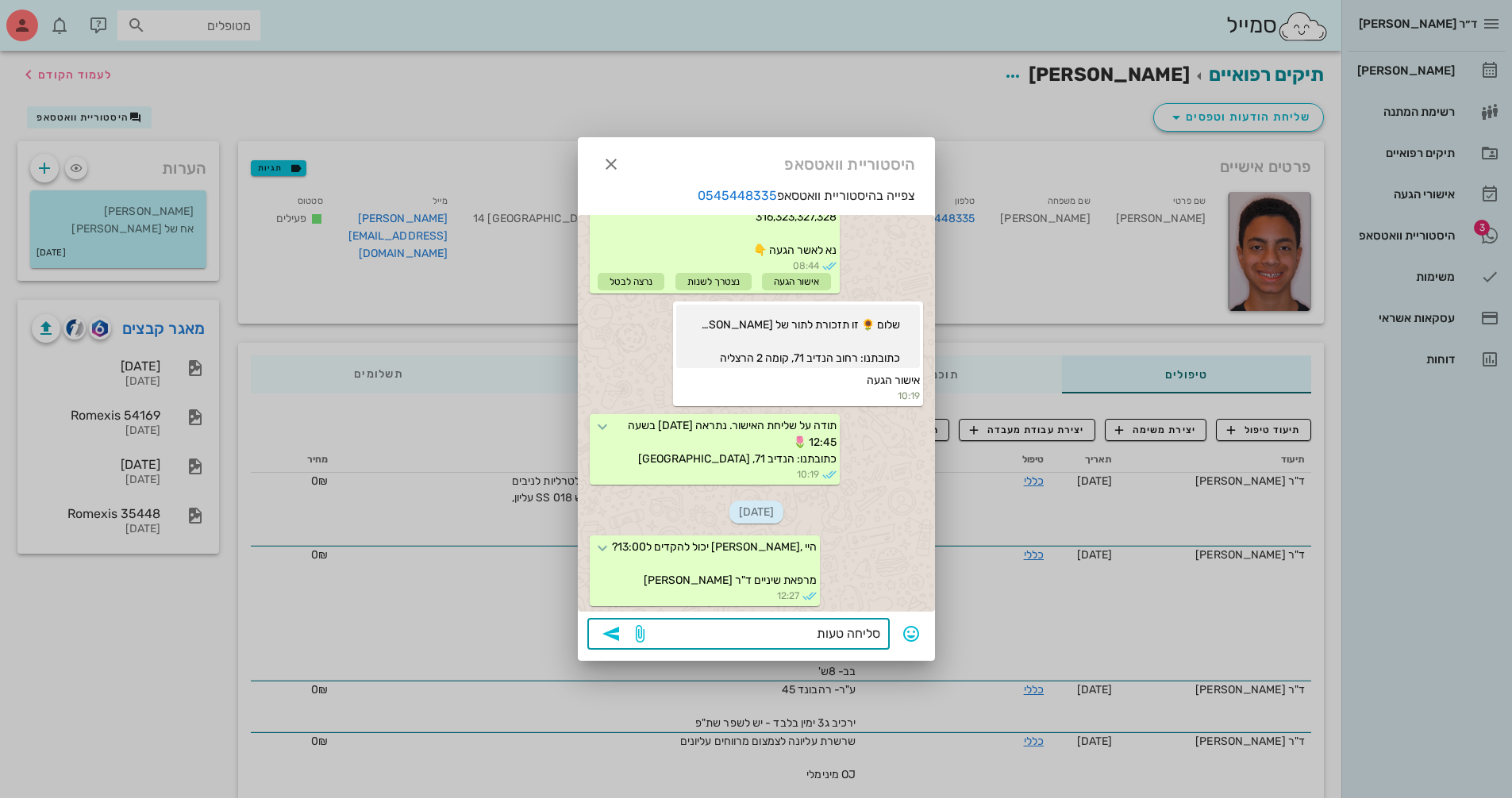
type textarea "סליחה טעות"
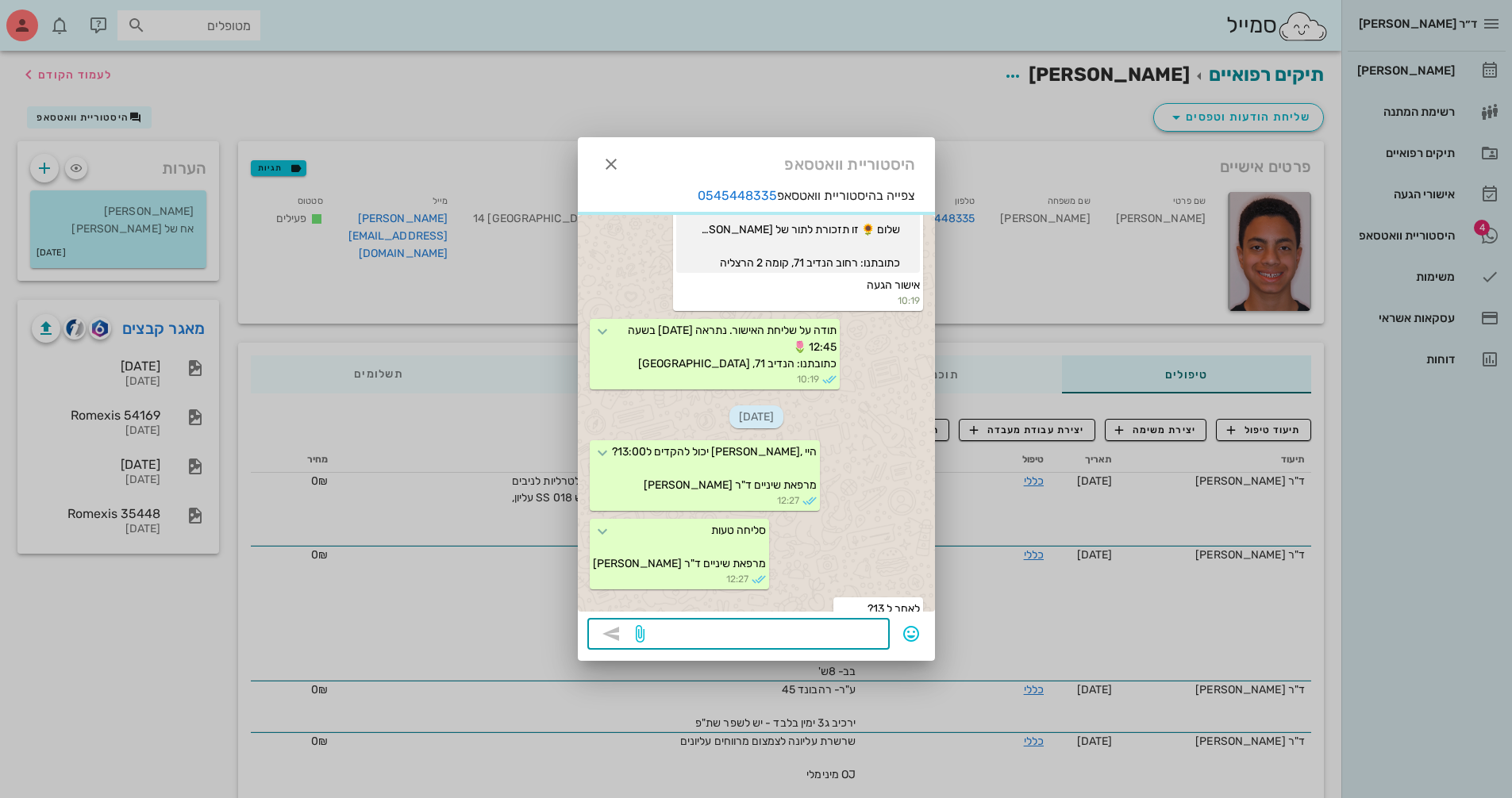
scroll to position [1603, 0]
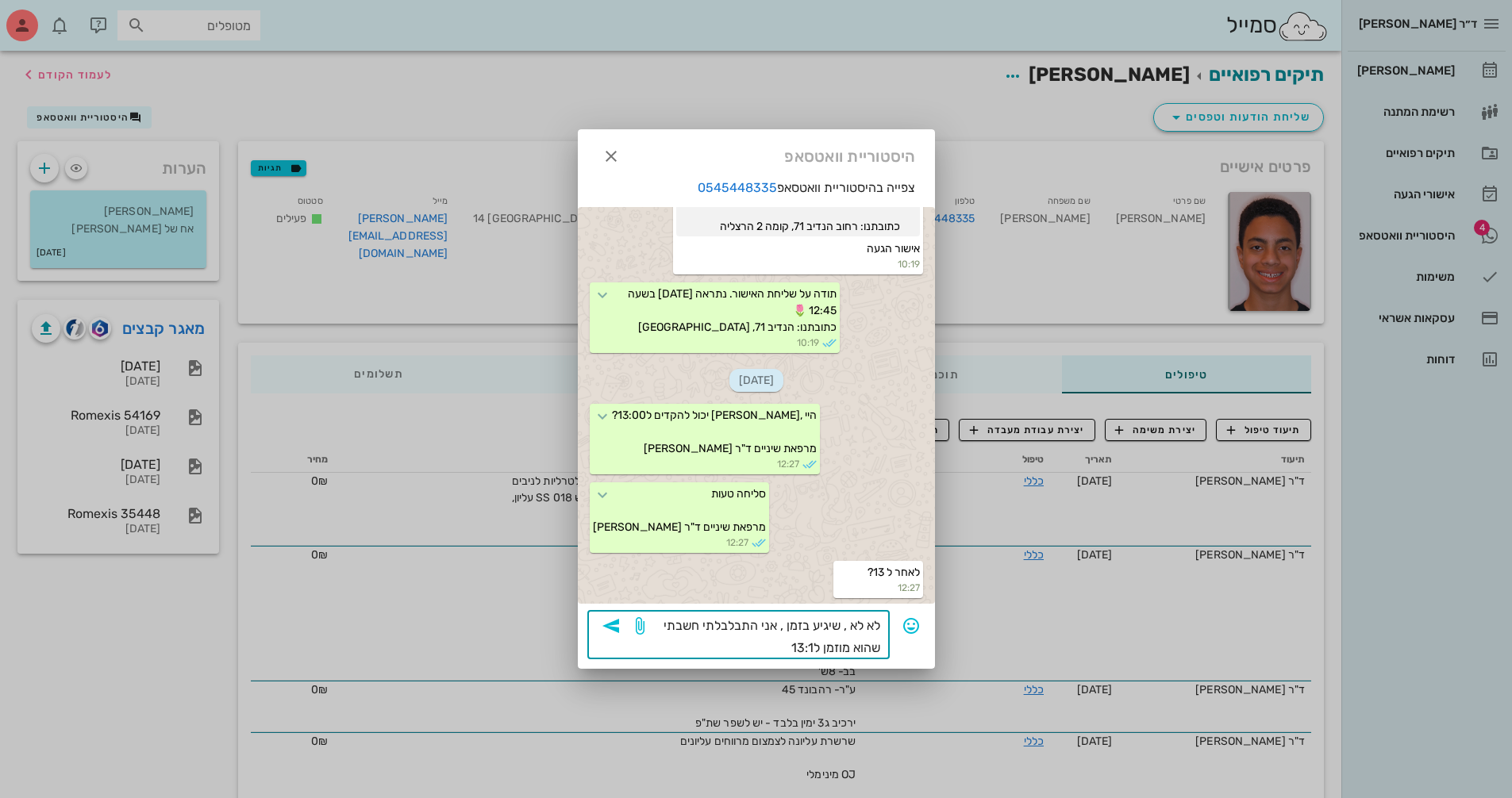
type textarea "לא לא , שיגיע בזמן , אני התבלבלתי חשבתי שהוא מוזמן ל13:15"
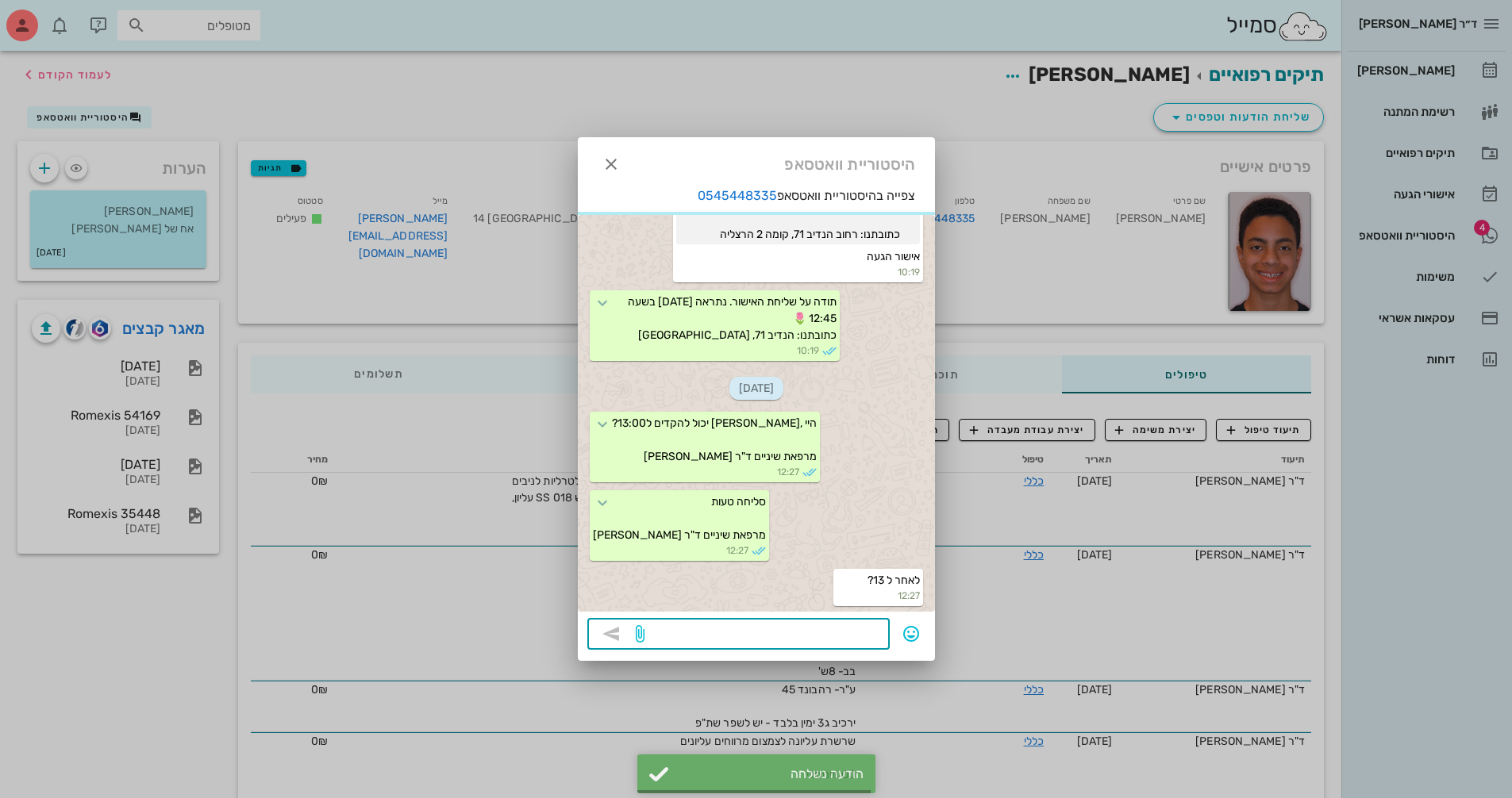
scroll to position [1664, 0]
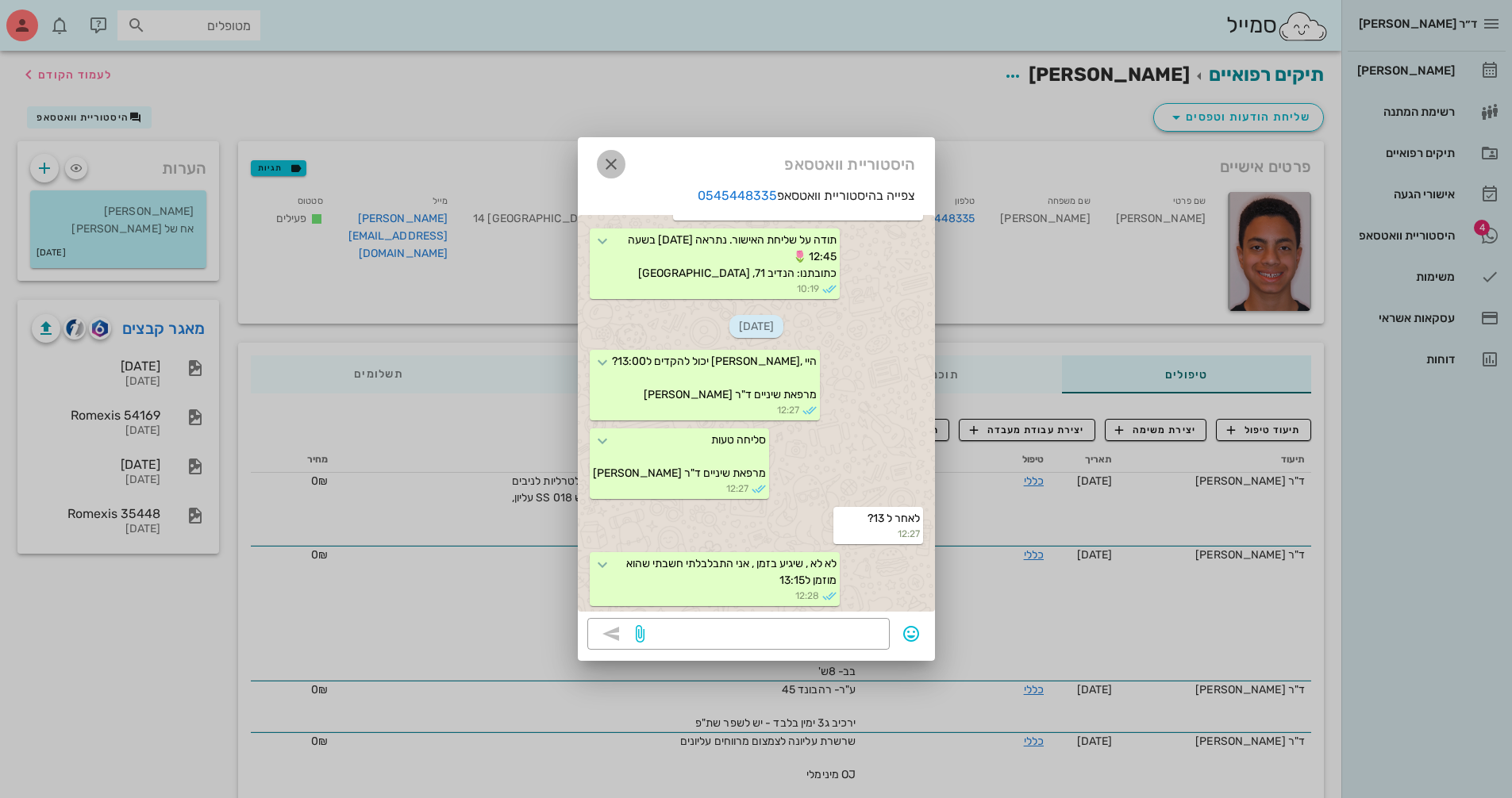
click at [602, 167] on icon "button" at bounding box center [611, 164] width 19 height 19
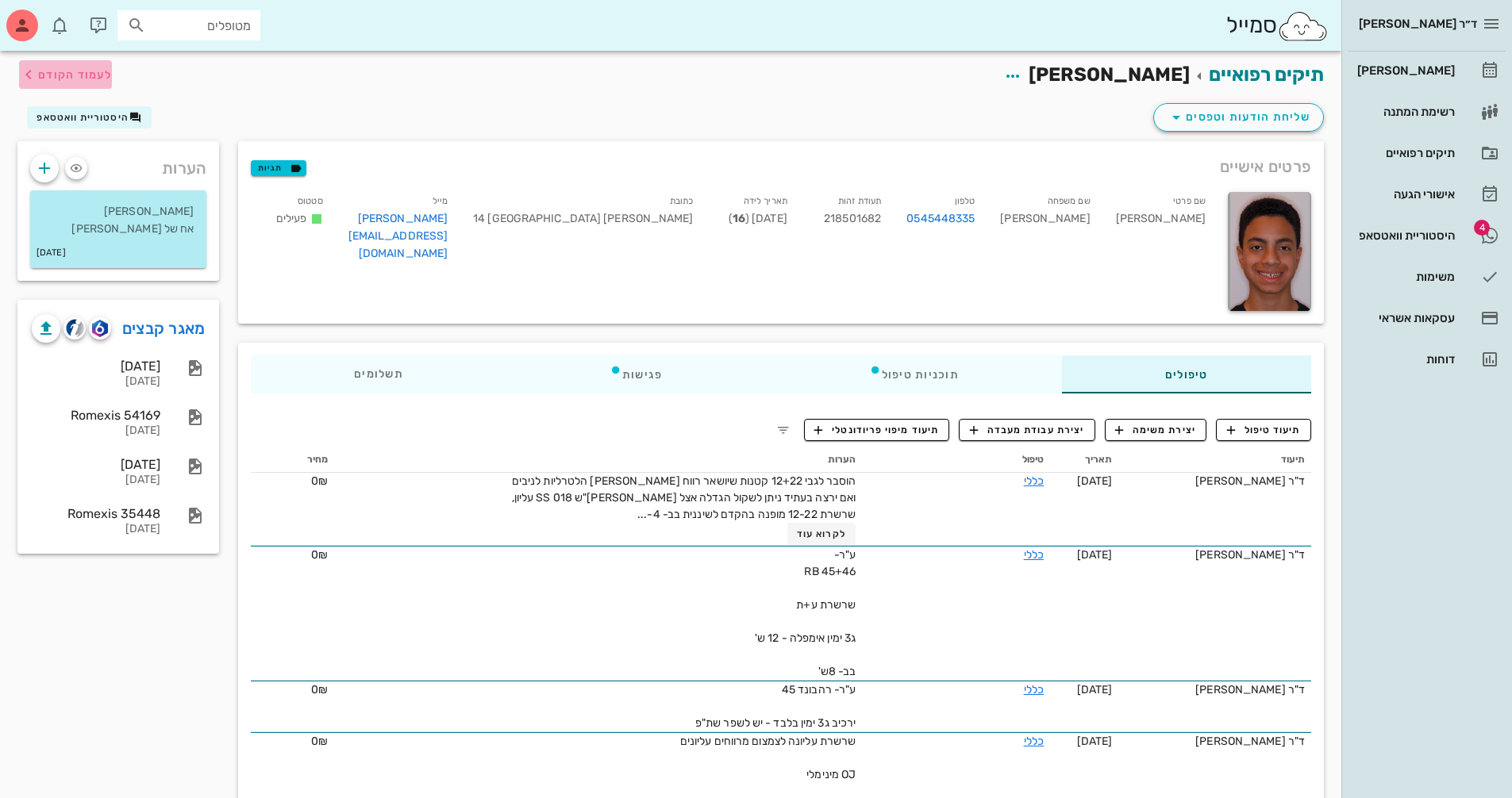
click at [72, 68] on span "לעמוד הקודם" at bounding box center [75, 75] width 74 height 13
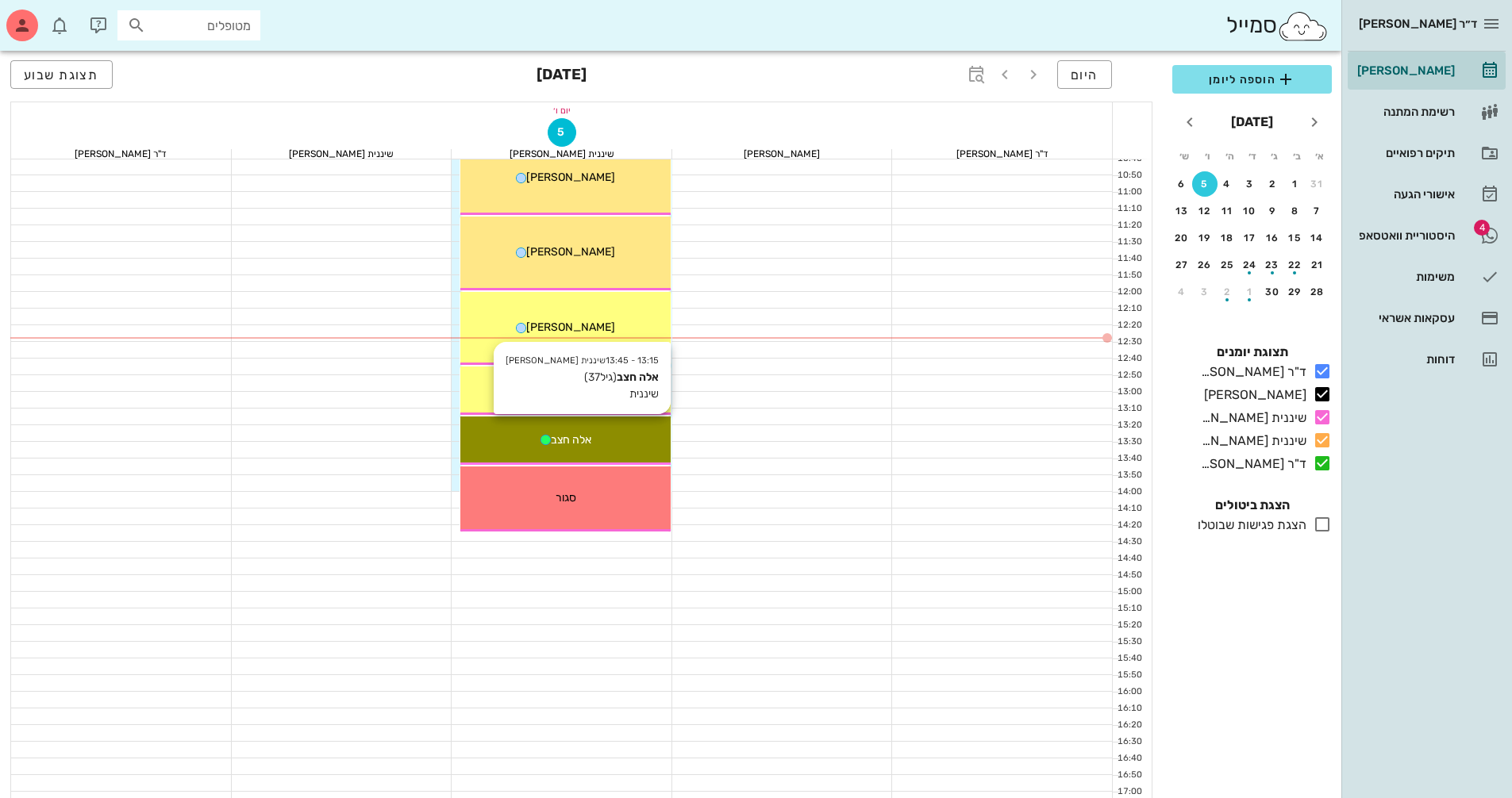
click at [615, 437] on div "אלה חצב" at bounding box center [565, 440] width 210 height 17
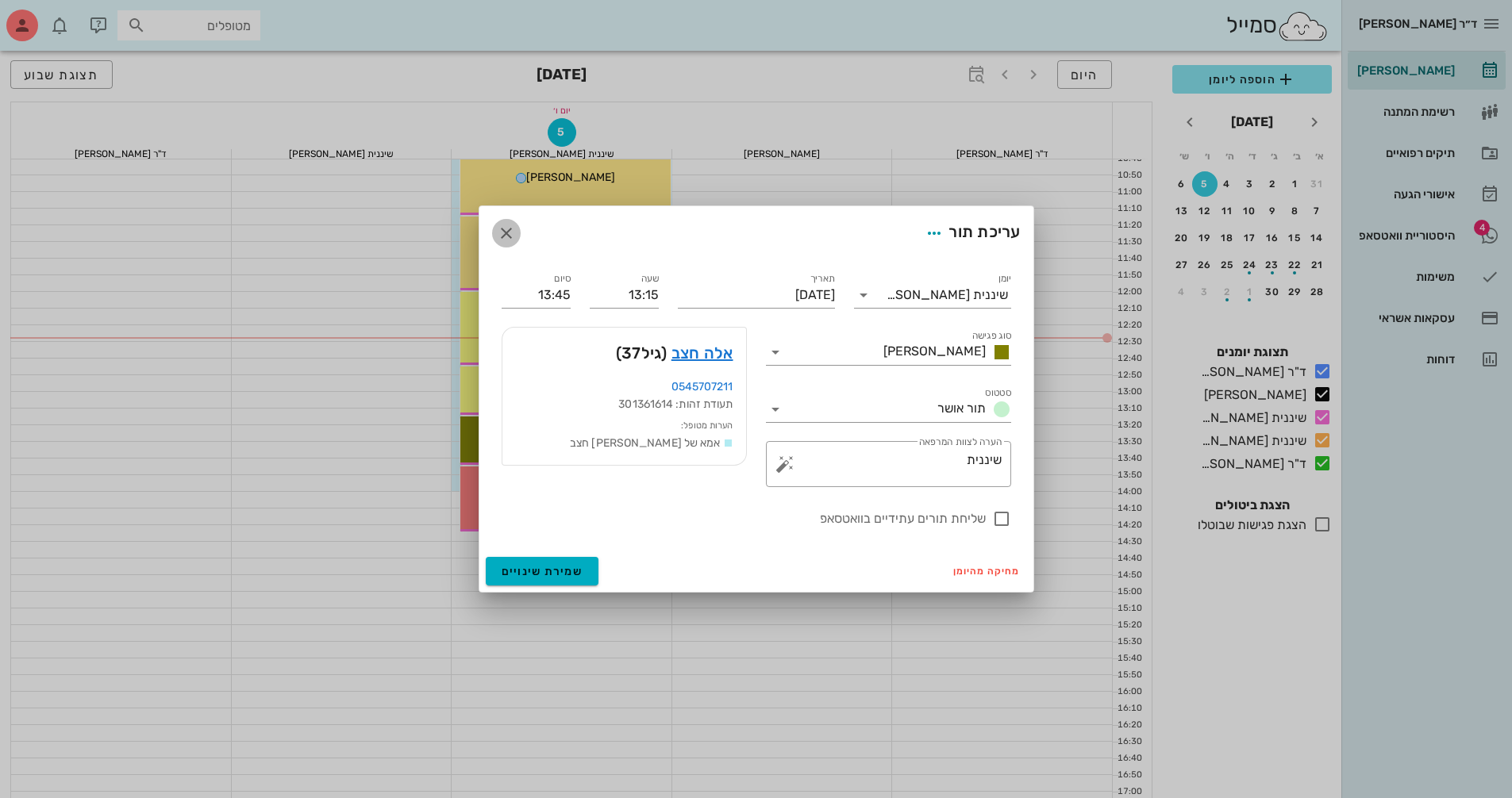
click at [506, 227] on icon "button" at bounding box center [506, 233] width 19 height 19
